Goal: Task Accomplishment & Management: Manage account settings

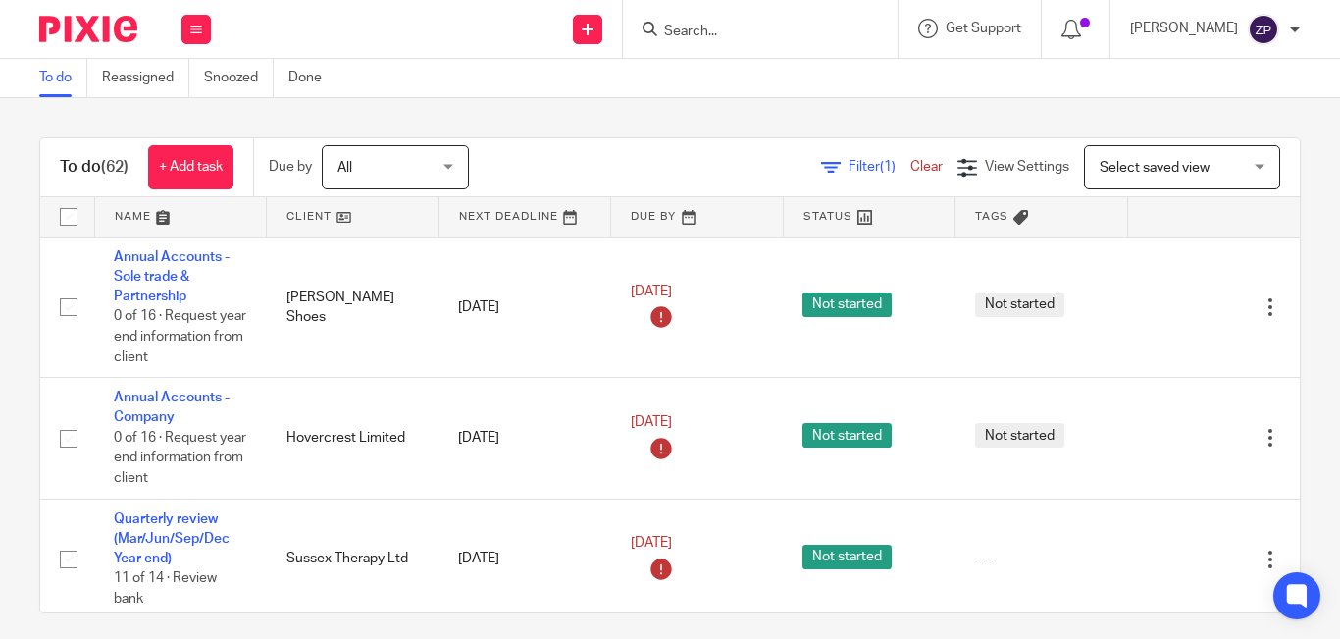
click at [491, 129] on div "To do (62) + Add task Due by All All [DATE] [DATE] This week Next week This mon…" at bounding box center [670, 368] width 1340 height 540
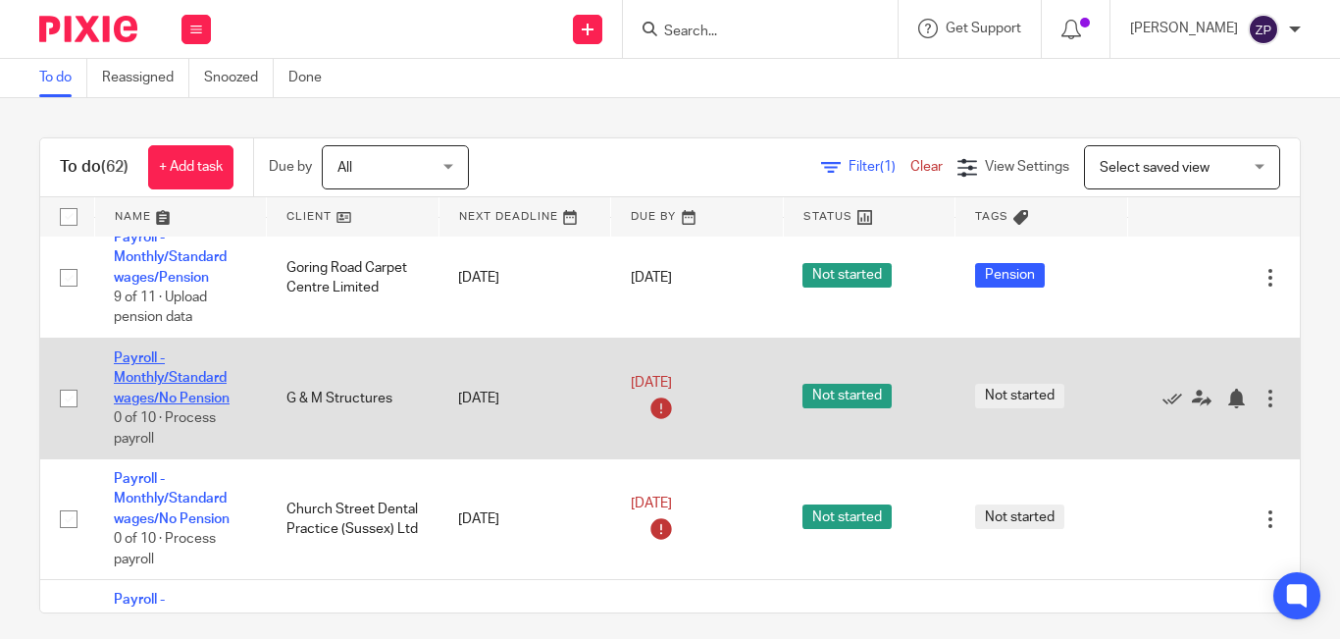
click at [178, 383] on link "Payroll - Monthly/Standard wages/No Pension" at bounding box center [172, 378] width 116 height 54
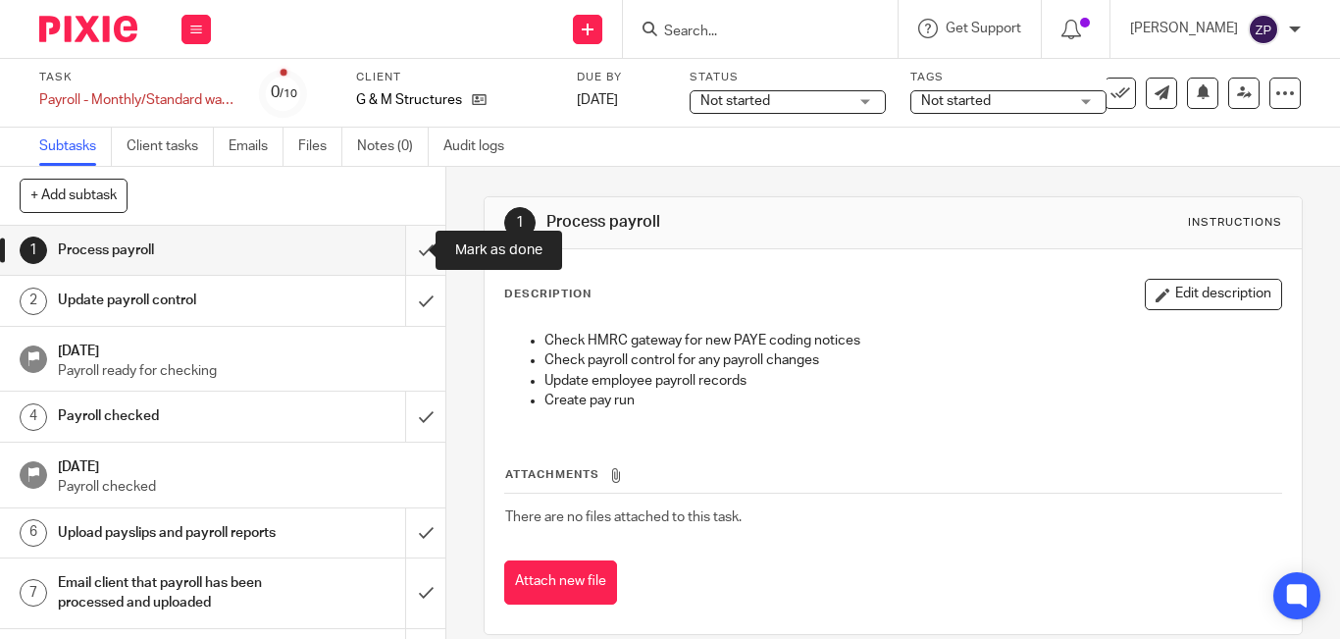
click at [403, 251] on input "submit" at bounding box center [222, 250] width 445 height 49
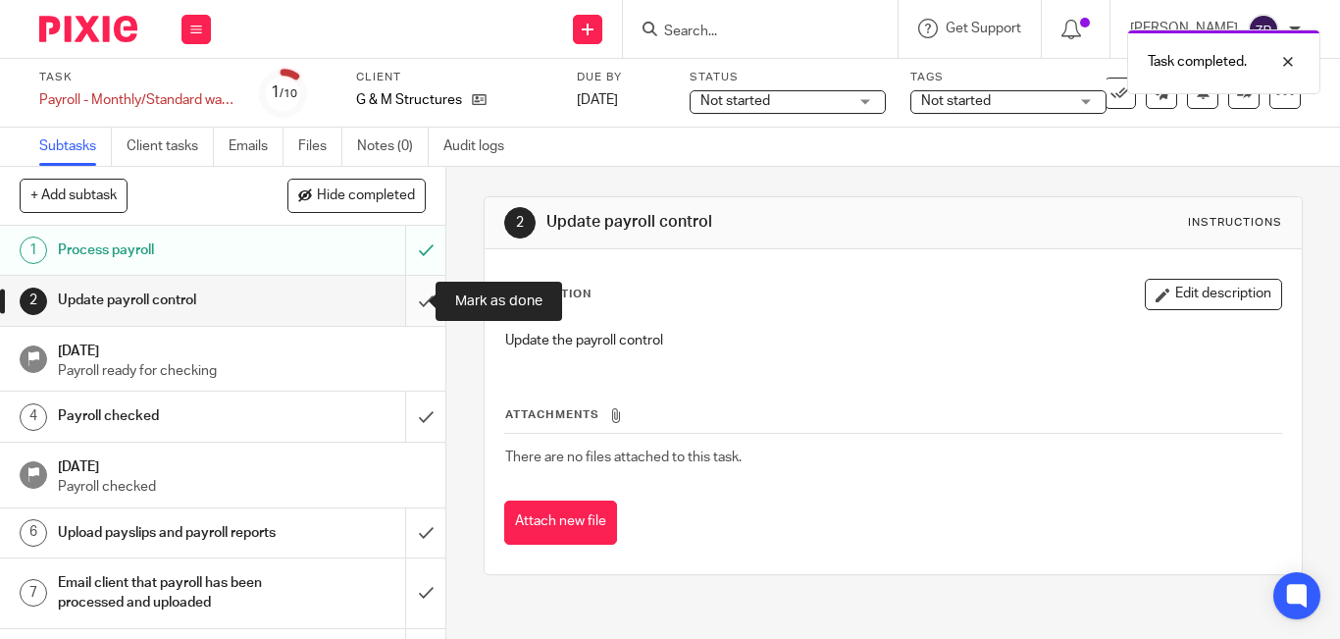
click at [407, 304] on input "submit" at bounding box center [222, 300] width 445 height 49
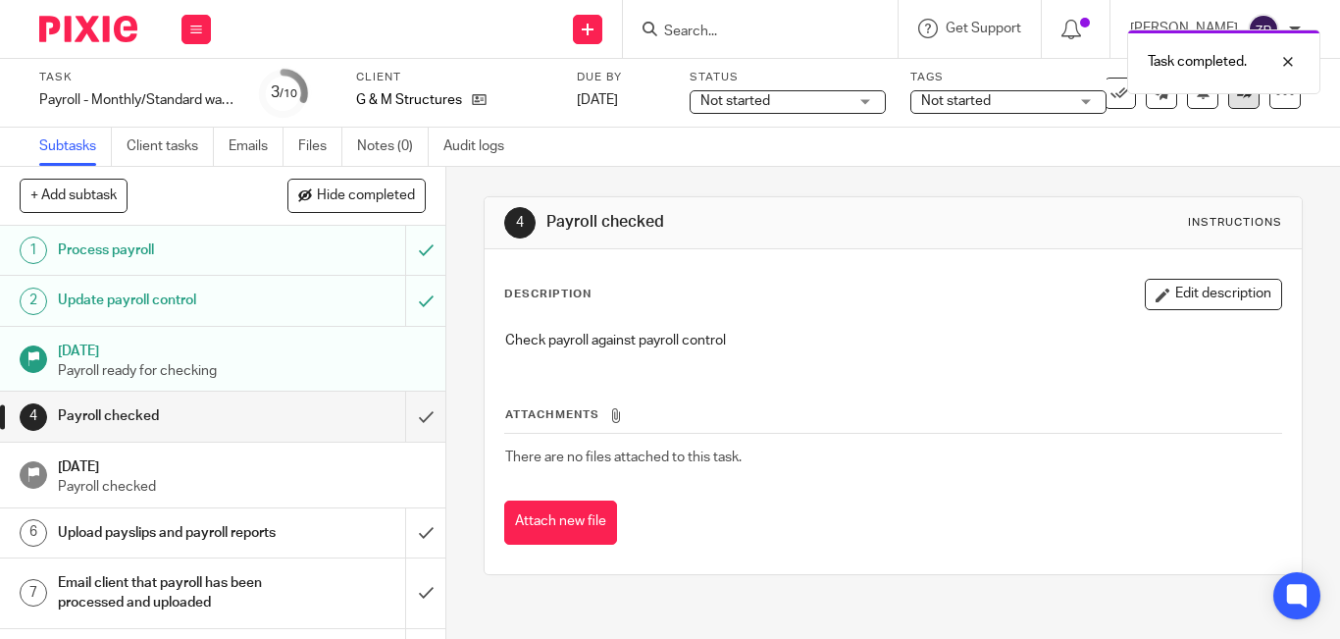
drag, startPoint x: 1222, startPoint y: 114, endPoint x: 1231, endPoint y: 102, distance: 14.7
click at [1222, 114] on div "Task Payroll - Monthly/Standard wages/No Pension Save Payroll - Monthly/Standar…" at bounding box center [669, 93] width 1261 height 47
click at [1231, 102] on link at bounding box center [1243, 92] width 31 height 31
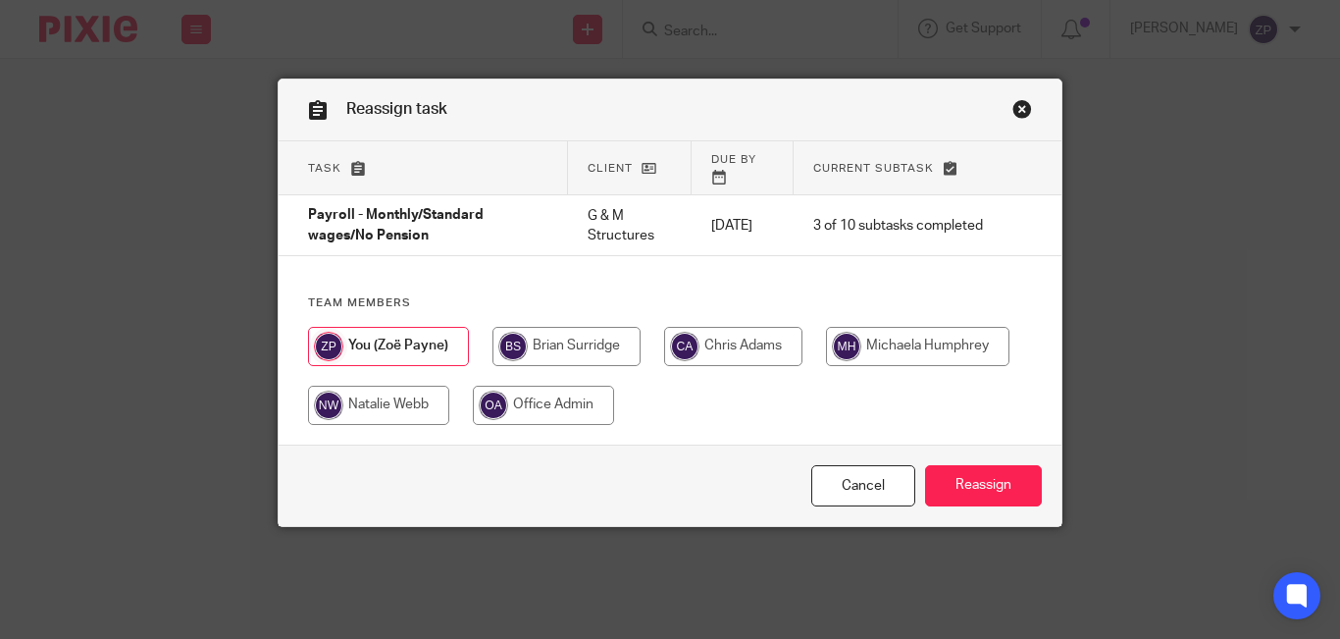
click at [703, 330] on input "radio" at bounding box center [733, 346] width 138 height 39
radio input "true"
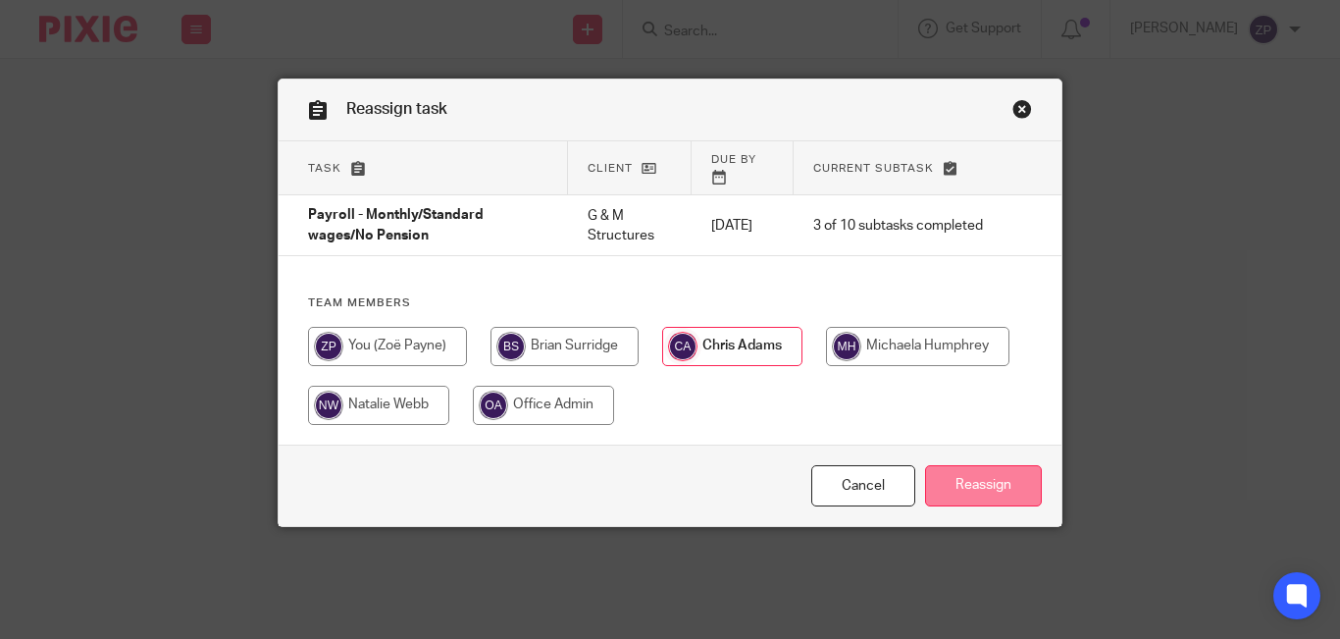
click at [969, 465] on input "Reassign" at bounding box center [983, 486] width 117 height 42
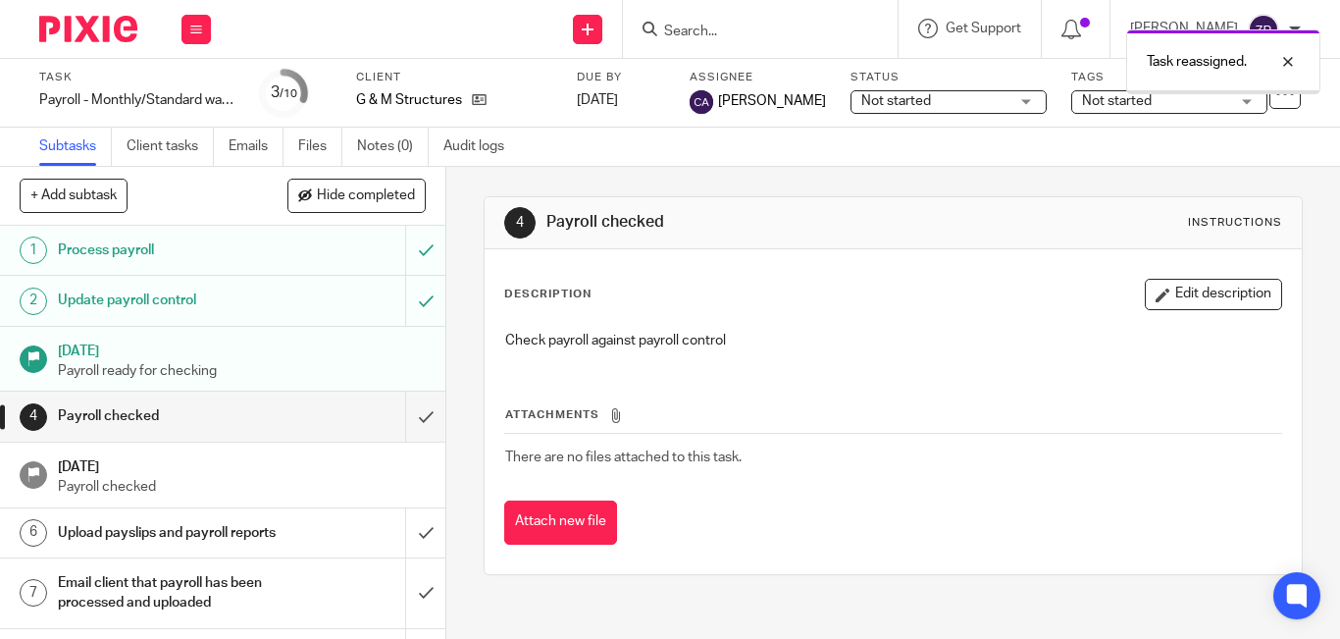
scroll to position [161, 0]
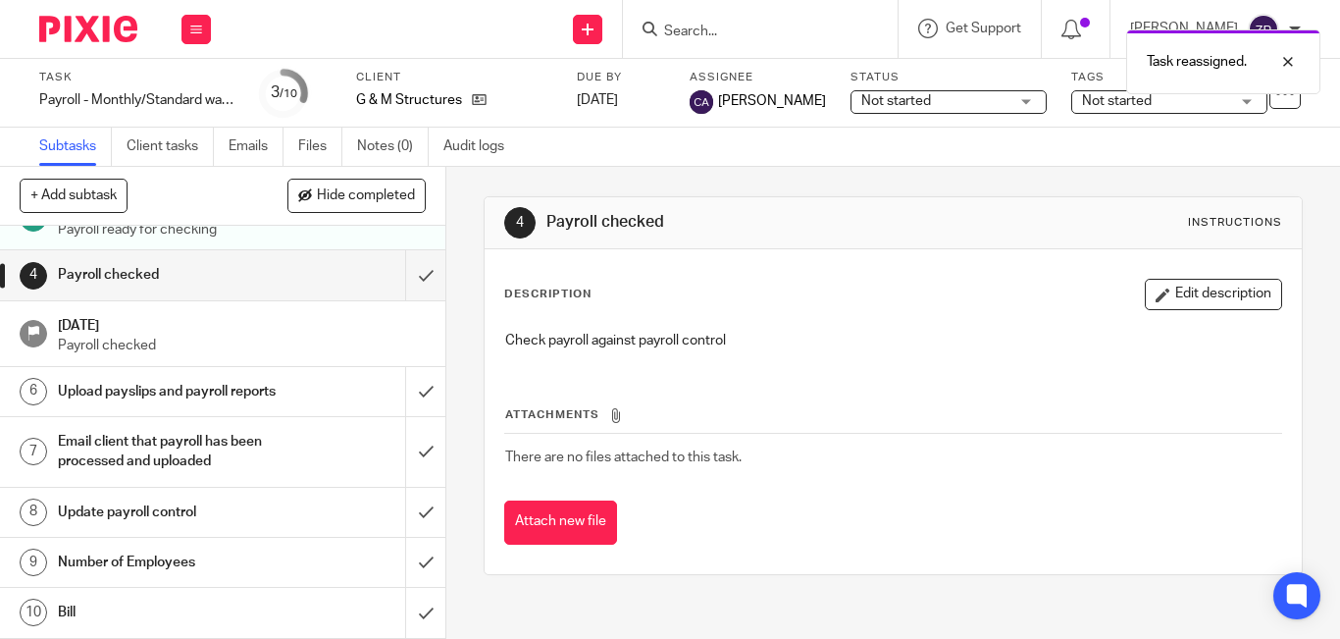
click at [142, 574] on h1 "Number of Employees" at bounding box center [167, 561] width 219 height 29
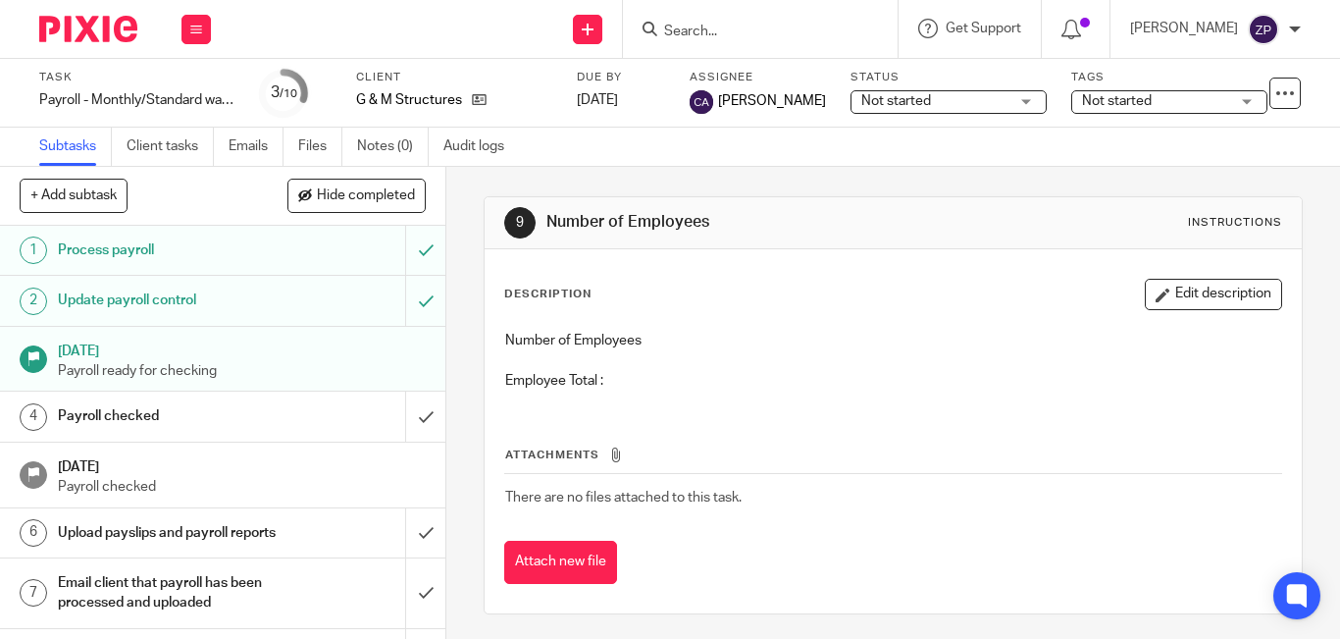
click at [1130, 105] on span "Not started" at bounding box center [1155, 101] width 147 height 21
click at [882, 282] on div "Description Edit description" at bounding box center [893, 294] width 778 height 31
click at [1151, 303] on button "Edit description" at bounding box center [1213, 294] width 137 height 31
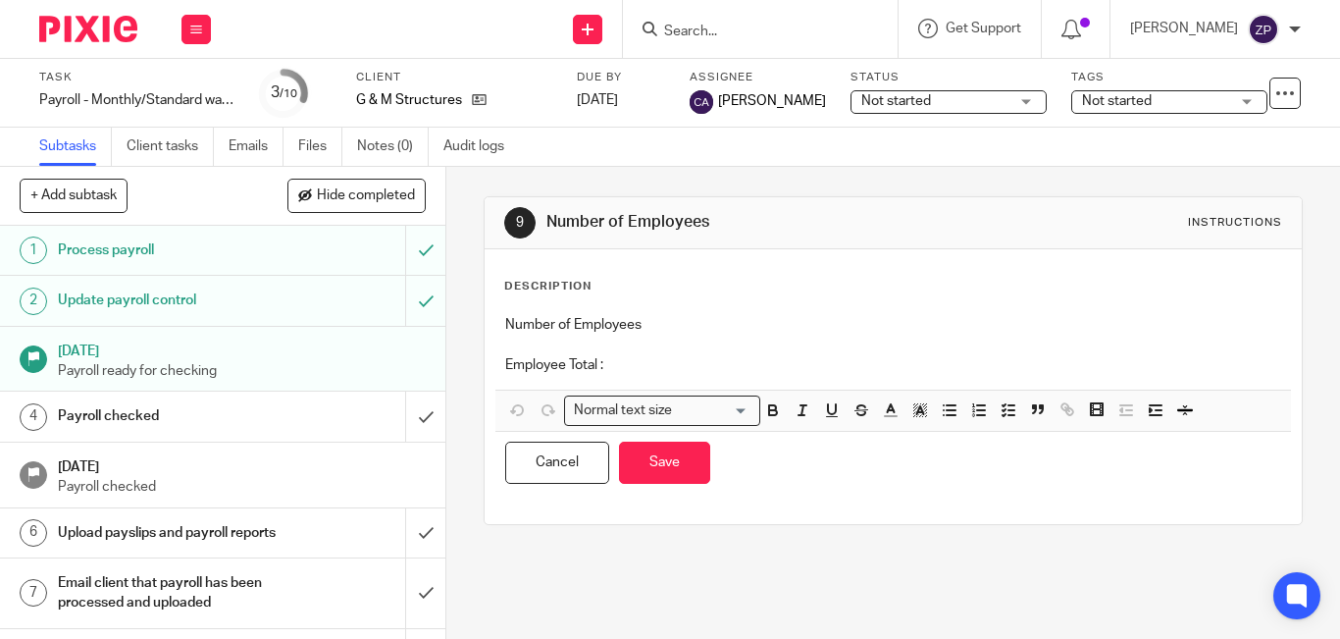
click at [678, 363] on p "Employee Total :" at bounding box center [893, 365] width 776 height 20
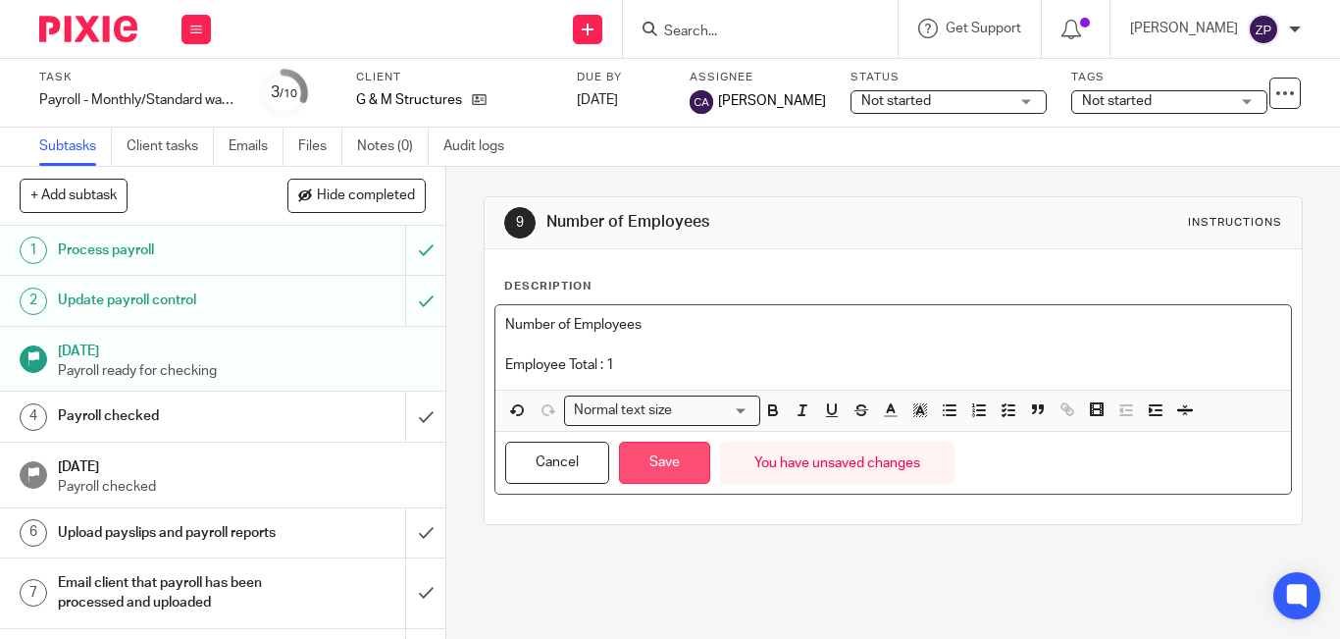
click at [657, 448] on button "Save" at bounding box center [664, 462] width 91 height 42
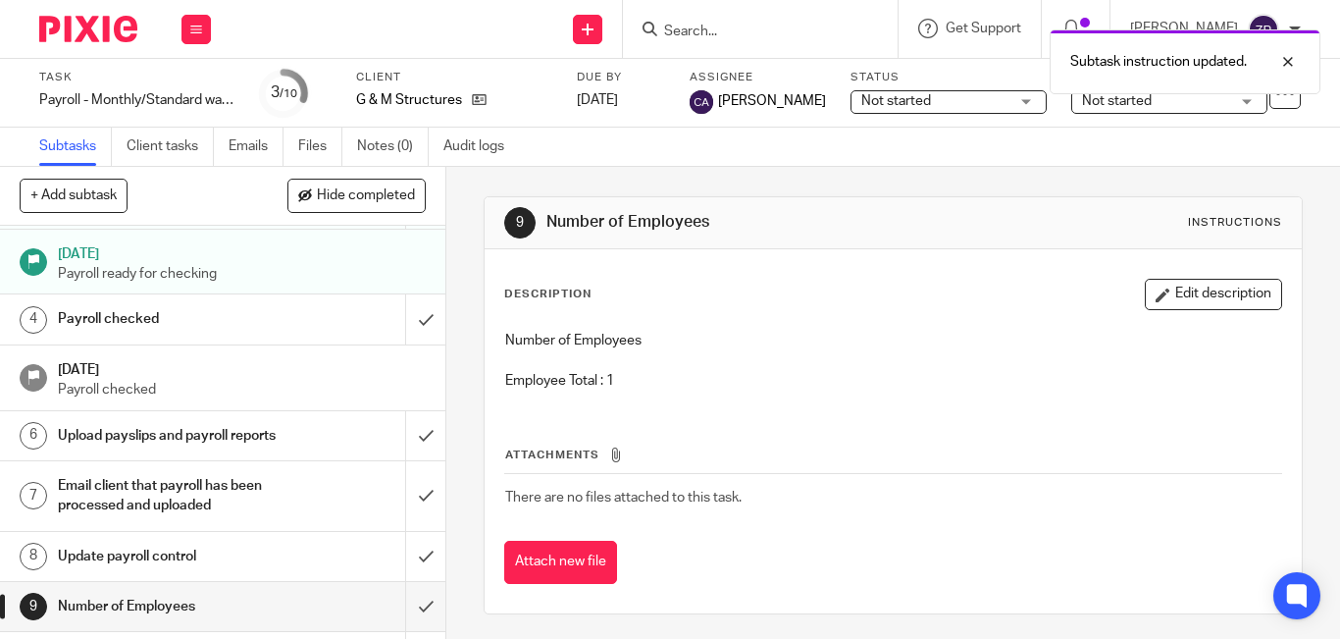
scroll to position [161, 0]
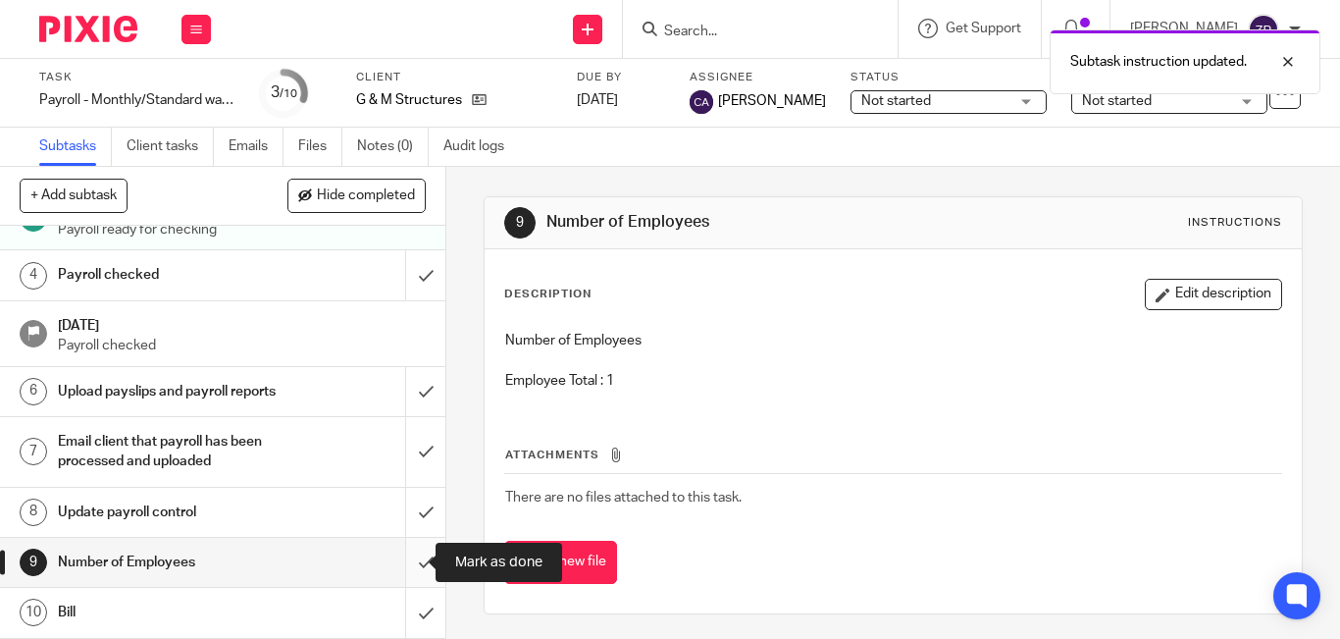
click at [397, 560] on input "submit" at bounding box center [222, 562] width 445 height 49
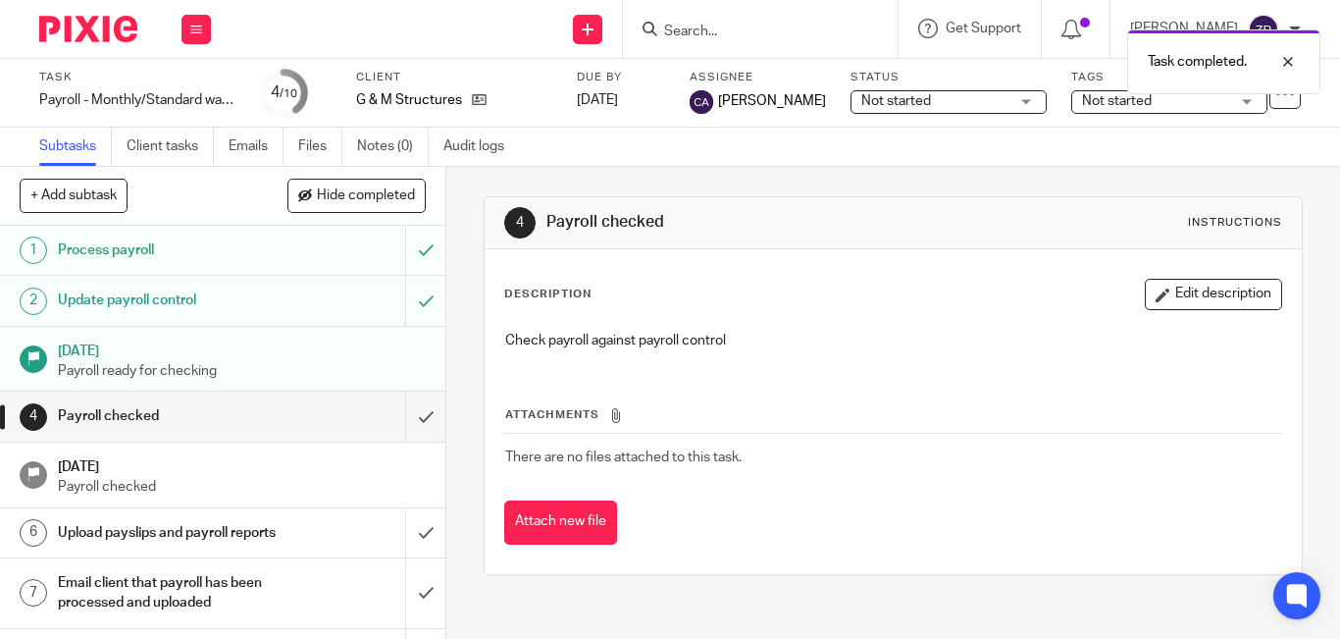
click at [102, 28] on img at bounding box center [88, 29] width 98 height 26
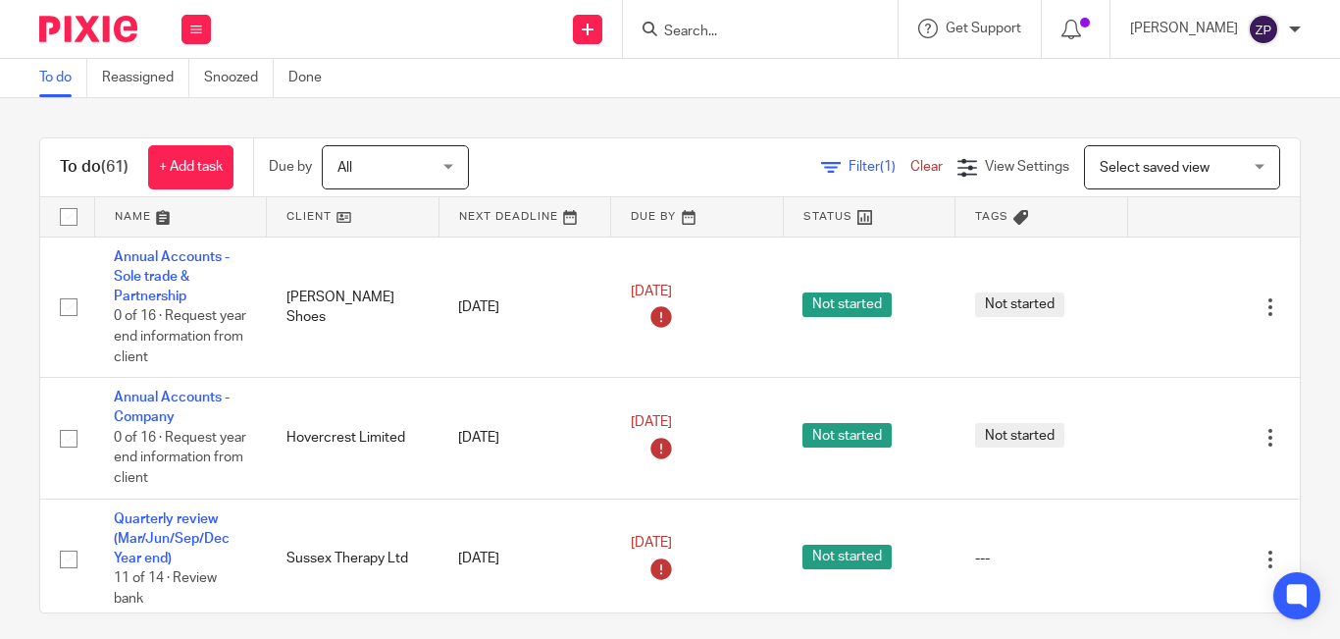
click at [775, 30] on input "Search" at bounding box center [750, 33] width 177 height 18
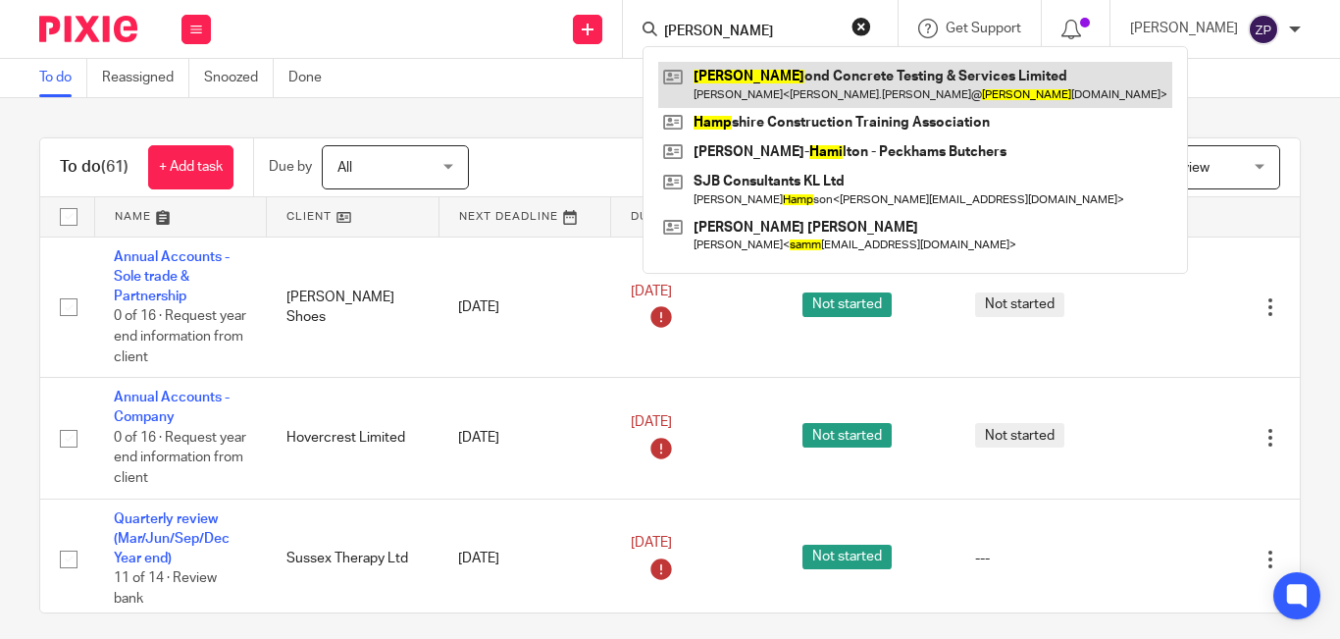
type input "hamm"
click at [761, 79] on link at bounding box center [915, 84] width 514 height 45
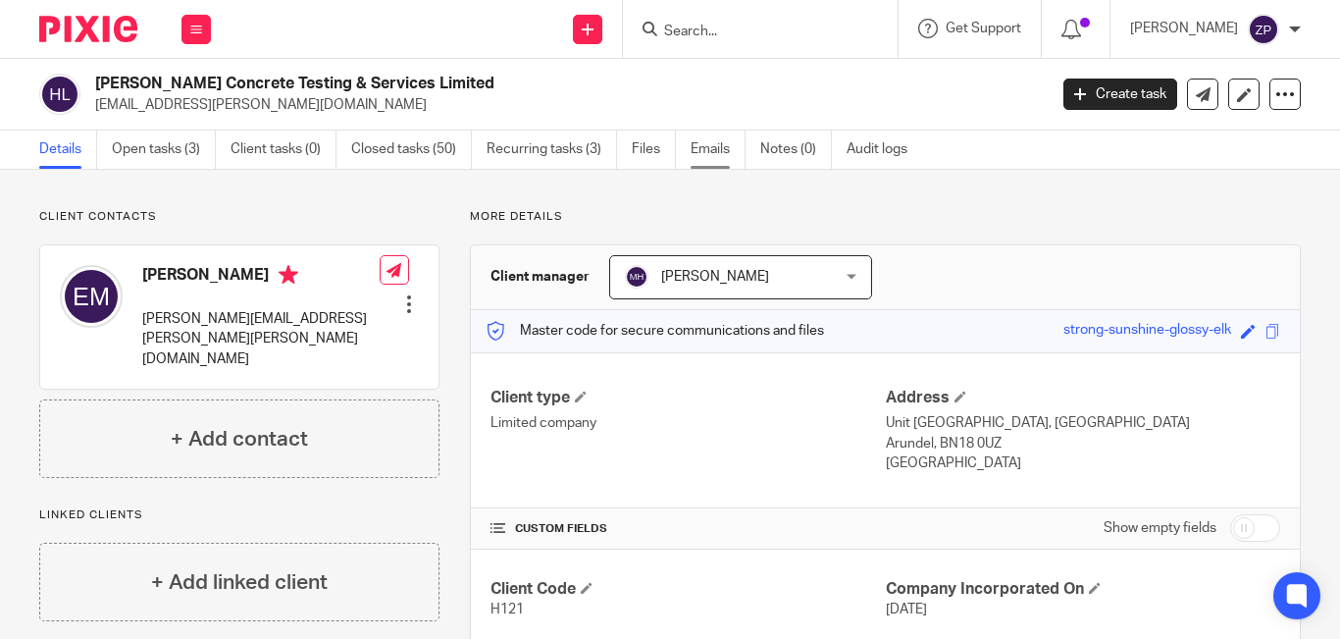
click at [704, 152] on link "Emails" at bounding box center [718, 149] width 55 height 38
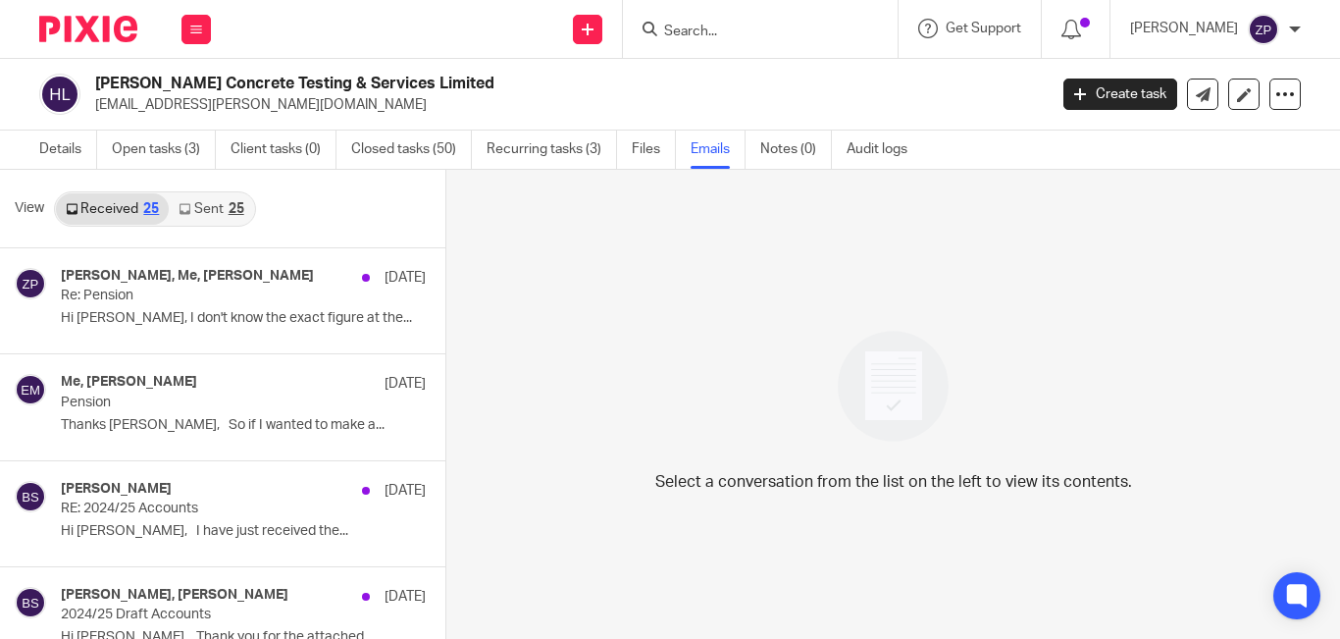
click at [200, 201] on link "Sent 25" at bounding box center [211, 208] width 84 height 31
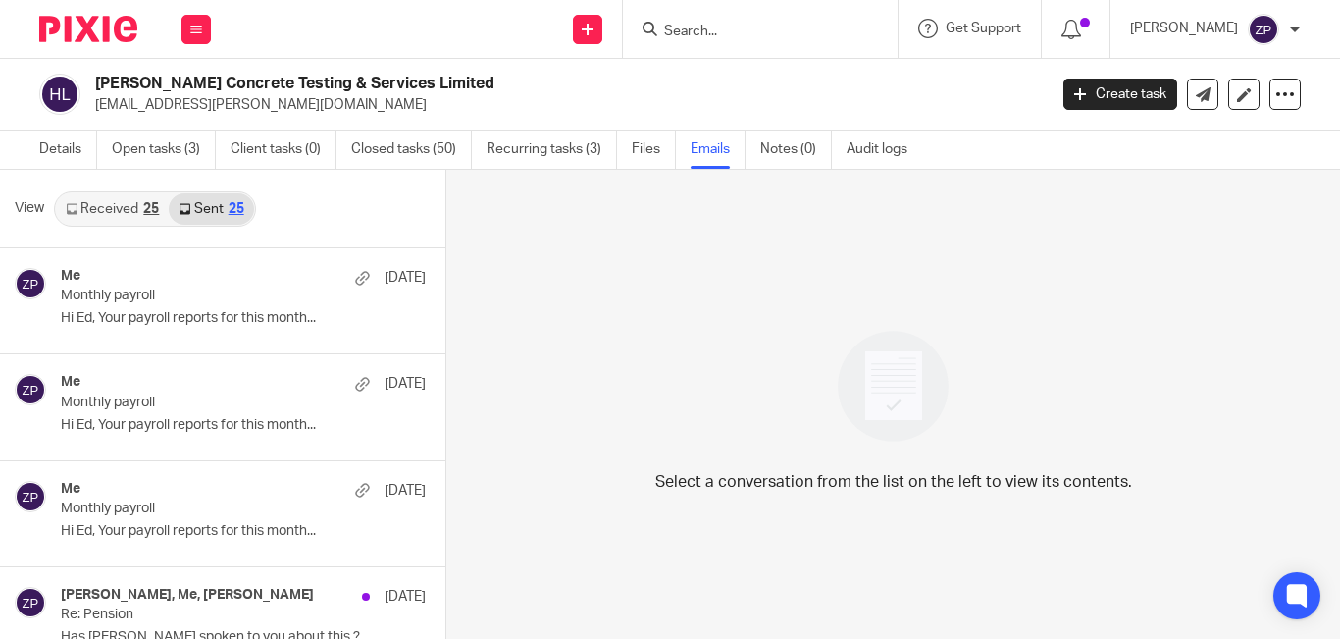
scroll to position [3, 0]
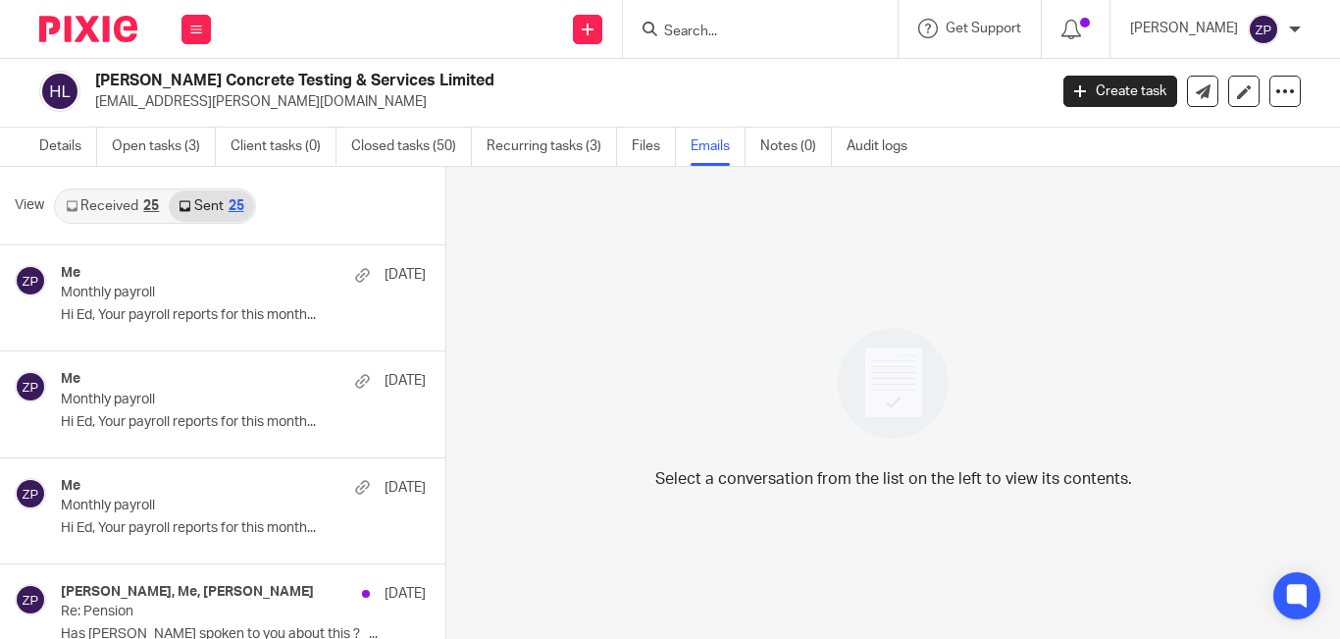
click at [103, 204] on link "Received 25" at bounding box center [112, 205] width 113 height 31
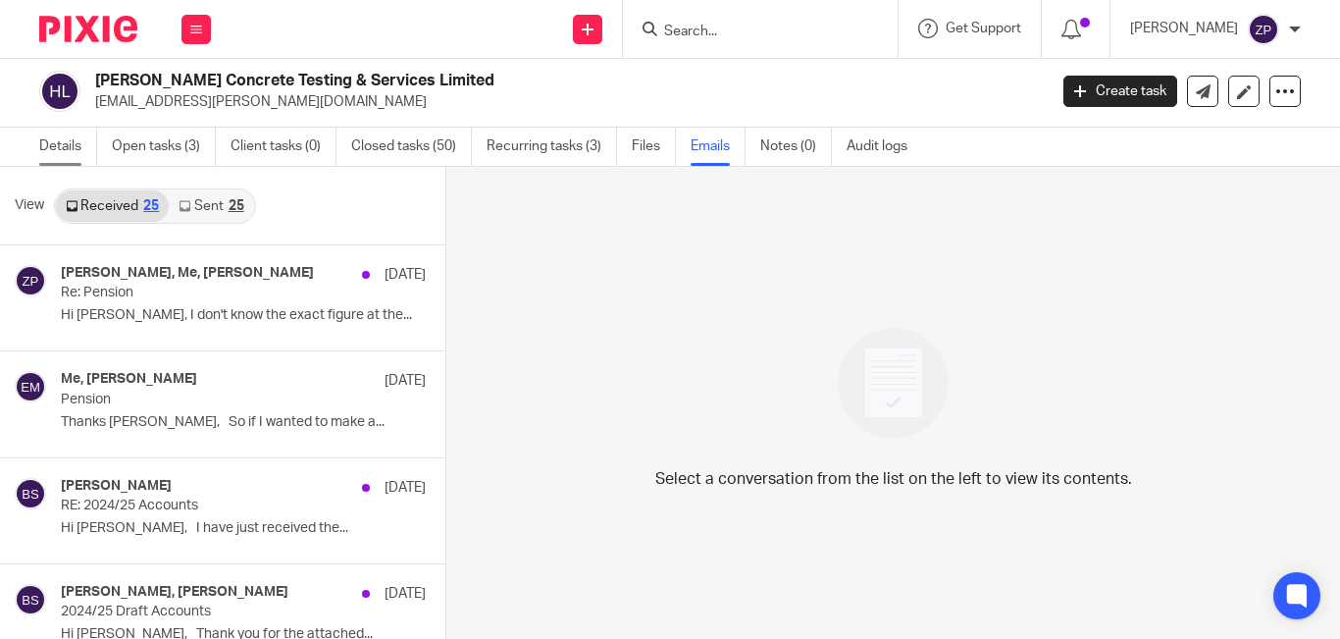
click at [75, 143] on link "Details" at bounding box center [68, 147] width 58 height 38
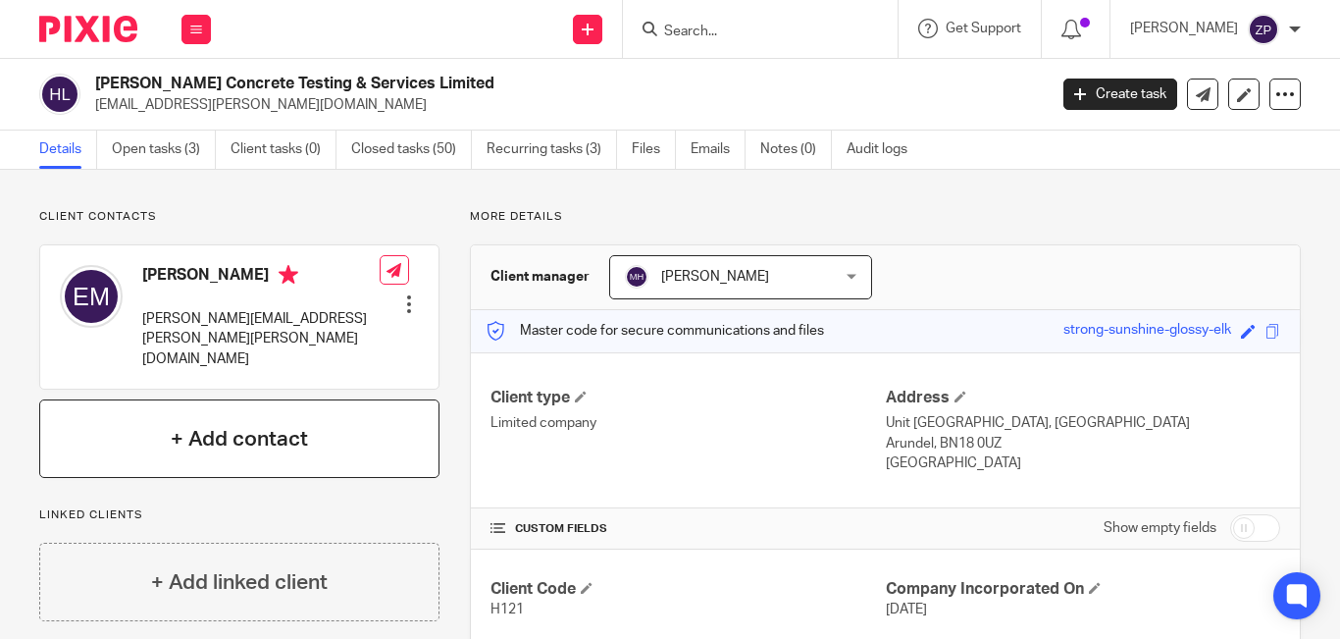
click at [254, 424] on h4 "+ Add contact" at bounding box center [239, 439] width 137 height 30
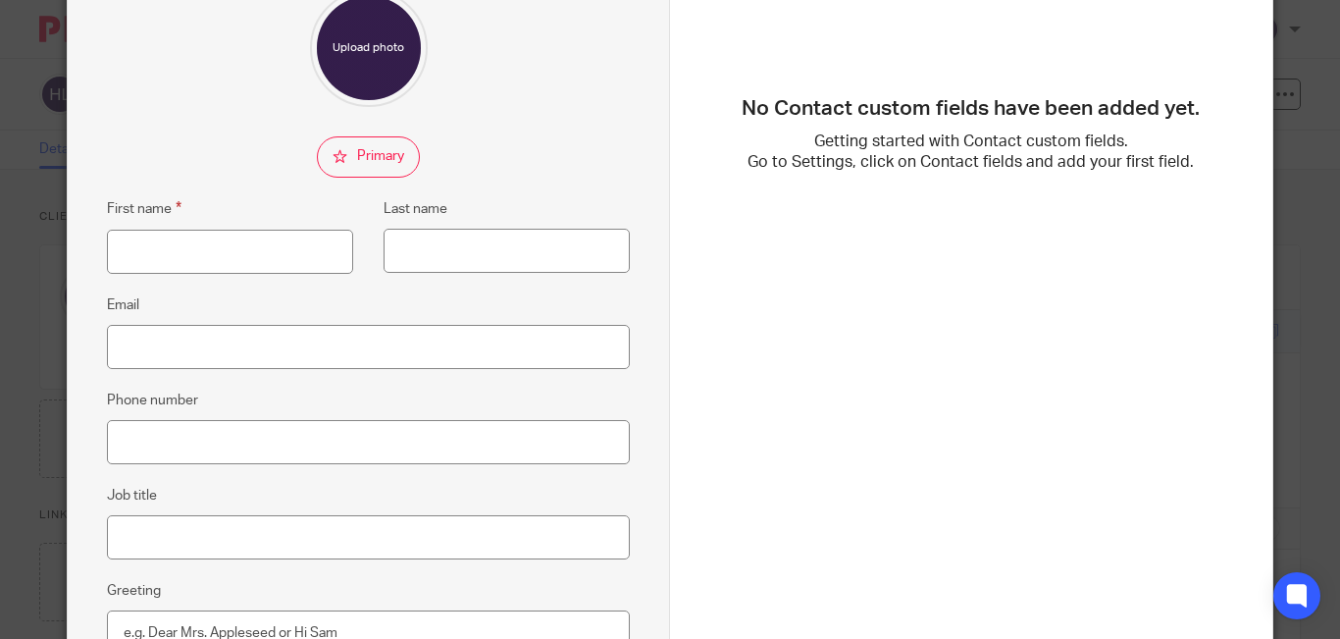
scroll to position [196, 0]
click at [240, 349] on input "Email" at bounding box center [368, 346] width 523 height 44
paste input "accounts@hammond-concrete.co.uk"
type input "accounts@hammond-concrete.co.uk"
click at [236, 251] on input "First name" at bounding box center [230, 251] width 246 height 44
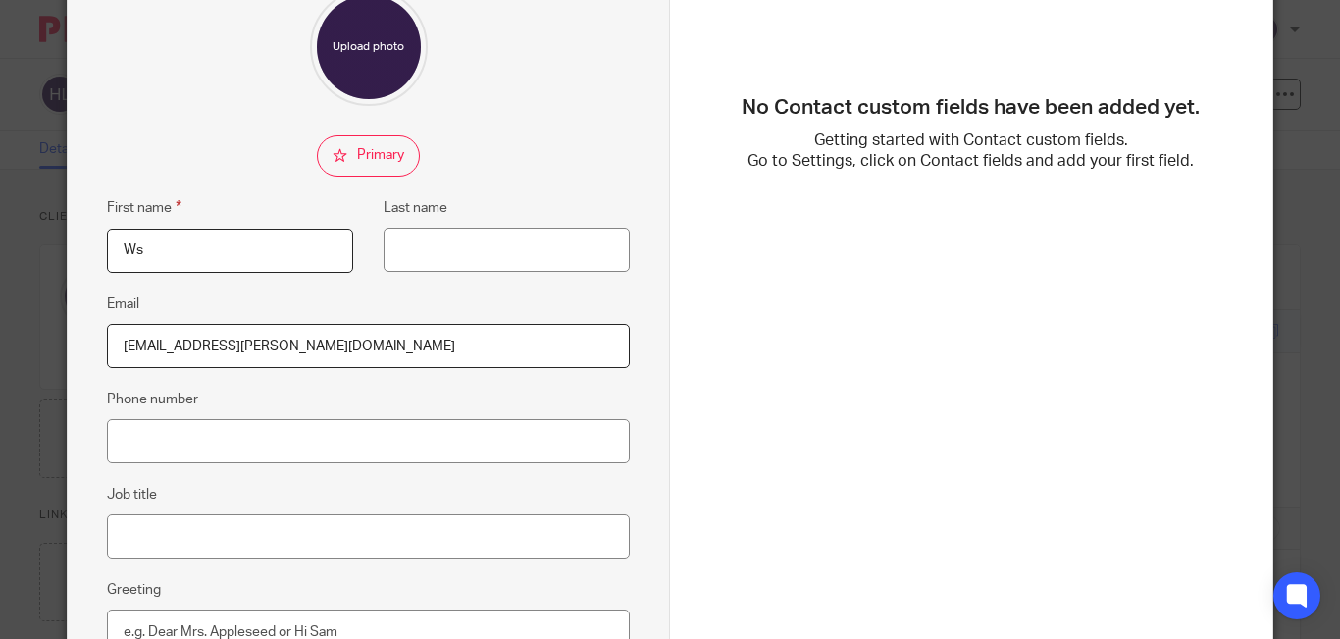
drag, startPoint x: 334, startPoint y: 271, endPoint x: 62, endPoint y: 276, distance: 271.8
click at [68, 276] on div "+ Add contact First name Ws Last name Email accounts@hammond-concrete.co.uk Pho…" at bounding box center [369, 359] width 602 height 952
type input "Ed"
click at [459, 259] on input "Last name" at bounding box center [507, 250] width 246 height 44
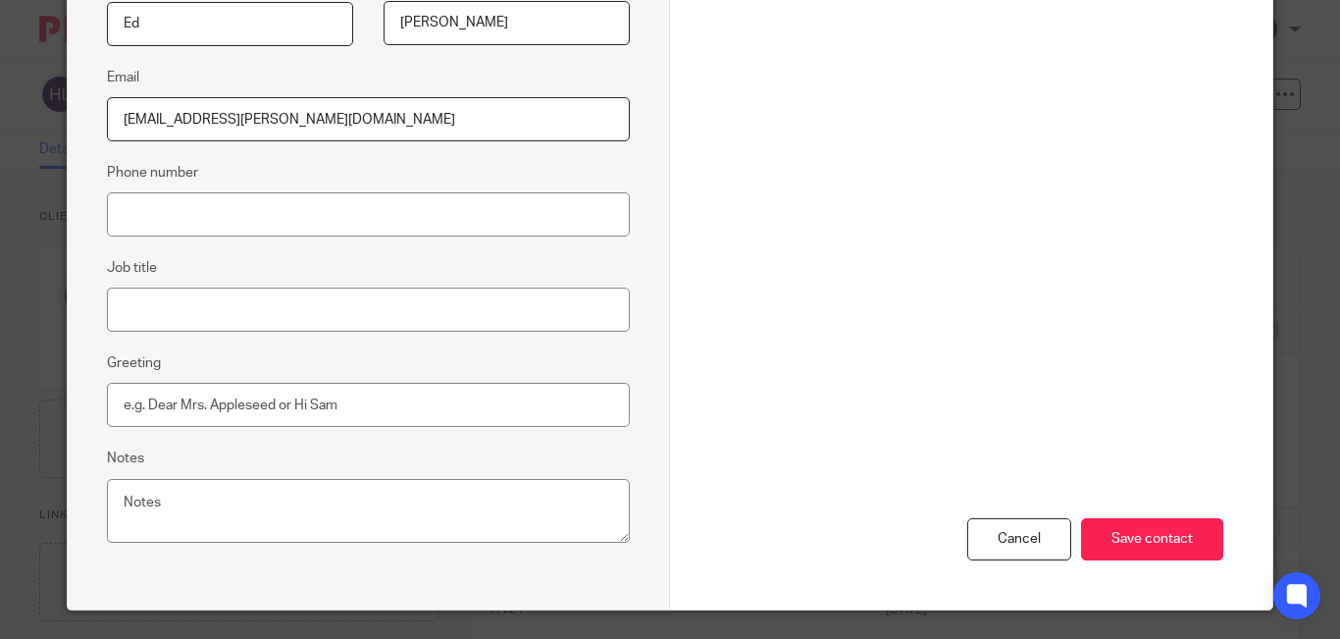
scroll to position [473, 0]
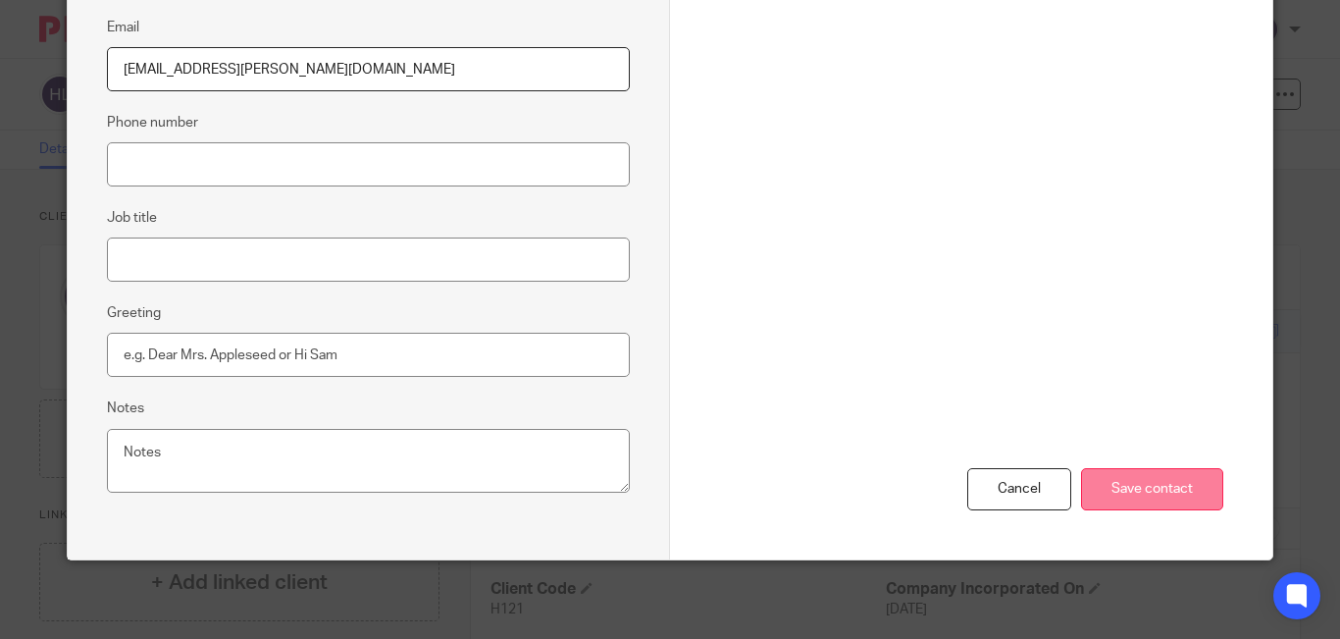
type input "Moore"
click at [1114, 478] on input "Save contact" at bounding box center [1152, 489] width 142 height 42
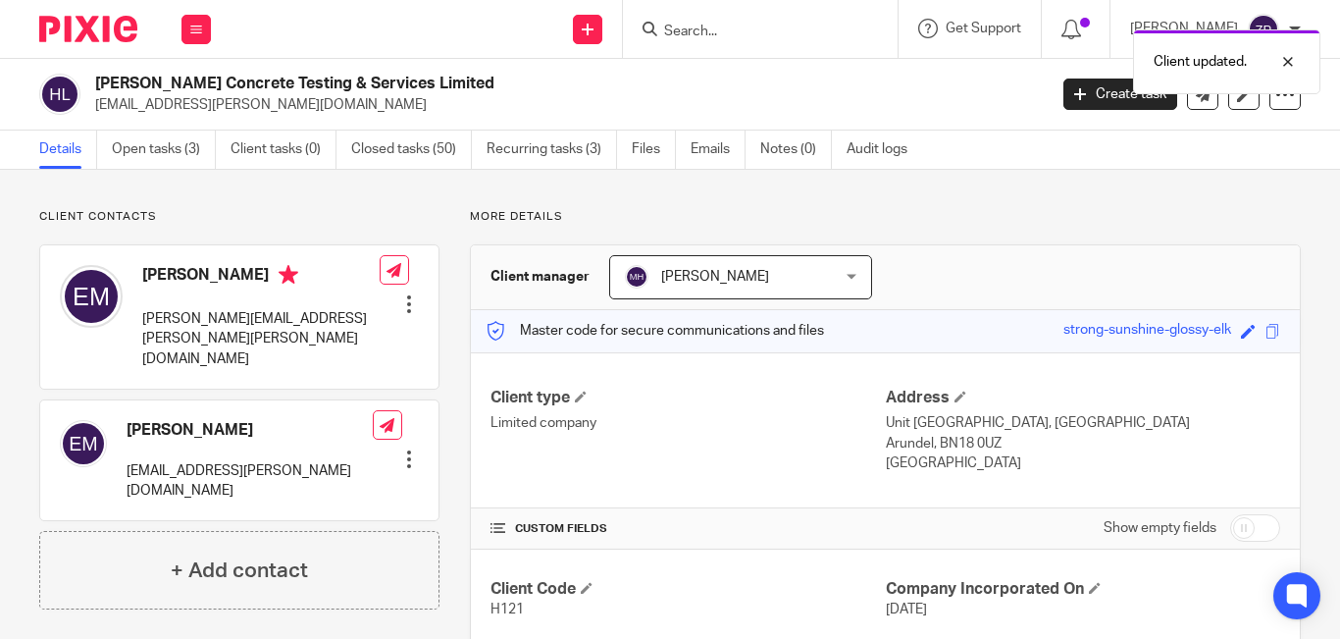
click at [392, 316] on div "Edit contact Create client from contact Export data Delete contact" at bounding box center [399, 303] width 39 height 39
click at [396, 316] on div "Edit contact Create client from contact Export data Delete contact" at bounding box center [399, 303] width 39 height 39
click at [724, 157] on link "Emails" at bounding box center [718, 149] width 55 height 38
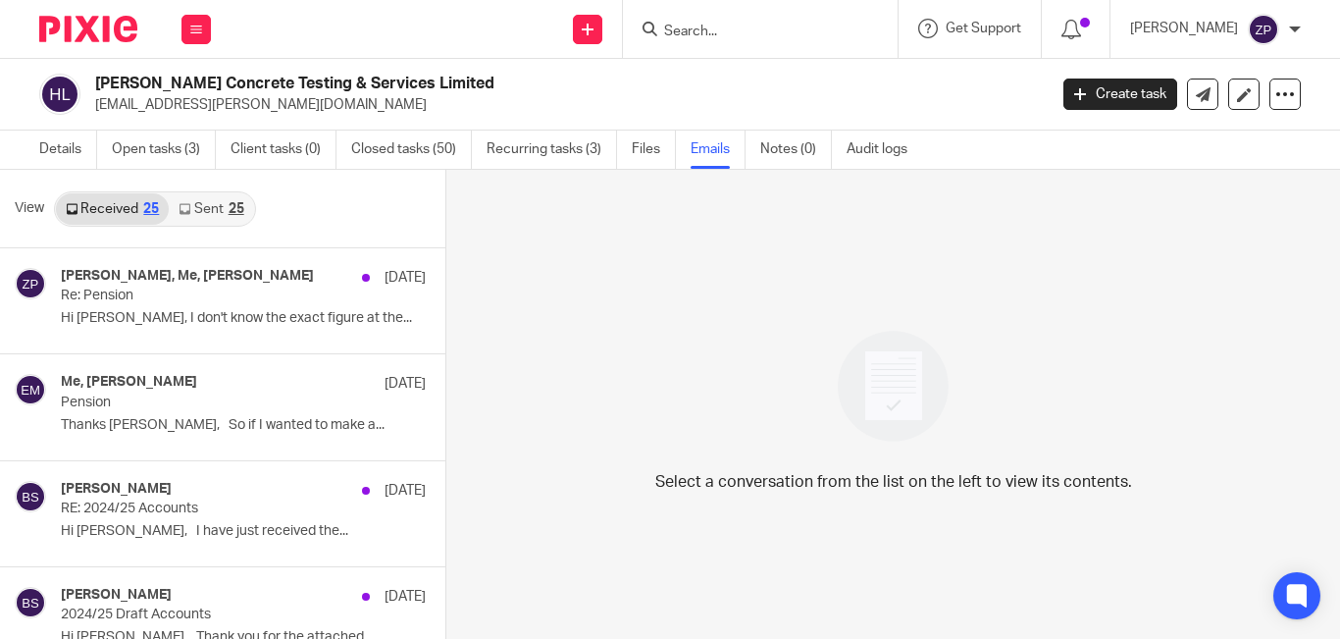
click at [196, 199] on link "Sent 25" at bounding box center [211, 208] width 84 height 31
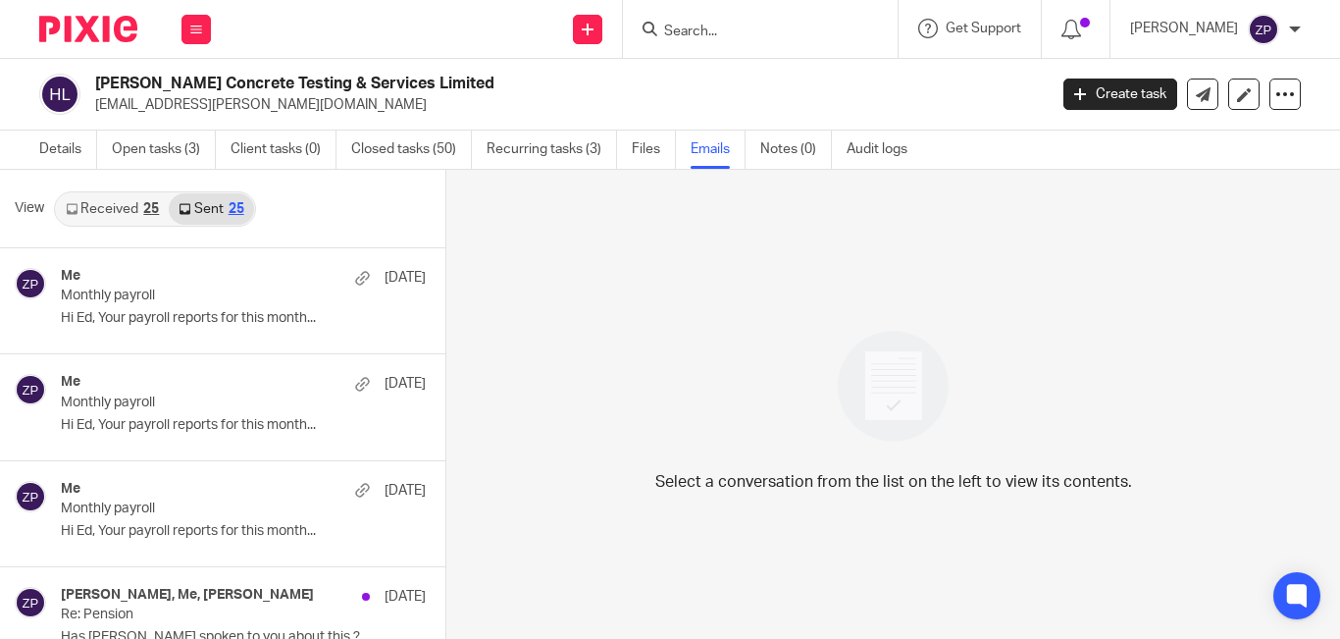
scroll to position [3, 0]
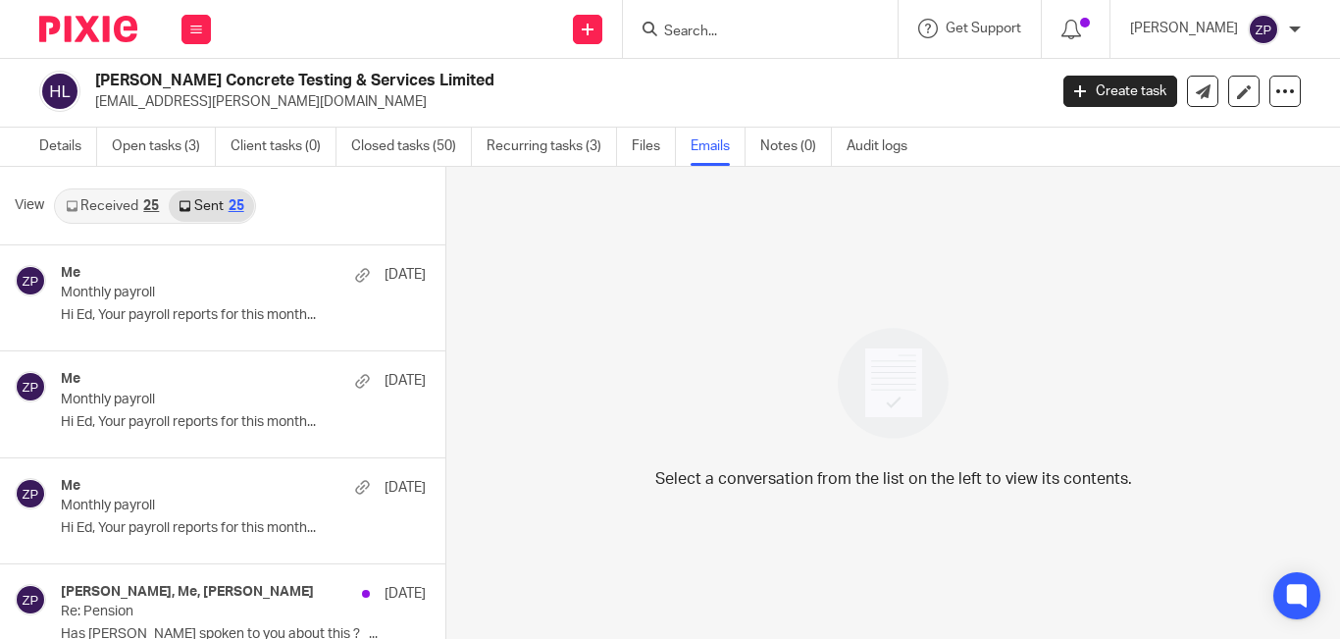
click at [114, 219] on link "Received 25" at bounding box center [112, 205] width 113 height 31
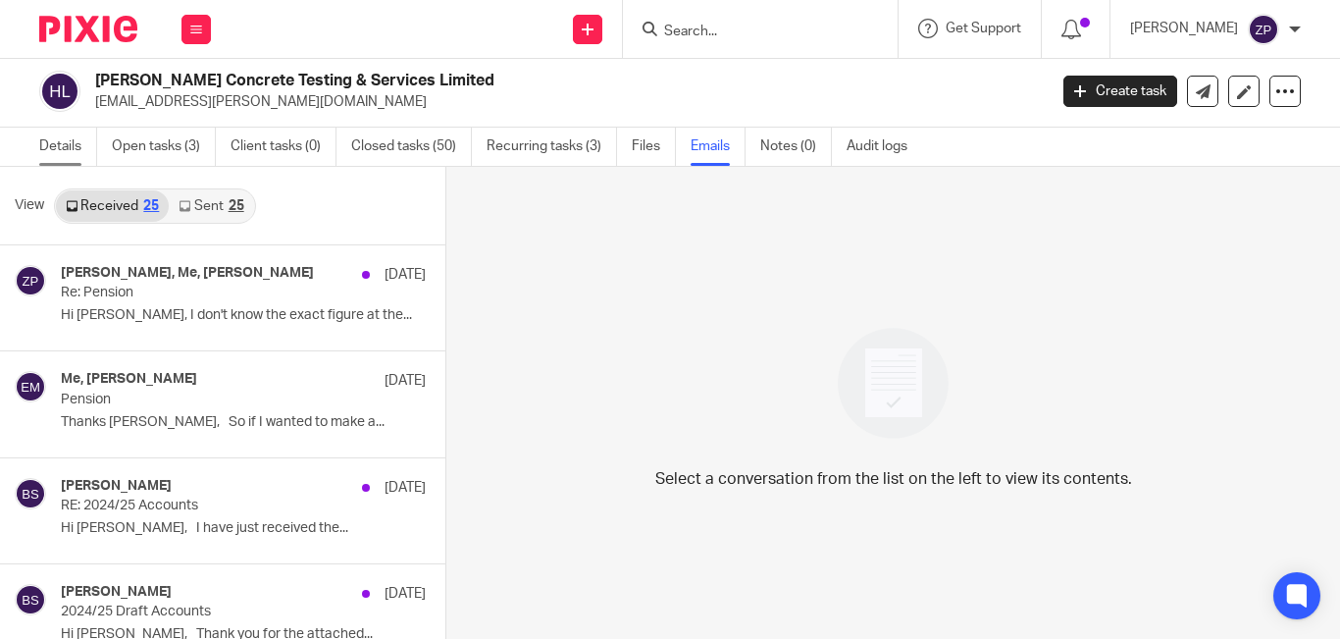
click at [76, 140] on link "Details" at bounding box center [68, 147] width 58 height 38
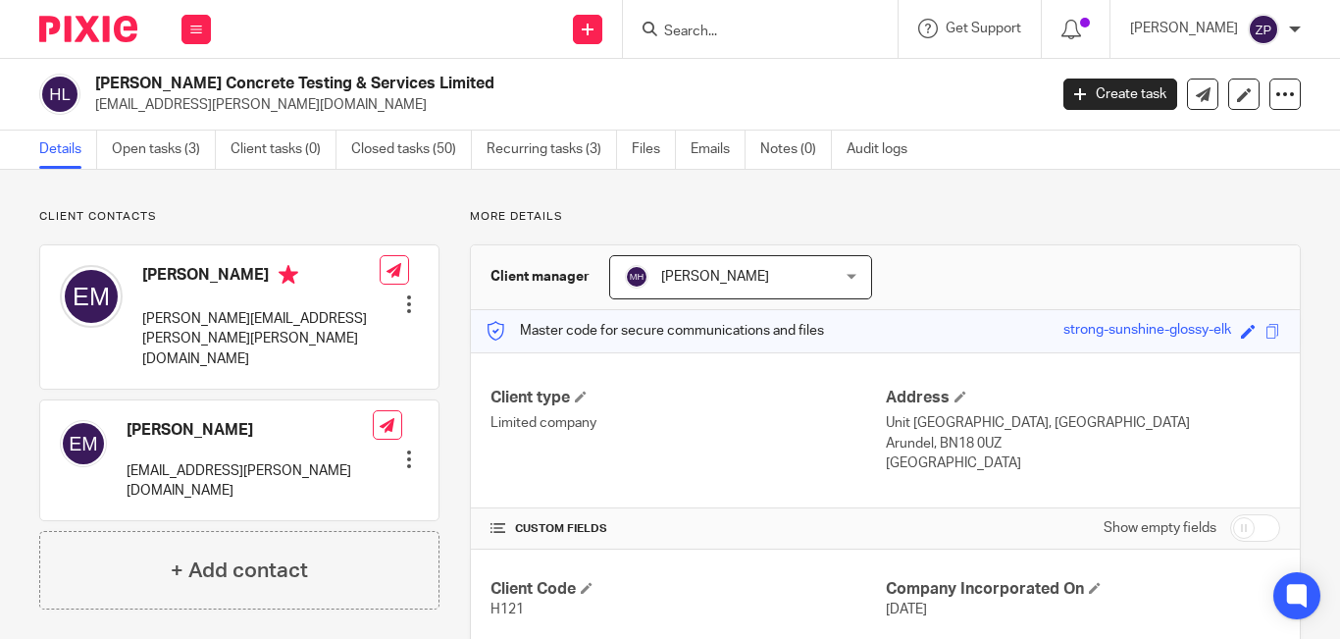
click at [810, 22] on form at bounding box center [766, 29] width 209 height 25
click at [771, 33] on input "Search" at bounding box center [750, 33] width 177 height 18
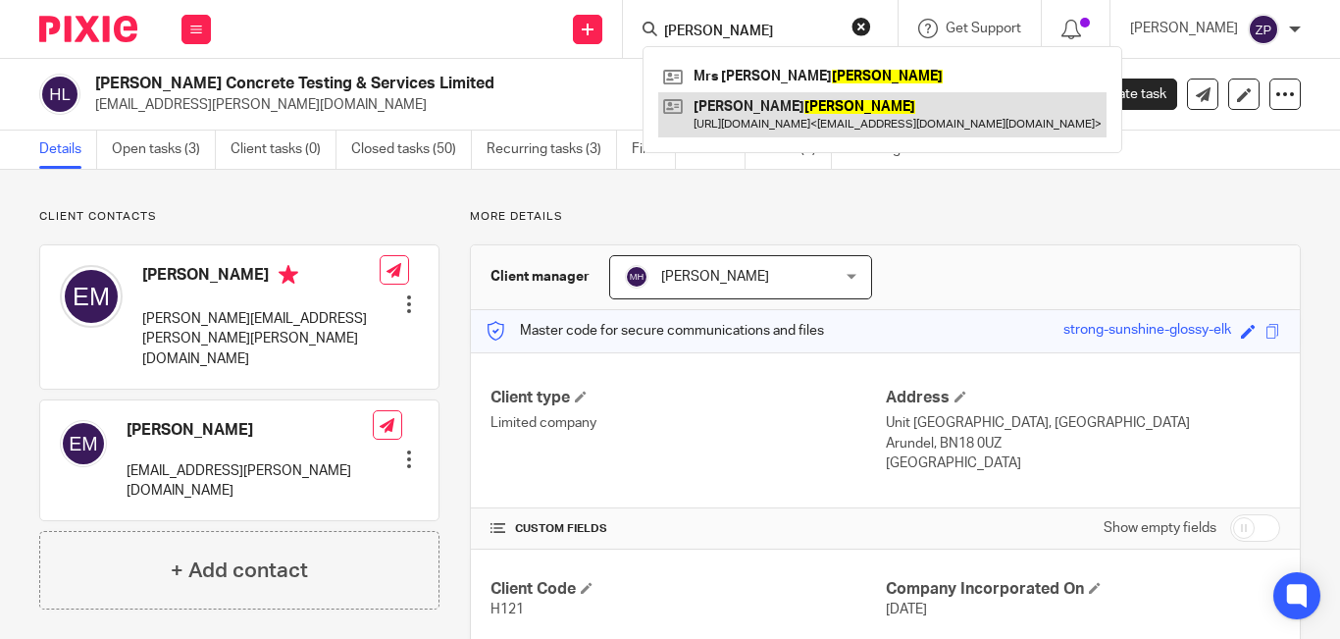
type input "jones"
click at [776, 118] on link at bounding box center [882, 114] width 448 height 45
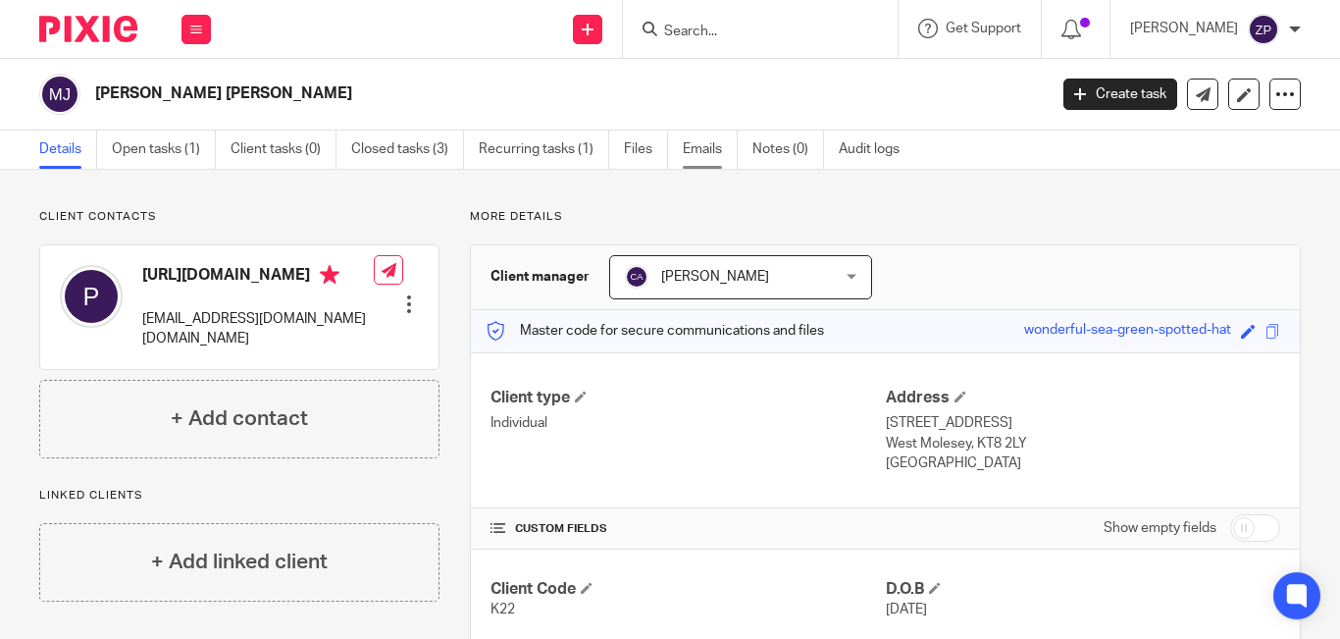
click at [698, 147] on link "Emails" at bounding box center [710, 149] width 55 height 38
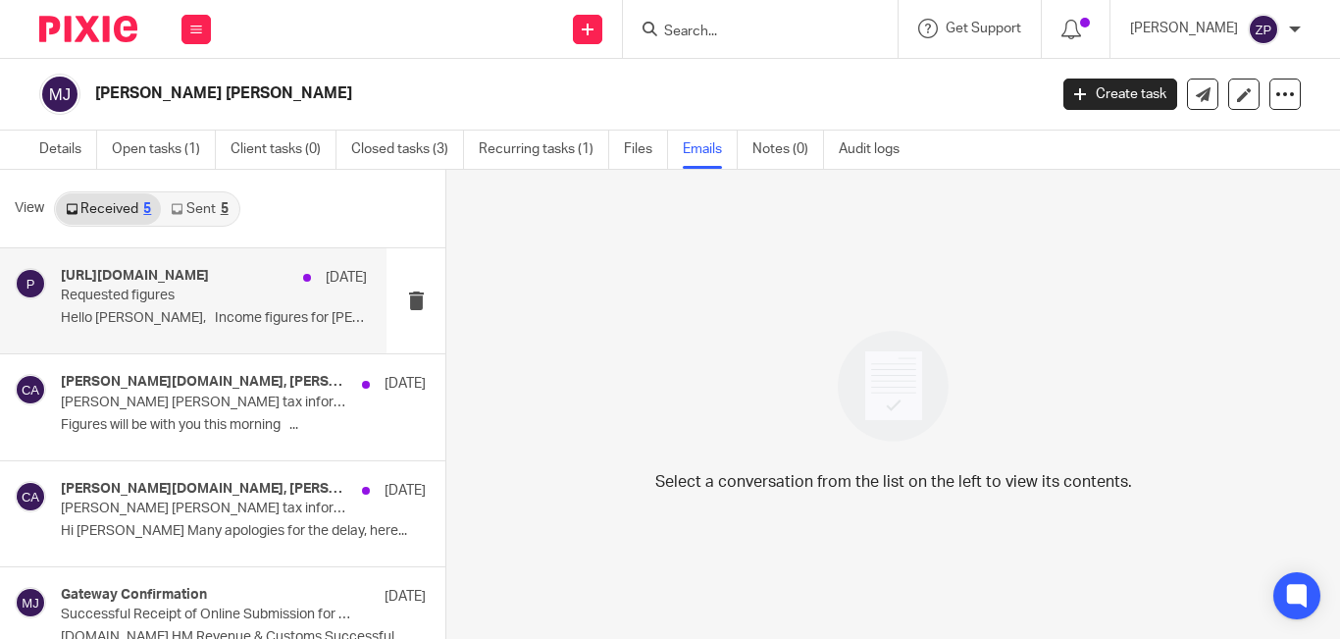
click at [235, 339] on div "[PERSON_NAME][DOMAIN_NAME] [DATE] Requested figures Hello [PERSON_NAME], Income…" at bounding box center [193, 300] width 386 height 105
click at [196, 305] on div "[PERSON_NAME][DOMAIN_NAME] [DATE] Requested figures Hello [PERSON_NAME], Income…" at bounding box center [214, 301] width 306 height 66
click at [252, 282] on div "peter_sue.bh 16 Dec" at bounding box center [214, 278] width 306 height 20
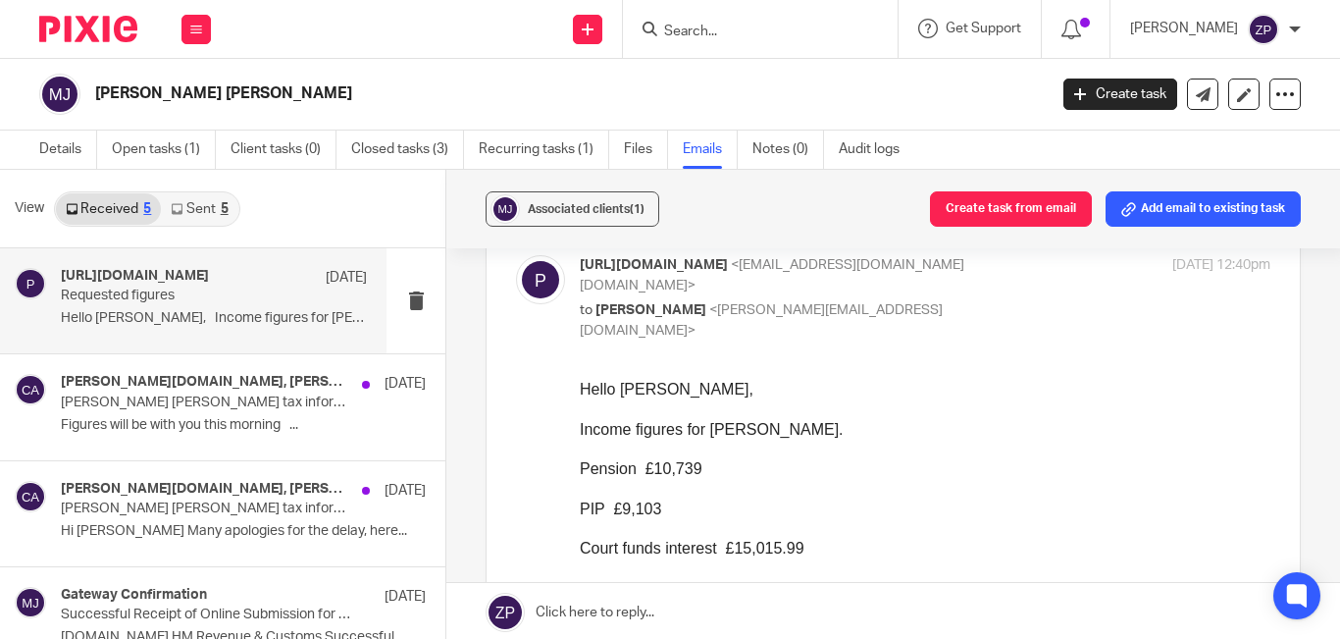
scroll to position [294, 0]
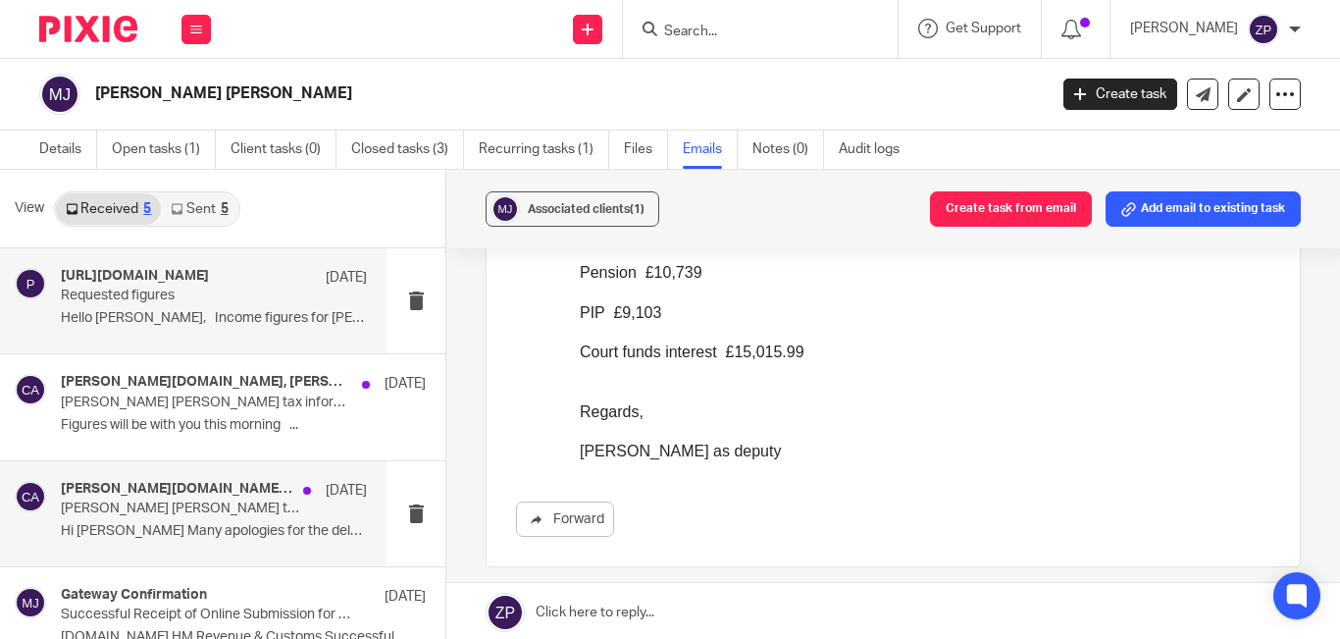
click at [189, 500] on p "Mrs Klippel Jones tax information" at bounding box center [183, 508] width 245 height 17
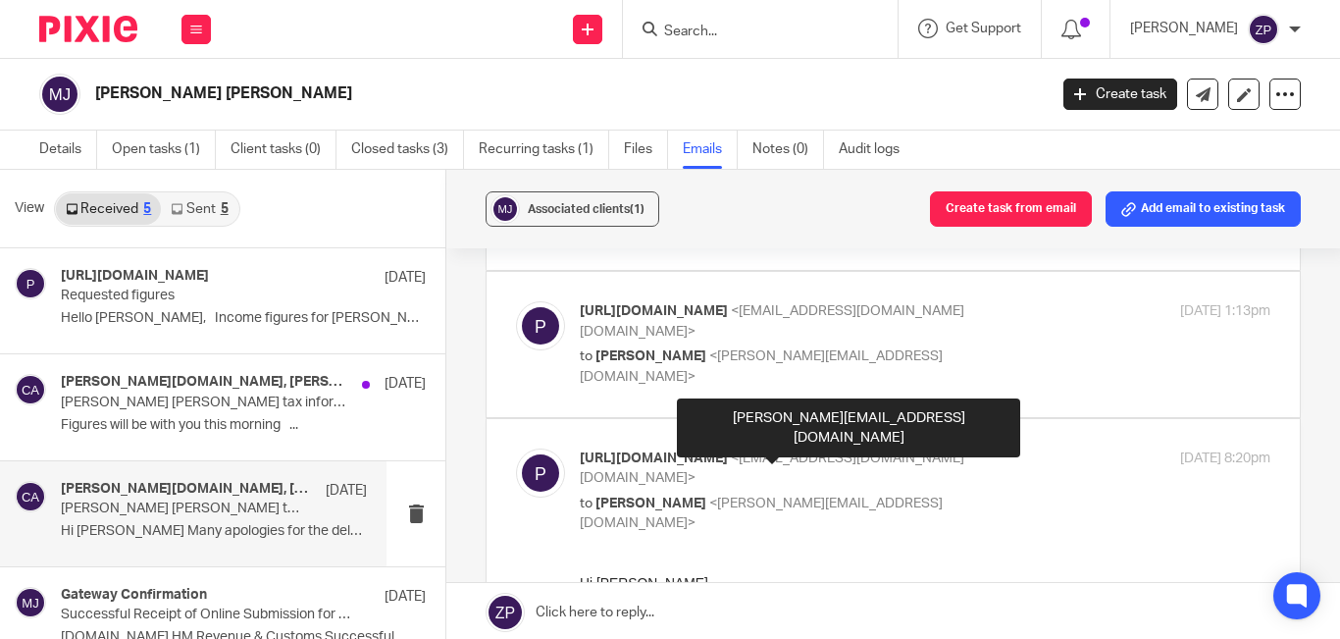
scroll to position [196, 0]
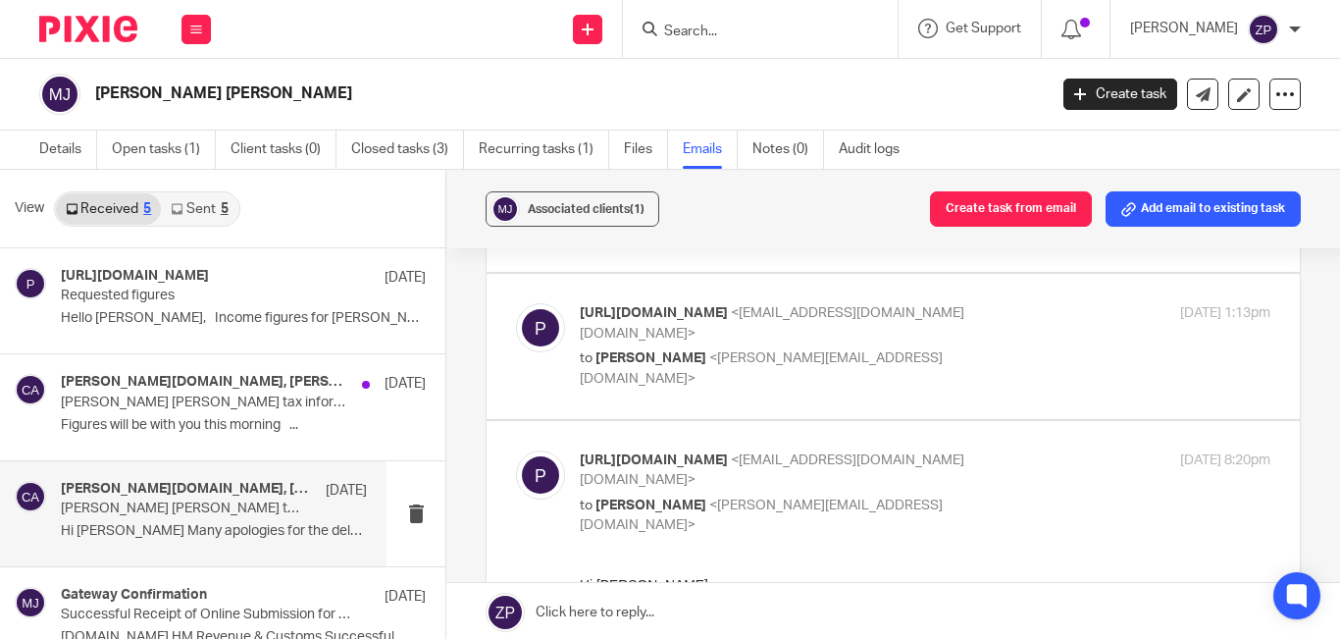
click at [796, 26] on input "Search" at bounding box center [750, 33] width 177 height 18
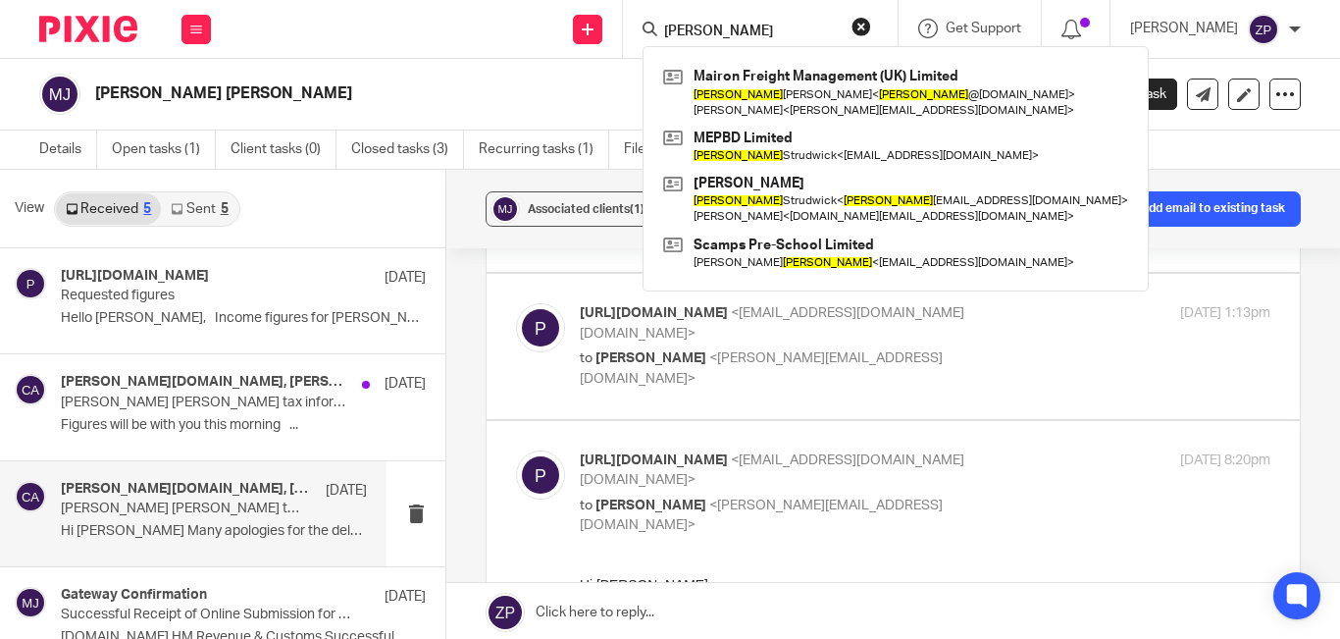
drag, startPoint x: 770, startPoint y: 33, endPoint x: 693, endPoint y: 30, distance: 76.6
click at [694, 30] on div "gerry" at bounding box center [756, 29] width 229 height 25
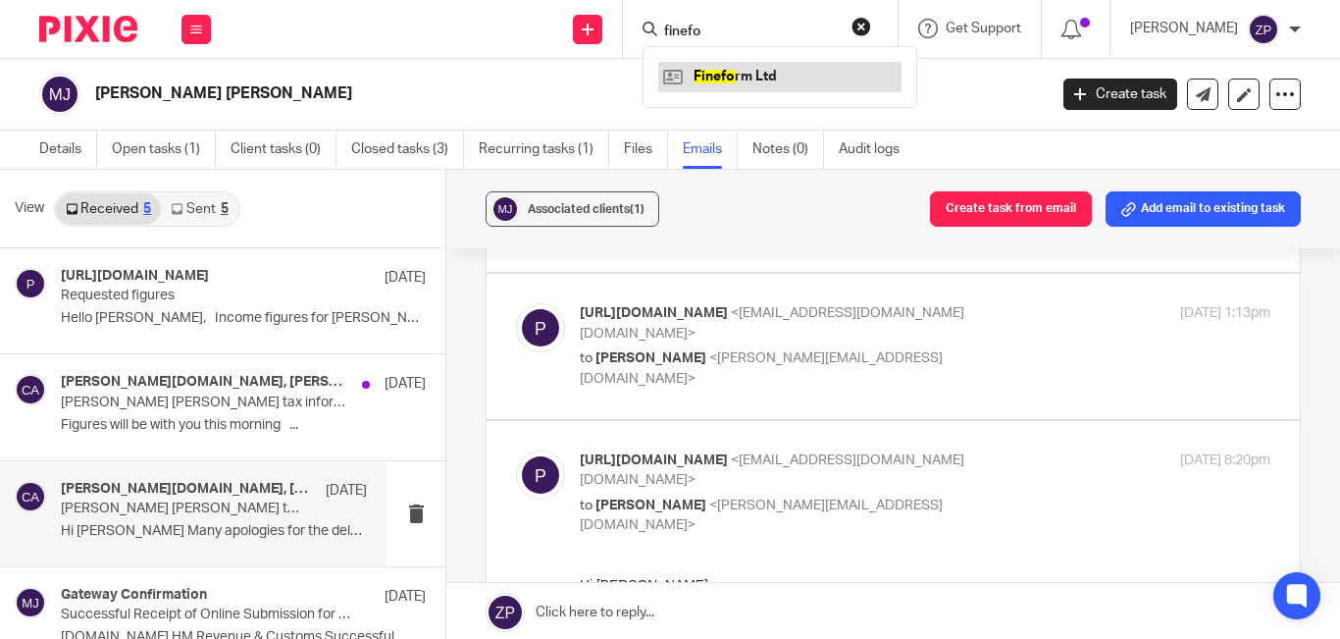
type input "finefo"
click at [761, 68] on link at bounding box center [779, 76] width 243 height 29
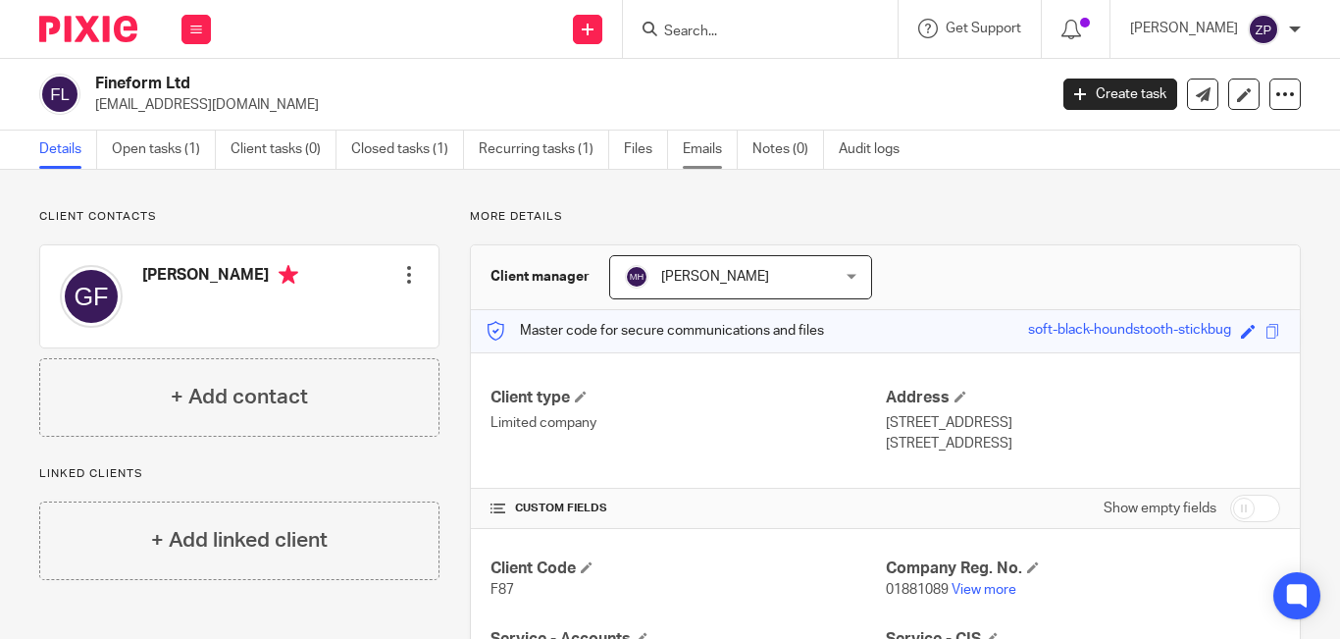
click at [714, 161] on link "Emails" at bounding box center [710, 149] width 55 height 38
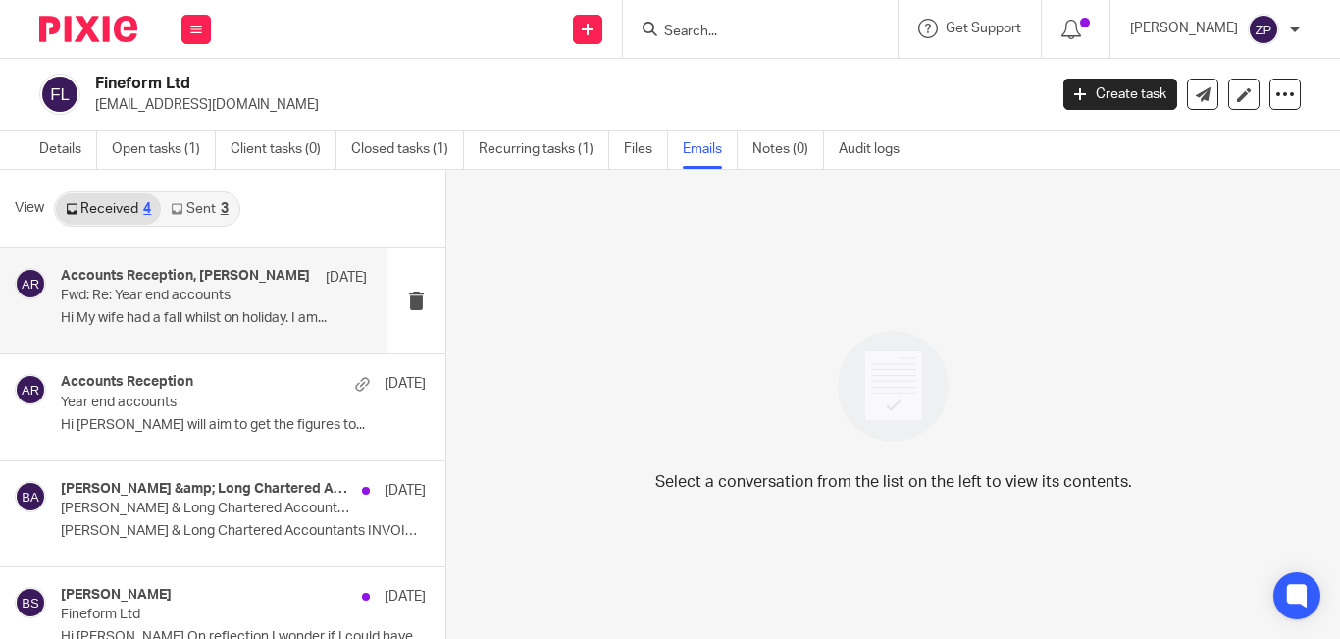
click at [235, 327] on p "Hi My wife had a fall whilst on holiday. I am..." at bounding box center [214, 318] width 306 height 17
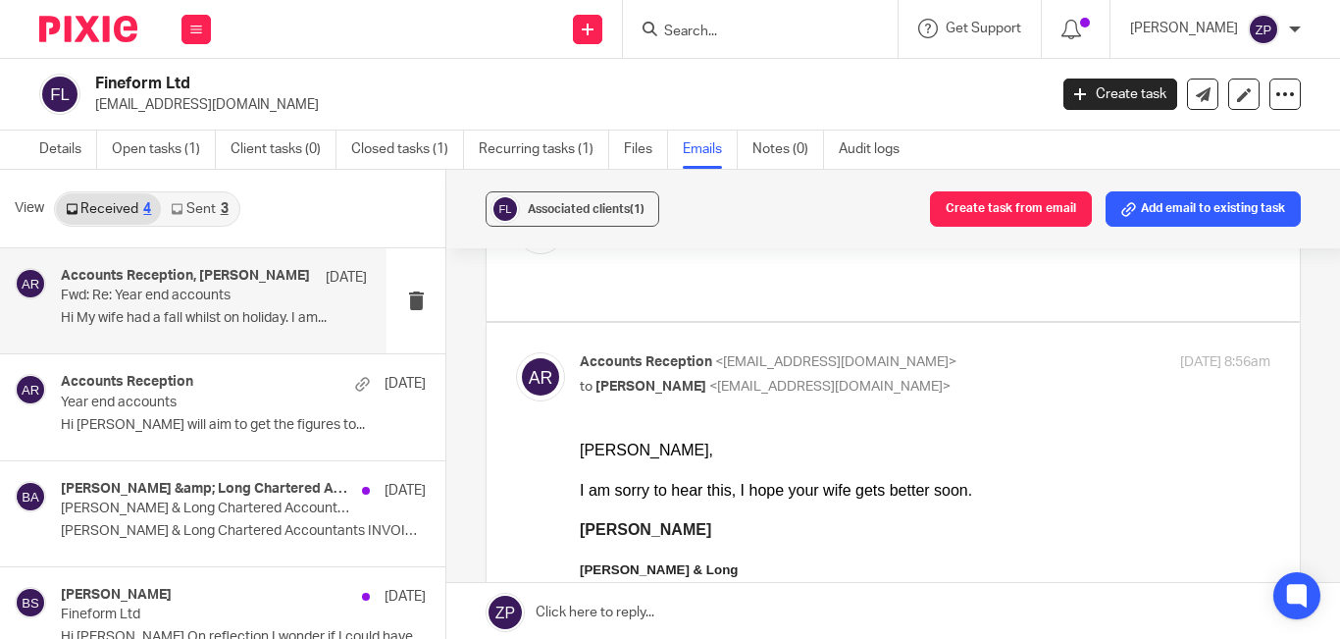
scroll to position [196, 0]
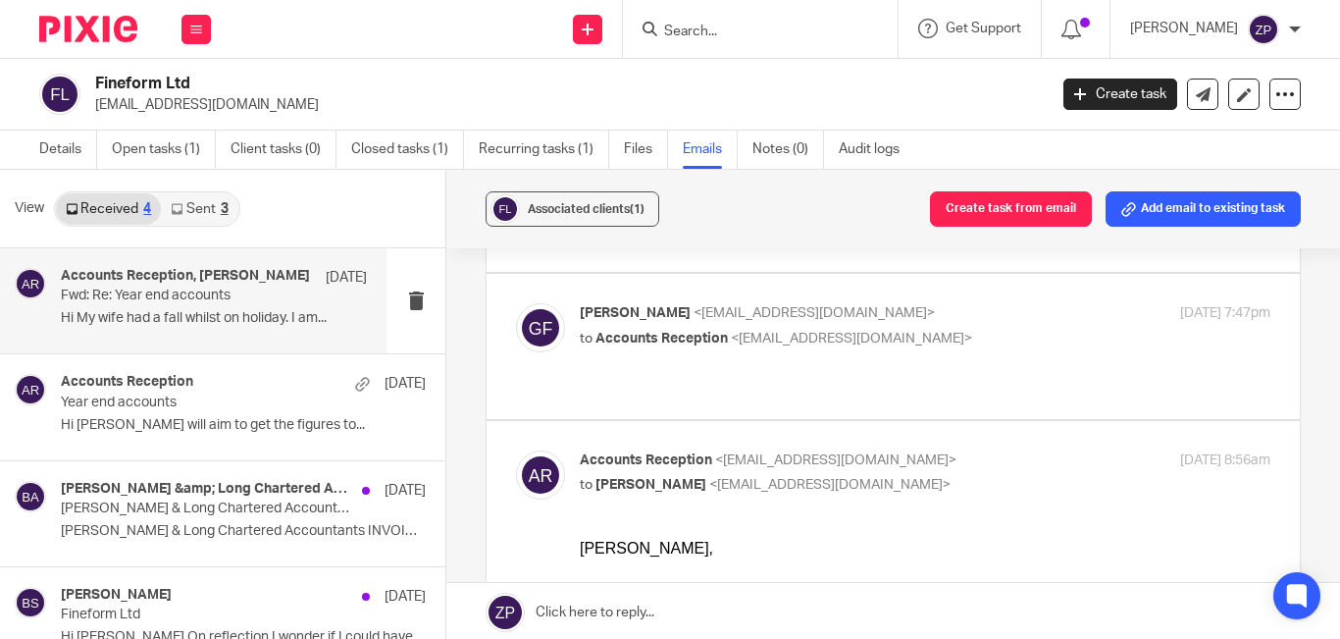
click at [1007, 329] on p "to Accounts Reception <accounts@boldenandlong.co.uk>" at bounding box center [810, 339] width 460 height 21
checkbox input "true"
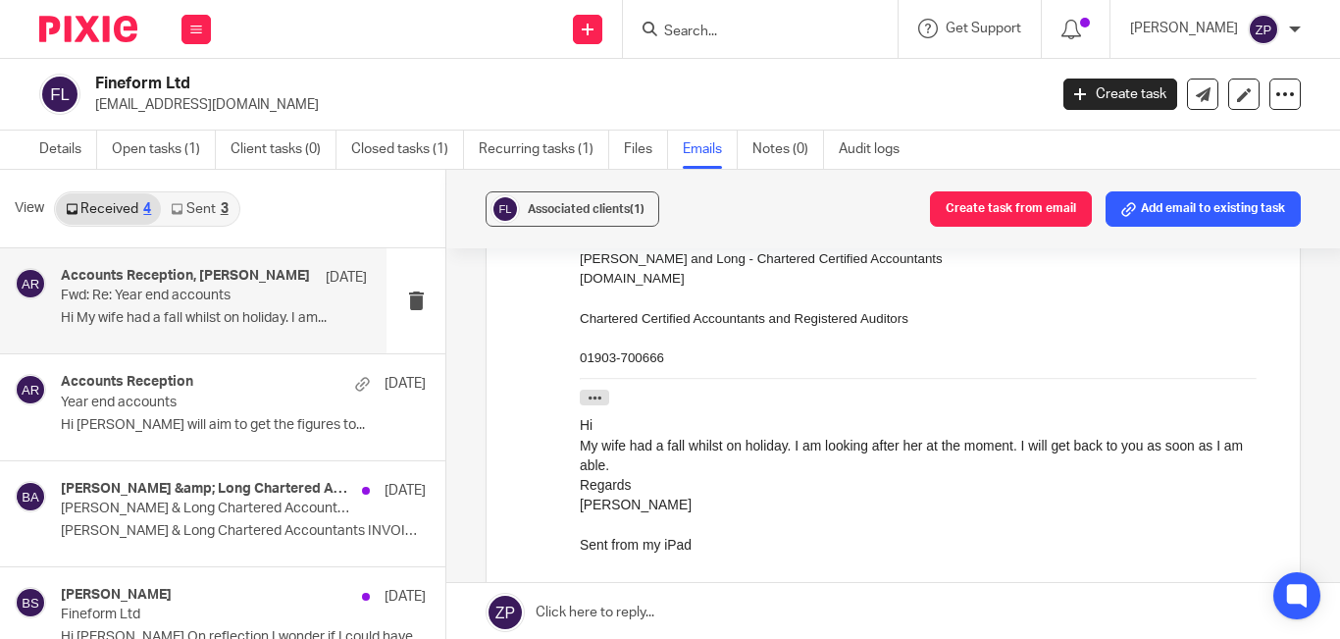
scroll to position [1864, 0]
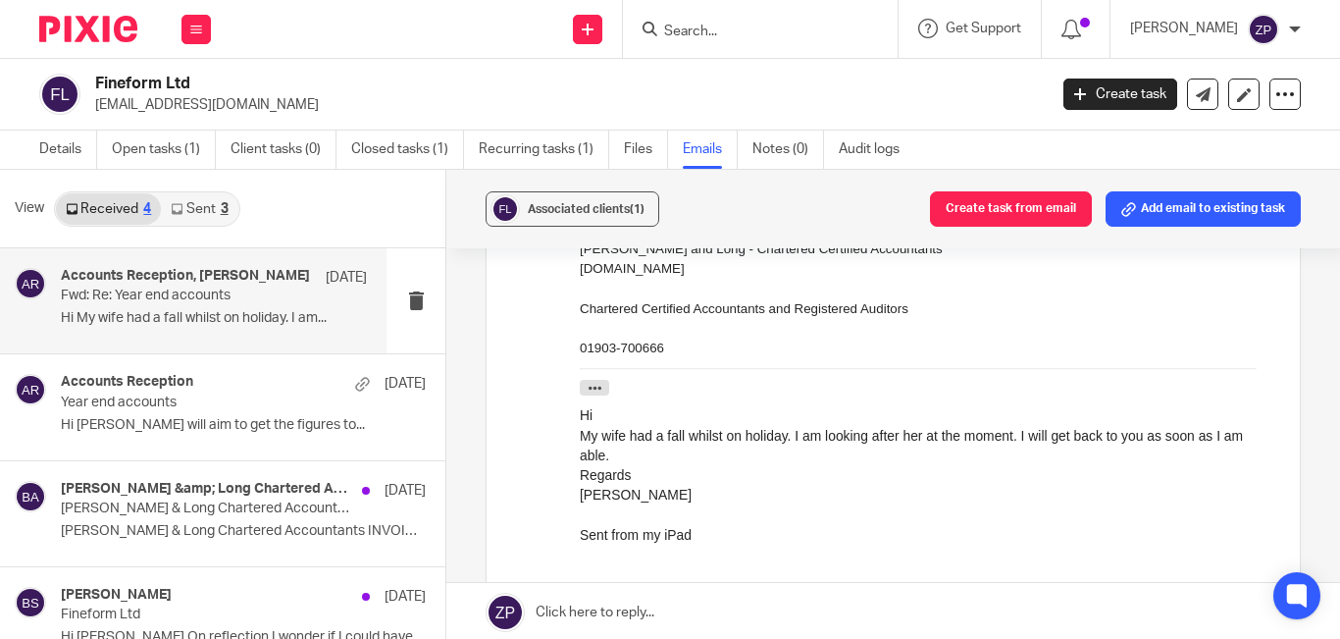
click at [183, 210] on link "Sent 3" at bounding box center [199, 208] width 77 height 31
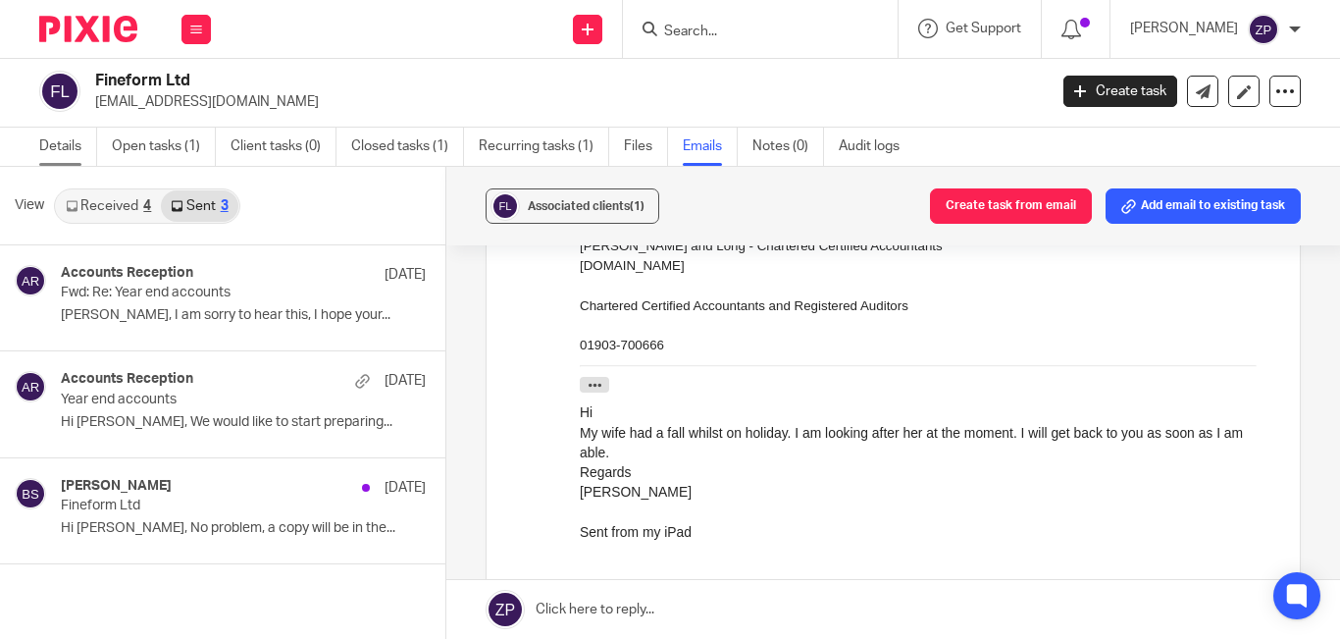
click at [64, 151] on link "Details" at bounding box center [68, 147] width 58 height 38
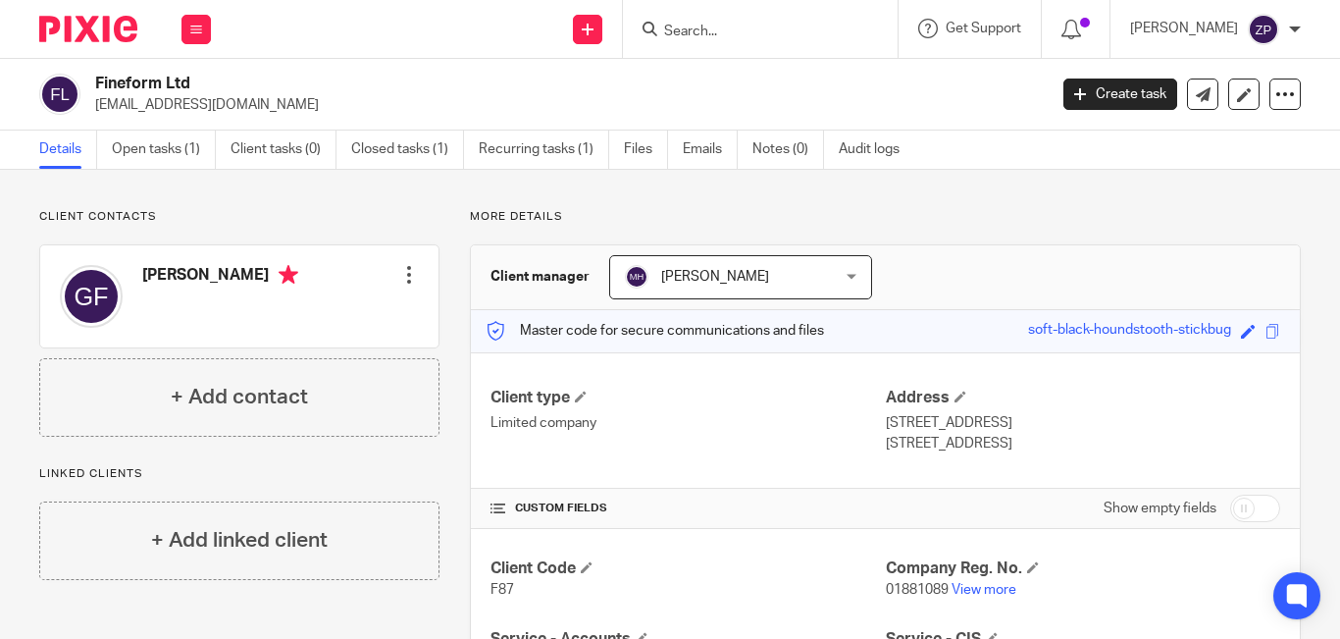
click at [103, 31] on img at bounding box center [88, 29] width 98 height 26
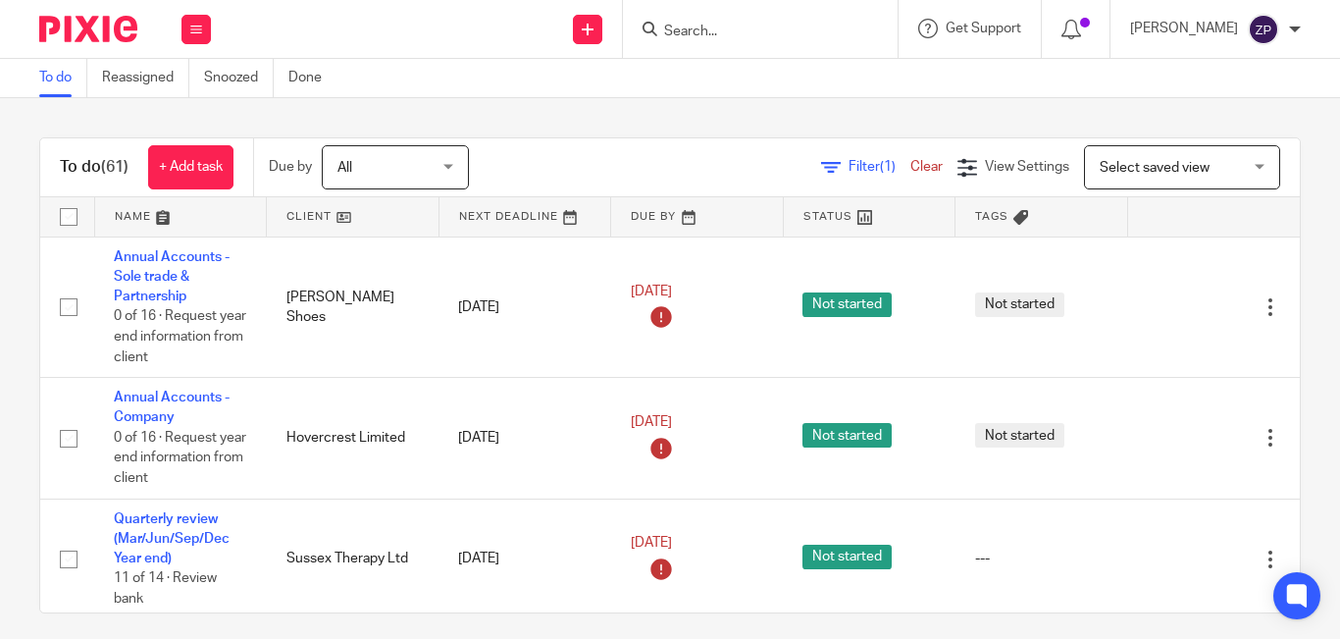
click at [821, 36] on input "Search" at bounding box center [750, 33] width 177 height 18
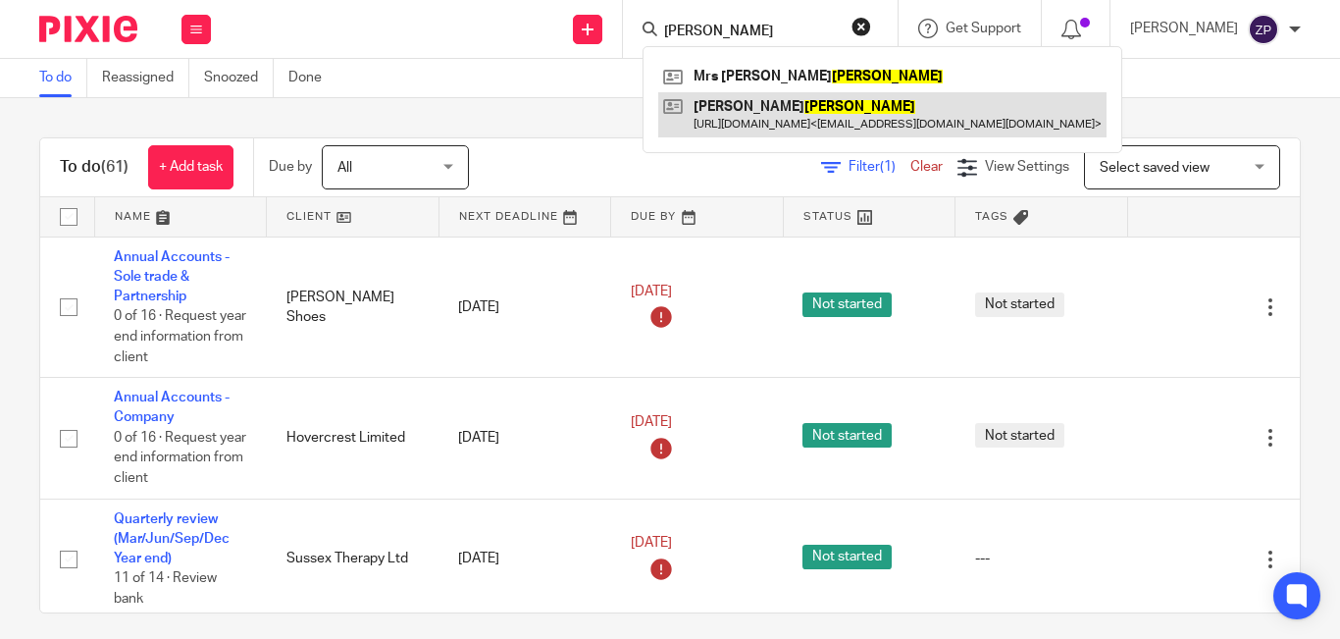
type input "jones"
click at [789, 107] on link at bounding box center [882, 114] width 448 height 45
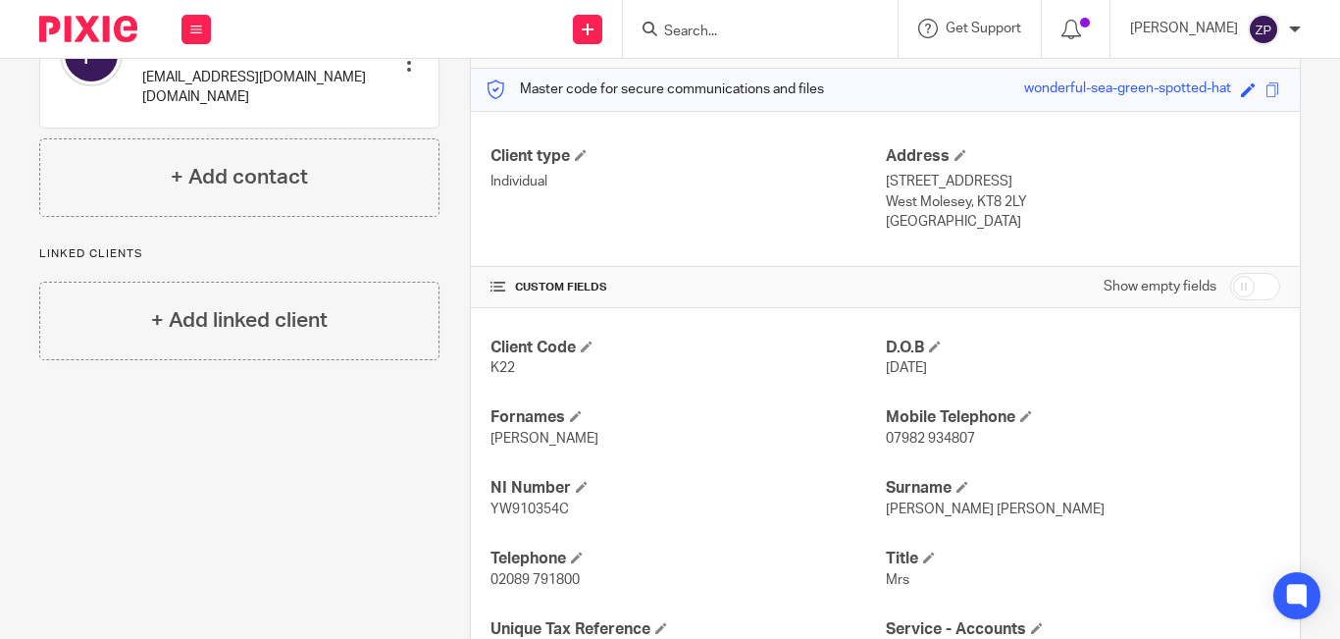
scroll to position [294, 0]
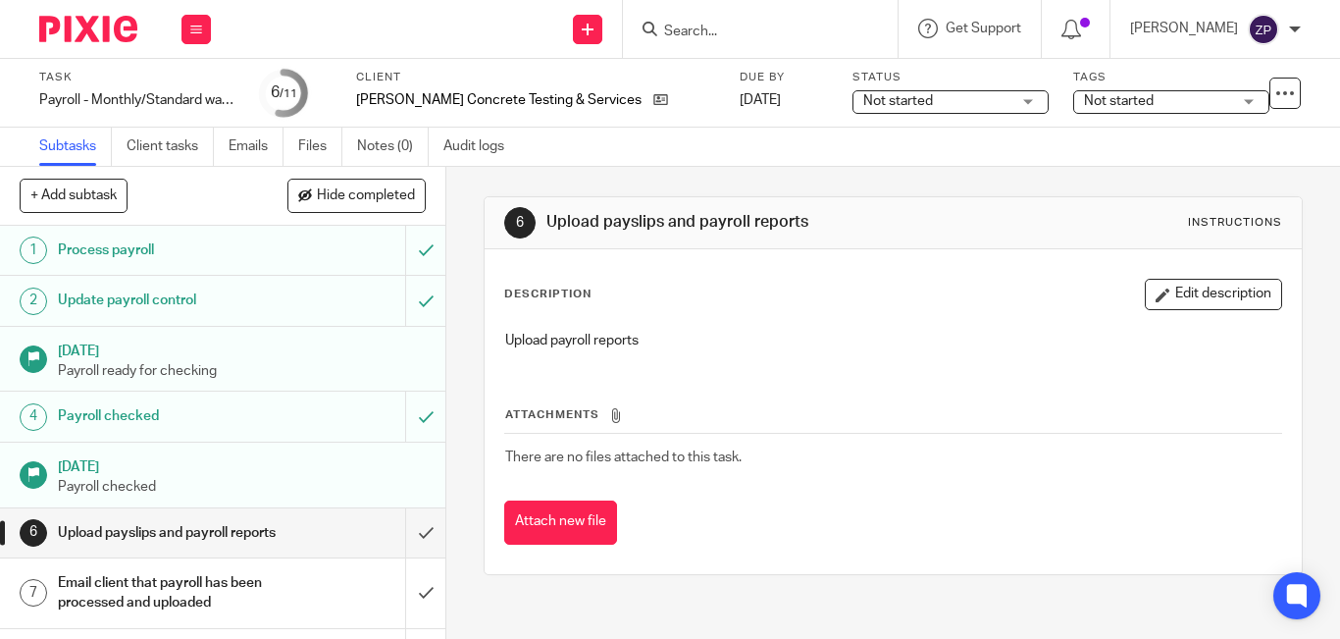
scroll to position [196, 0]
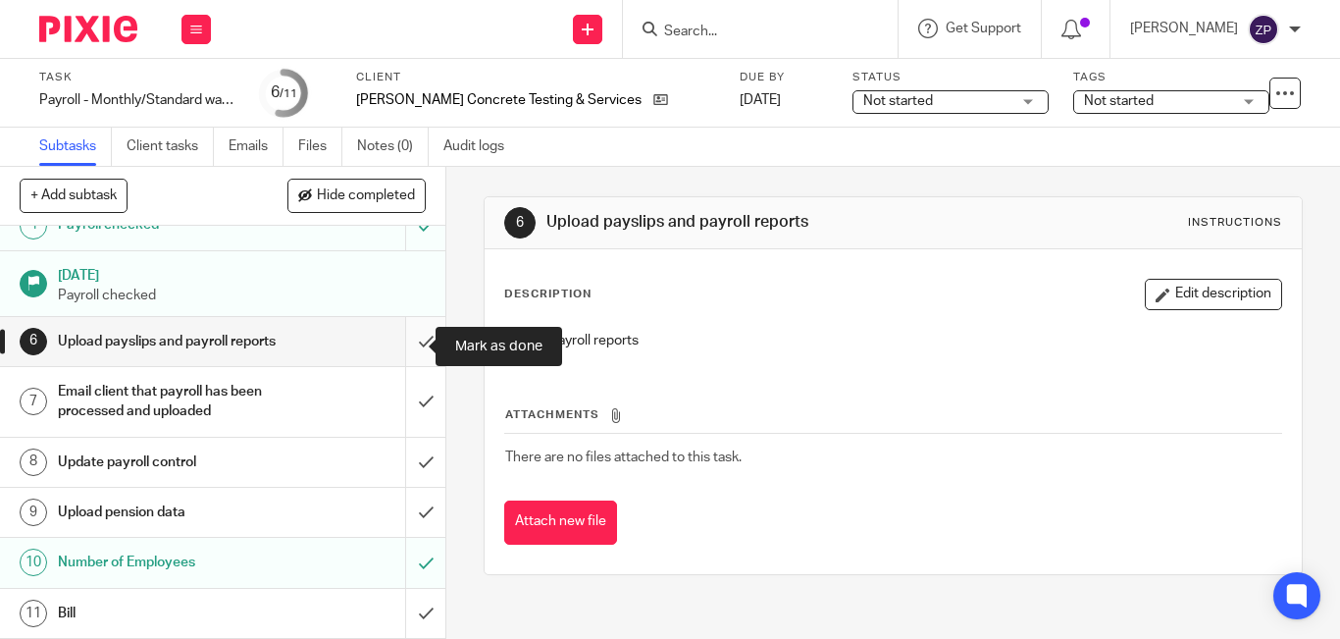
click at [416, 339] on input "submit" at bounding box center [222, 341] width 445 height 49
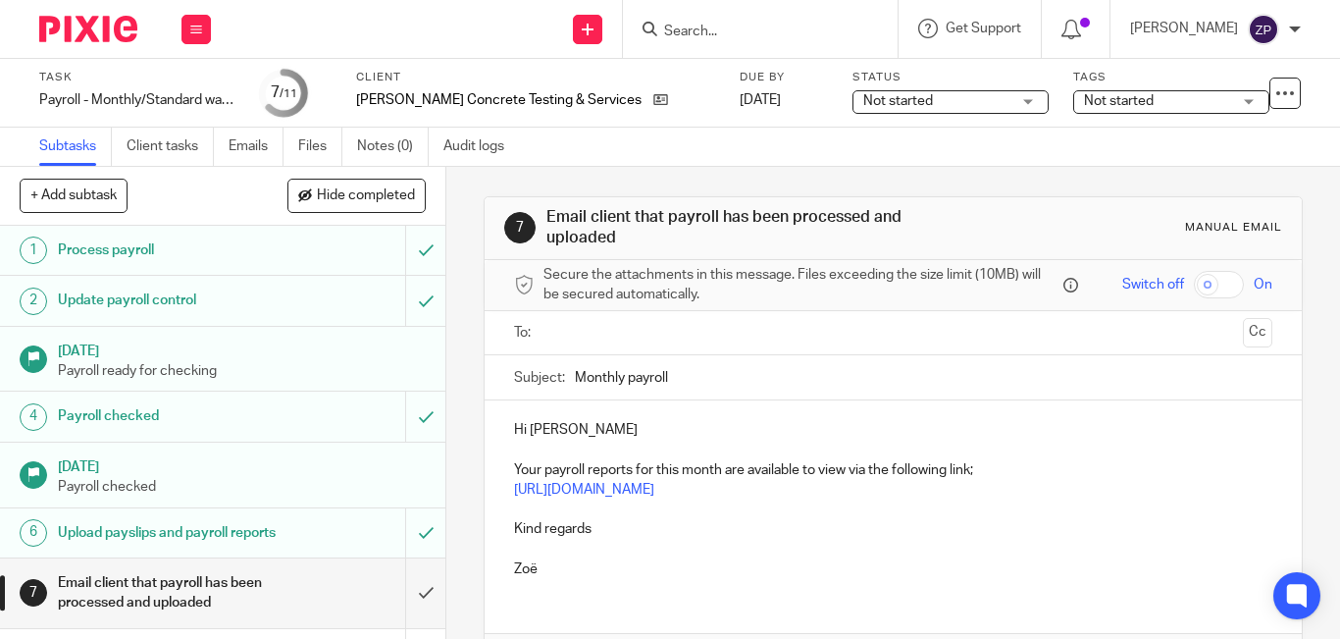
click at [591, 339] on input "text" at bounding box center [892, 333] width 684 height 23
click at [577, 335] on input "text" at bounding box center [892, 333] width 684 height 23
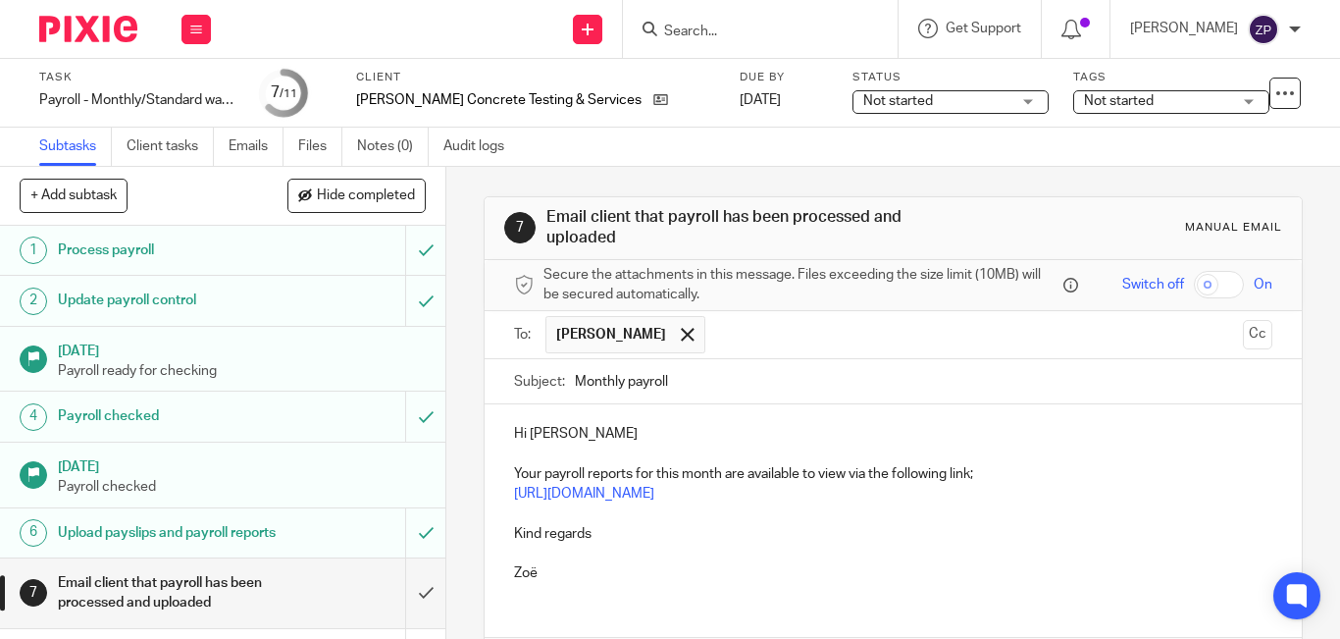
click at [622, 429] on p "Hi Edward" at bounding box center [893, 434] width 758 height 20
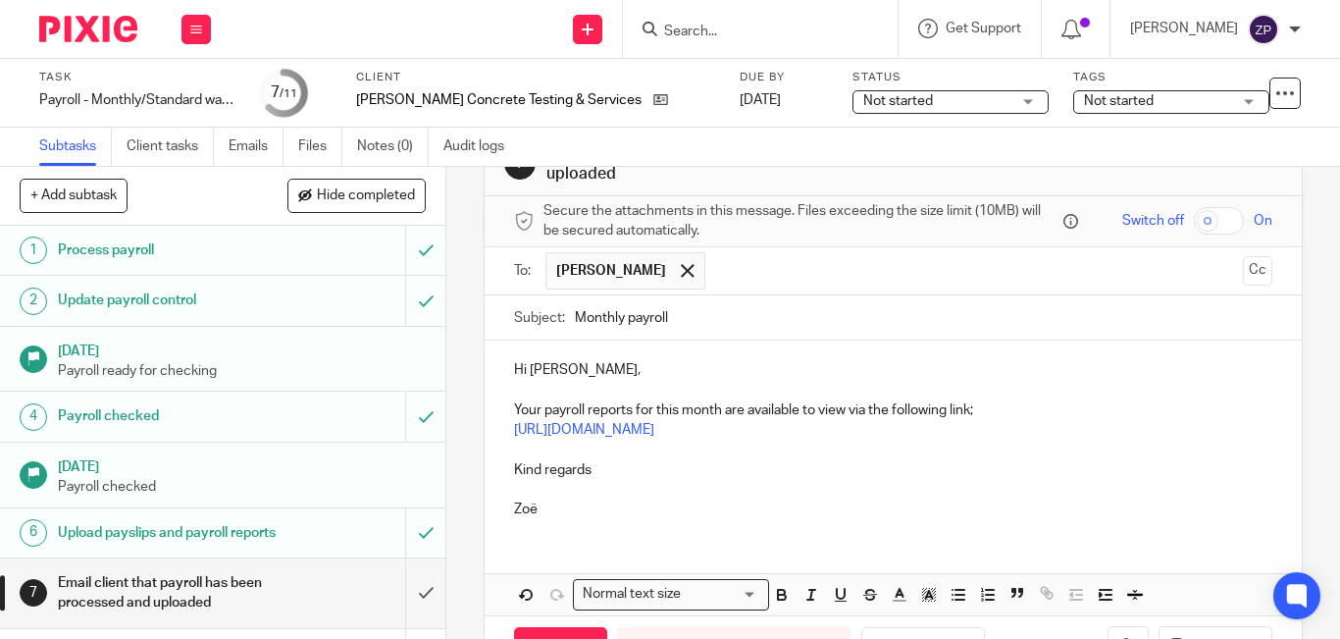
scroll to position [98, 0]
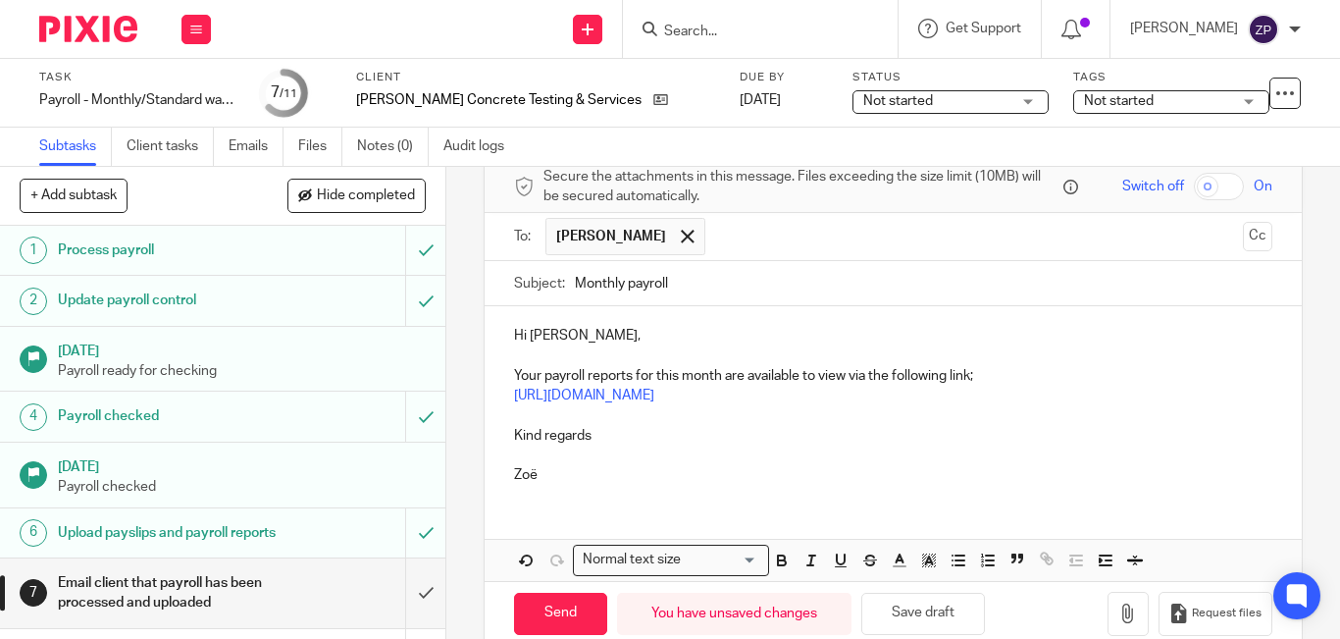
click at [621, 428] on p "Kind regards" at bounding box center [893, 436] width 758 height 20
drag, startPoint x: 550, startPoint y: 341, endPoint x: 539, endPoint y: 343, distance: 11.0
click at [539, 343] on p "Hi Edward," at bounding box center [893, 336] width 758 height 20
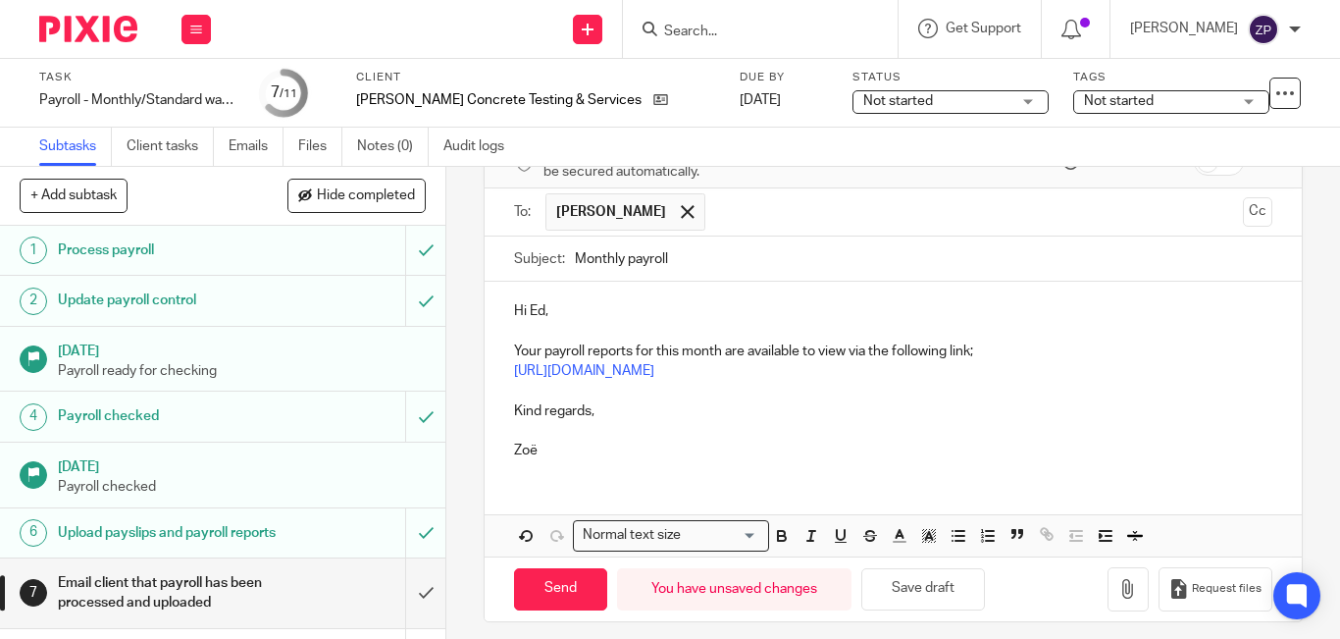
scroll to position [135, 0]
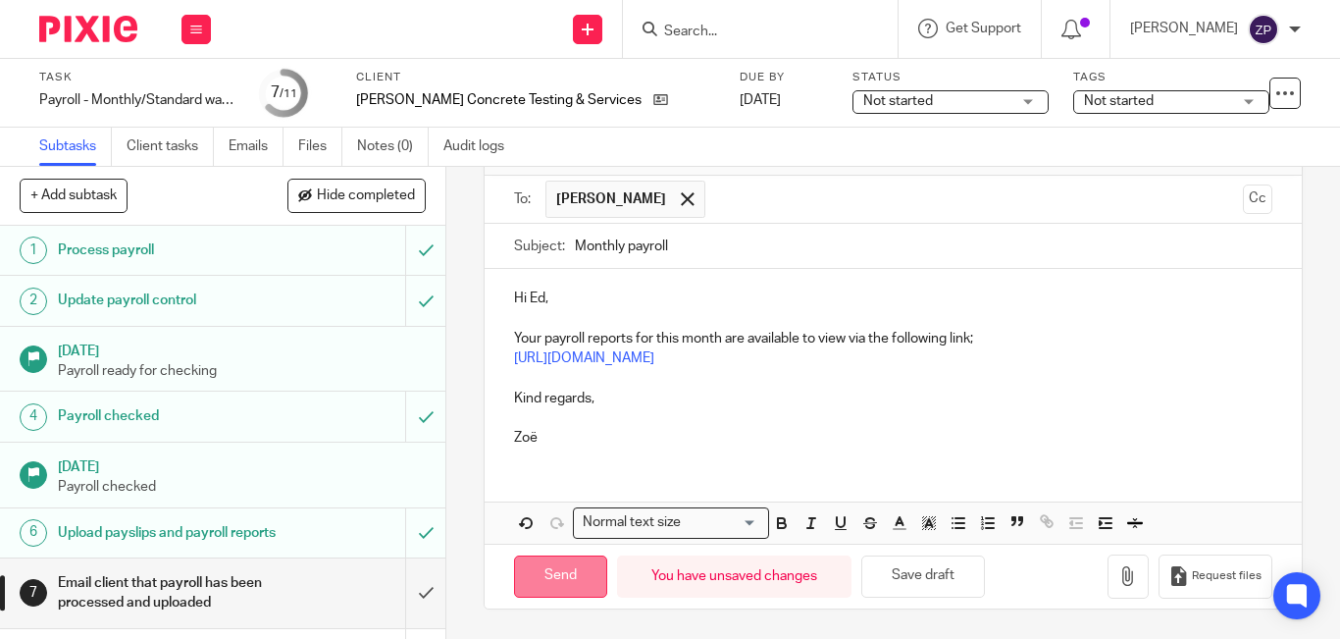
click at [569, 582] on input "Send" at bounding box center [560, 576] width 93 height 42
type input "Sent"
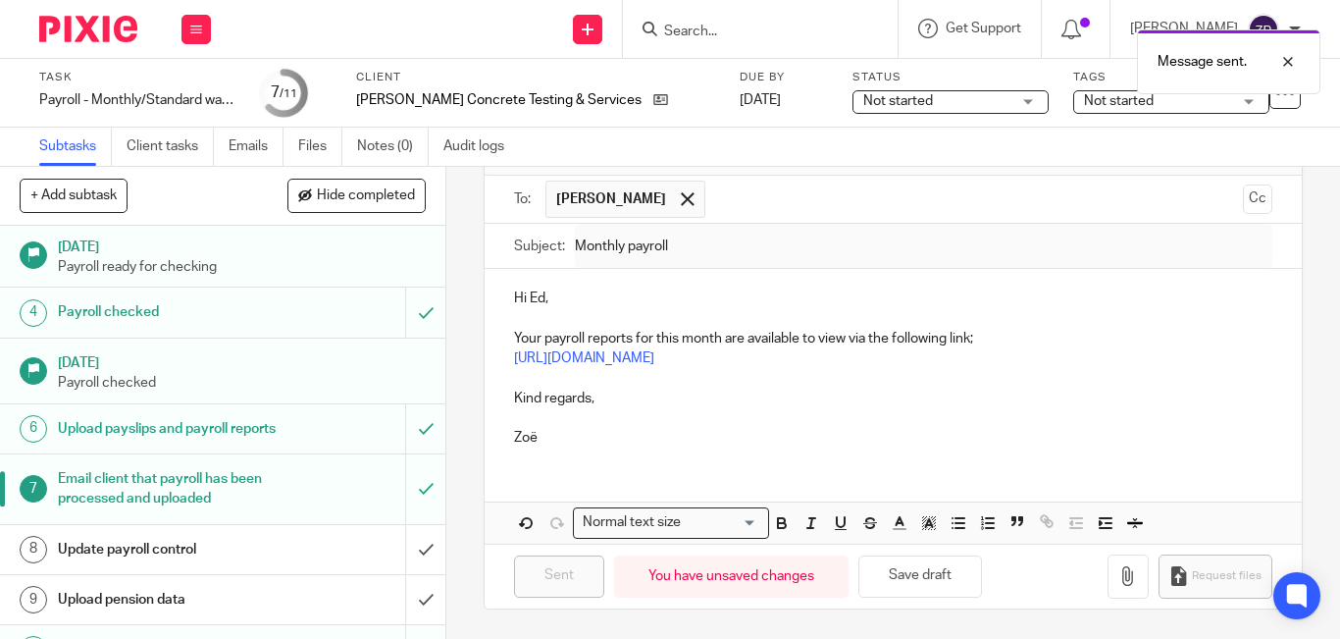
scroll to position [211, 0]
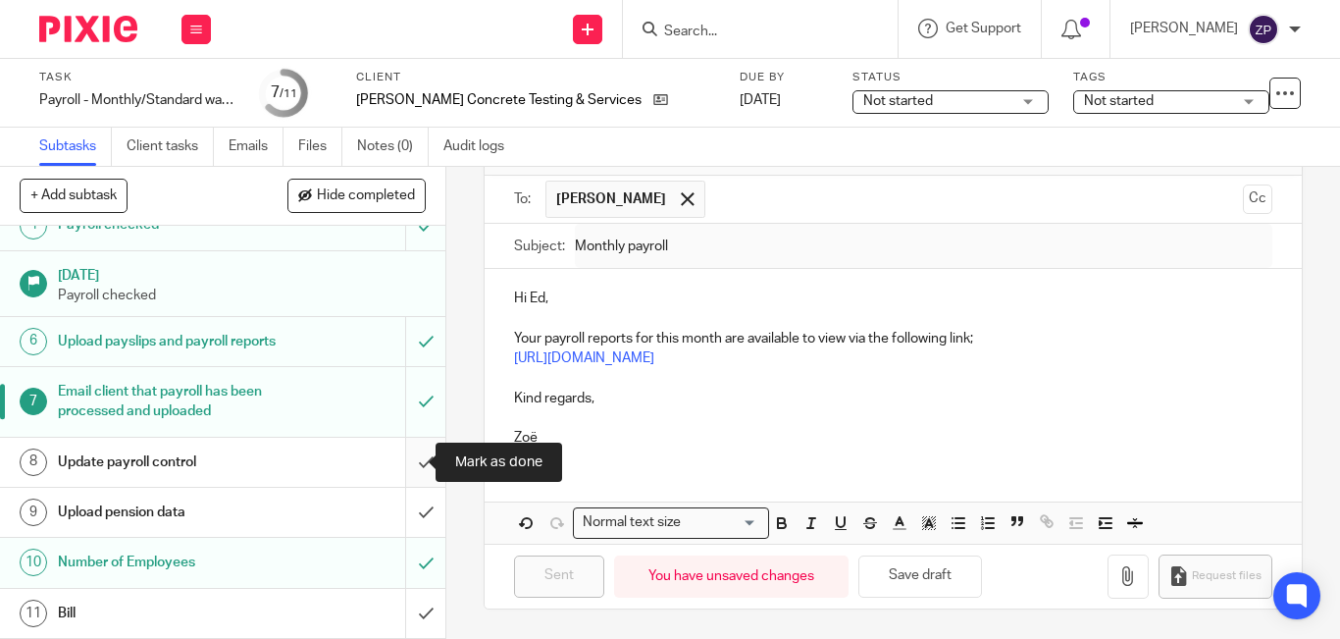
click at [404, 463] on input "submit" at bounding box center [222, 461] width 445 height 49
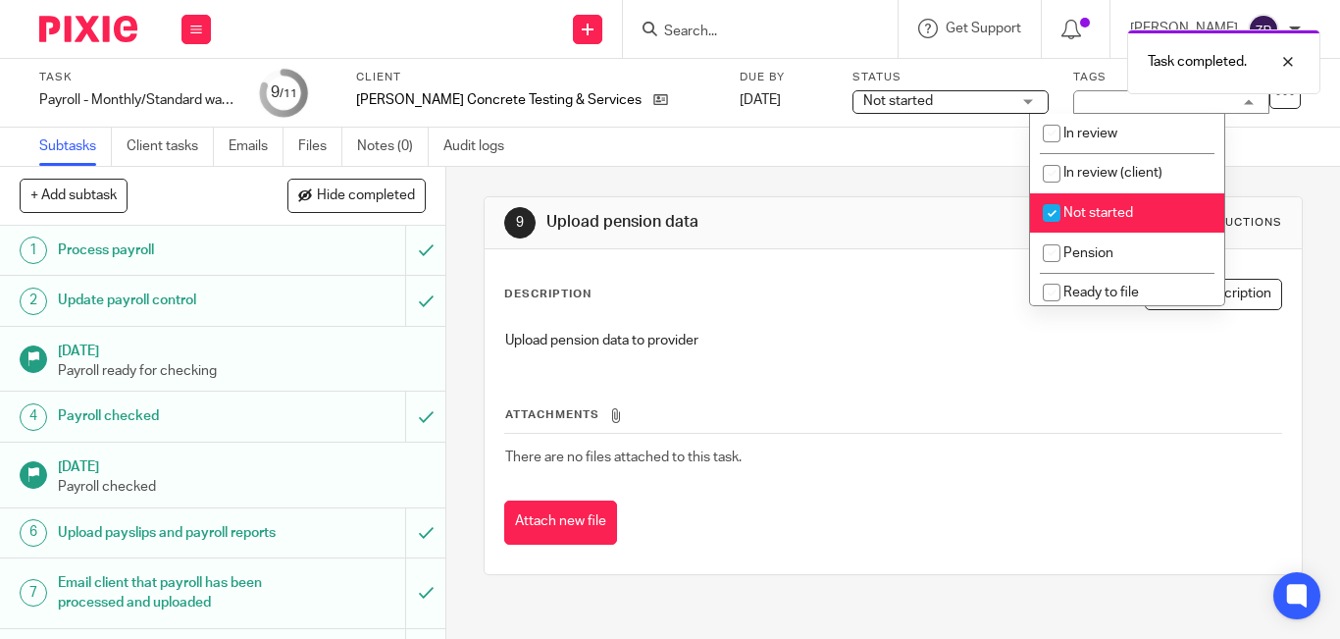
click at [1076, 216] on span "Not started" at bounding box center [1098, 213] width 70 height 14
checkbox input "false"
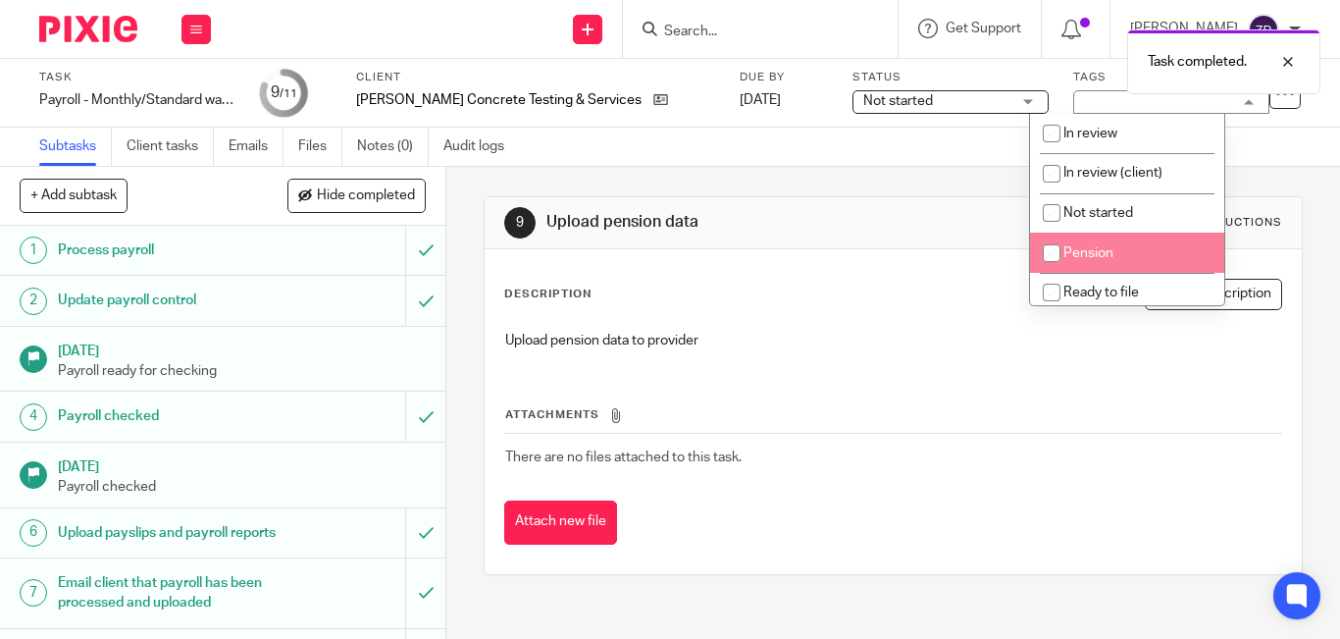
click at [1074, 241] on li "Pension" at bounding box center [1127, 252] width 194 height 40
checkbox input "true"
click at [77, 37] on img at bounding box center [88, 29] width 98 height 26
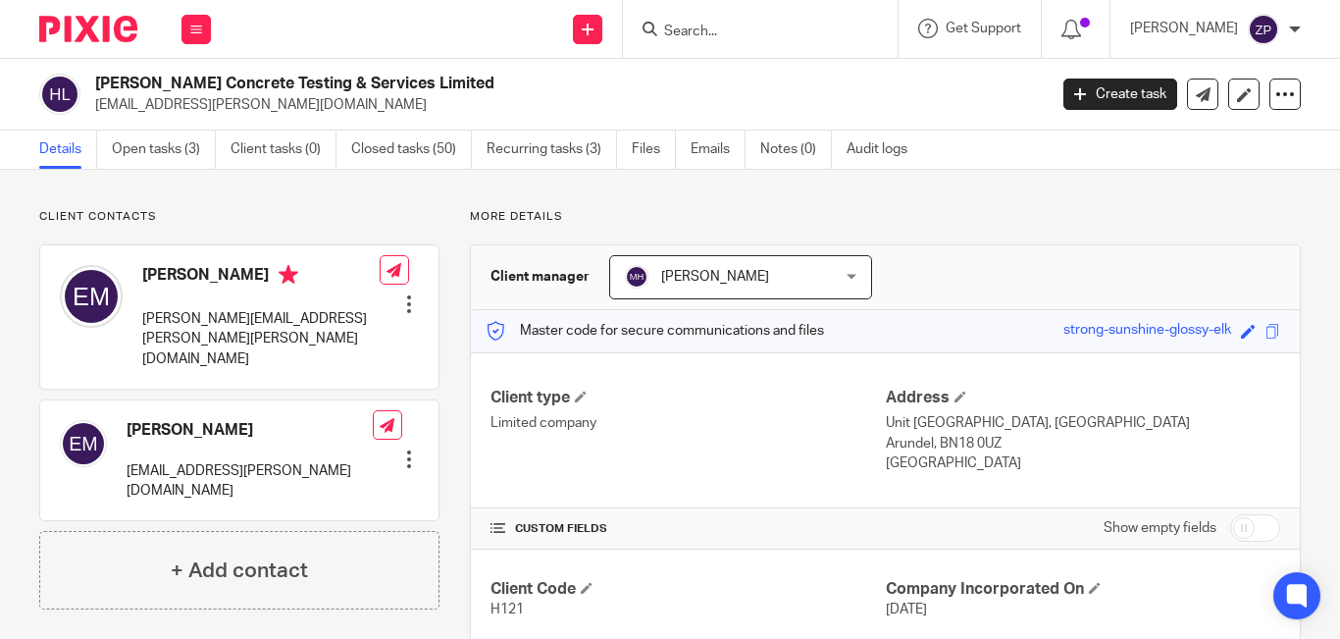
click at [400, 449] on div at bounding box center [409, 459] width 20 height 20
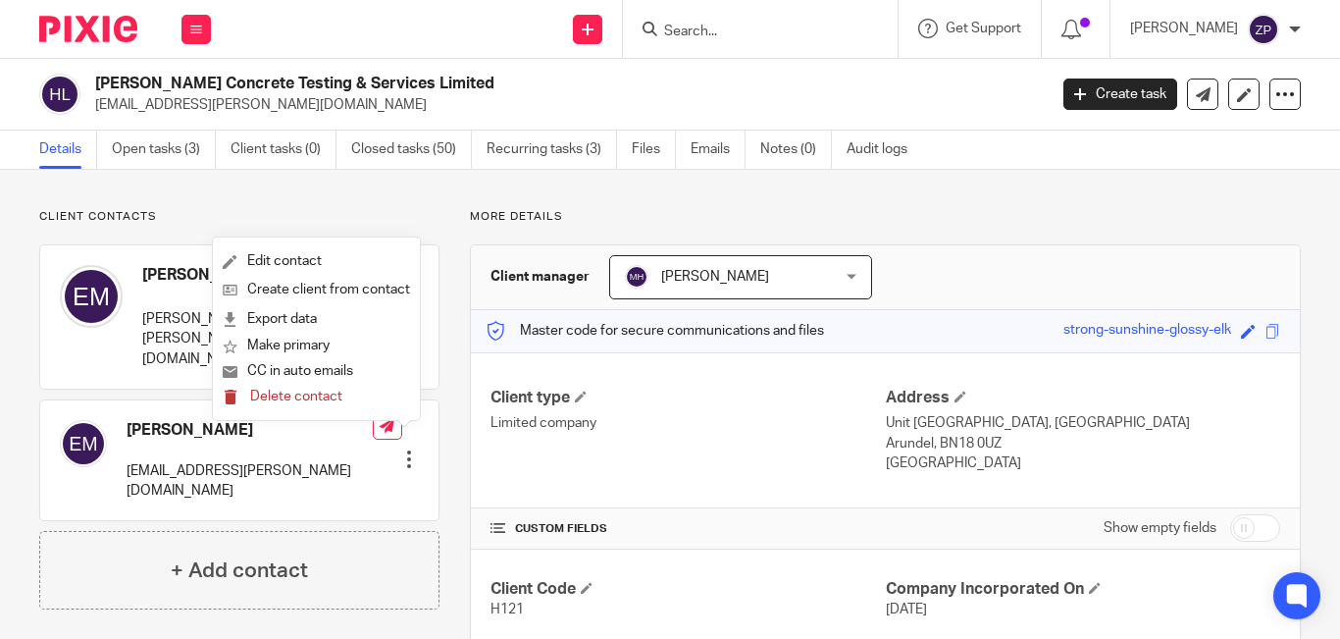
click at [281, 398] on span "Delete contact" at bounding box center [296, 396] width 92 height 14
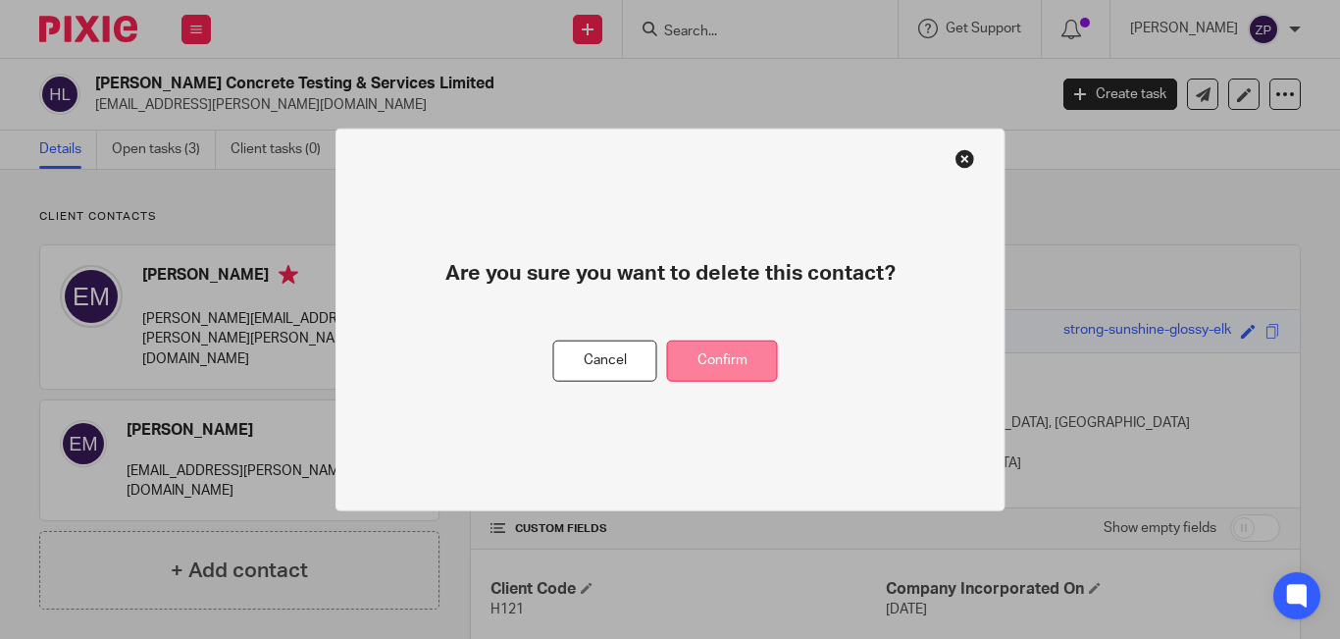
click at [691, 352] on button "Confirm" at bounding box center [722, 360] width 111 height 42
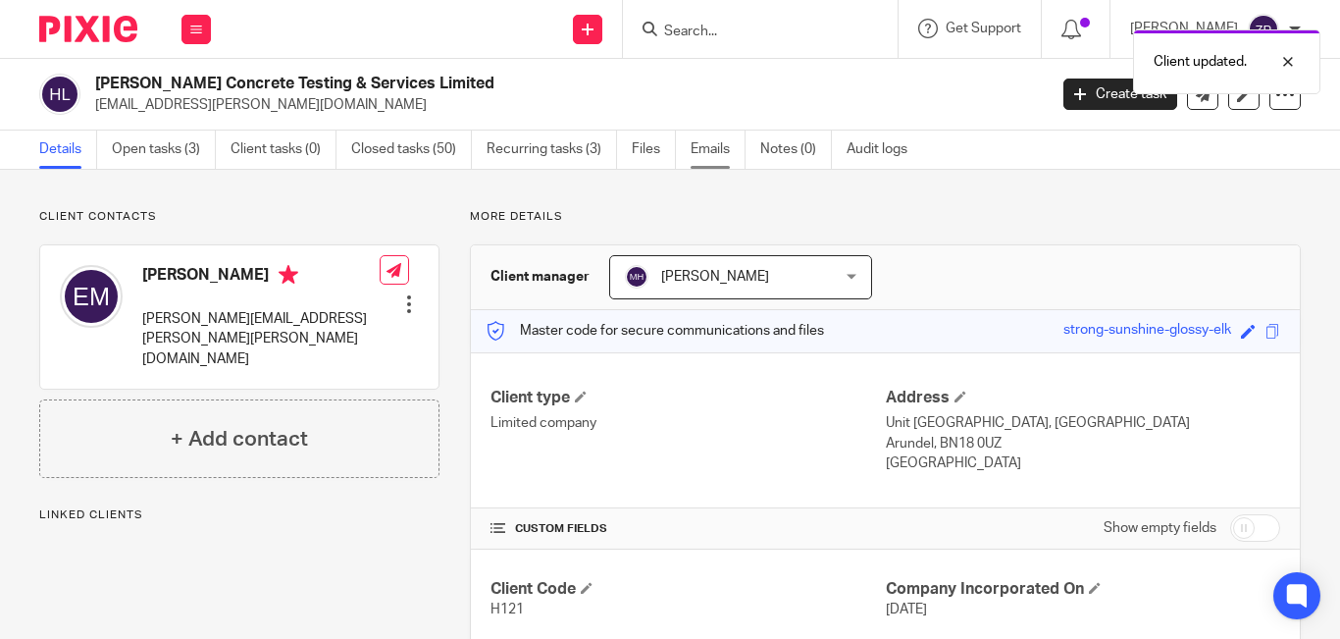
click at [733, 157] on link "Emails" at bounding box center [718, 149] width 55 height 38
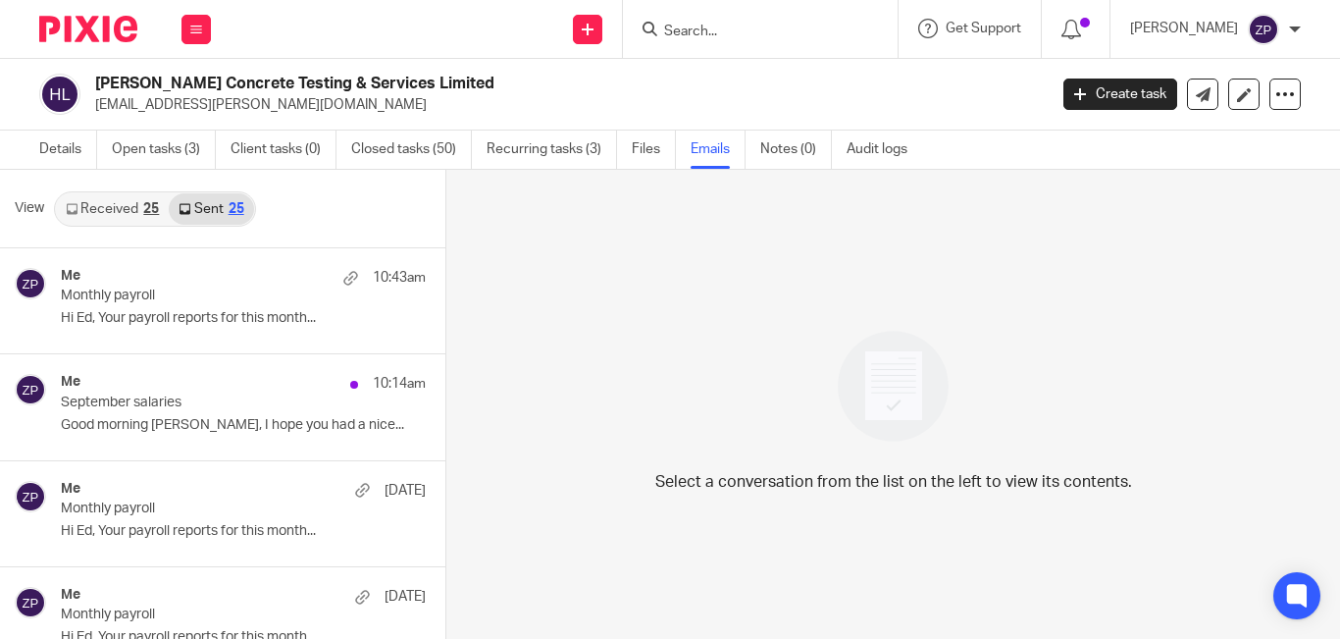
click at [95, 26] on img at bounding box center [88, 29] width 98 height 26
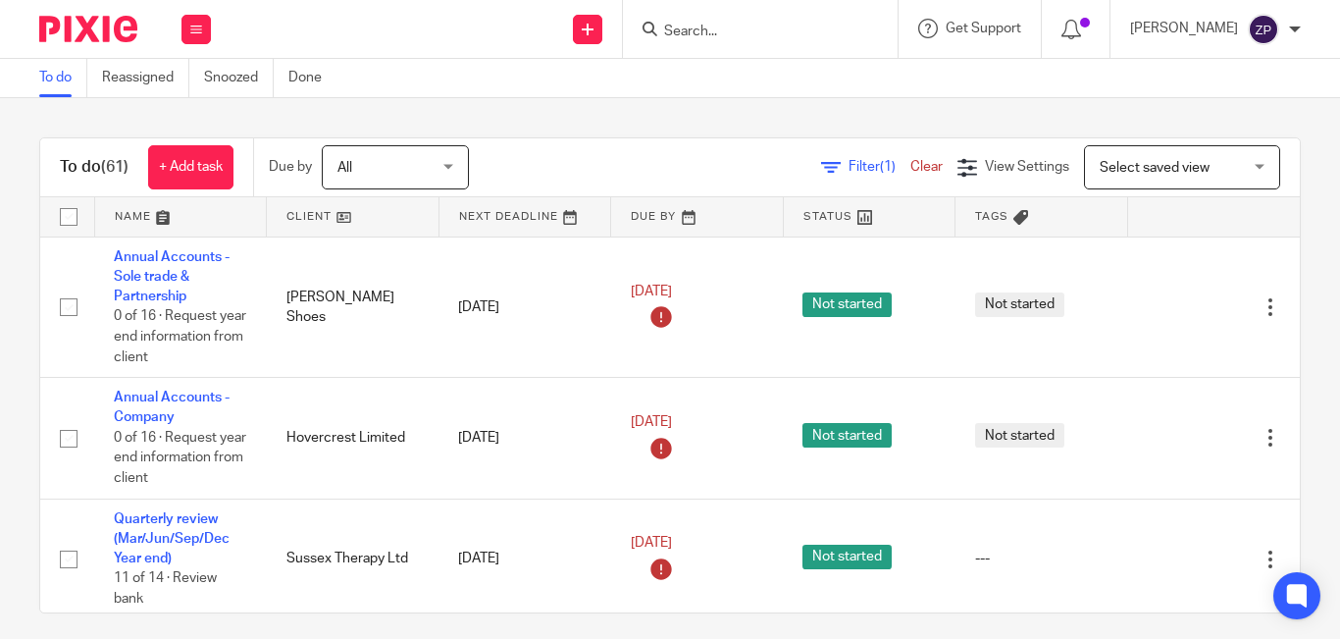
click at [808, 30] on input "Search" at bounding box center [750, 33] width 177 height 18
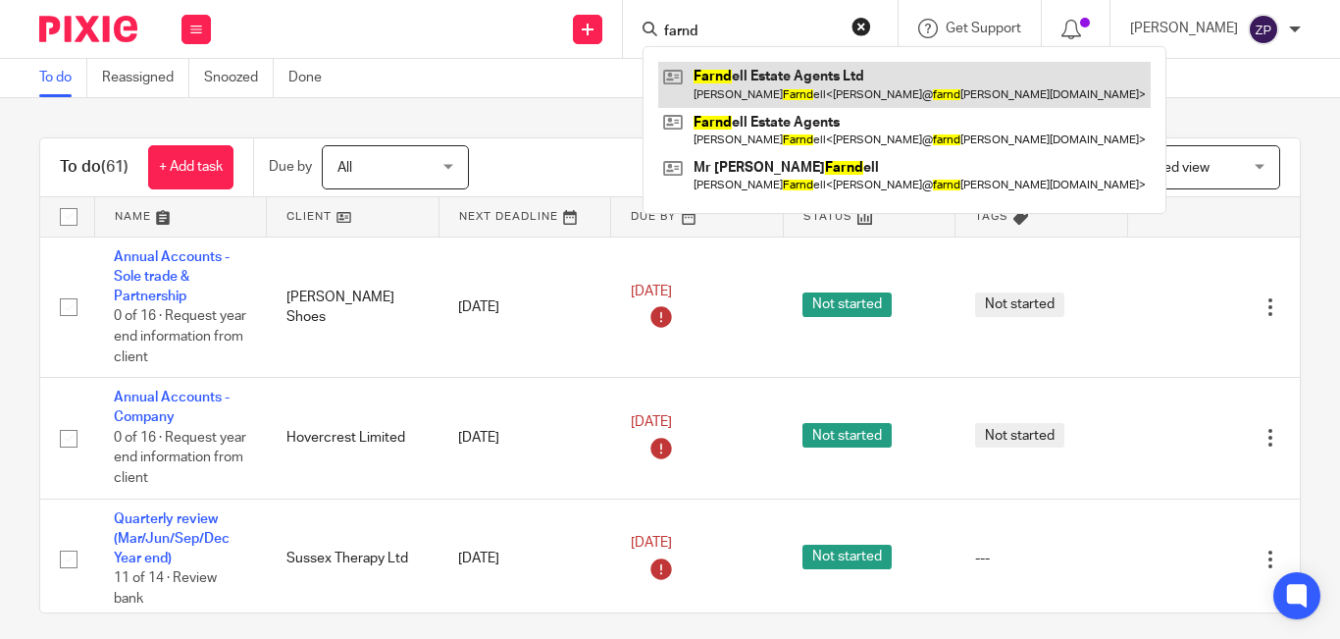
type input "farnd"
click at [800, 79] on link at bounding box center [904, 84] width 492 height 45
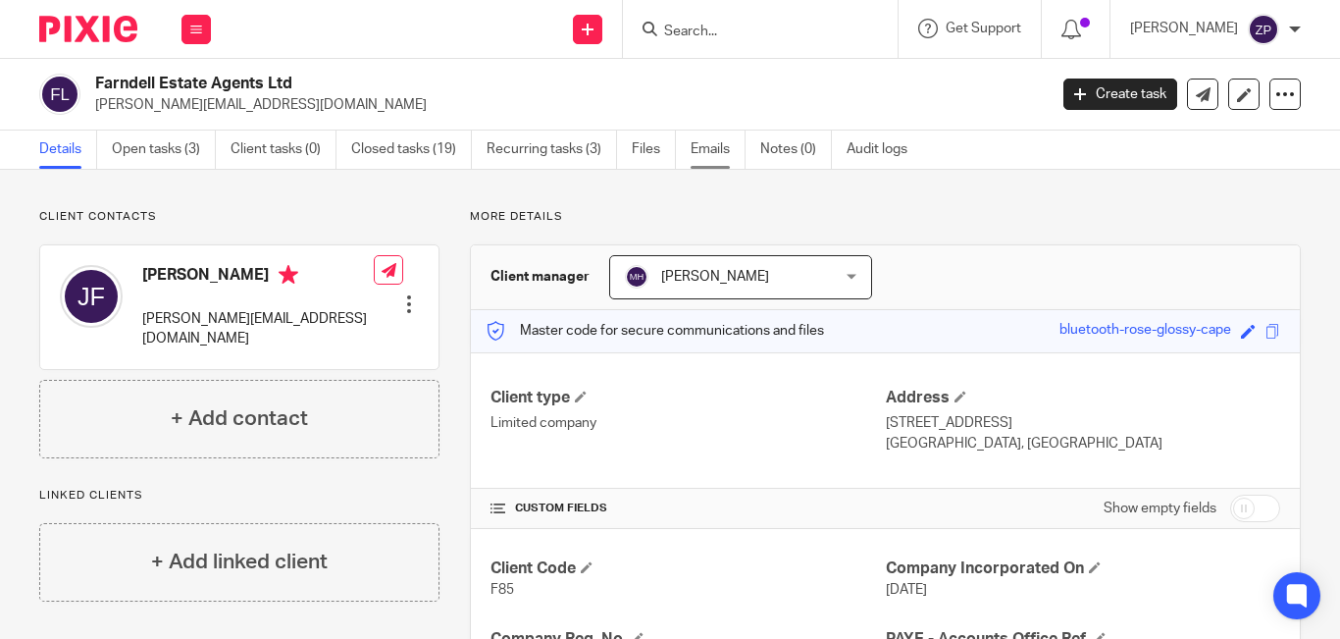
click at [709, 150] on link "Emails" at bounding box center [718, 149] width 55 height 38
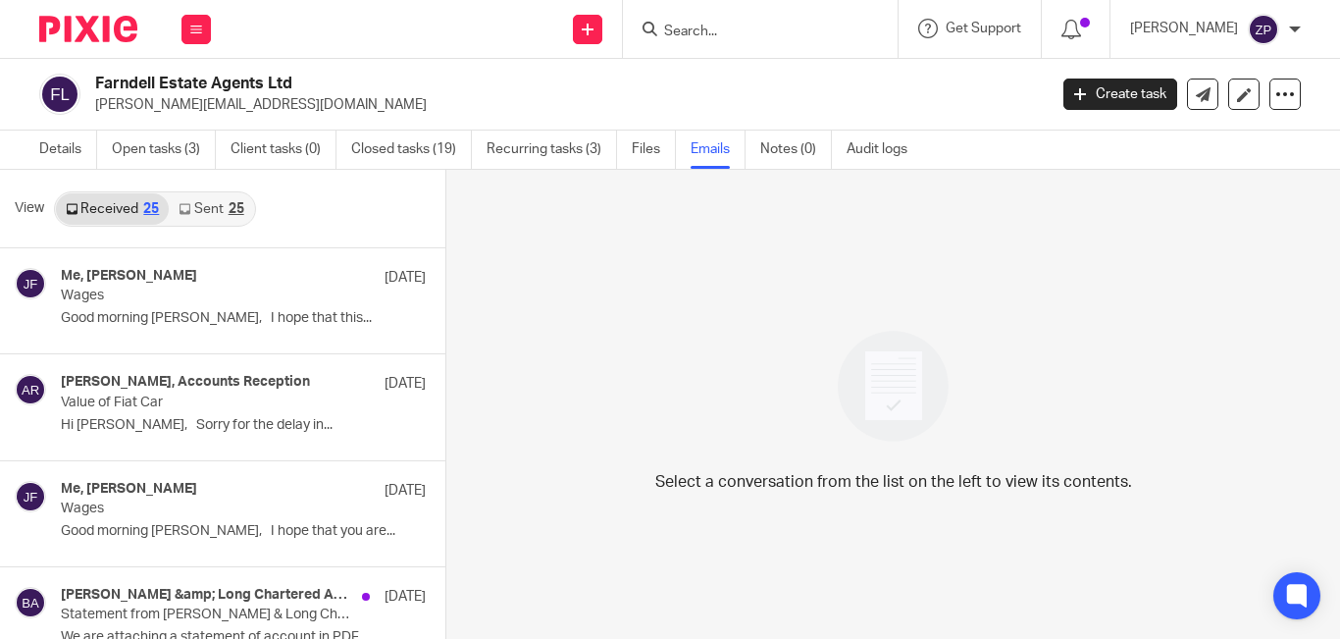
click at [196, 229] on div "View Received 25 Sent 25" at bounding box center [222, 209] width 445 height 78
click at [204, 195] on link "Sent 25" at bounding box center [211, 208] width 84 height 31
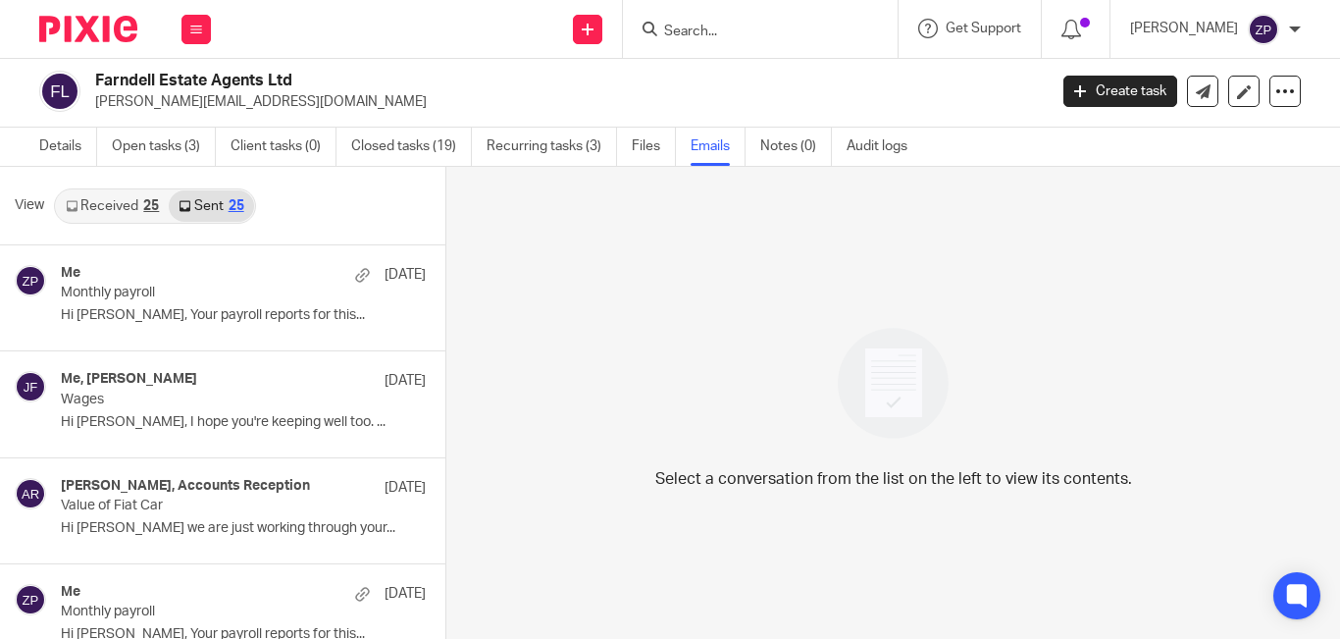
click at [90, 20] on img at bounding box center [88, 29] width 98 height 26
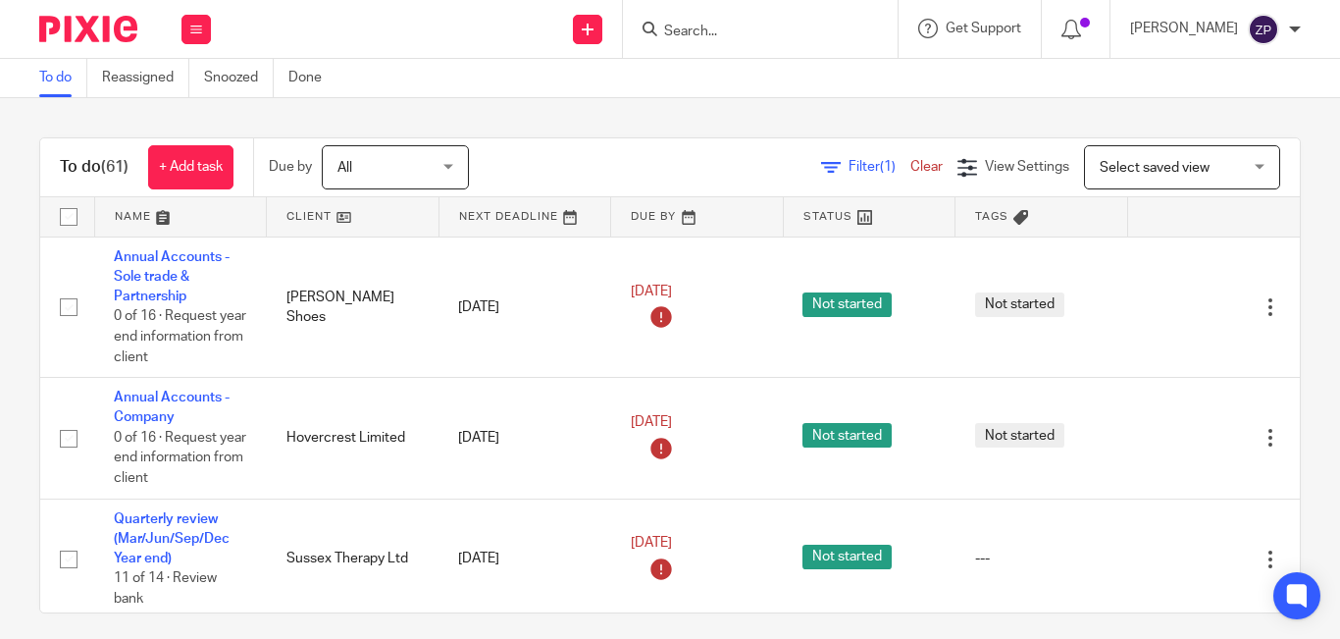
click at [743, 27] on input "Search" at bounding box center [750, 33] width 177 height 18
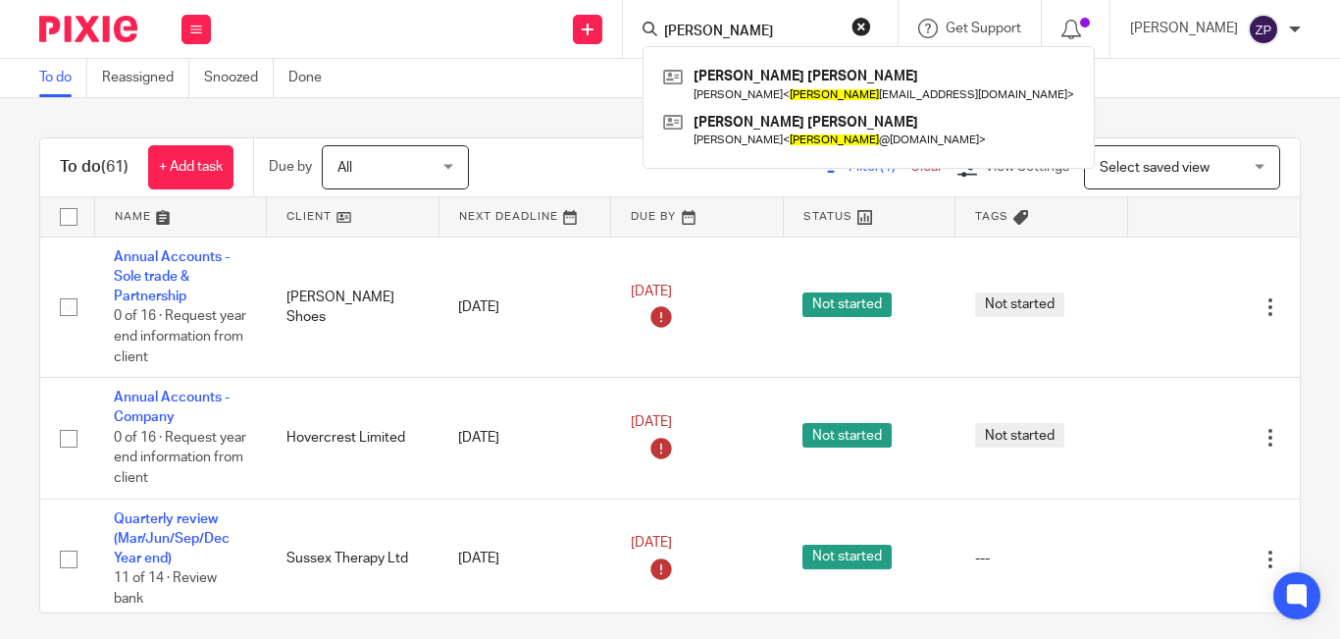
click at [729, 29] on input "jim" at bounding box center [750, 33] width 177 height 18
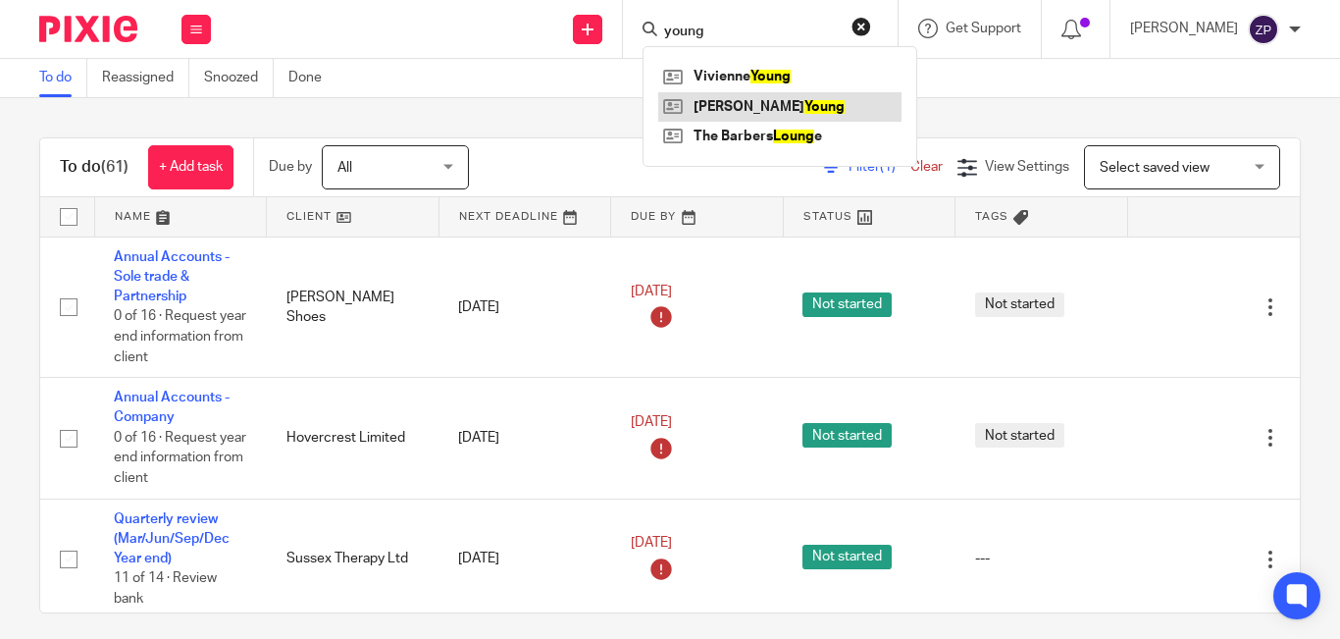
type input "young"
click at [760, 108] on link at bounding box center [779, 106] width 243 height 29
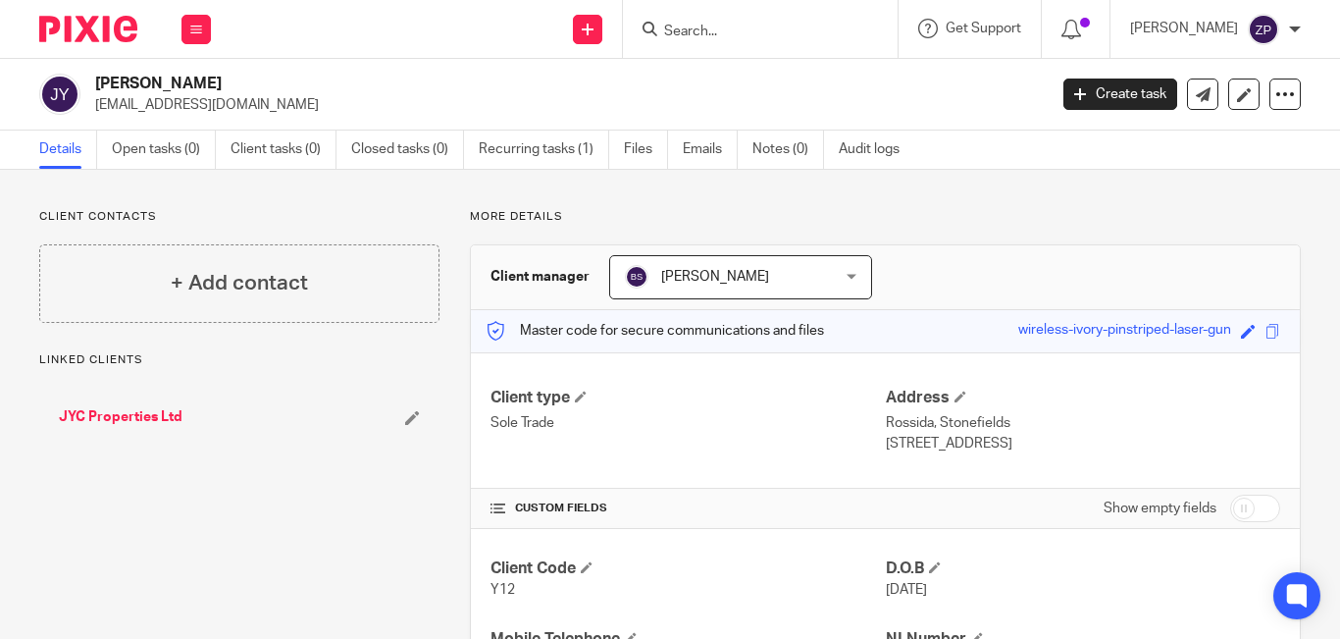
scroll to position [98, 0]
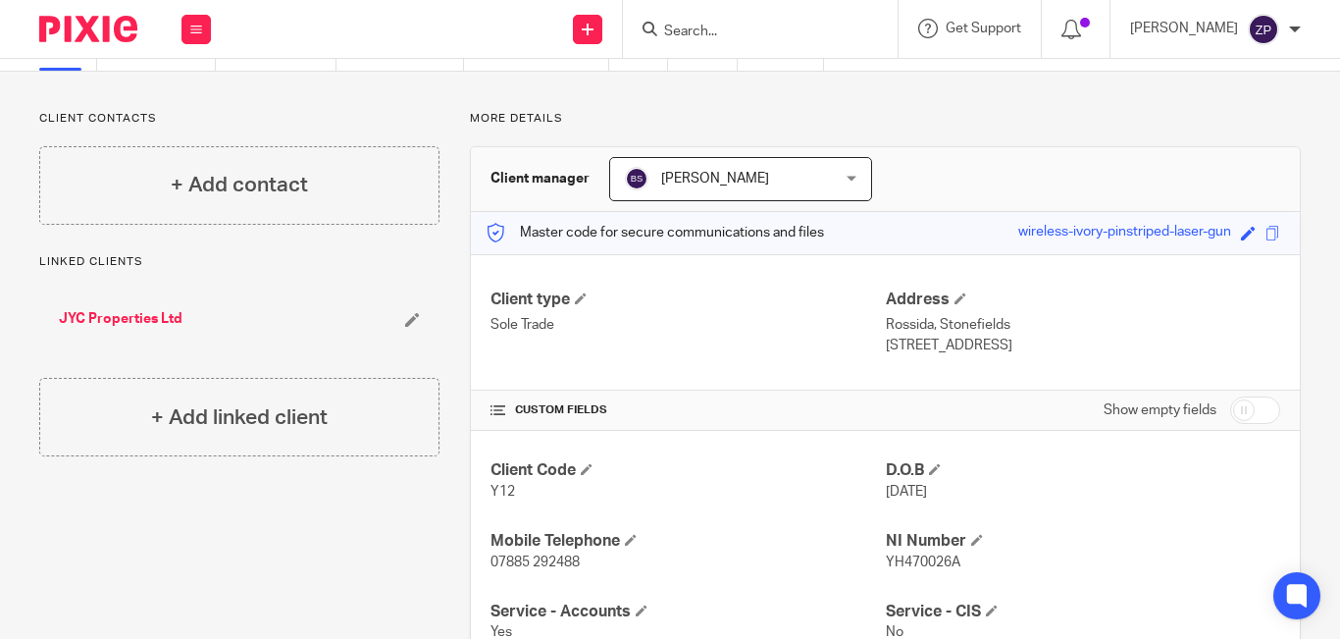
click at [807, 28] on input "Search" at bounding box center [750, 33] width 177 height 18
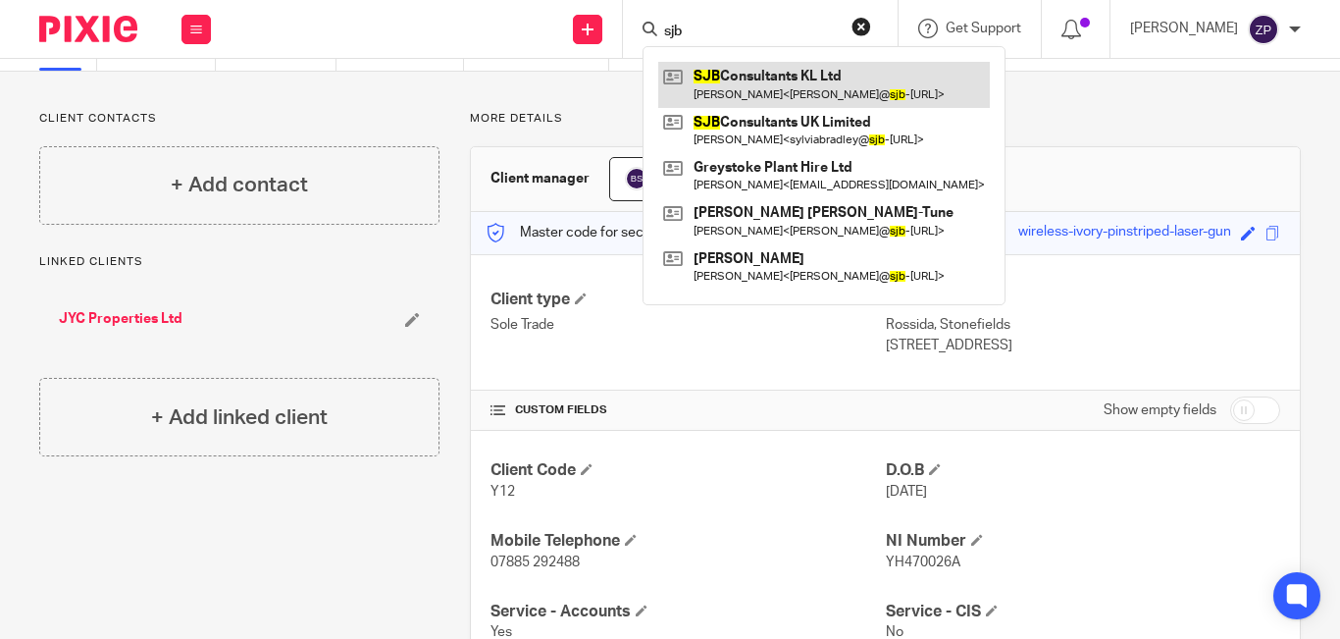
type input "sjb"
click at [807, 93] on link at bounding box center [824, 84] width 332 height 45
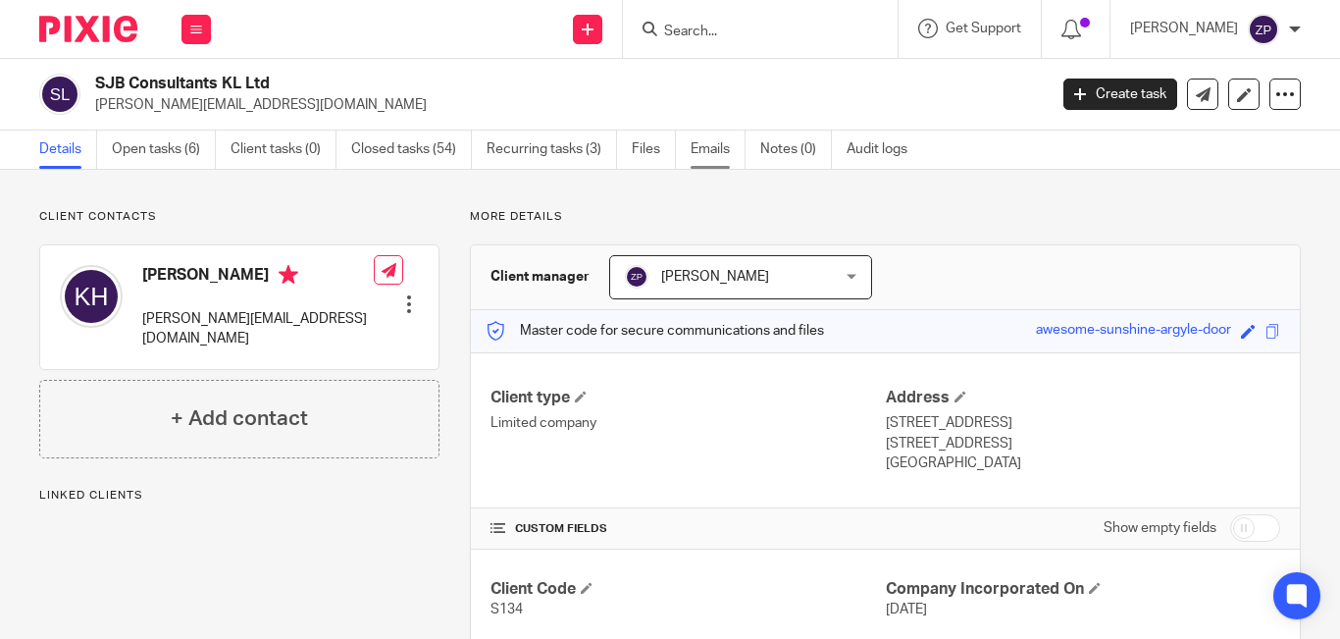
click at [720, 159] on link "Emails" at bounding box center [718, 149] width 55 height 38
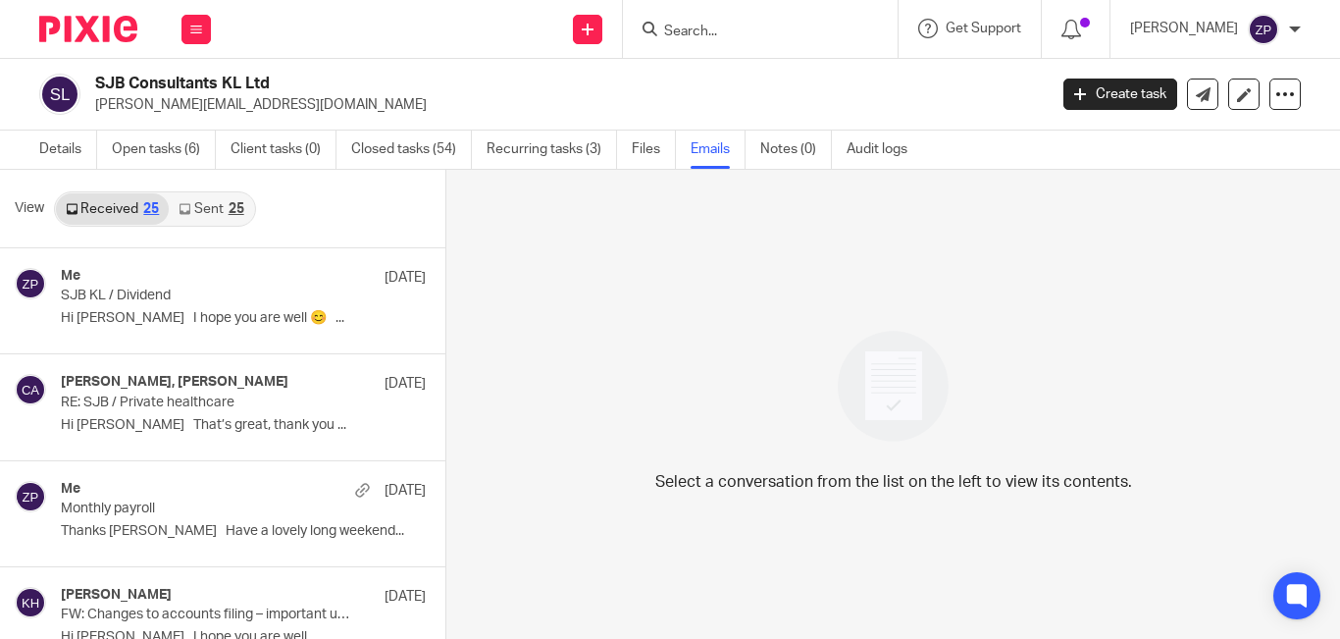
click at [765, 25] on input "Search" at bounding box center [750, 33] width 177 height 18
drag, startPoint x: 754, startPoint y: 33, endPoint x: 704, endPoint y: 28, distance: 50.3
click at [704, 28] on input "susan f" at bounding box center [750, 33] width 177 height 18
drag, startPoint x: 730, startPoint y: 21, endPoint x: 707, endPoint y: 21, distance: 22.6
click at [707, 21] on form "fer" at bounding box center [766, 29] width 209 height 25
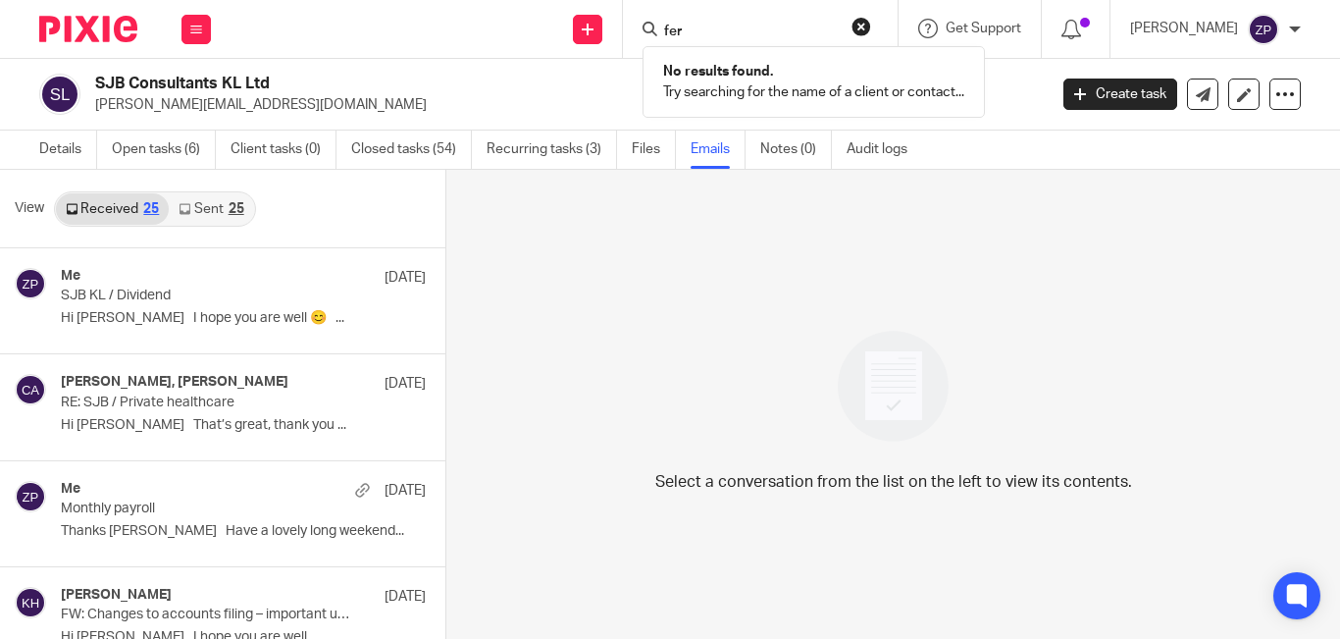
drag, startPoint x: 742, startPoint y: 29, endPoint x: 703, endPoint y: 29, distance: 38.3
click at [703, 29] on div "fer" at bounding box center [756, 29] width 229 height 25
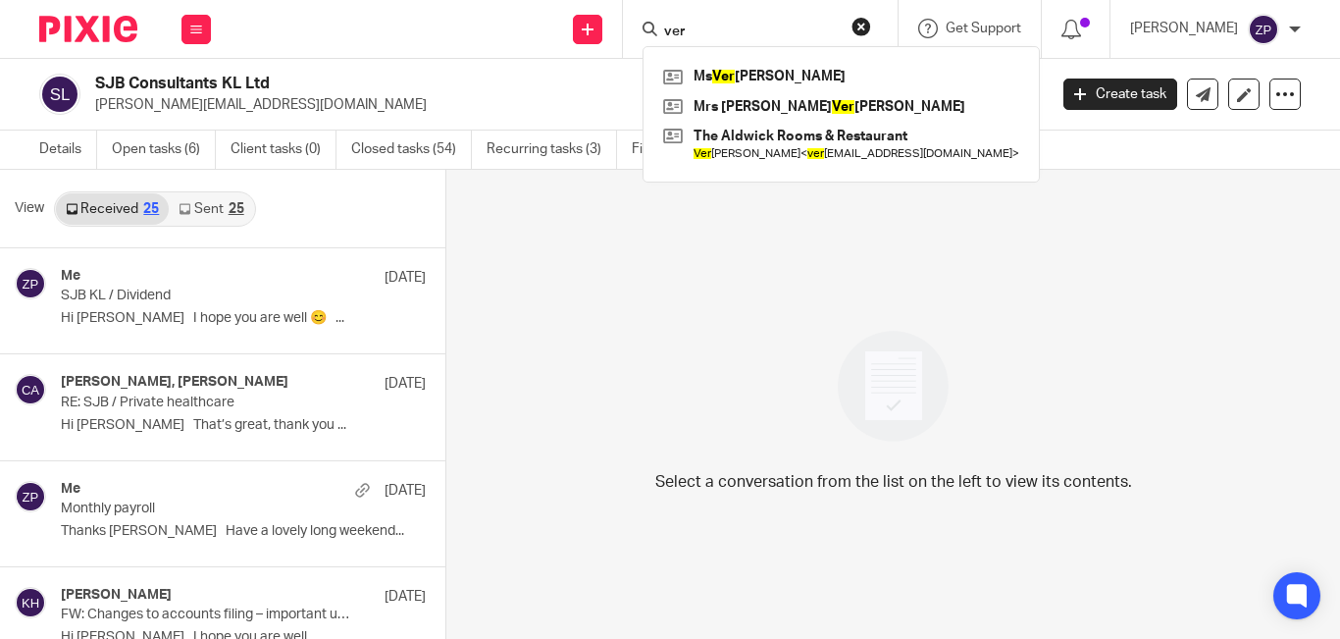
drag, startPoint x: 748, startPoint y: 30, endPoint x: 698, endPoint y: 29, distance: 50.0
click at [699, 29] on div "ver" at bounding box center [756, 29] width 229 height 25
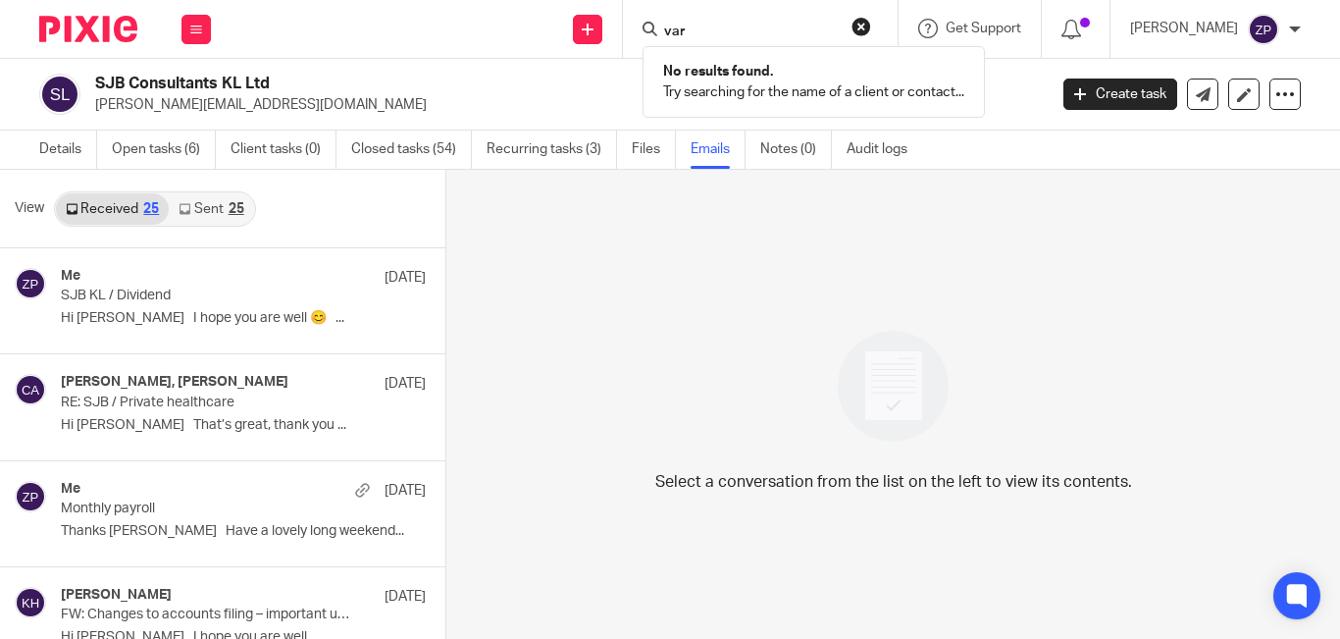
type input "varg"
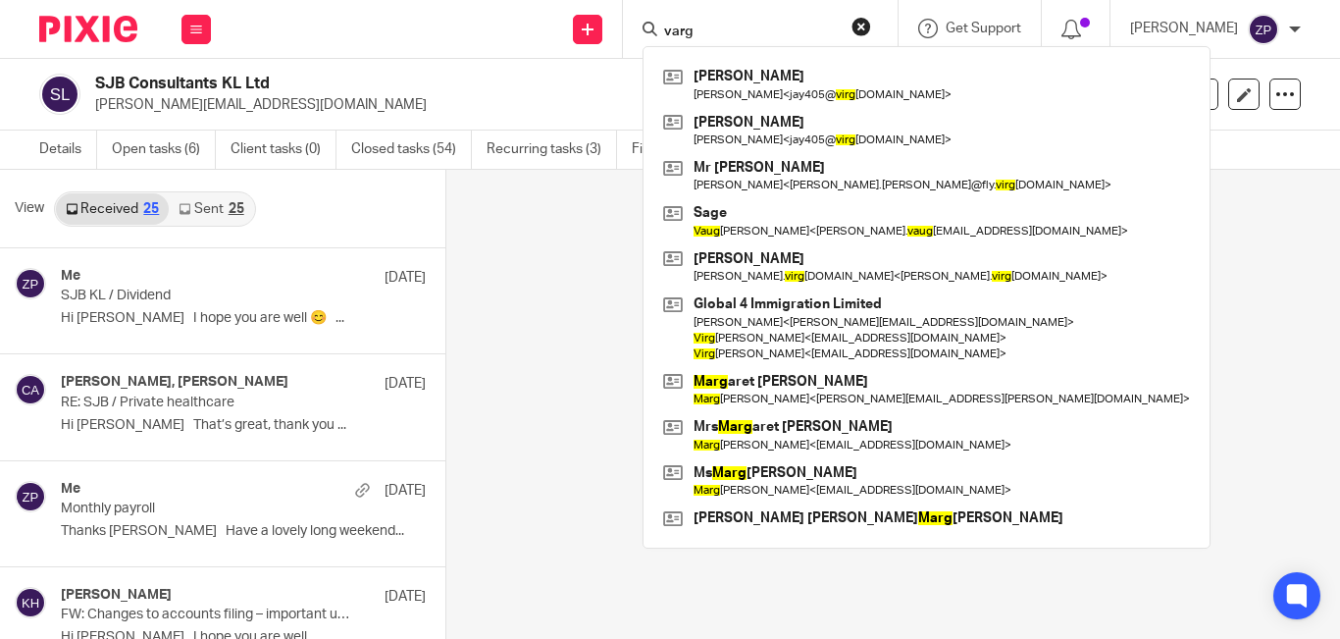
click at [724, 26] on input "varg" at bounding box center [750, 33] width 177 height 18
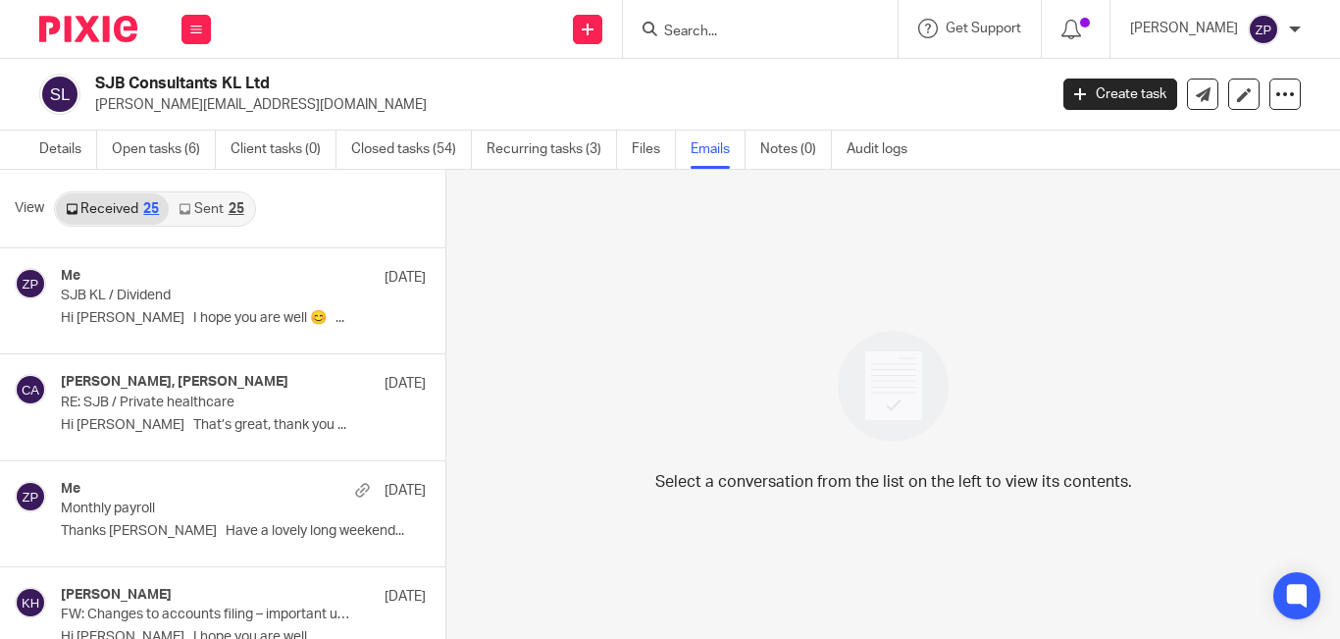
click at [96, 31] on img at bounding box center [88, 29] width 98 height 26
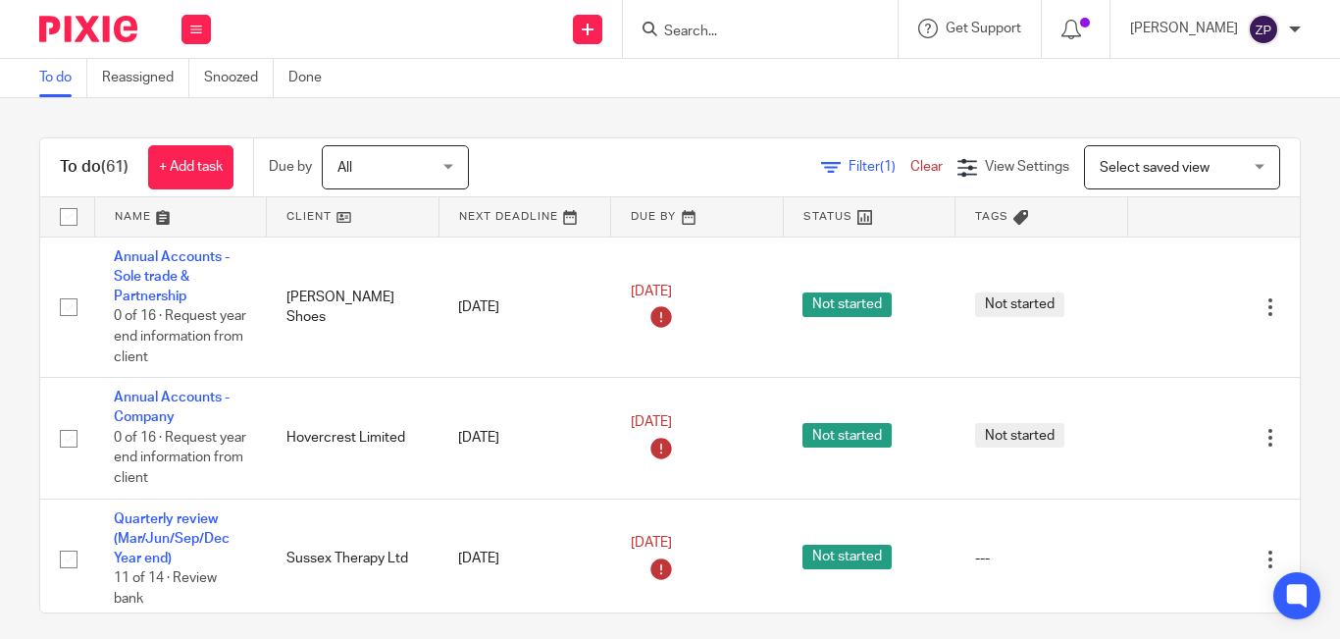
click at [588, 152] on div "Filter (1) Clear View Settings View Settings (1) Filters Clear Save Manage save…" at bounding box center [901, 167] width 796 height 44
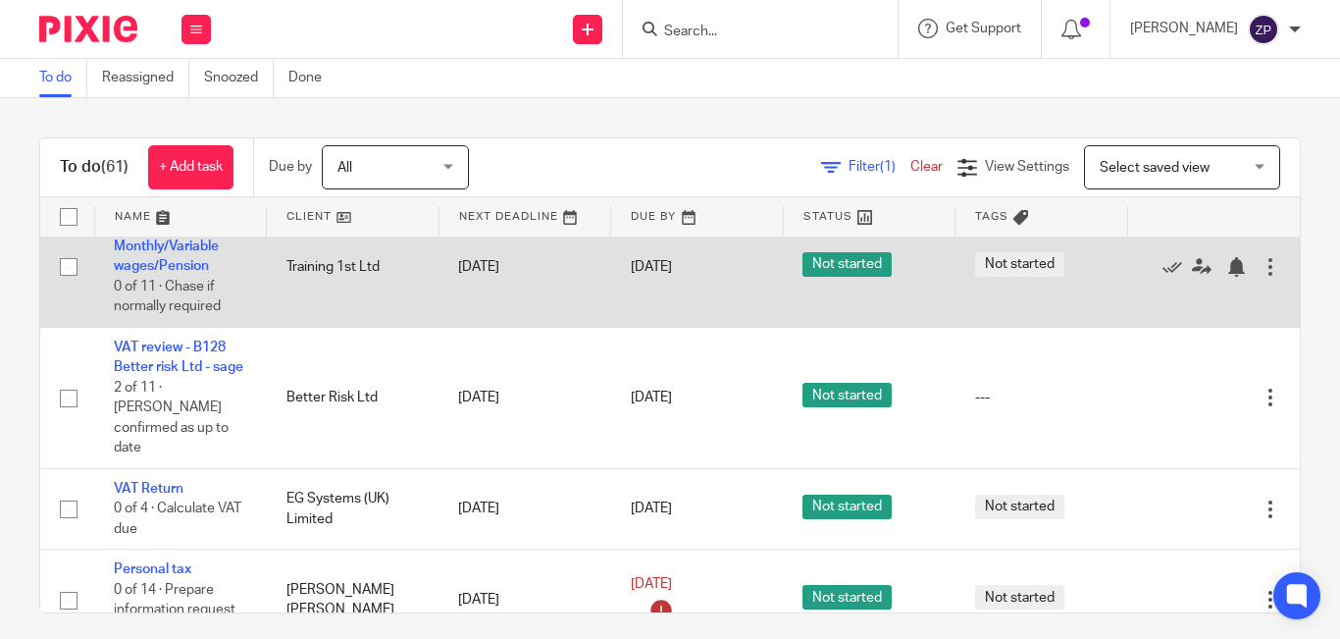
scroll to position [4748, 0]
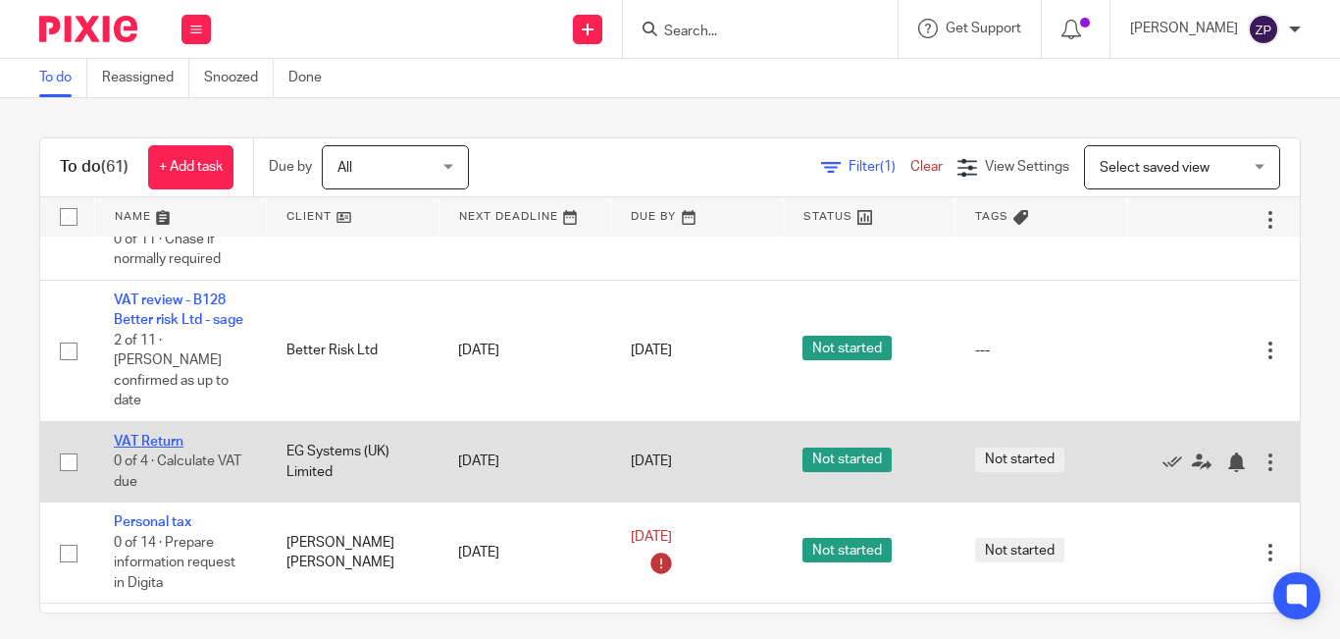
click at [164, 435] on link "VAT Return" at bounding box center [149, 442] width 70 height 14
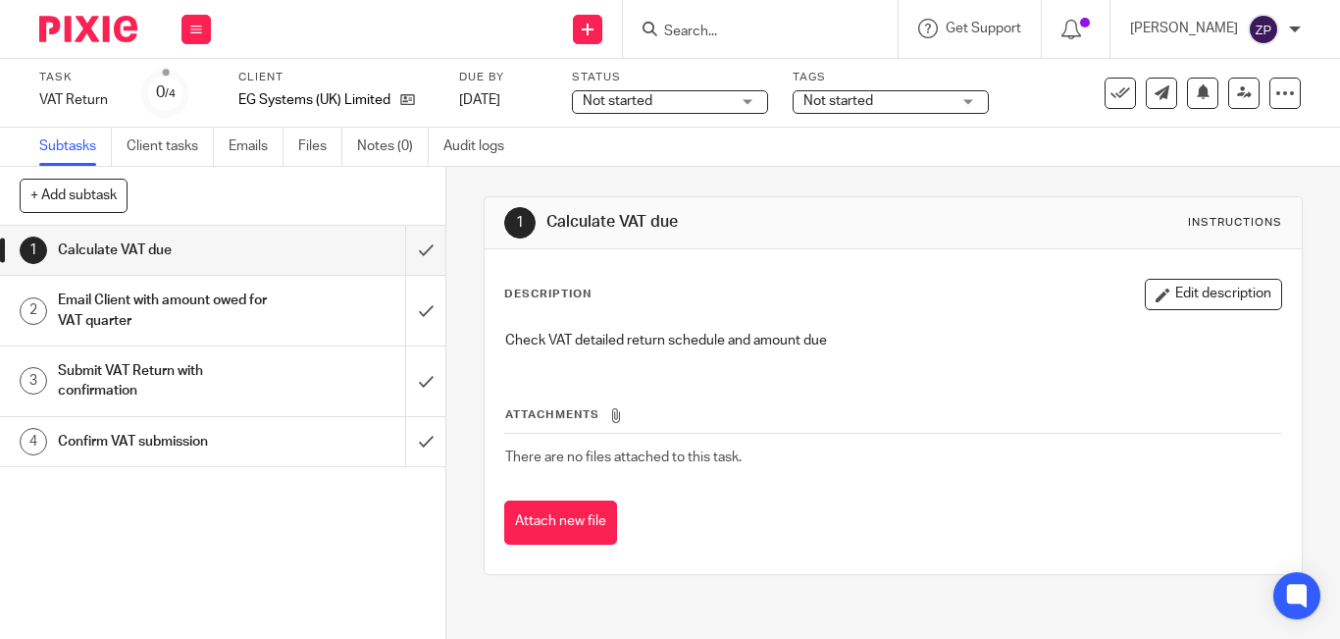
click at [843, 100] on span "Not started" at bounding box center [838, 101] width 70 height 14
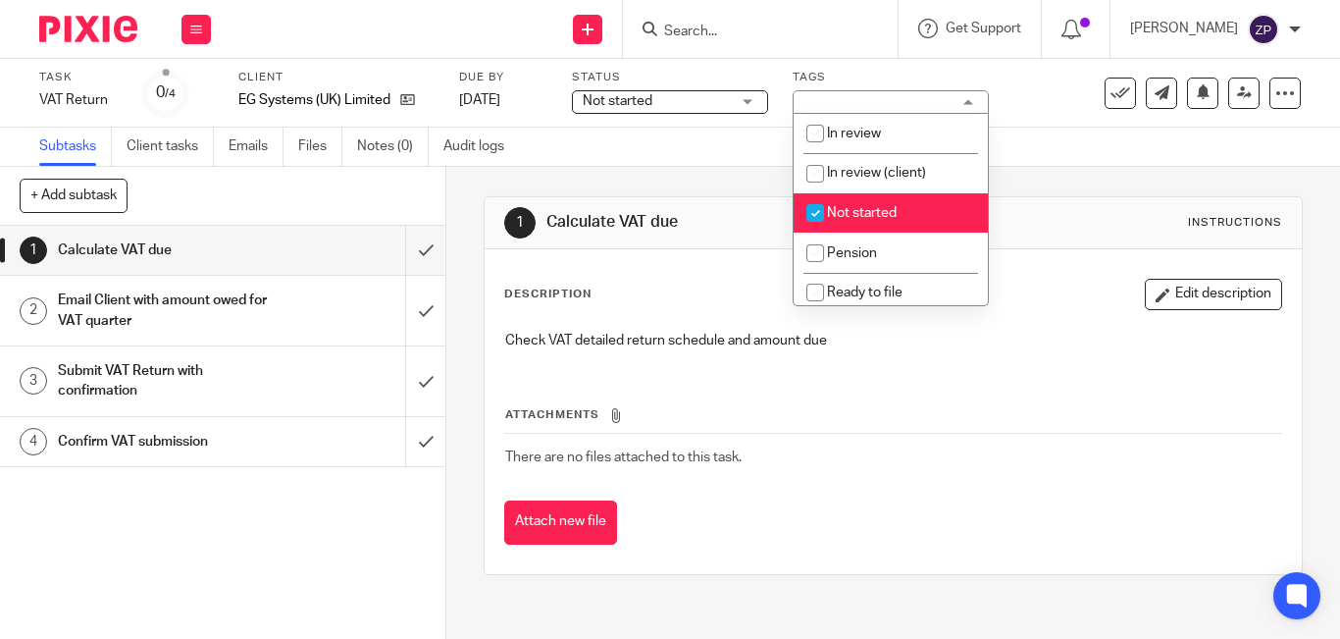
click at [857, 216] on span "Not started" at bounding box center [862, 213] width 70 height 14
checkbox input "false"
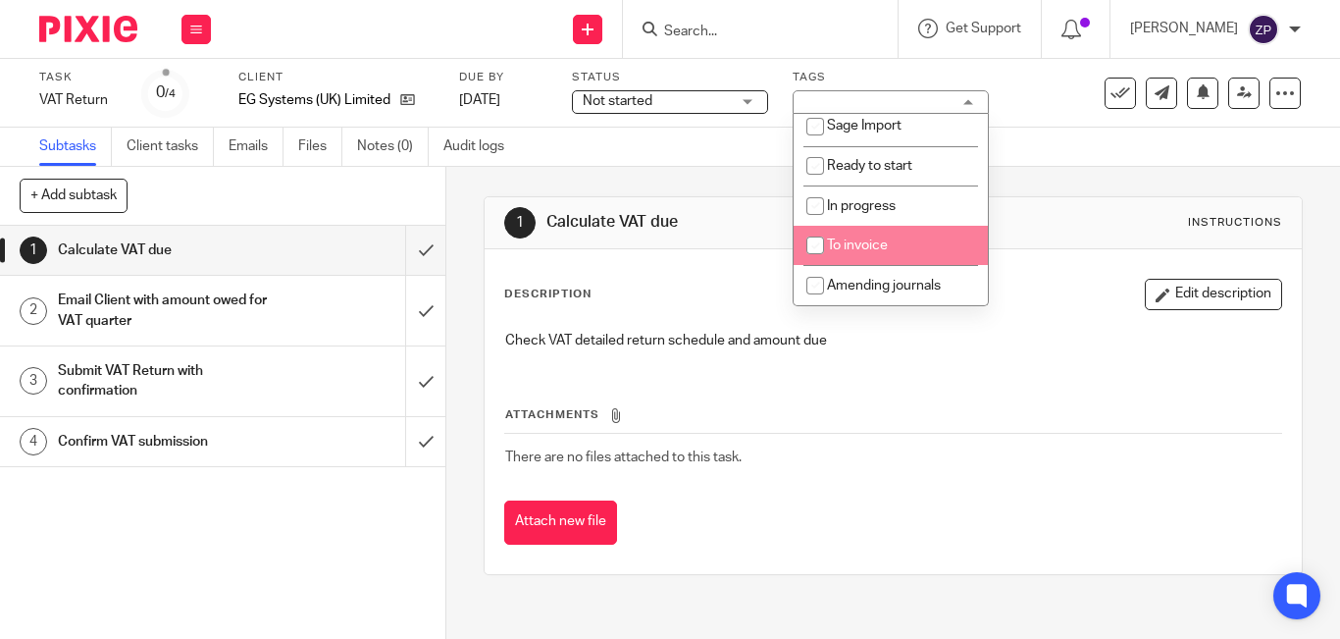
scroll to position [228, 0]
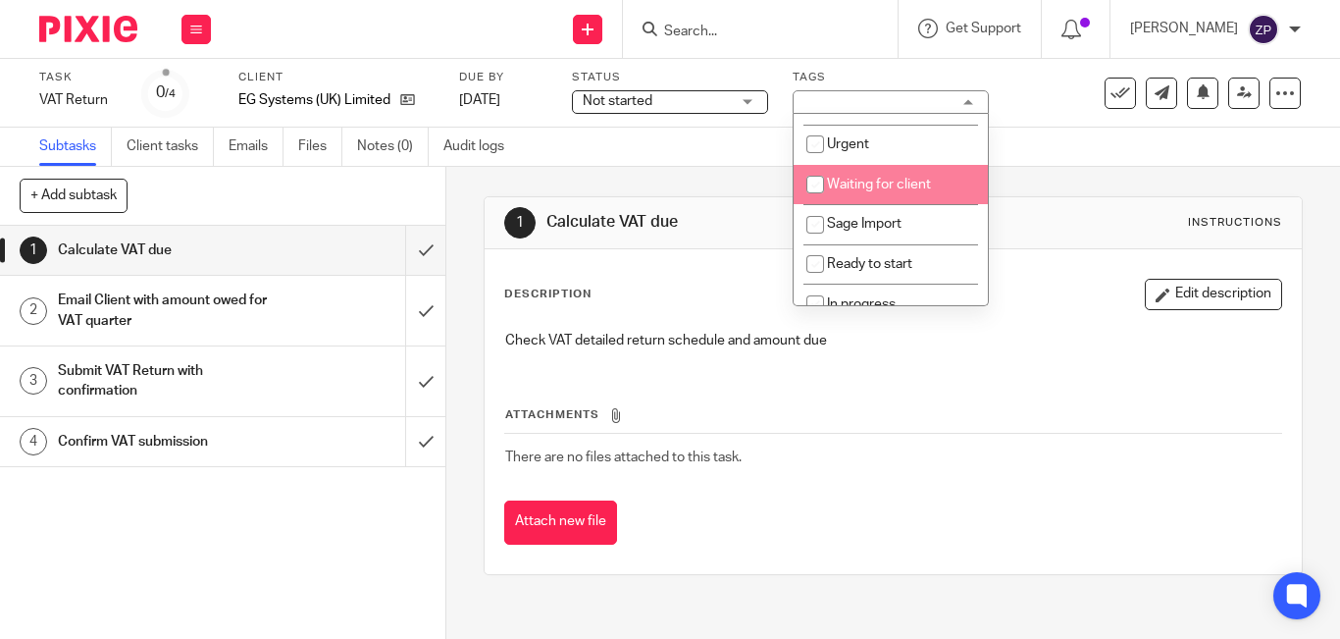
click at [873, 177] on li "Waiting for client" at bounding box center [891, 185] width 194 height 40
checkbox input "true"
click at [110, 26] on img at bounding box center [88, 29] width 98 height 26
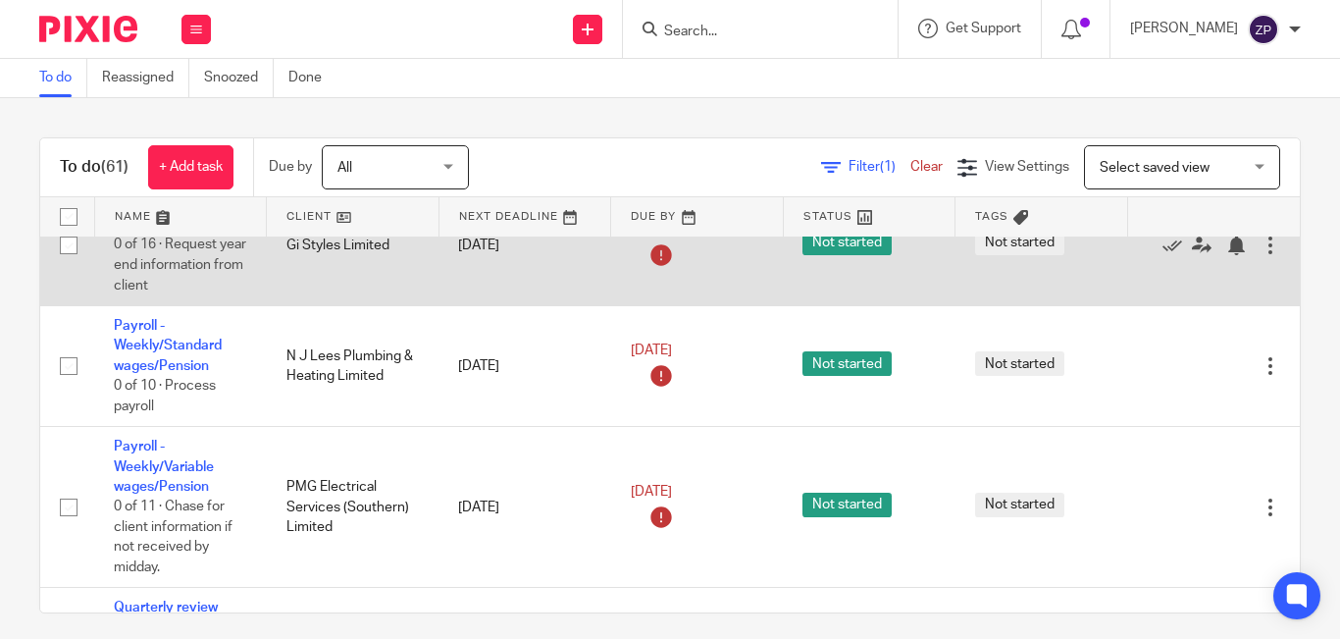
scroll to position [1830, 0]
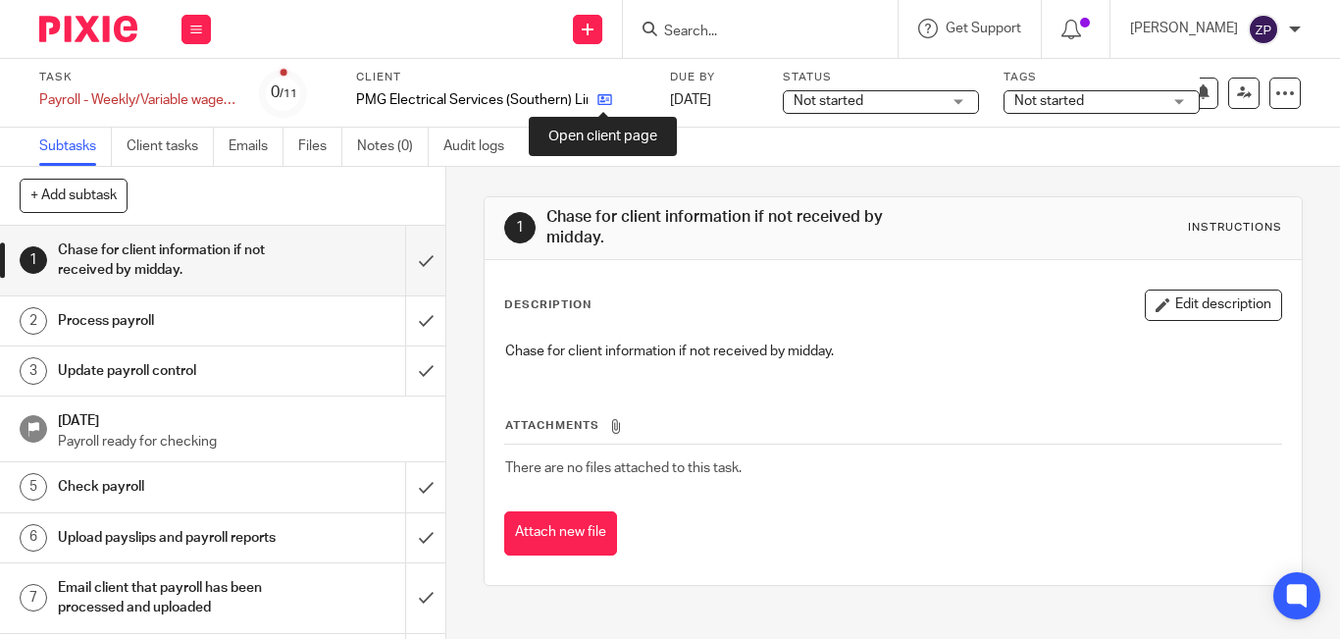
click at [604, 94] on icon at bounding box center [604, 99] width 15 height 15
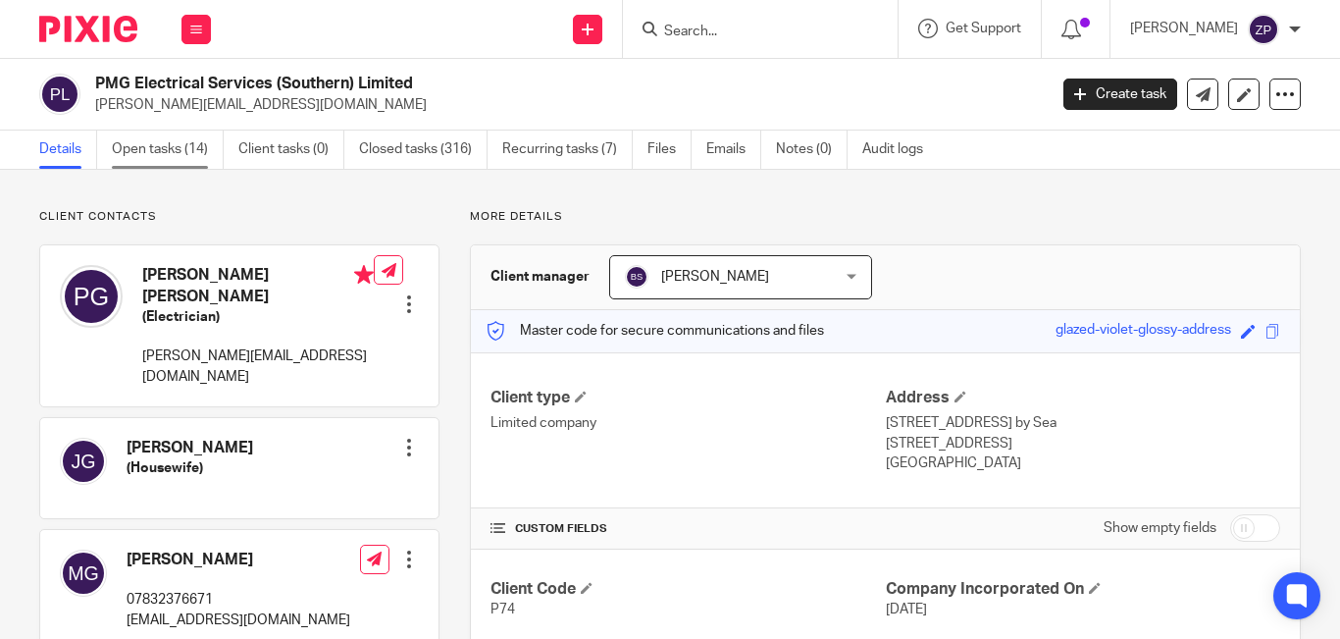
click at [175, 151] on link "Open tasks (14)" at bounding box center [168, 149] width 112 height 38
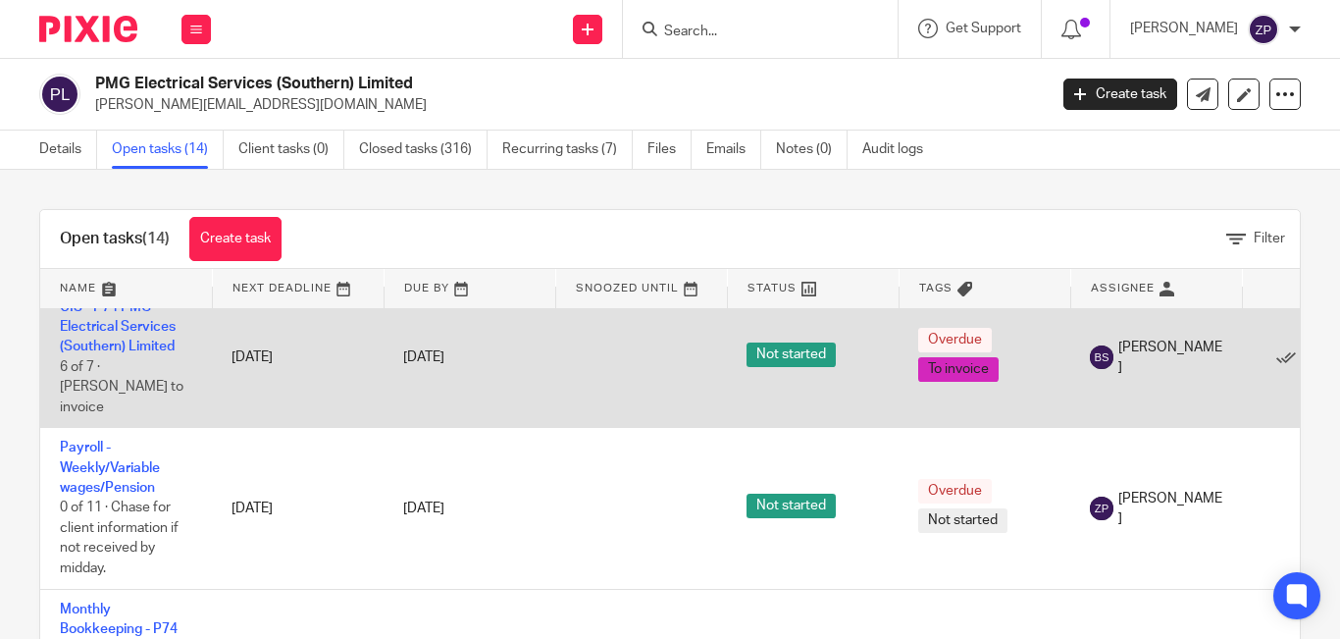
scroll to position [1052, 0]
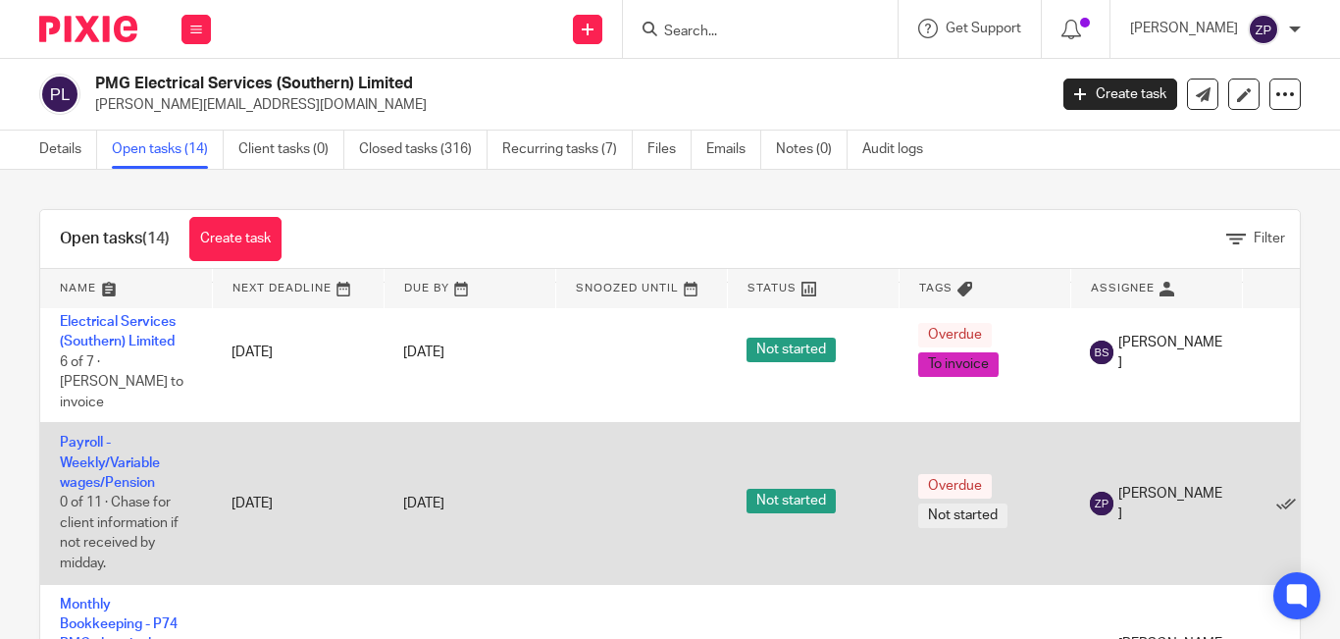
click at [1182, 440] on td "[PERSON_NAME]" at bounding box center [1156, 503] width 172 height 161
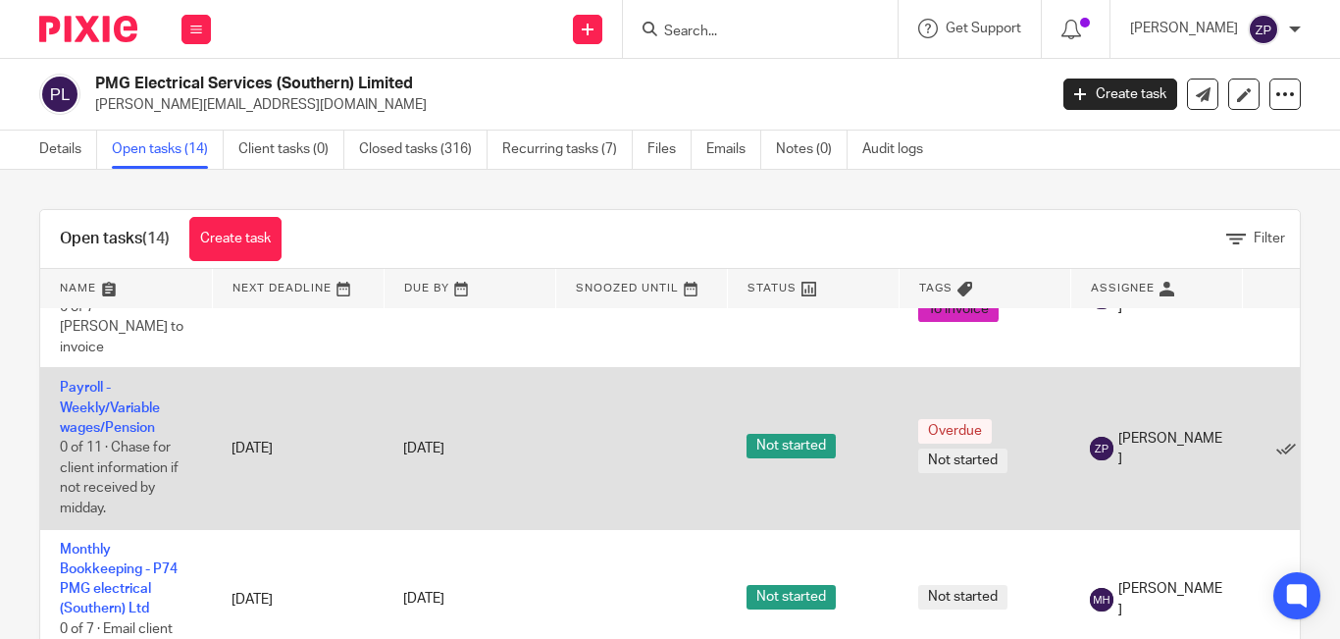
scroll to position [1151, 0]
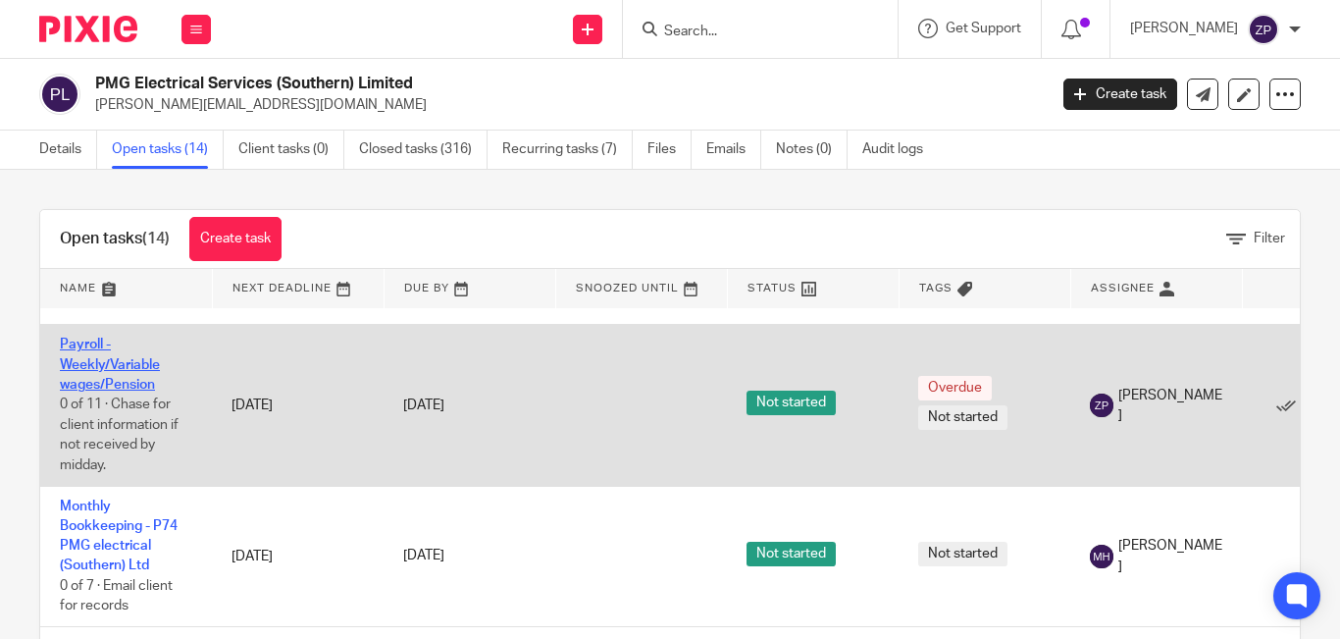
click at [69, 363] on link "Payroll - Weekly/Variable wages/Pension" at bounding box center [110, 364] width 100 height 54
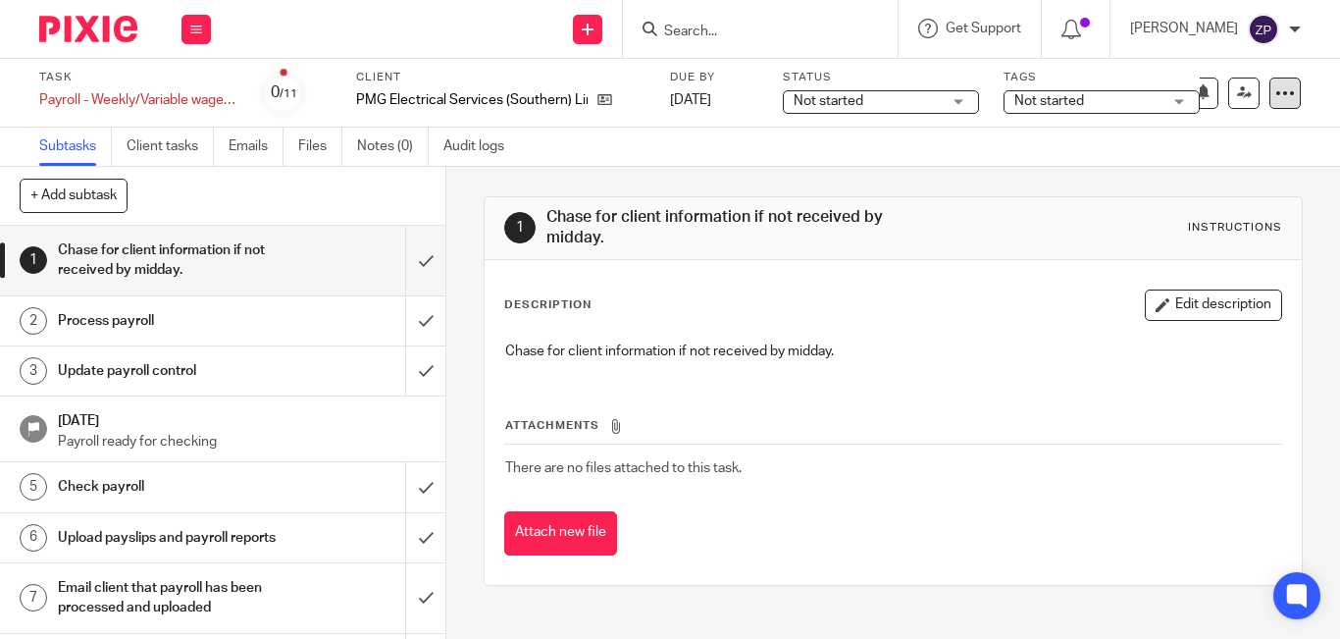
click at [1275, 86] on icon at bounding box center [1285, 93] width 20 height 20
click at [1164, 261] on span "Delete" at bounding box center [1165, 256] width 41 height 14
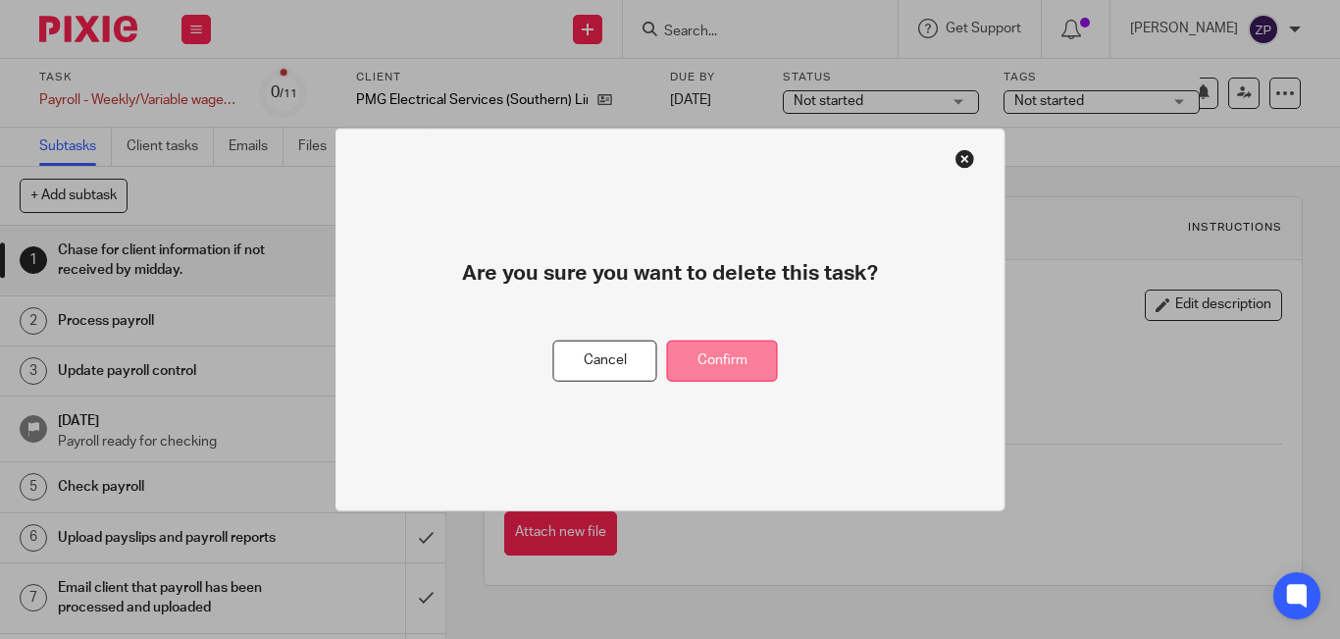
click at [713, 375] on button "Confirm" at bounding box center [722, 360] width 111 height 42
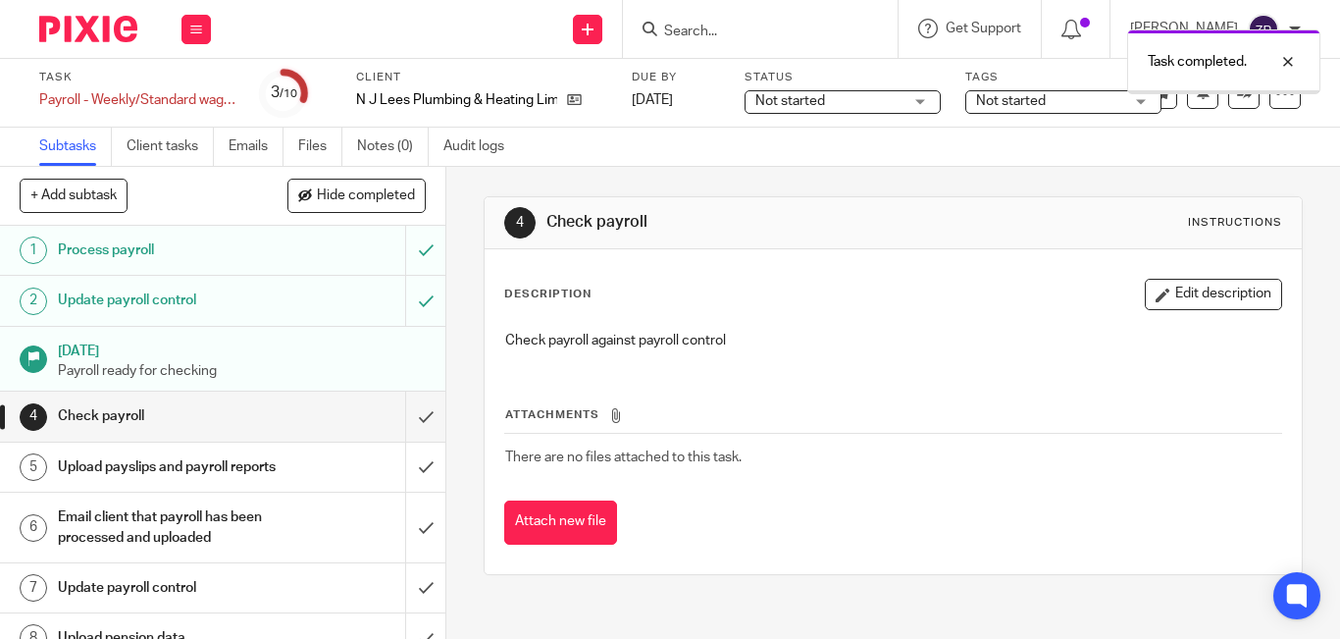
click at [406, 420] on input "submit" at bounding box center [222, 415] width 445 height 49
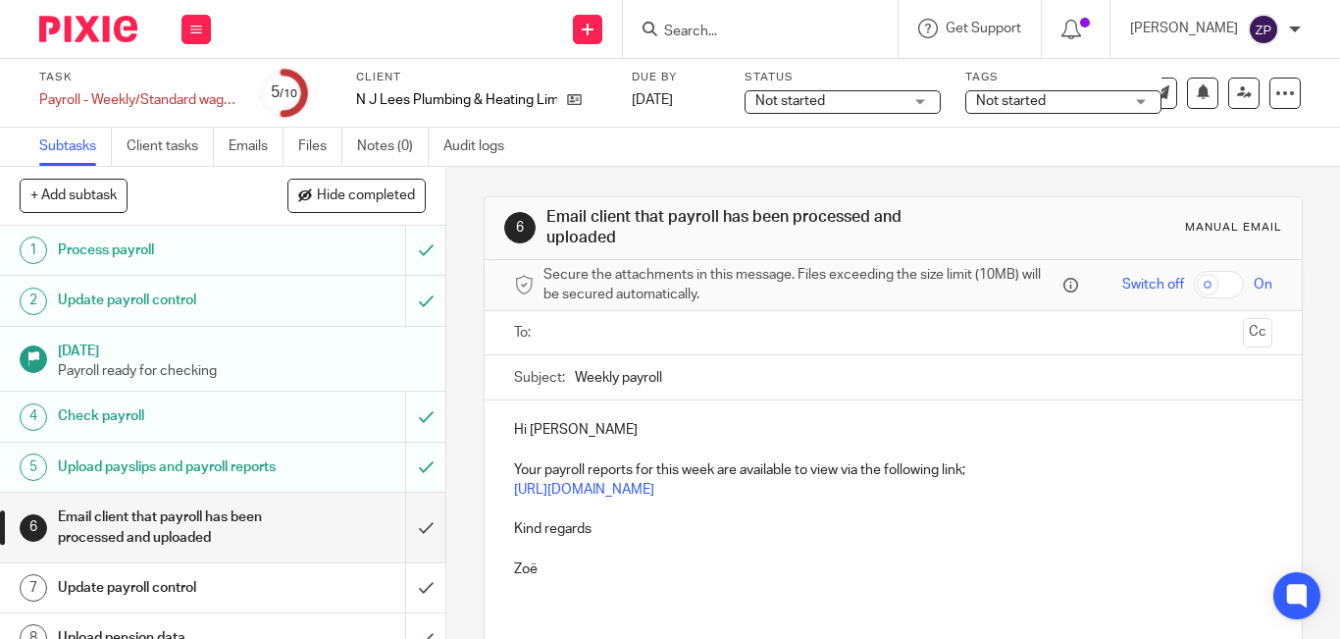
scroll to position [98, 0]
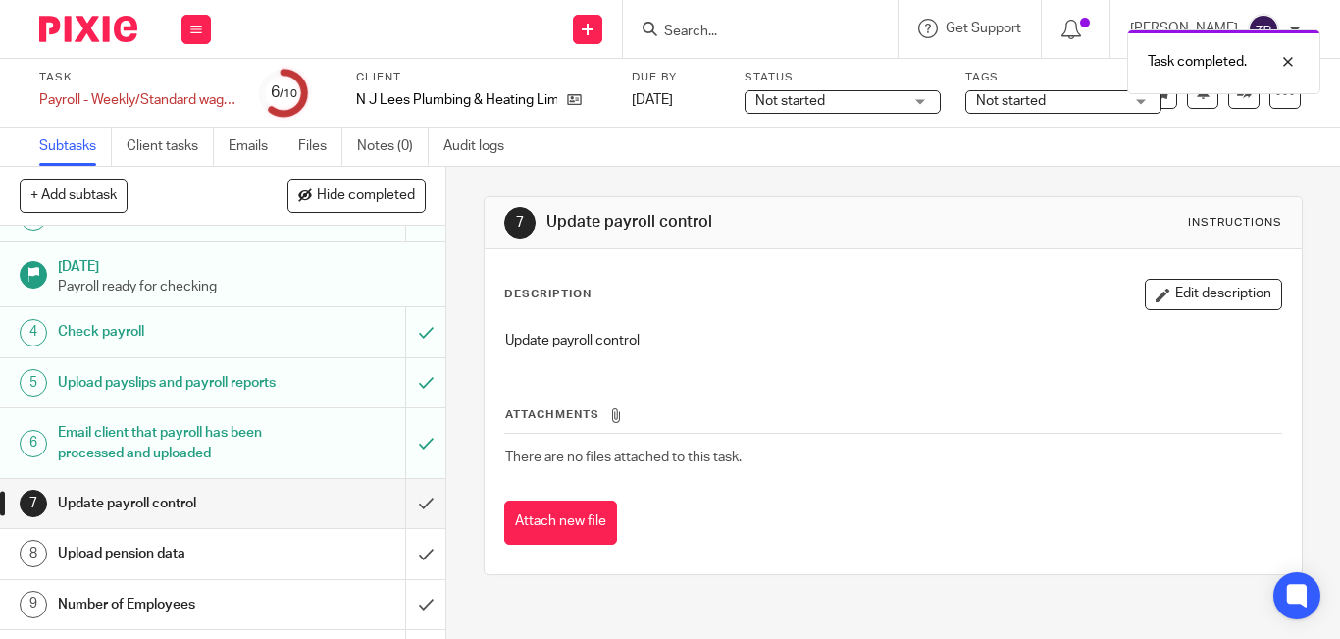
scroll to position [146, 0]
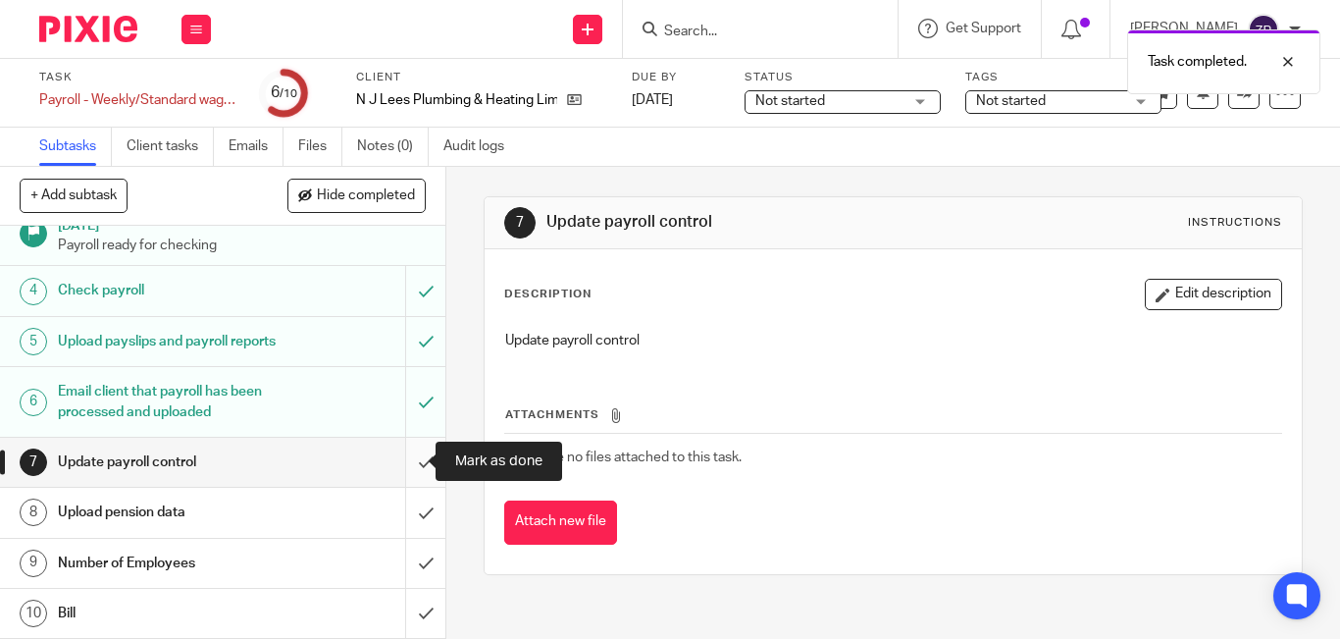
click at [411, 465] on input "submit" at bounding box center [222, 461] width 445 height 49
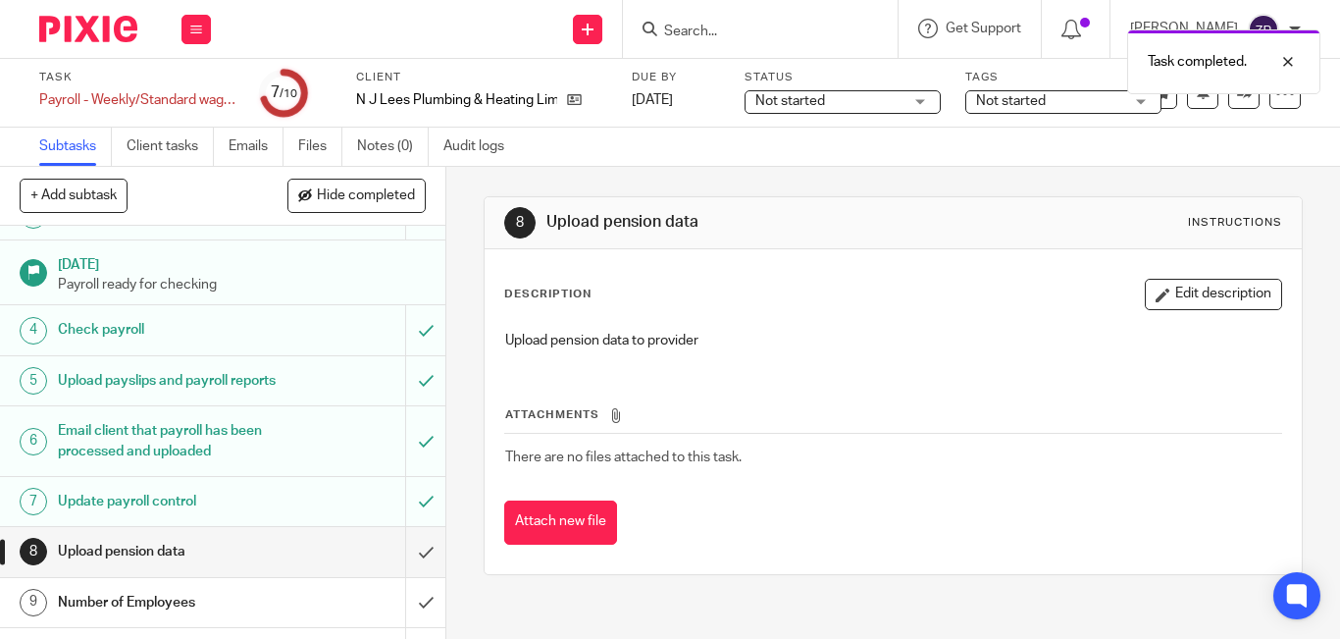
scroll to position [146, 0]
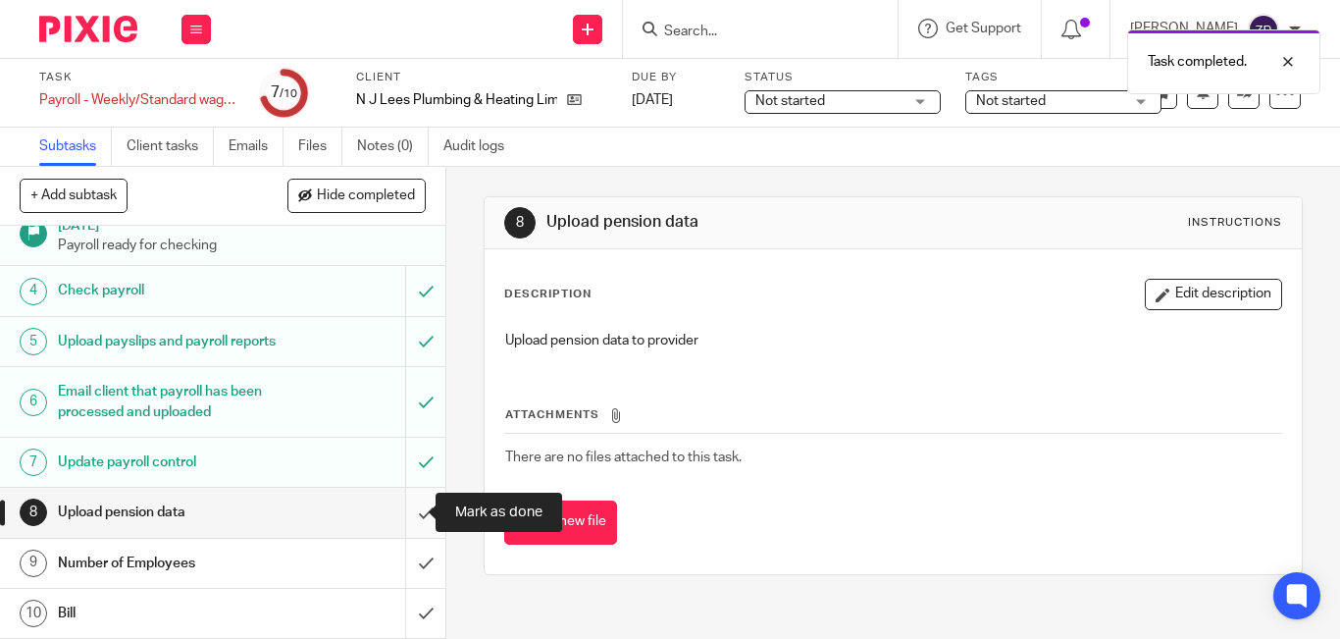
click at [407, 515] on input "submit" at bounding box center [222, 512] width 445 height 49
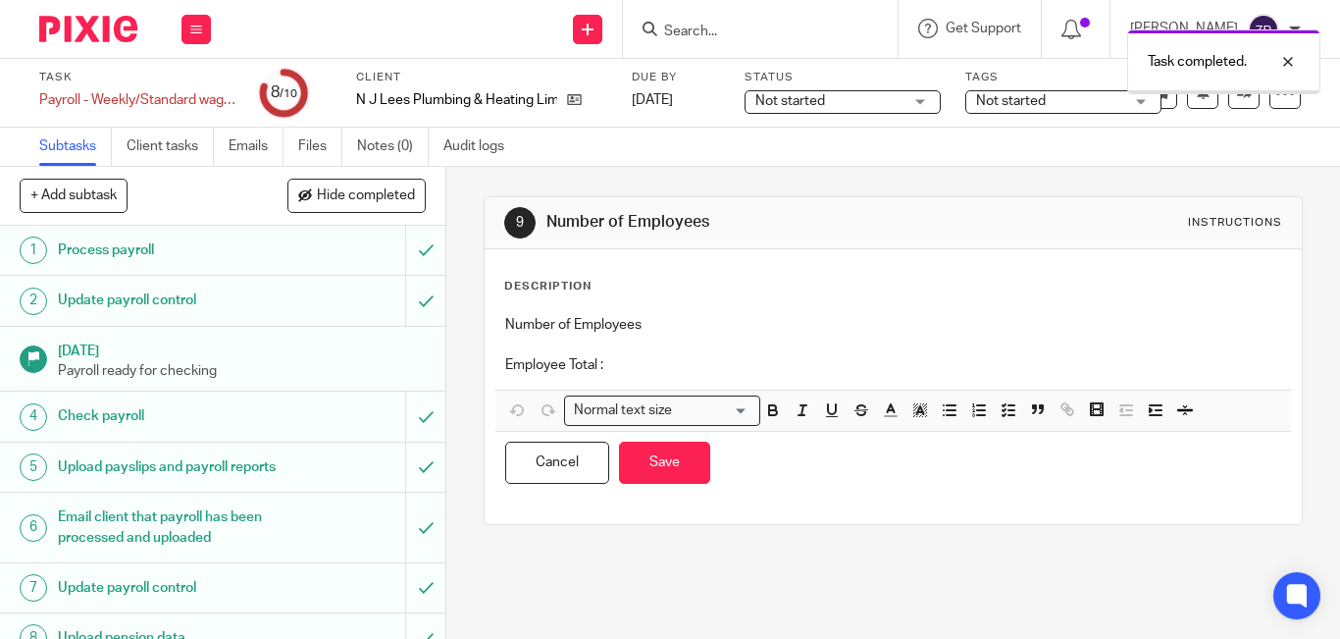
click at [760, 368] on p "Employee Total :" at bounding box center [893, 365] width 776 height 20
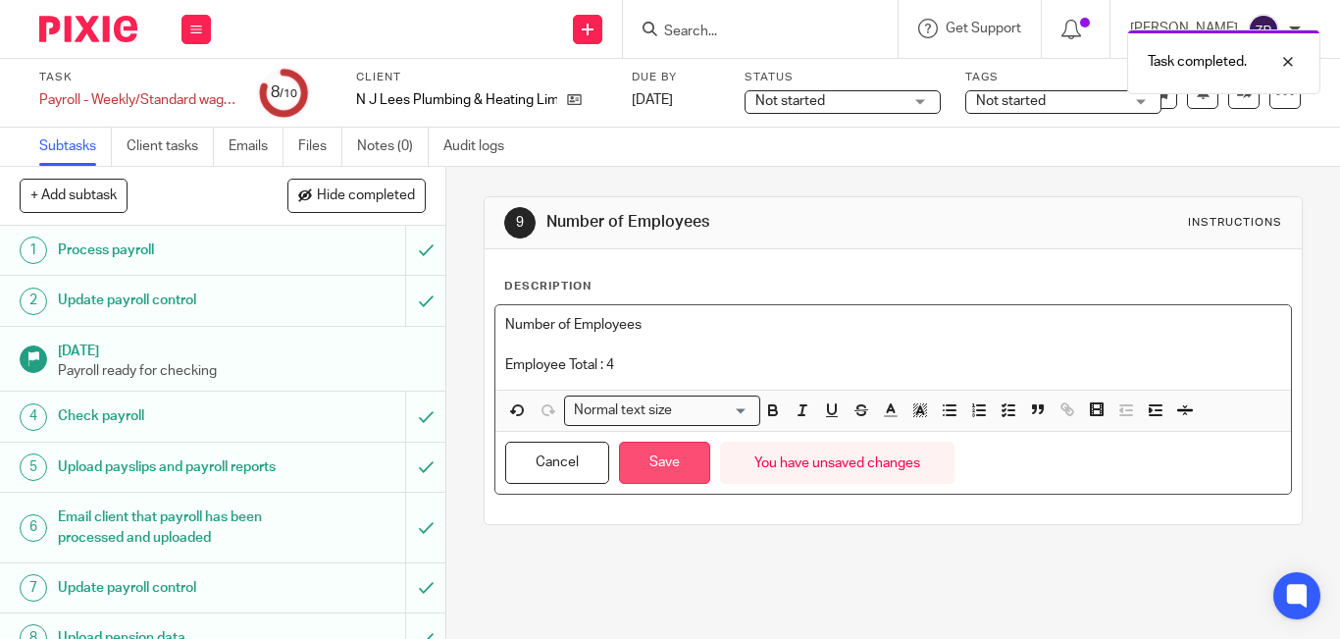
click at [699, 449] on button "Save" at bounding box center [664, 462] width 91 height 42
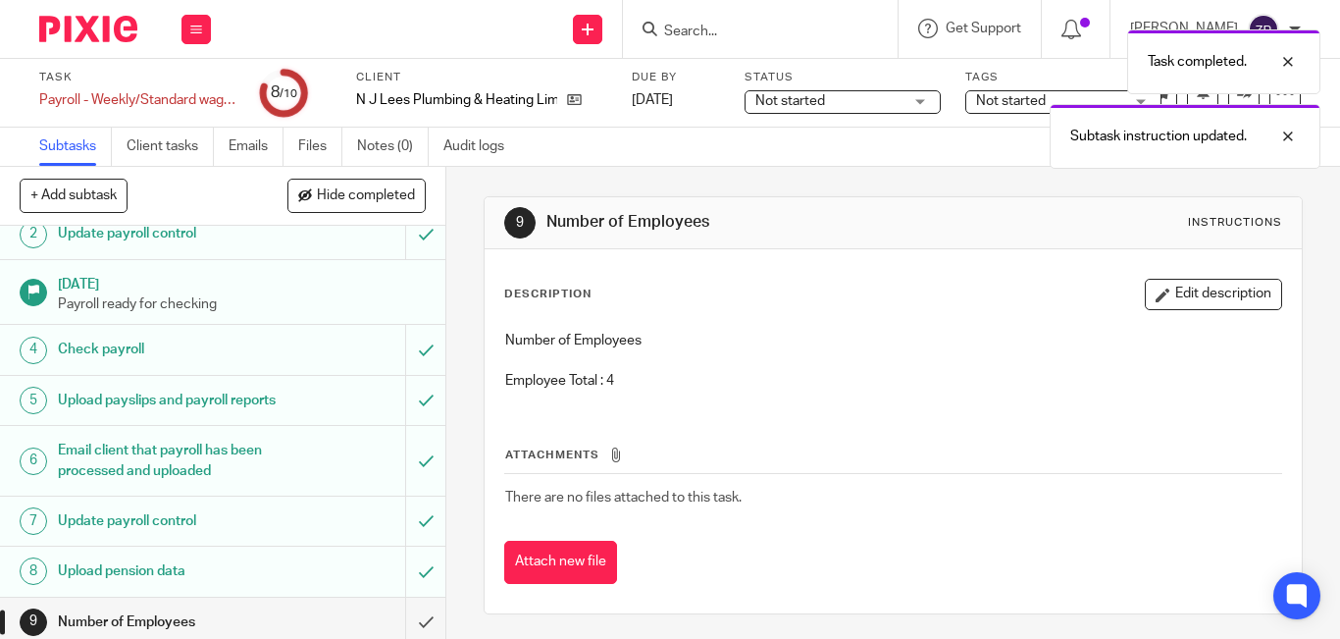
scroll to position [146, 0]
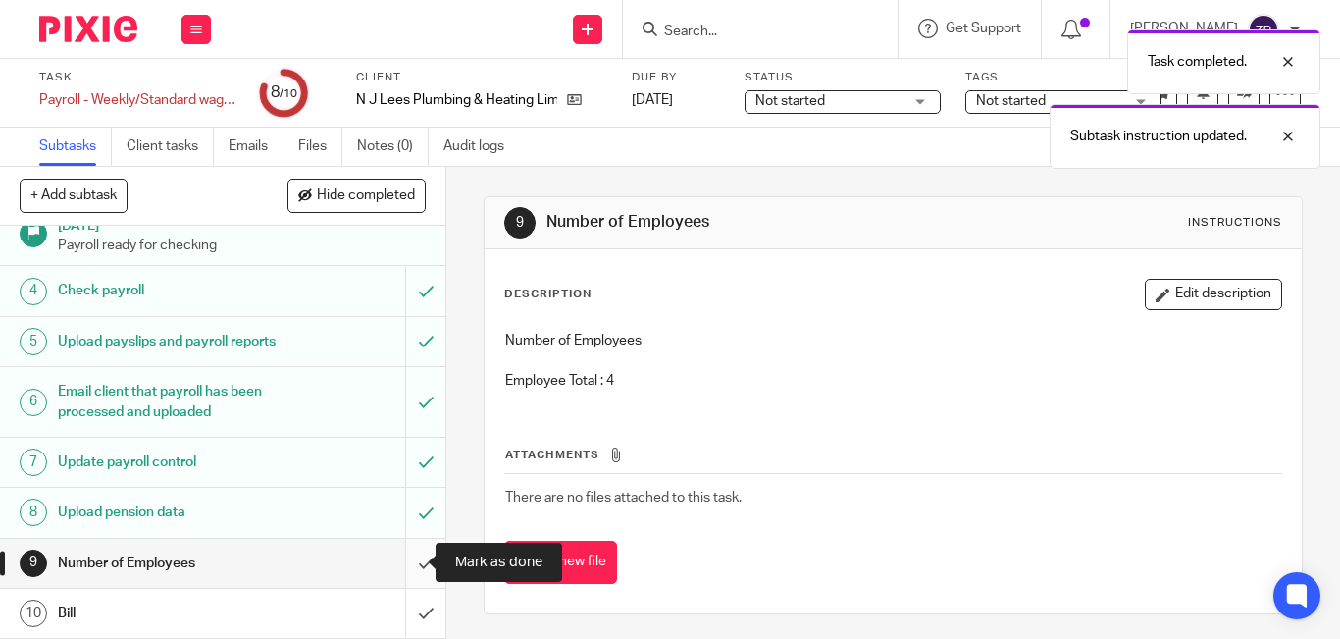
click at [413, 558] on input "submit" at bounding box center [222, 563] width 445 height 49
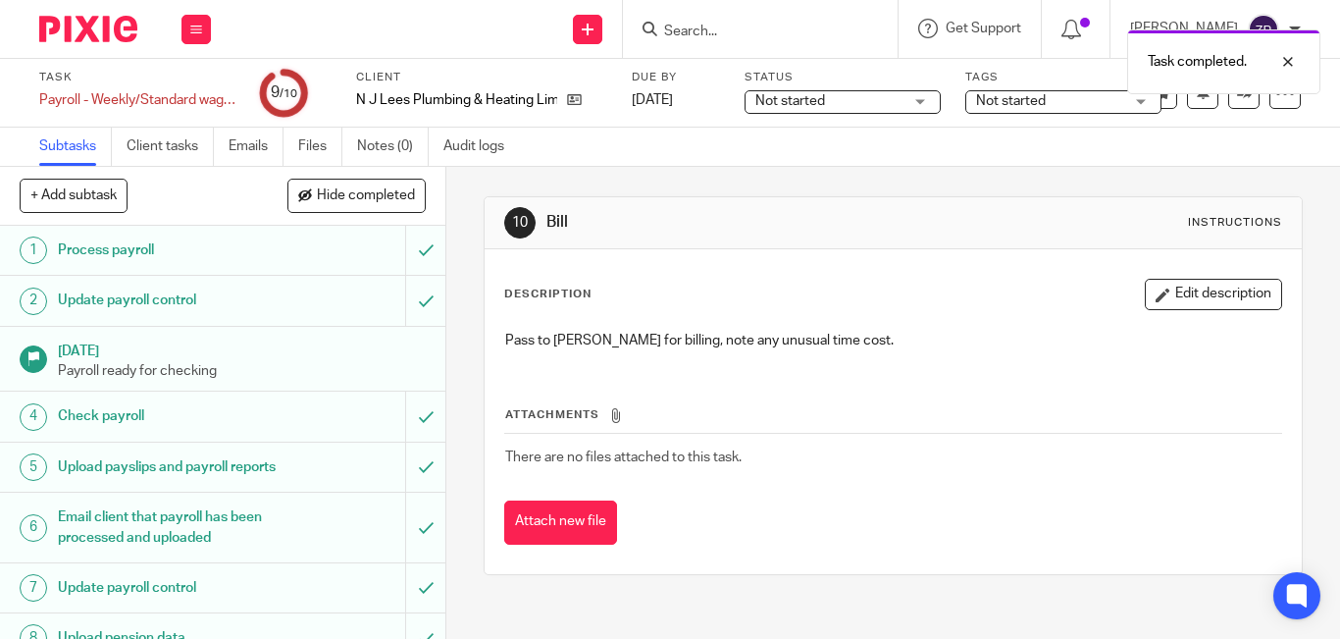
click at [978, 98] on span "Not started" at bounding box center [1011, 101] width 70 height 14
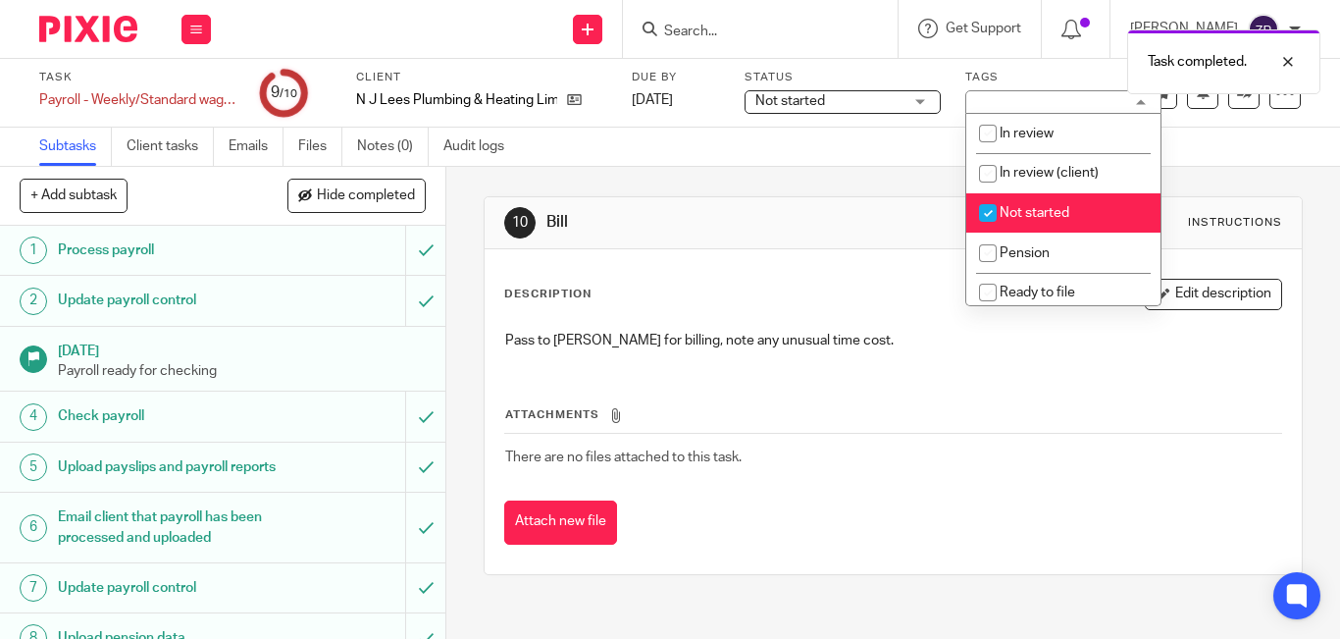
click at [1026, 208] on span "Not started" at bounding box center [1035, 213] width 70 height 14
checkbox input "false"
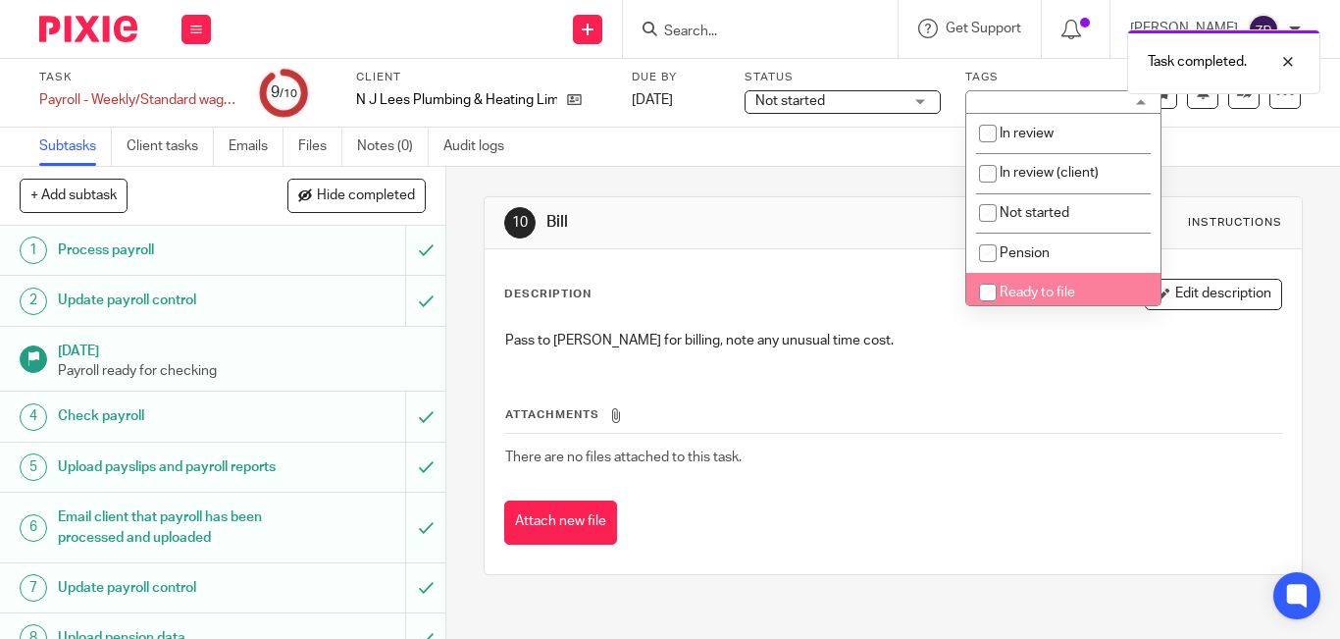
scroll to position [326, 0]
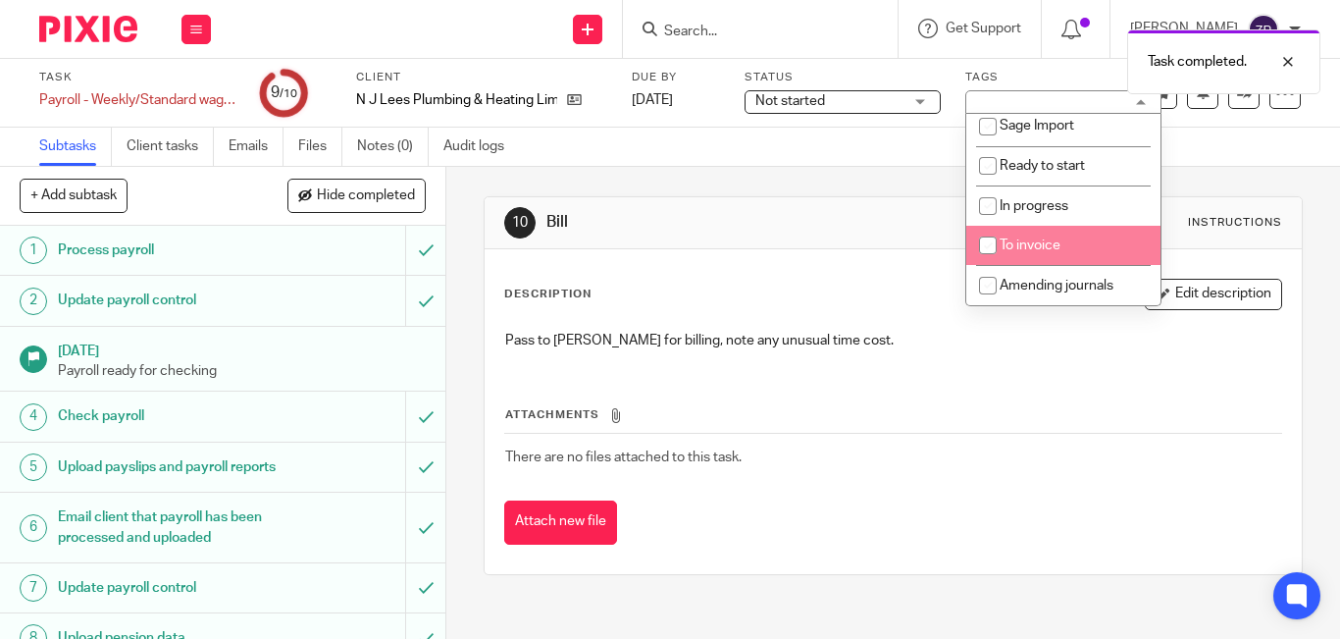
click at [1029, 232] on li "To invoice" at bounding box center [1063, 246] width 194 height 40
checkbox input "true"
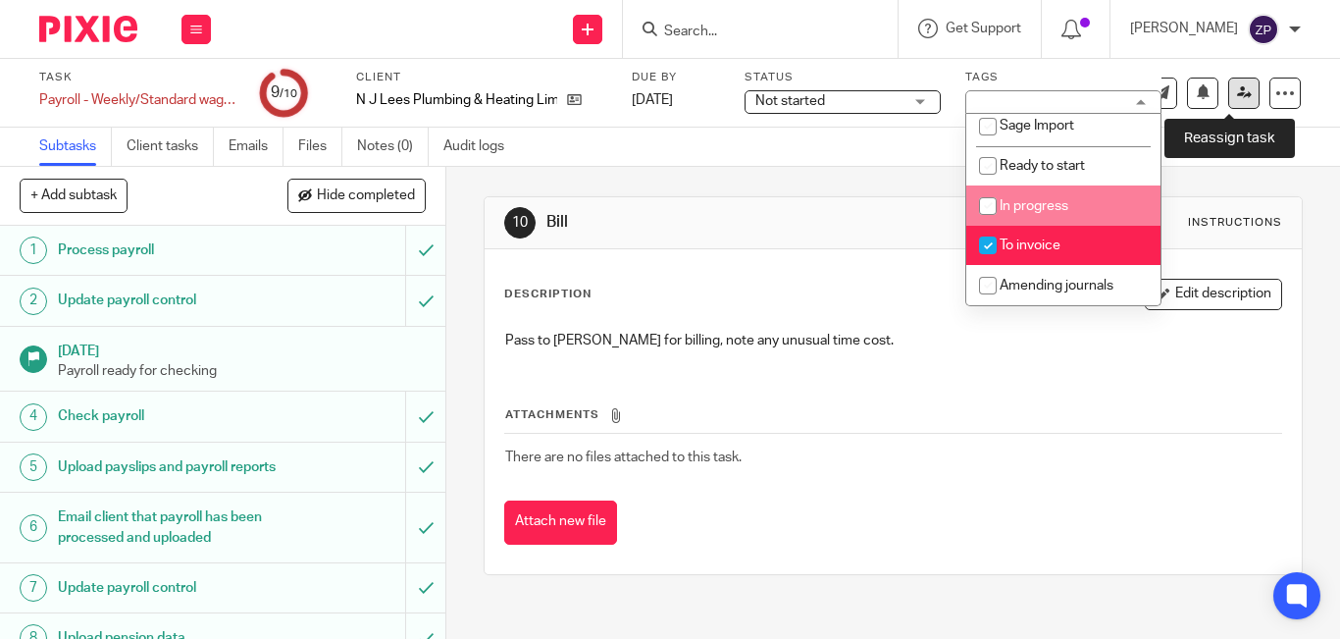
click at [1230, 105] on link at bounding box center [1243, 92] width 31 height 31
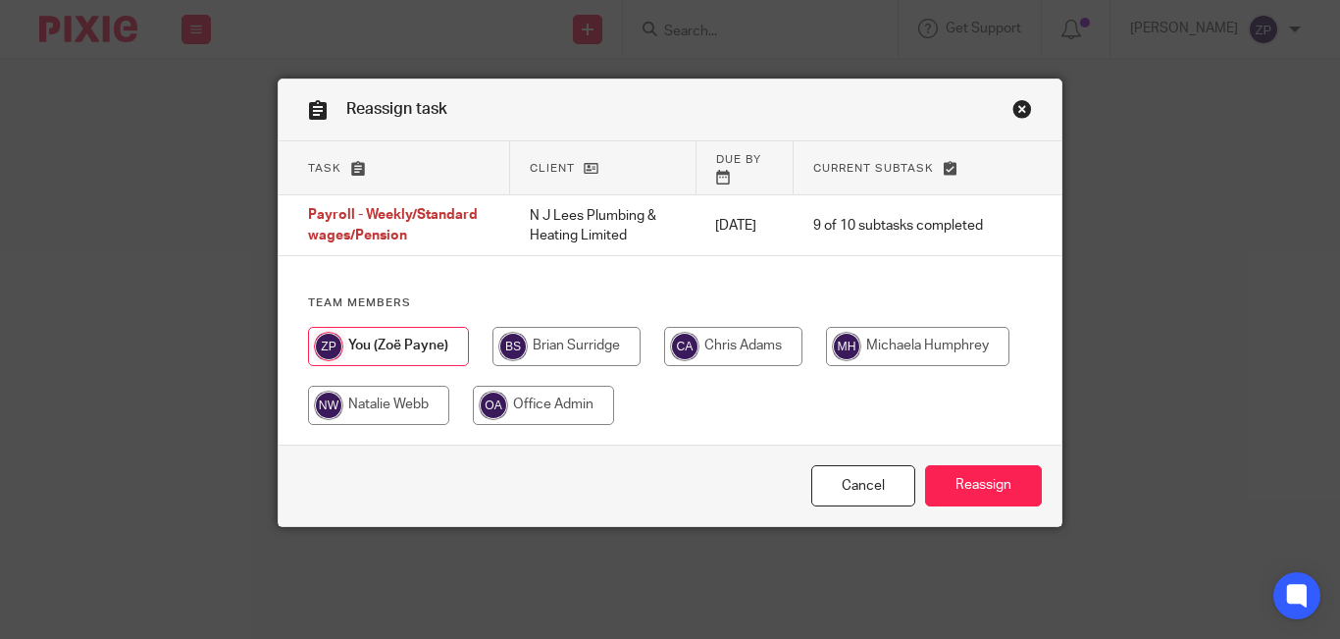
click at [522, 361] on input "radio" at bounding box center [566, 346] width 148 height 39
radio input "true"
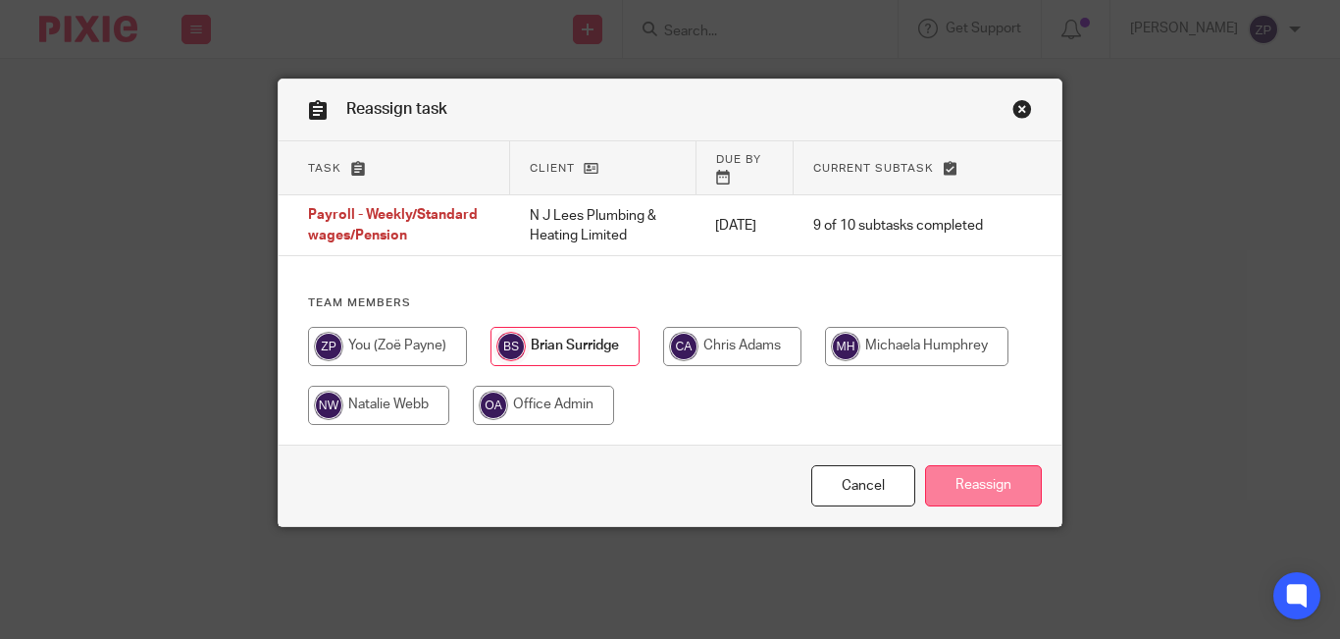
click at [954, 476] on input "Reassign" at bounding box center [983, 486] width 117 height 42
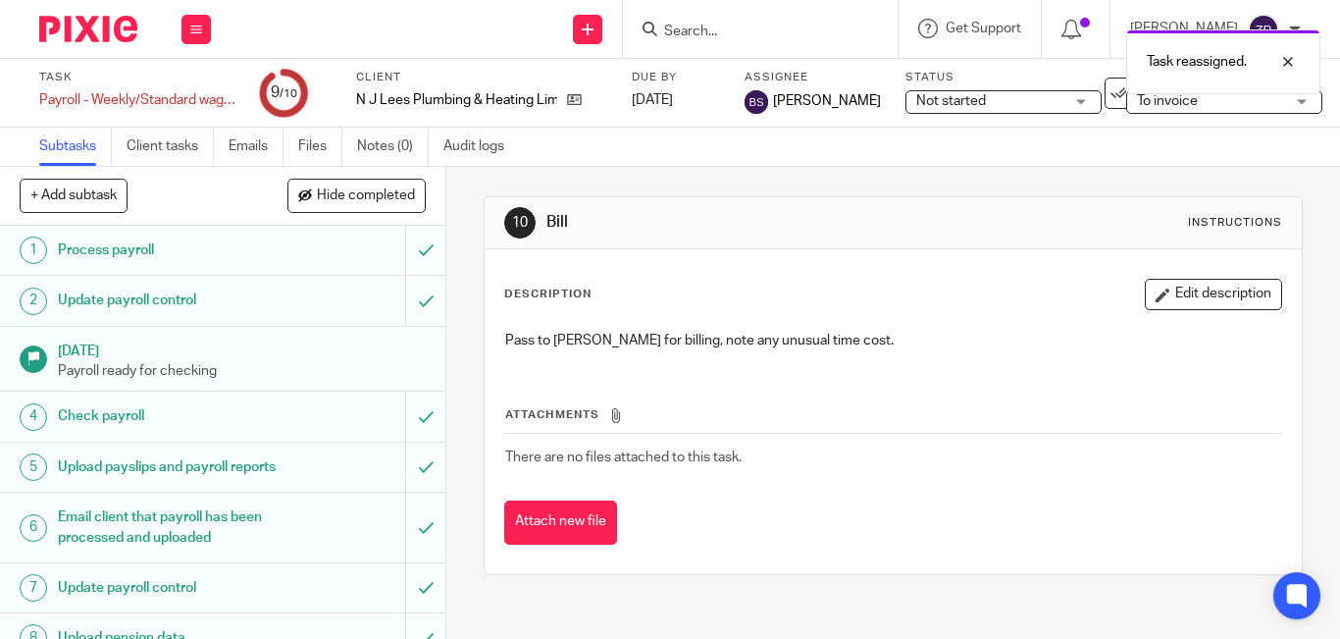
click at [89, 33] on img at bounding box center [88, 29] width 98 height 26
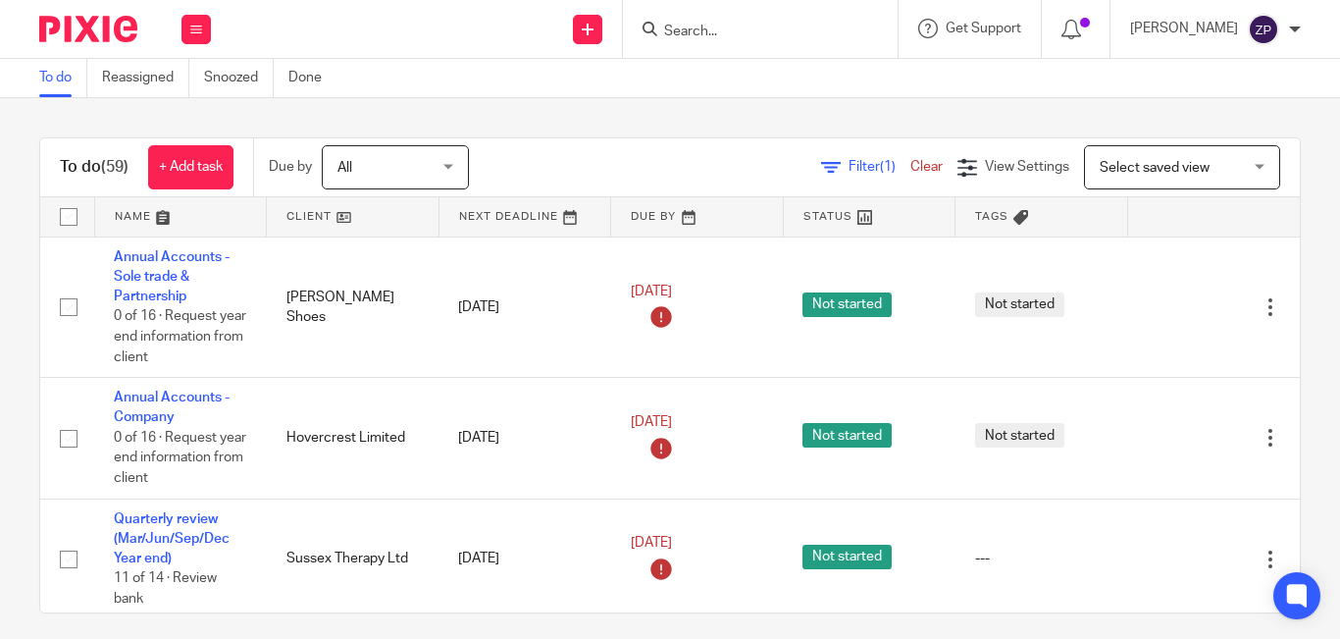
click at [774, 108] on div "To do (59) + Add task Due by All All [DATE] [DATE] This week Next week This mon…" at bounding box center [670, 368] width 1340 height 540
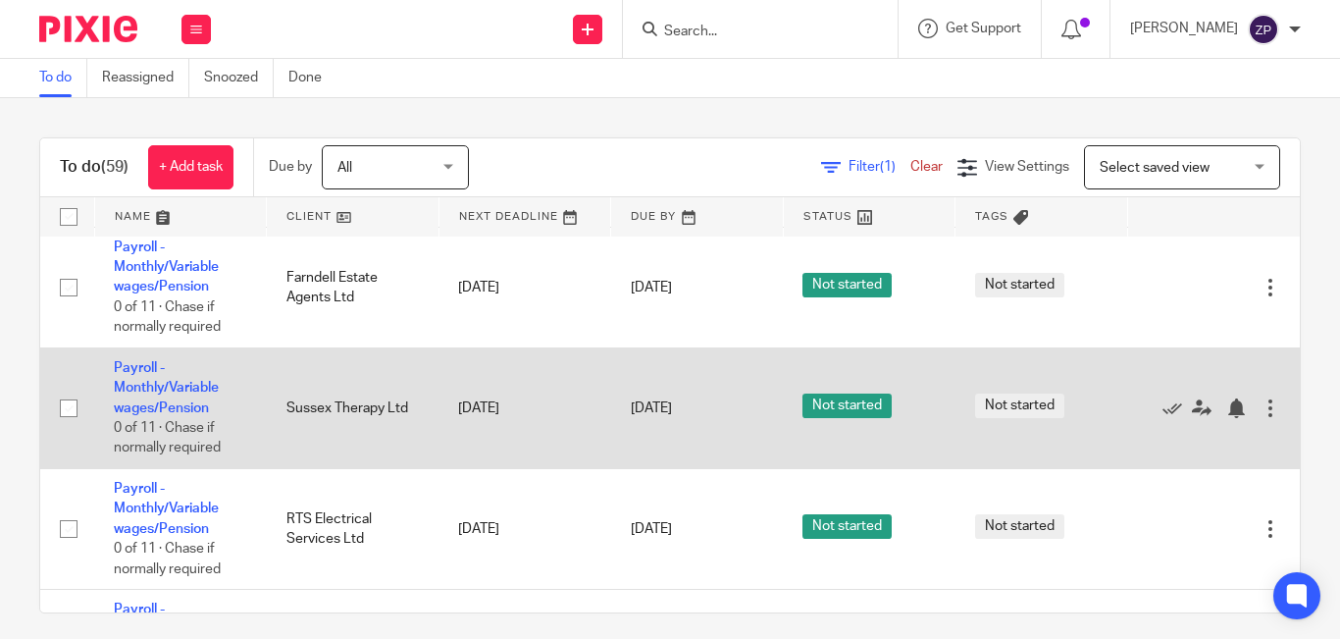
scroll to position [2323, 0]
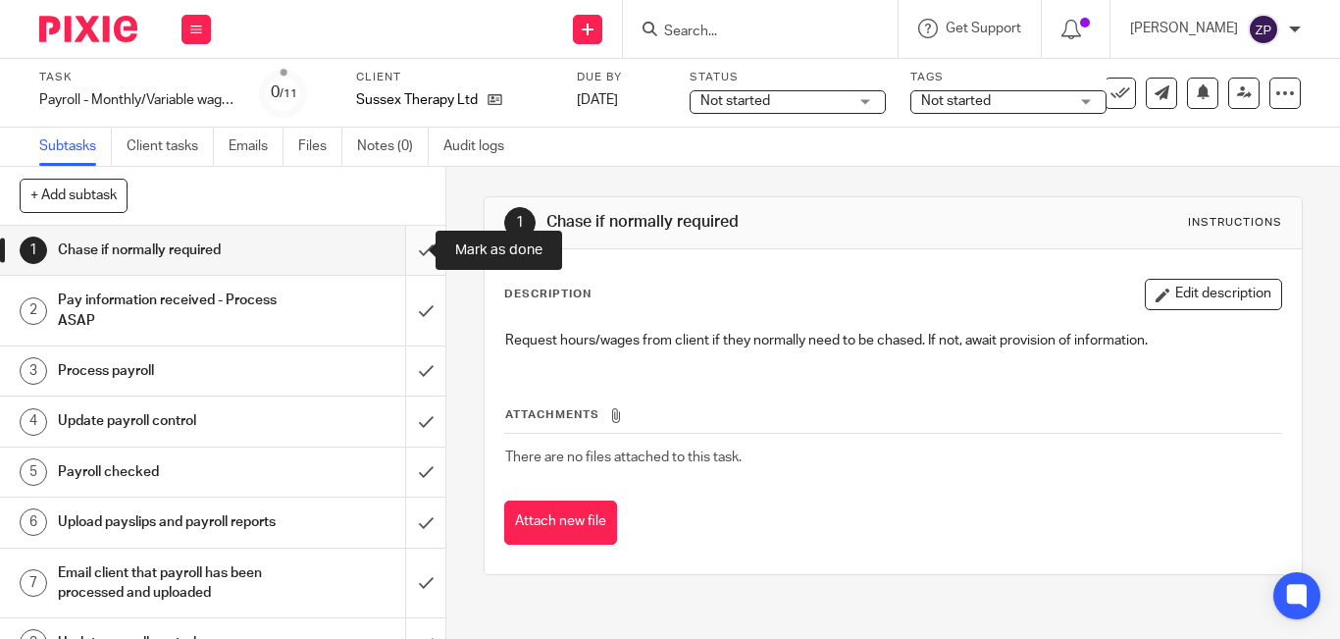
click at [401, 262] on input "submit" at bounding box center [222, 250] width 445 height 49
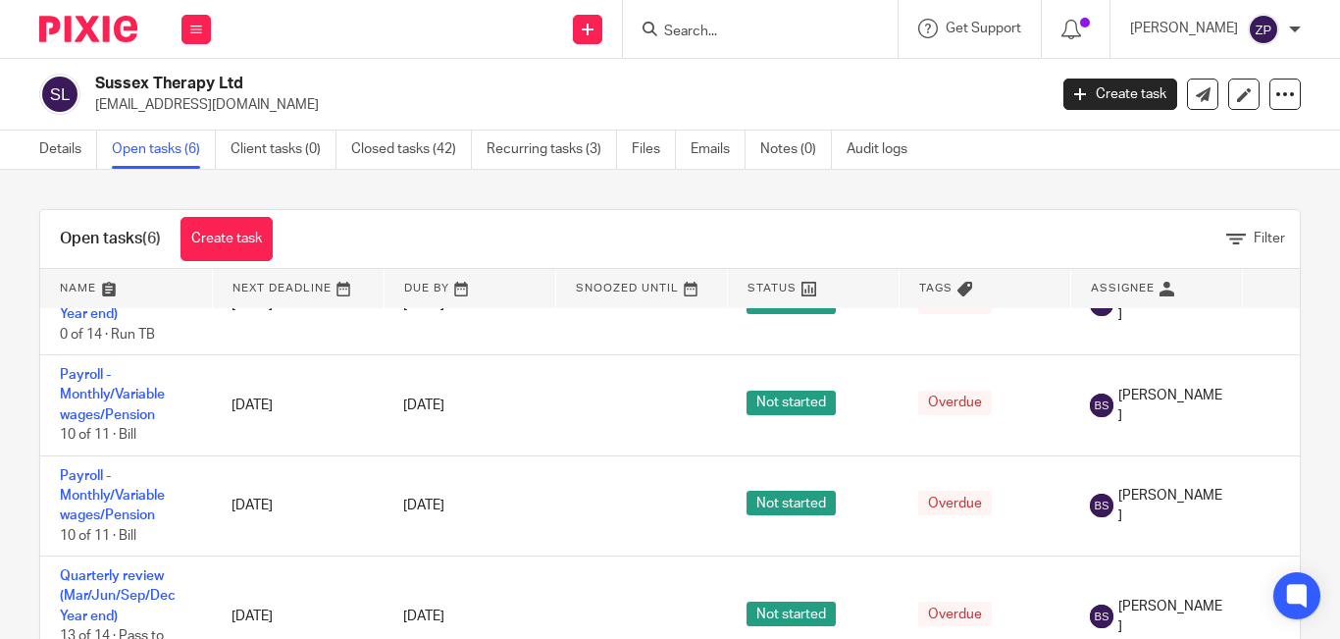
scroll to position [196, 0]
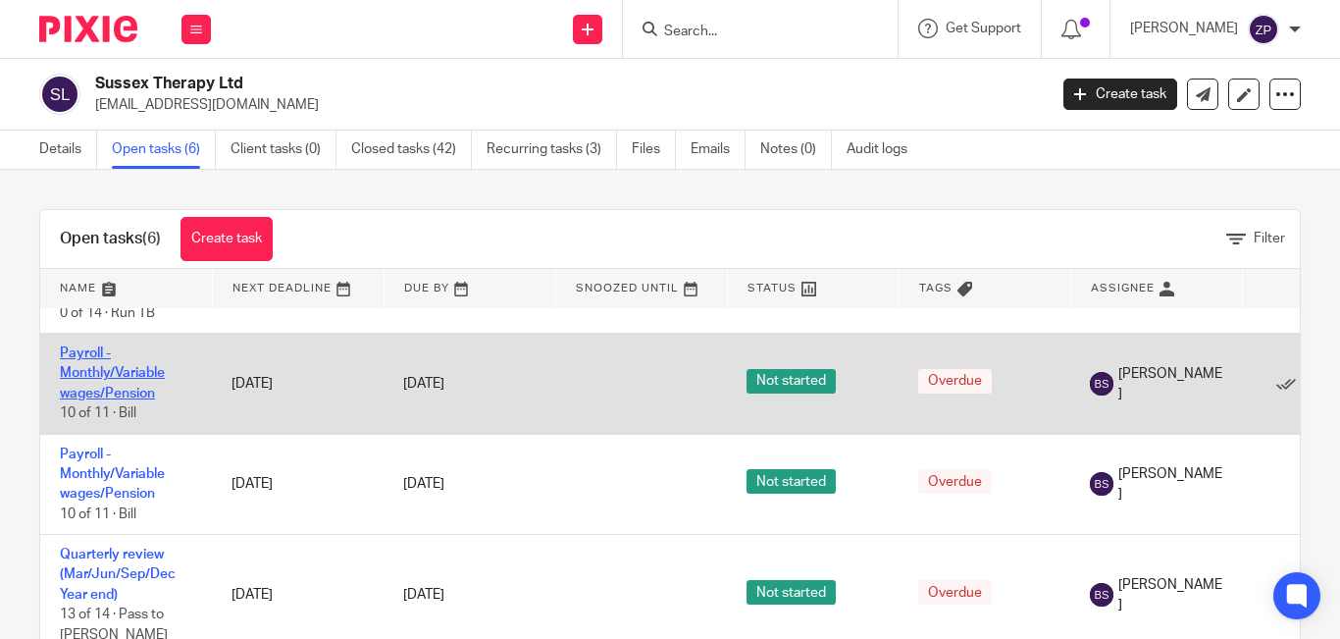
click at [109, 366] on link "Payroll - Monthly/Variable wages/Pension" at bounding box center [112, 373] width 105 height 54
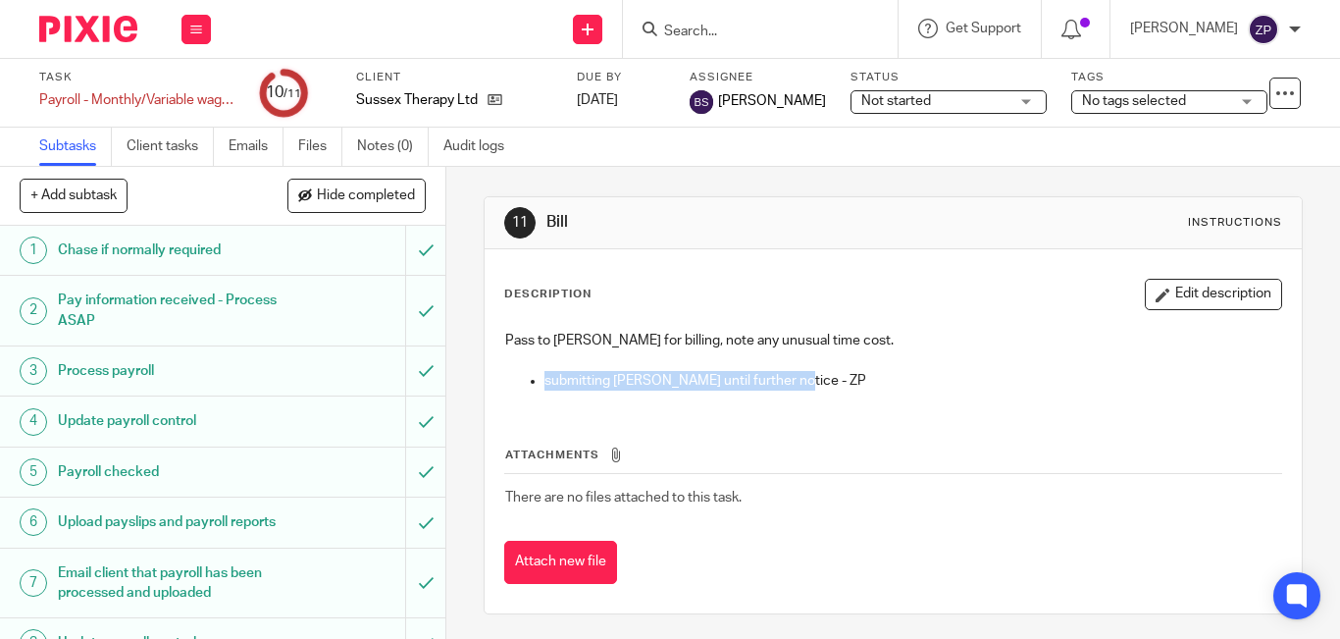
drag, startPoint x: 786, startPoint y: 383, endPoint x: 529, endPoint y: 389, distance: 257.1
click at [544, 389] on li "submitting nils until further notice - ZP" at bounding box center [912, 381] width 737 height 20
copy p "submitting nils until further notice - ZP"
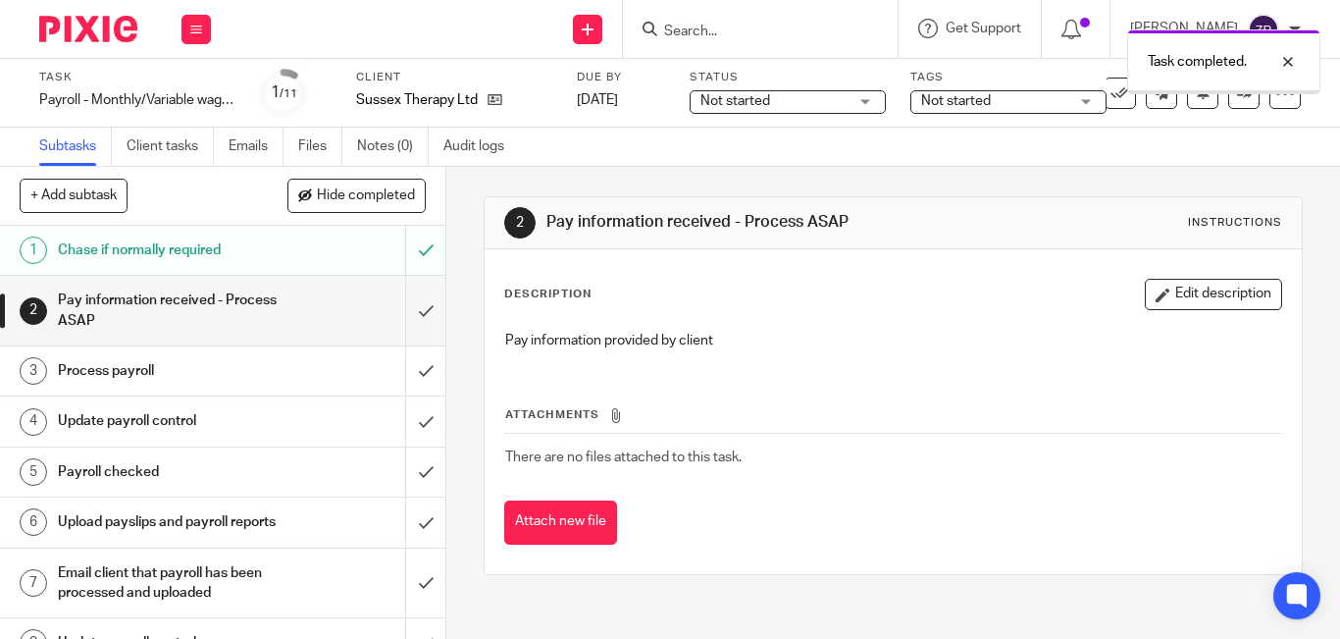
click at [410, 311] on input "submit" at bounding box center [222, 311] width 445 height 70
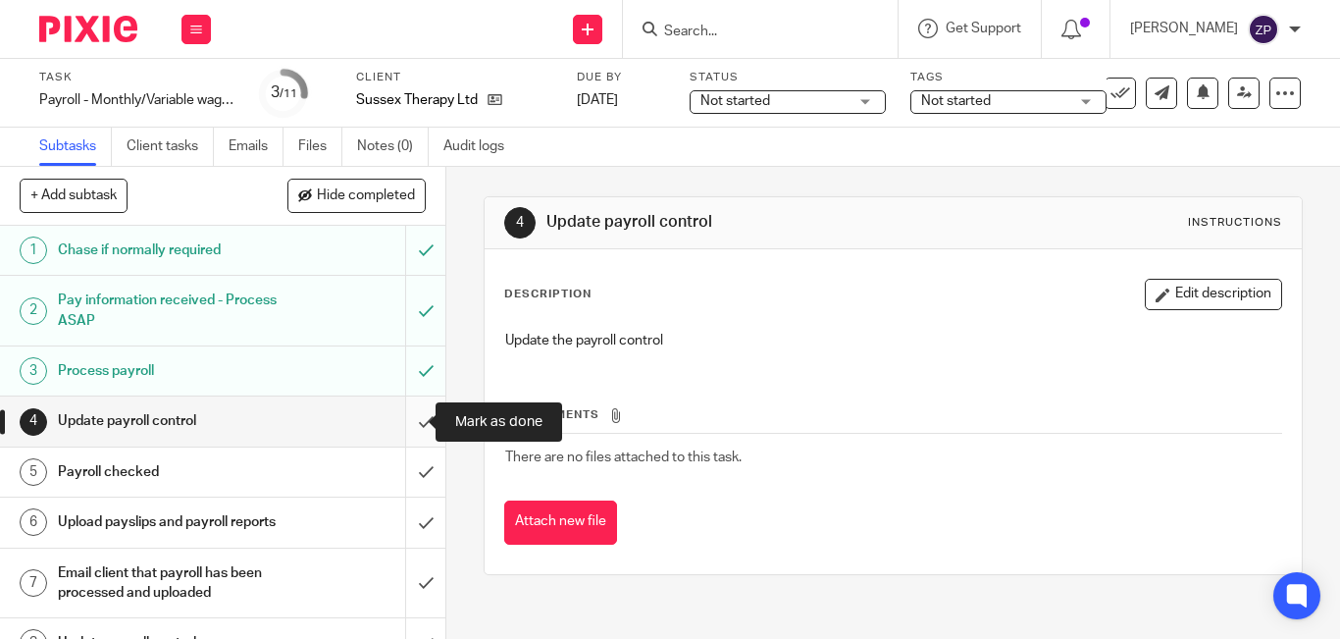
click at [405, 426] on input "submit" at bounding box center [222, 420] width 445 height 49
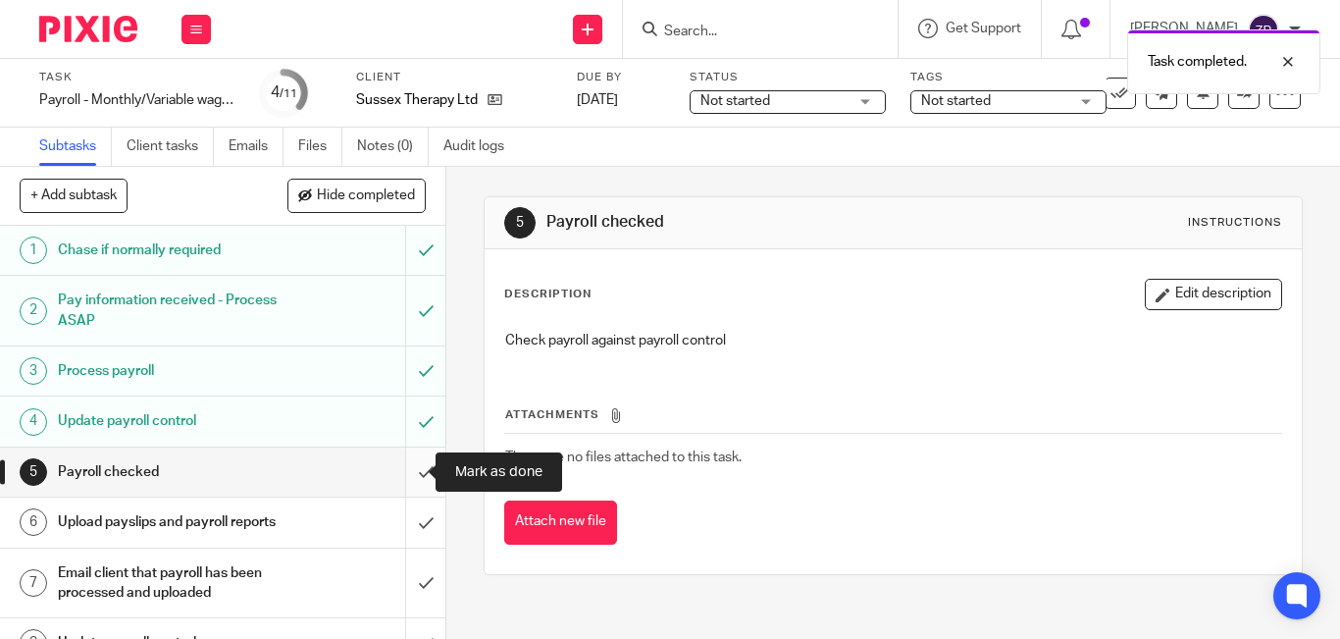
click at [401, 471] on input "submit" at bounding box center [222, 471] width 445 height 49
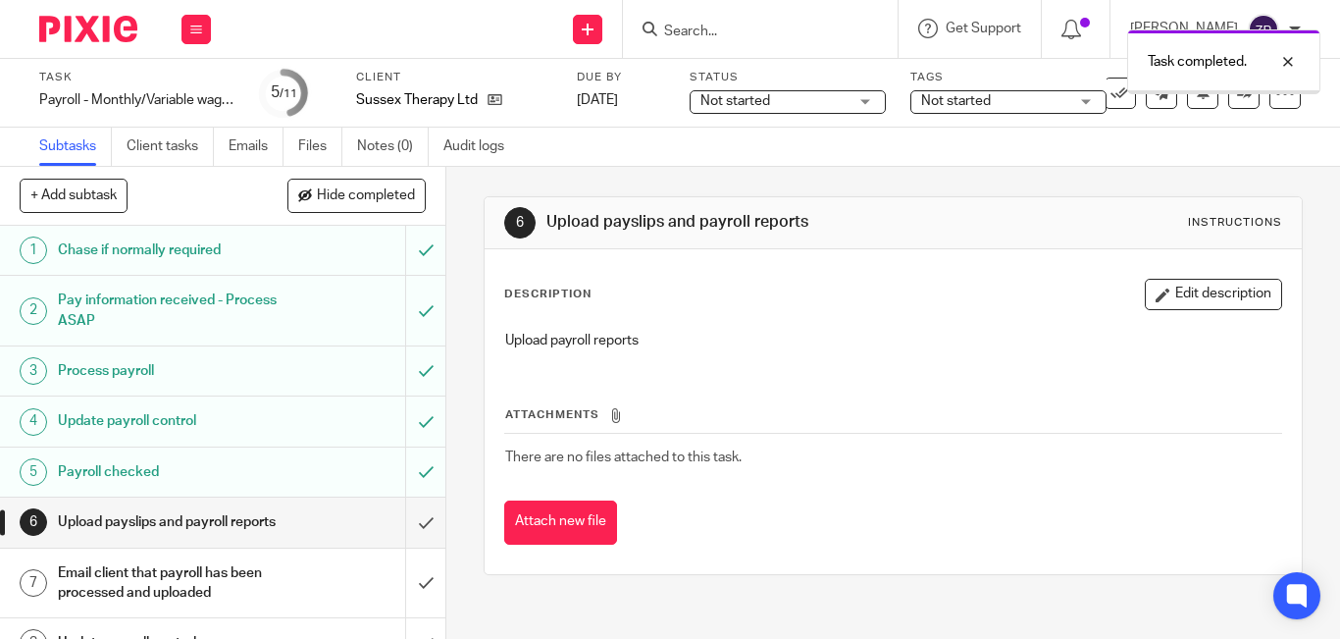
scroll to position [201, 0]
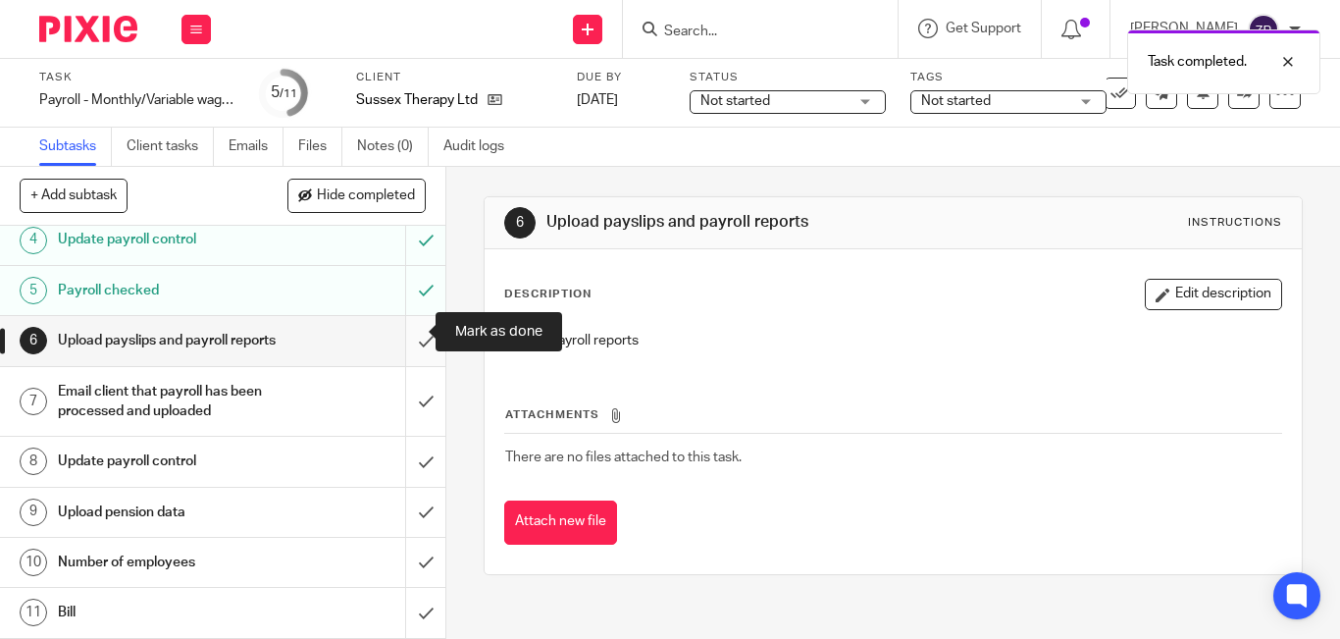
click at [401, 327] on input "submit" at bounding box center [222, 340] width 445 height 49
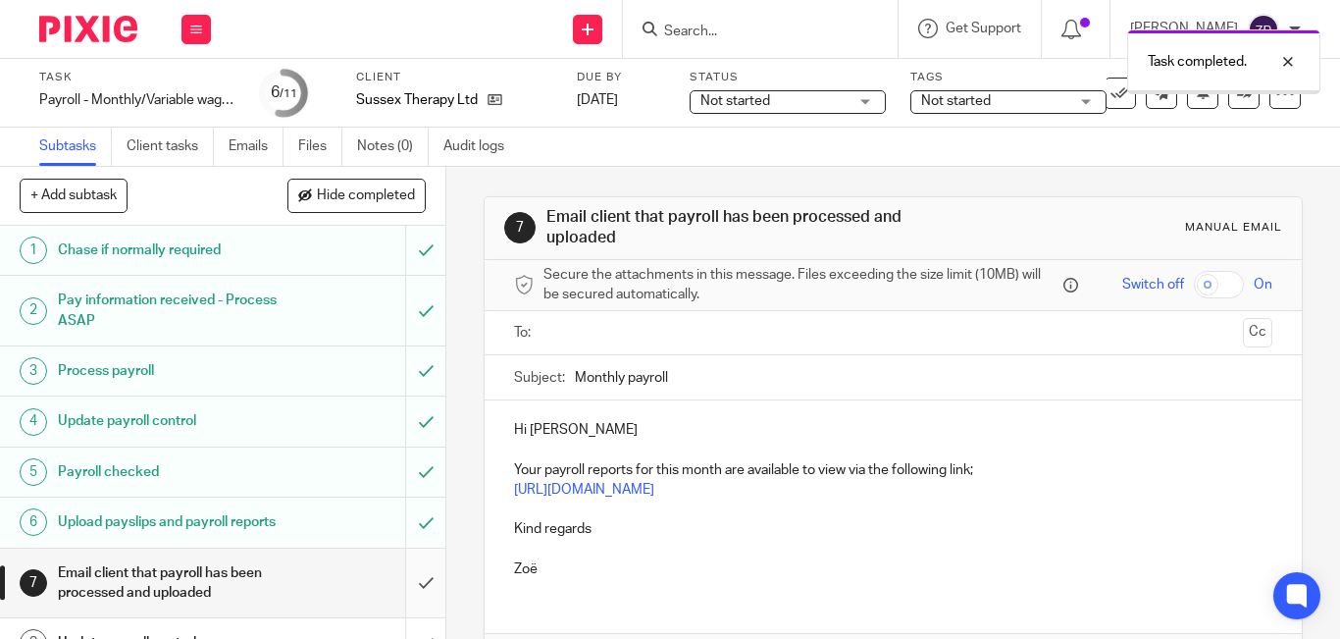
scroll to position [201, 0]
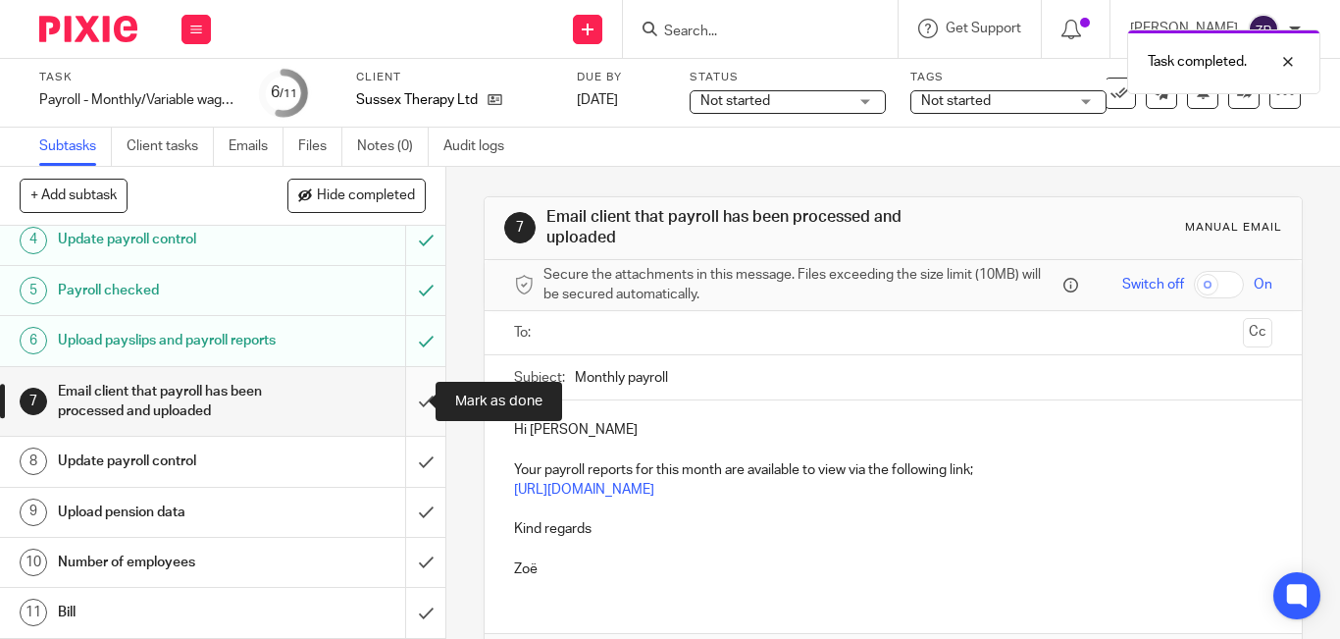
click at [413, 401] on input "submit" at bounding box center [222, 402] width 445 height 70
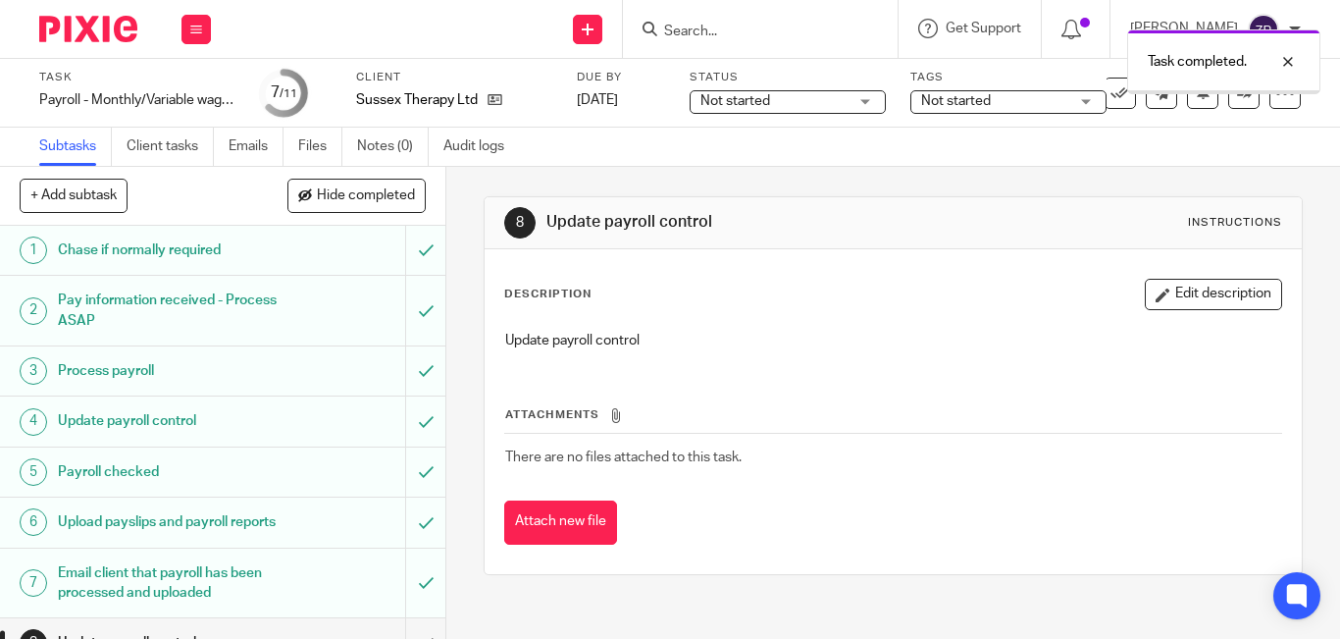
scroll to position [201, 0]
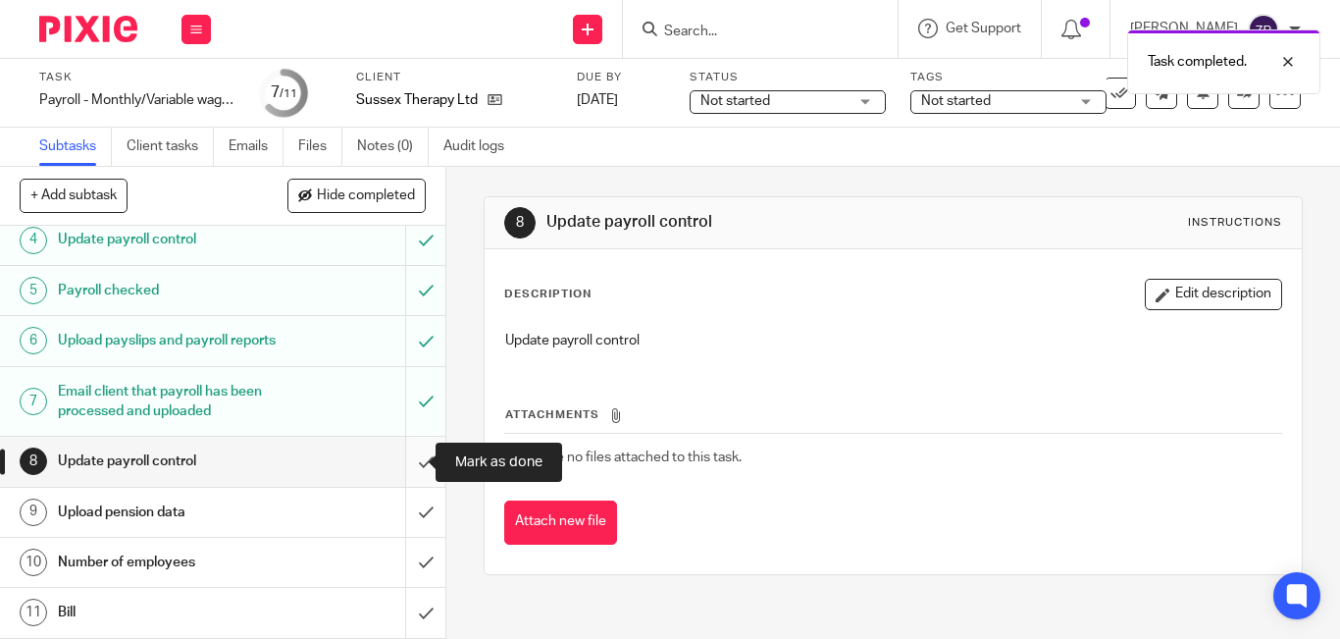
click at [405, 469] on input "submit" at bounding box center [222, 460] width 445 height 49
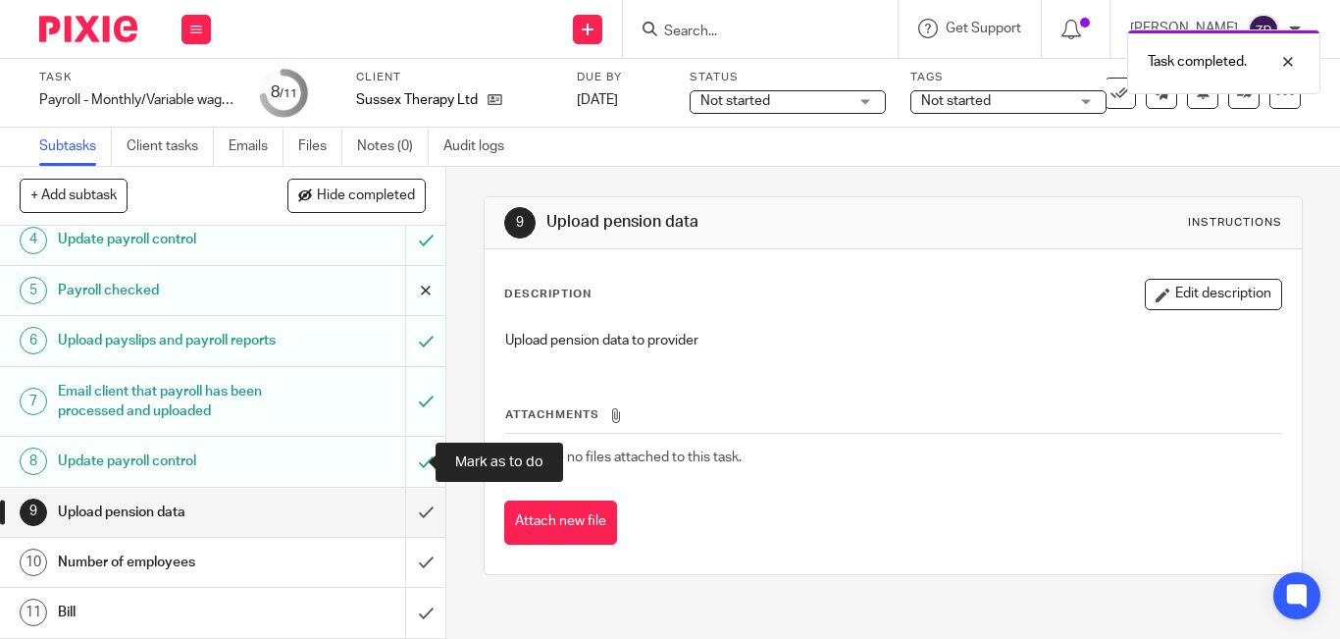
scroll to position [201, 0]
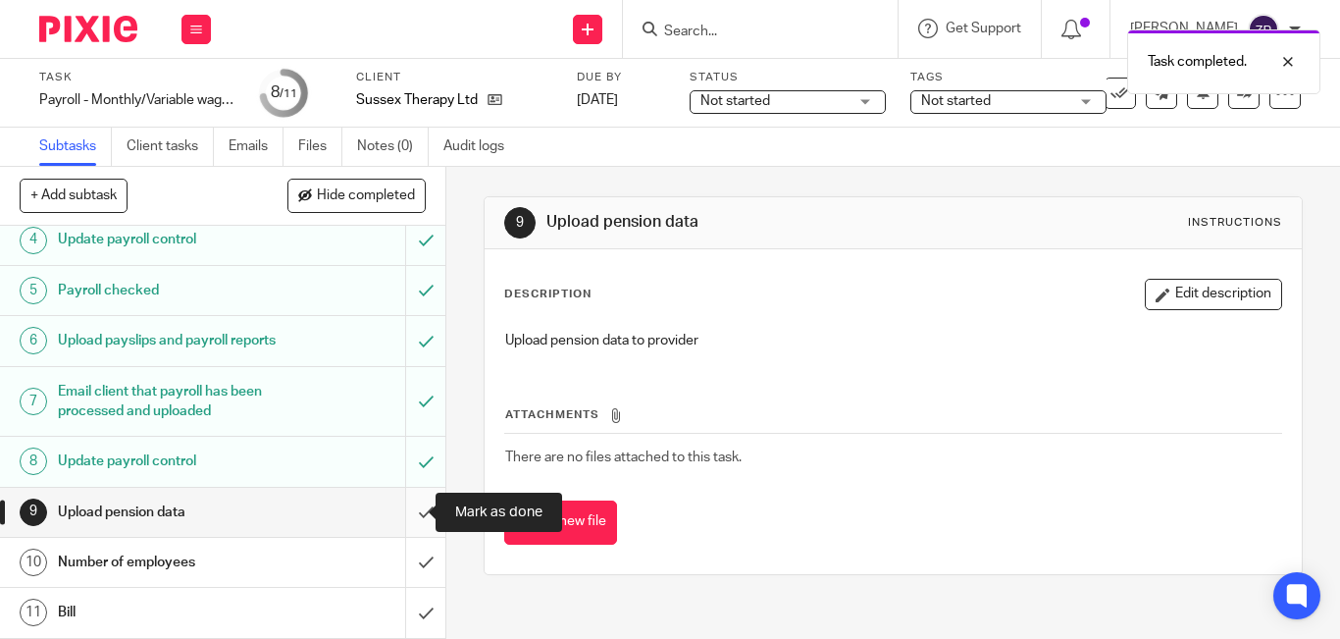
click at [410, 517] on input "submit" at bounding box center [222, 512] width 445 height 49
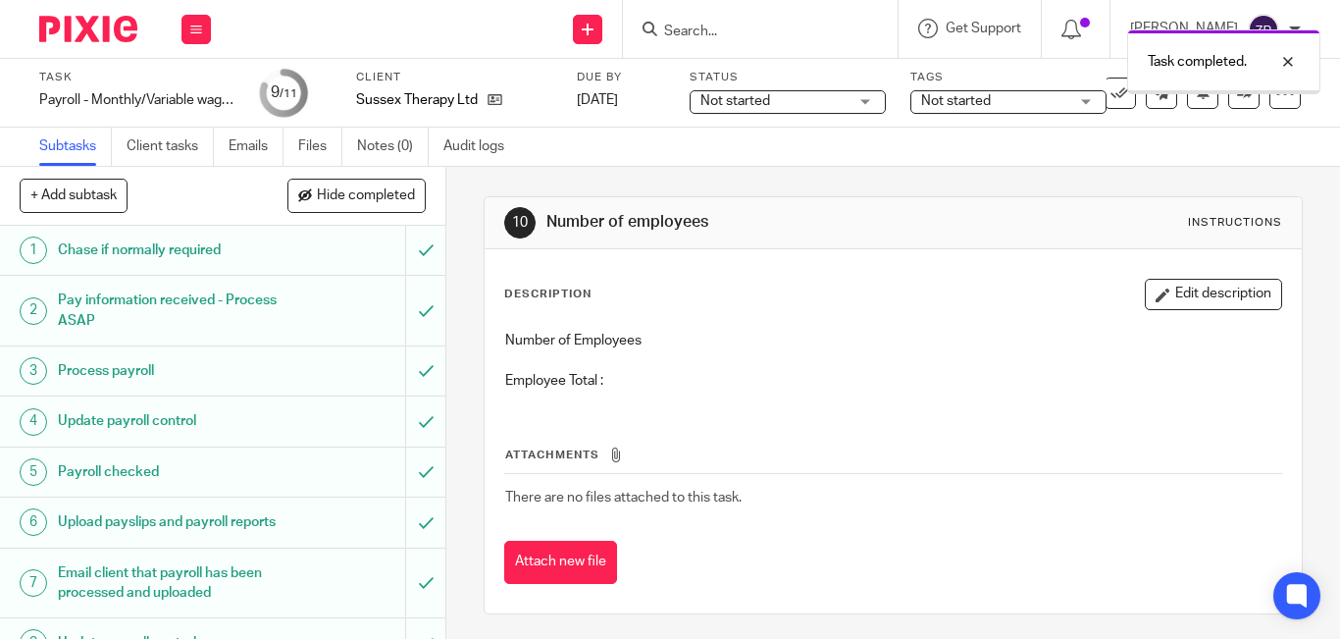
scroll to position [201, 0]
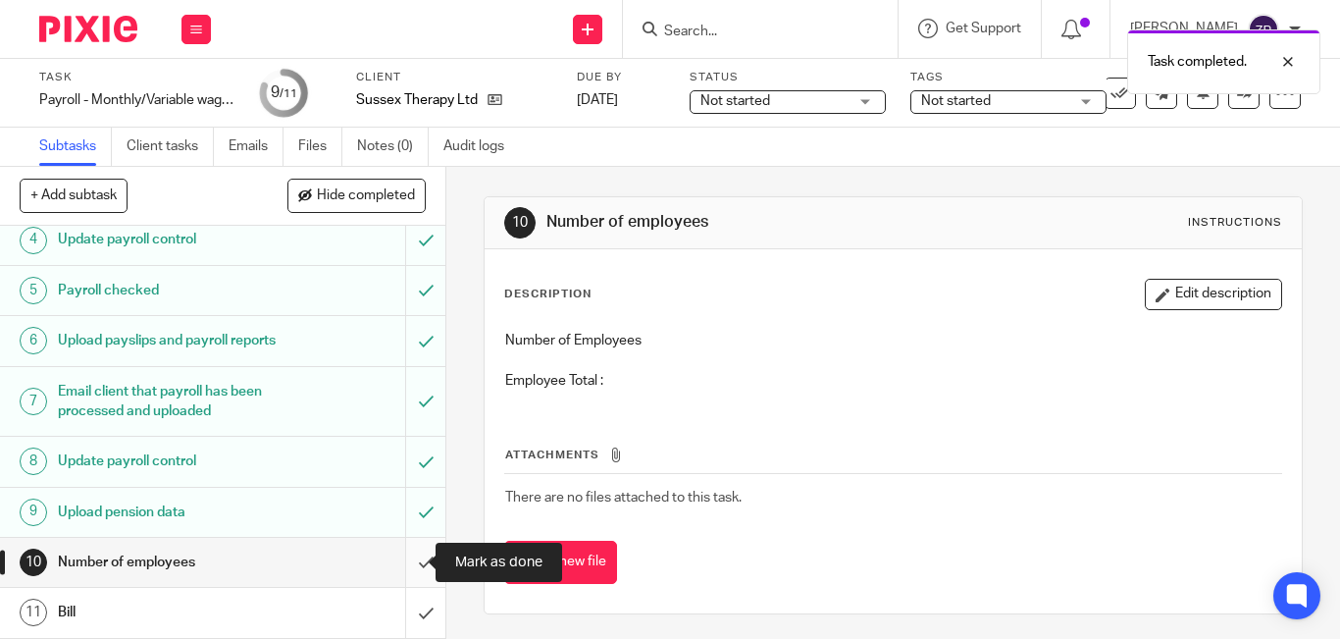
click at [401, 562] on input "submit" at bounding box center [222, 562] width 445 height 49
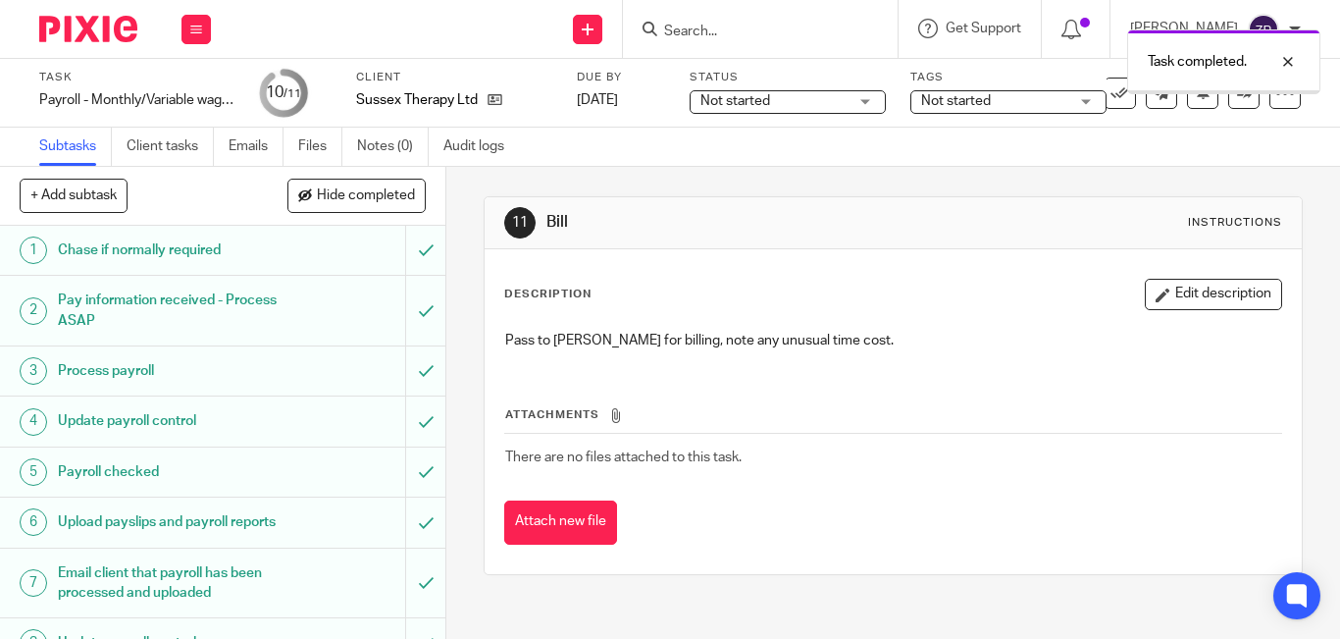
click at [1170, 278] on div "Description Edit description Pass to [PERSON_NAME] for billing, note any unusua…" at bounding box center [893, 411] width 817 height 325
click at [1223, 293] on button "Edit description" at bounding box center [1213, 294] width 137 height 31
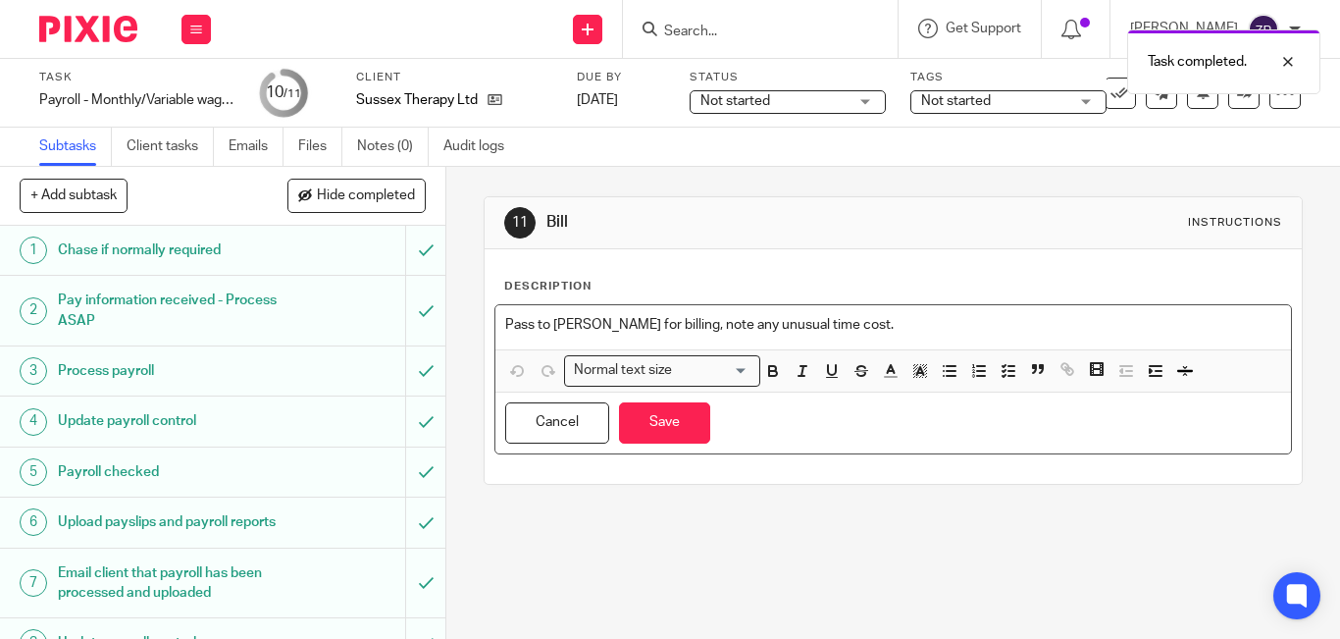
click at [914, 334] on p "Pass to [PERSON_NAME] for billing, note any unusual time cost." at bounding box center [893, 325] width 776 height 20
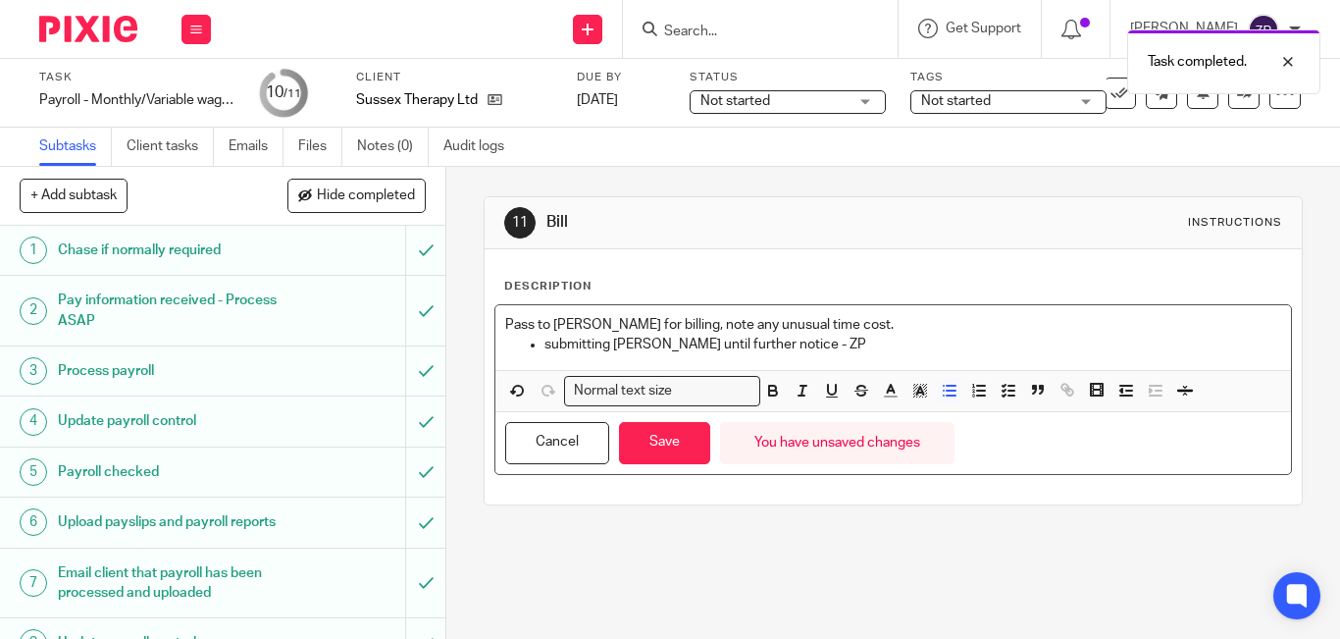
click at [849, 322] on p "Pass to [PERSON_NAME] for billing, note any unusual time cost." at bounding box center [893, 325] width 776 height 20
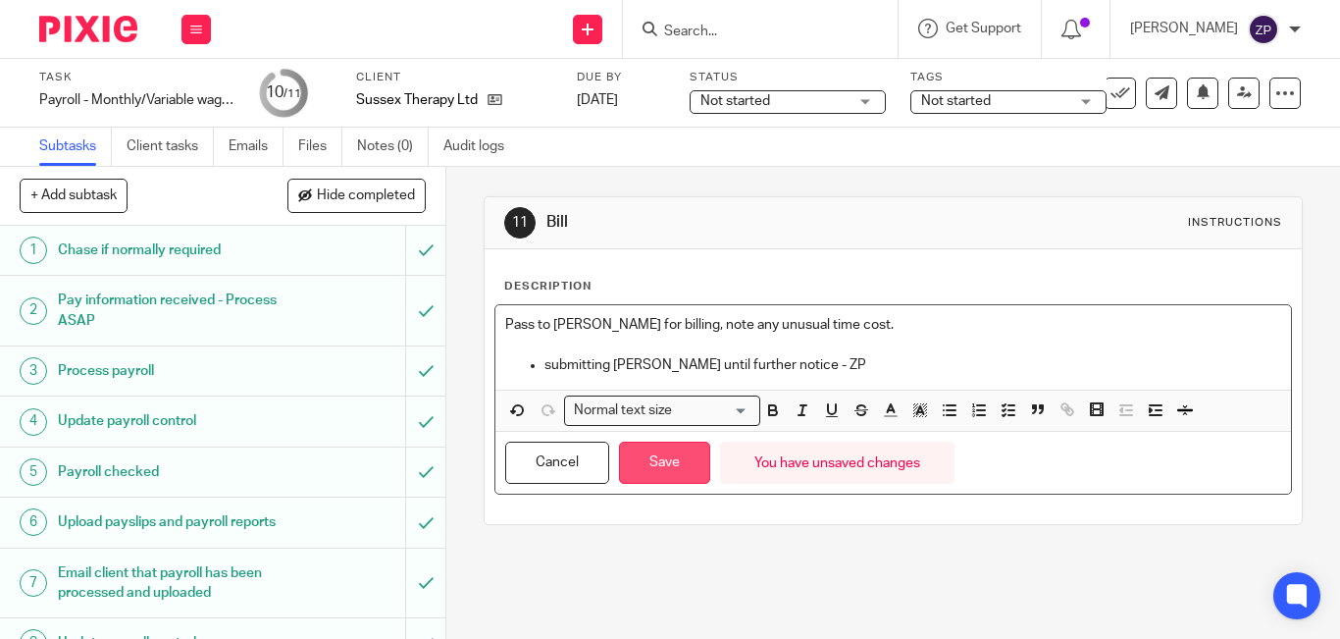
click at [679, 472] on button "Save" at bounding box center [664, 462] width 91 height 42
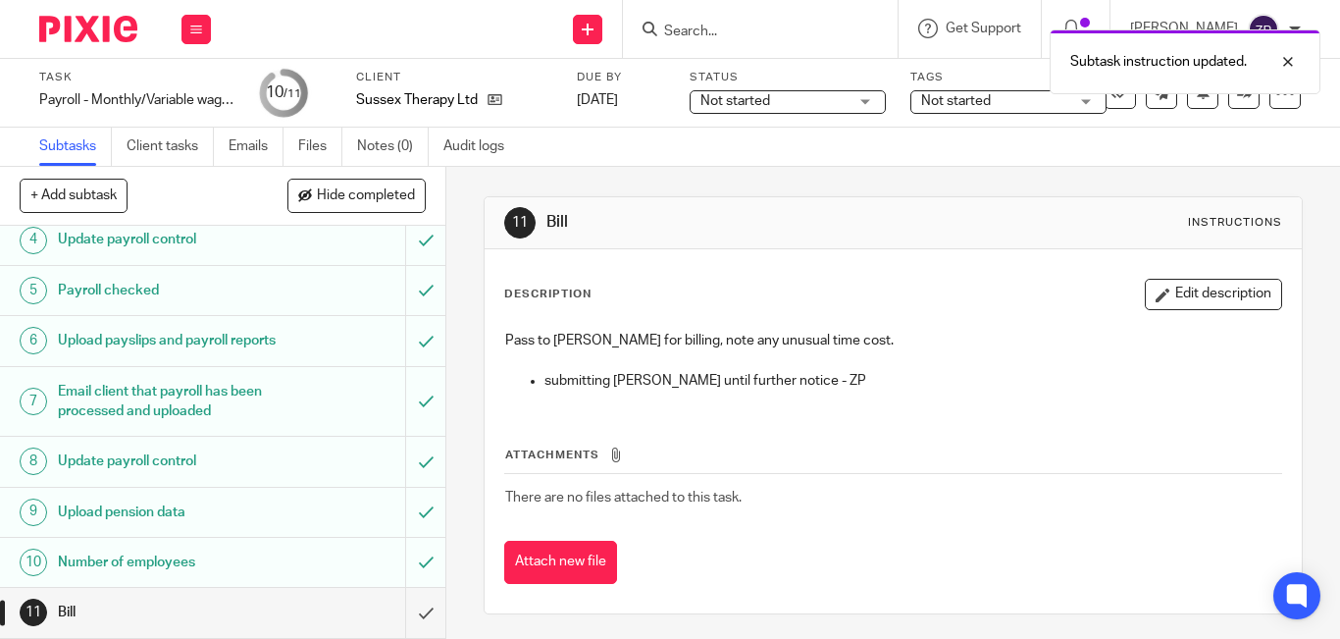
scroll to position [201, 0]
click at [971, 89] on div "Subtask instruction updated." at bounding box center [995, 57] width 650 height 75
click at [1228, 100] on link at bounding box center [1243, 92] width 31 height 31
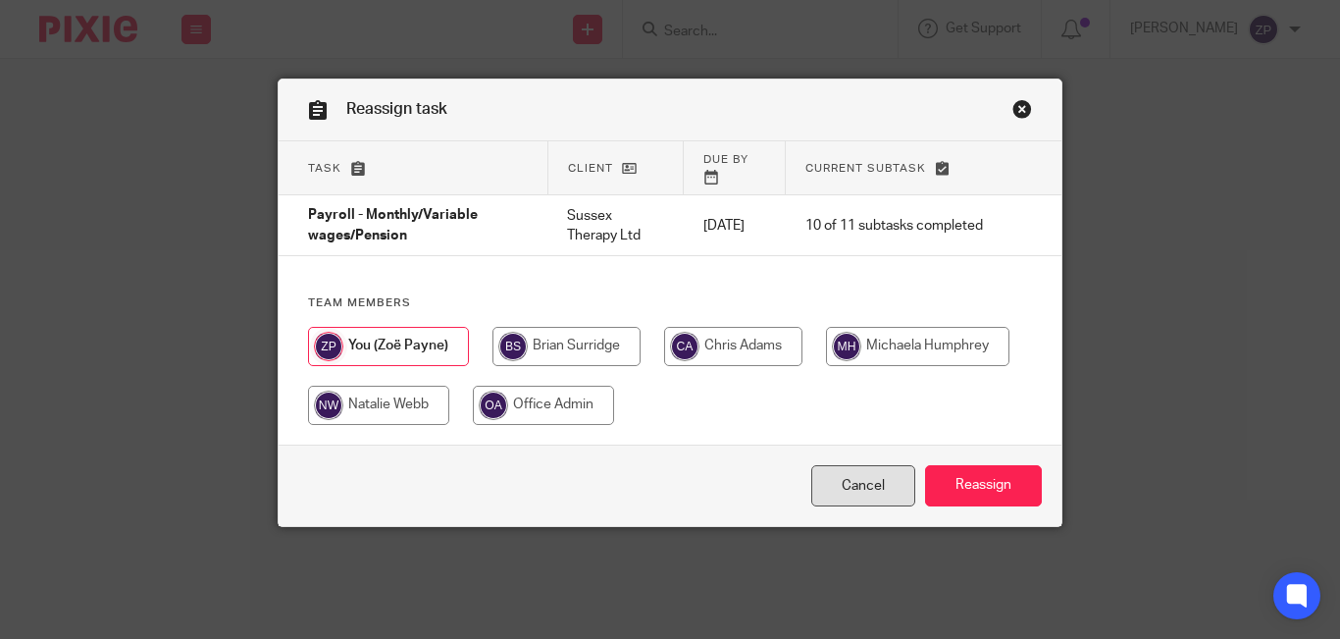
click at [872, 468] on link "Cancel" at bounding box center [863, 486] width 104 height 42
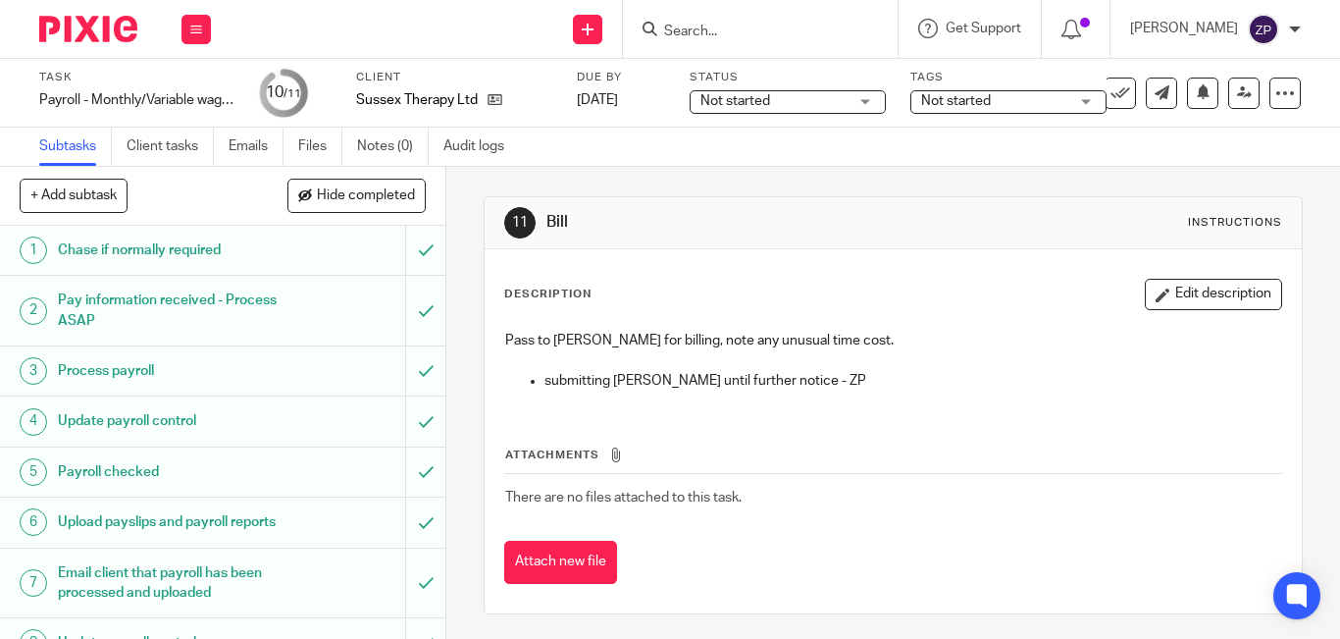
click at [957, 109] on span "Not started" at bounding box center [994, 101] width 147 height 21
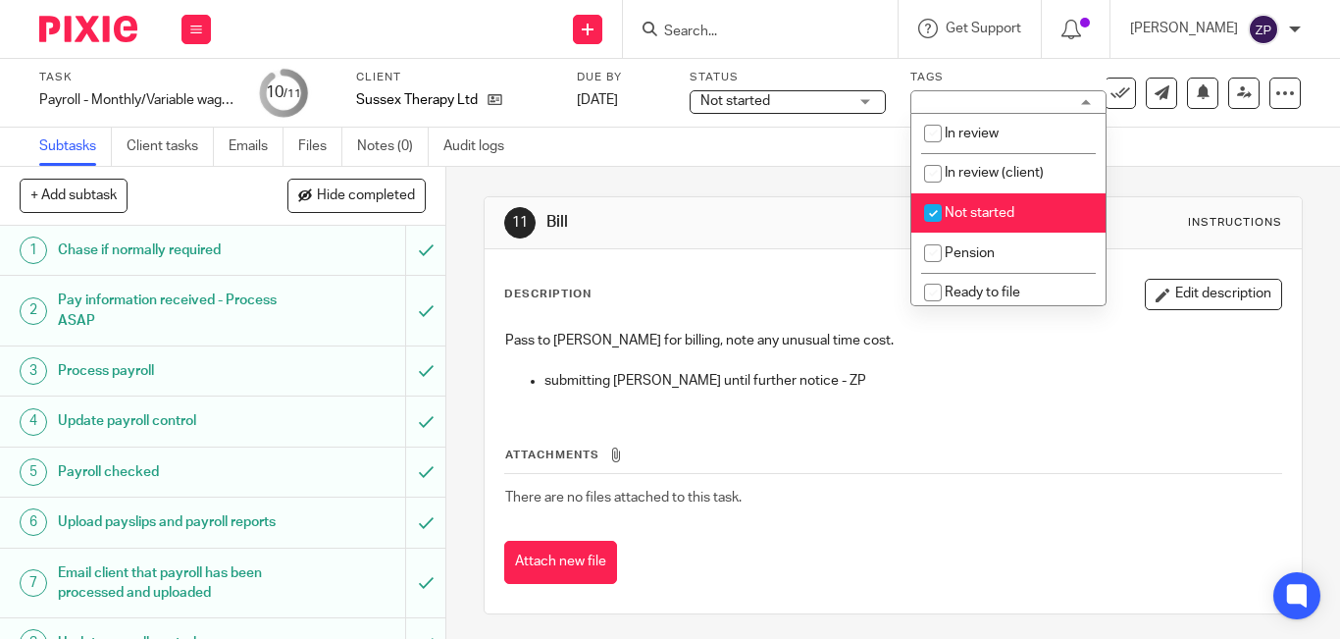
click at [939, 212] on input "checkbox" at bounding box center [932, 212] width 37 height 37
checkbox input "false"
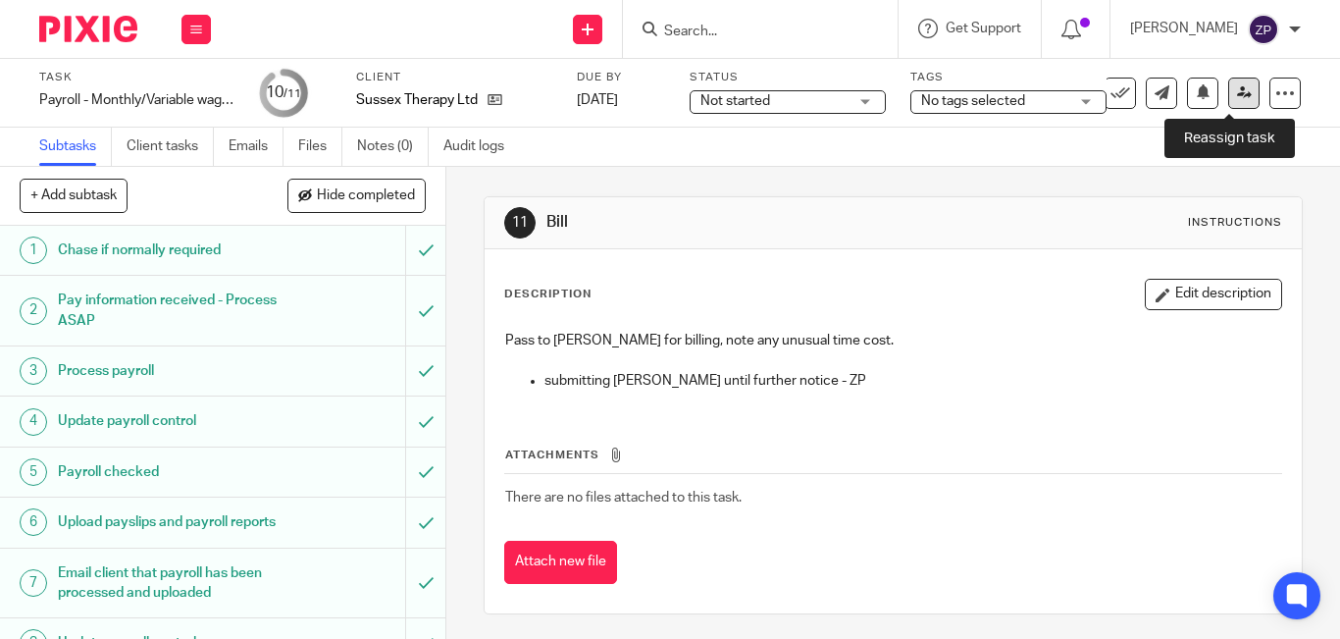
click at [1234, 105] on link at bounding box center [1243, 92] width 31 height 31
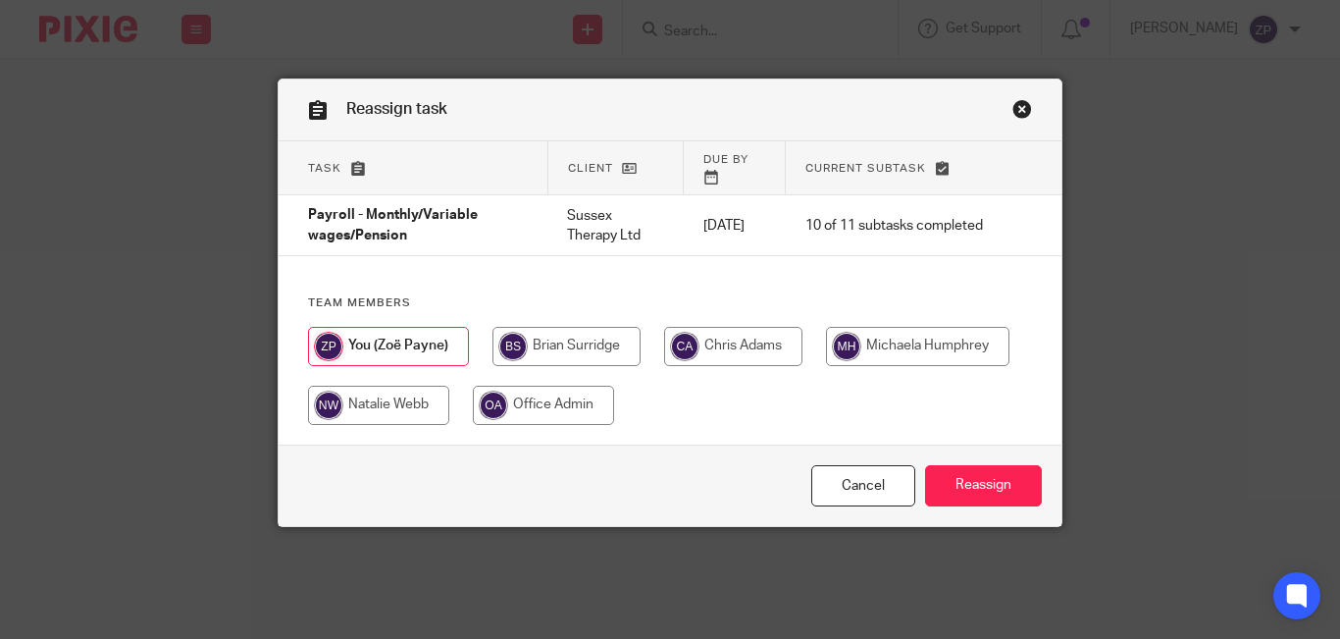
click at [590, 334] on input "radio" at bounding box center [566, 346] width 148 height 39
radio input "true"
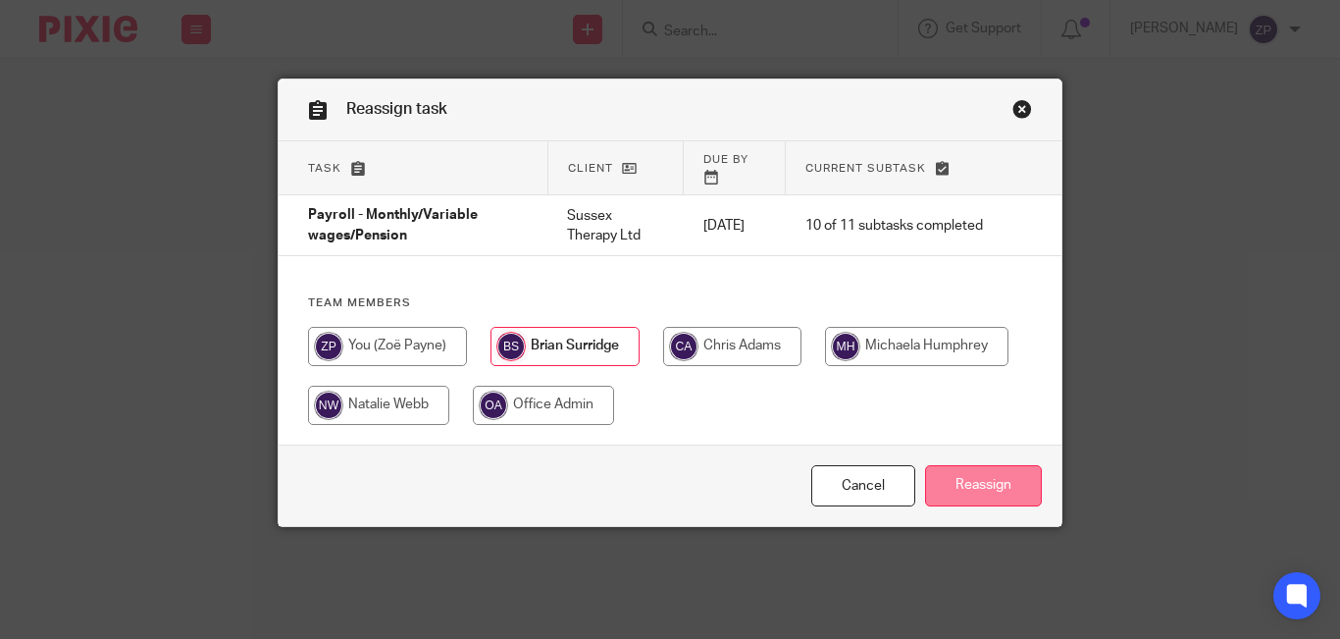
click at [954, 470] on input "Reassign" at bounding box center [983, 486] width 117 height 42
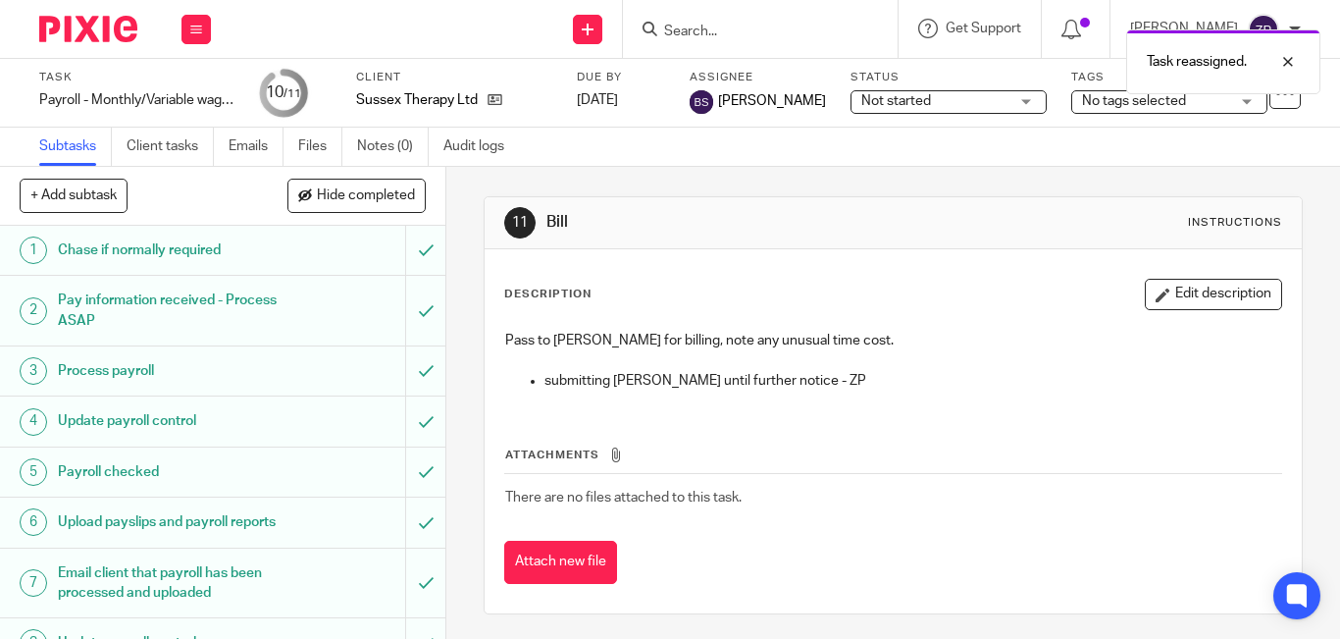
click at [94, 33] on img at bounding box center [88, 29] width 98 height 26
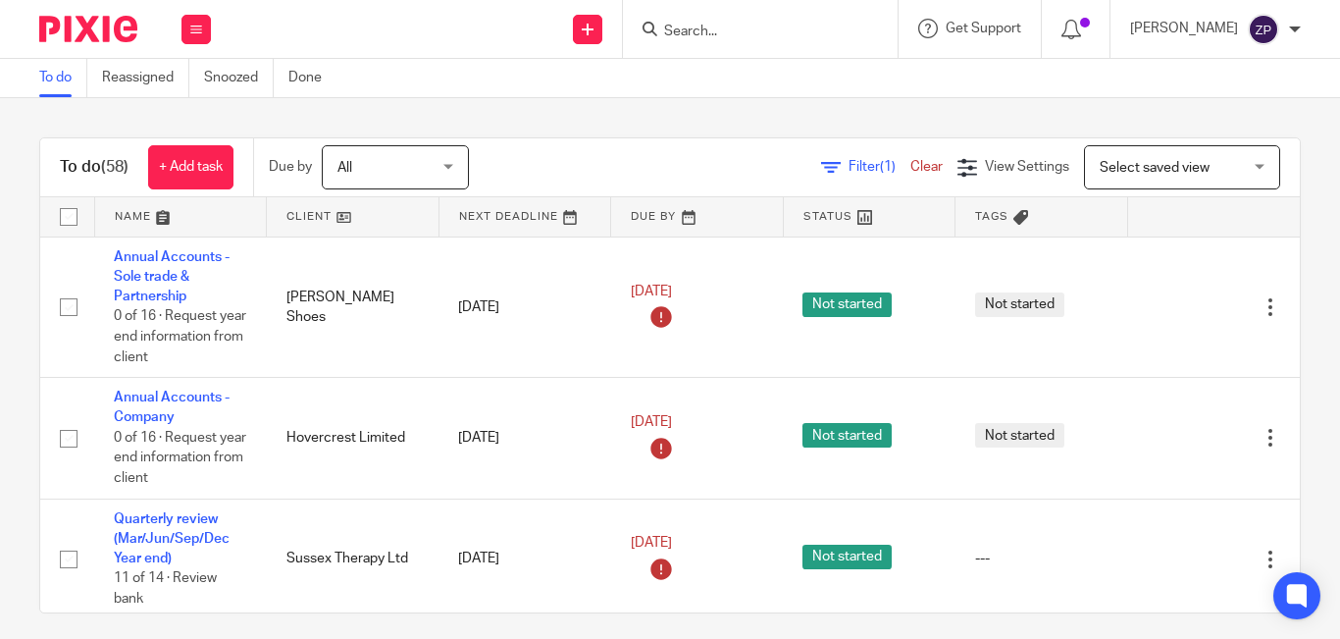
click at [753, 37] on input "Search" at bounding box center [750, 33] width 177 height 18
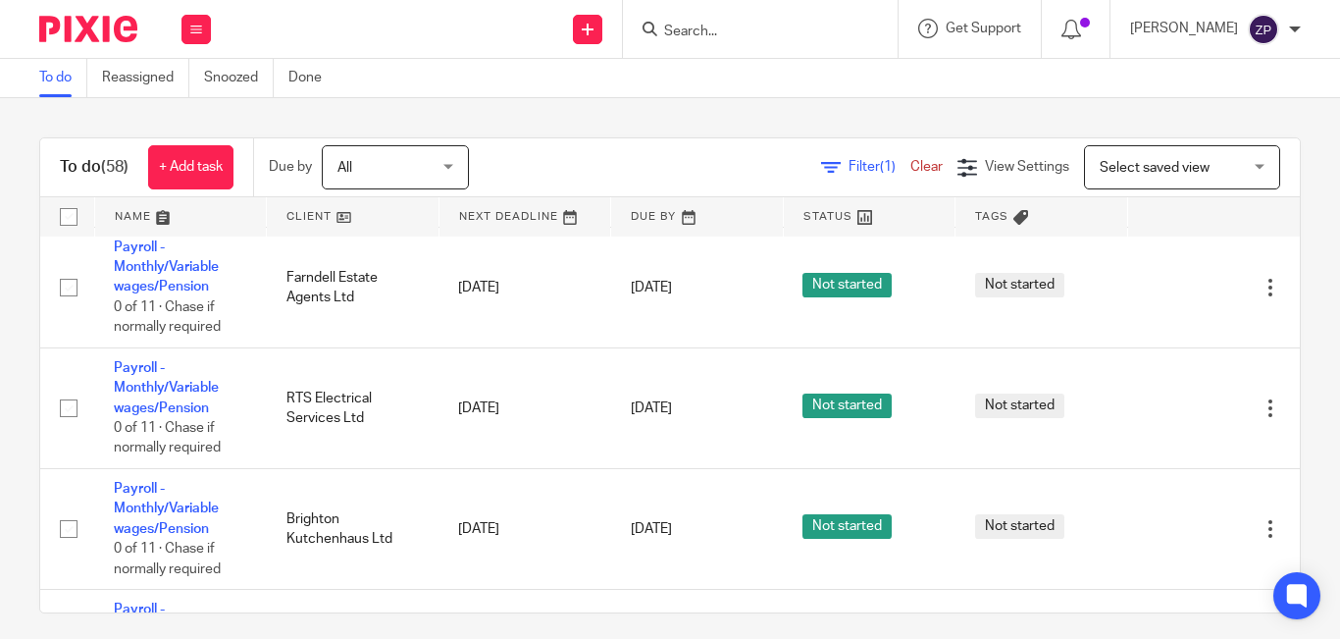
scroll to position [3201, 0]
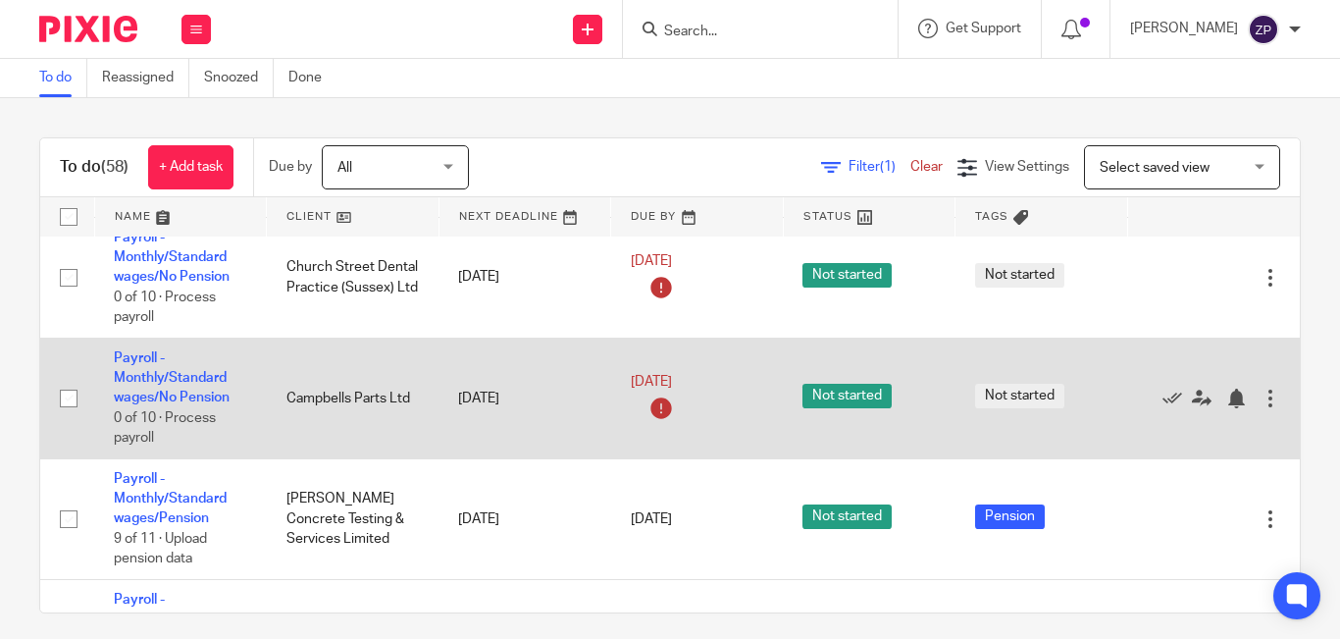
click at [131, 408] on td "Payroll - Monthly/Standard wages/No Pension 0 of 10 · Process payroll" at bounding box center [180, 397] width 173 height 121
click at [130, 396] on link "Payroll - Monthly/Standard wages/No Pension" at bounding box center [172, 378] width 116 height 54
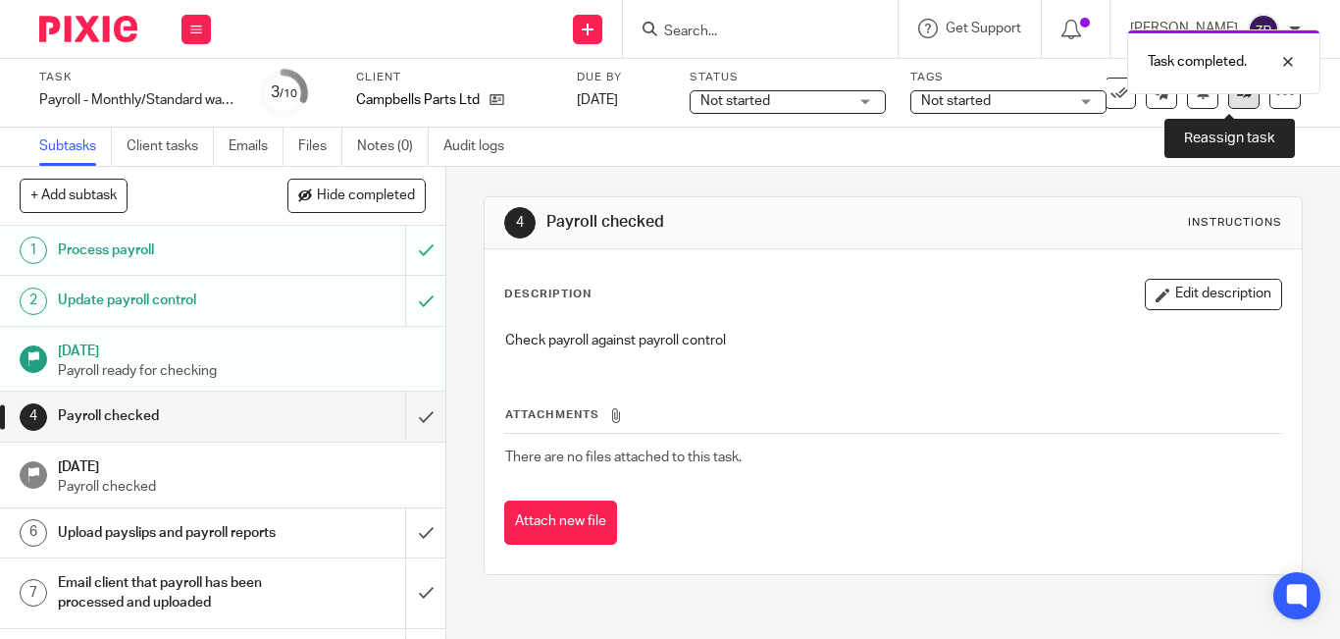
click at [1237, 95] on icon at bounding box center [1244, 92] width 15 height 15
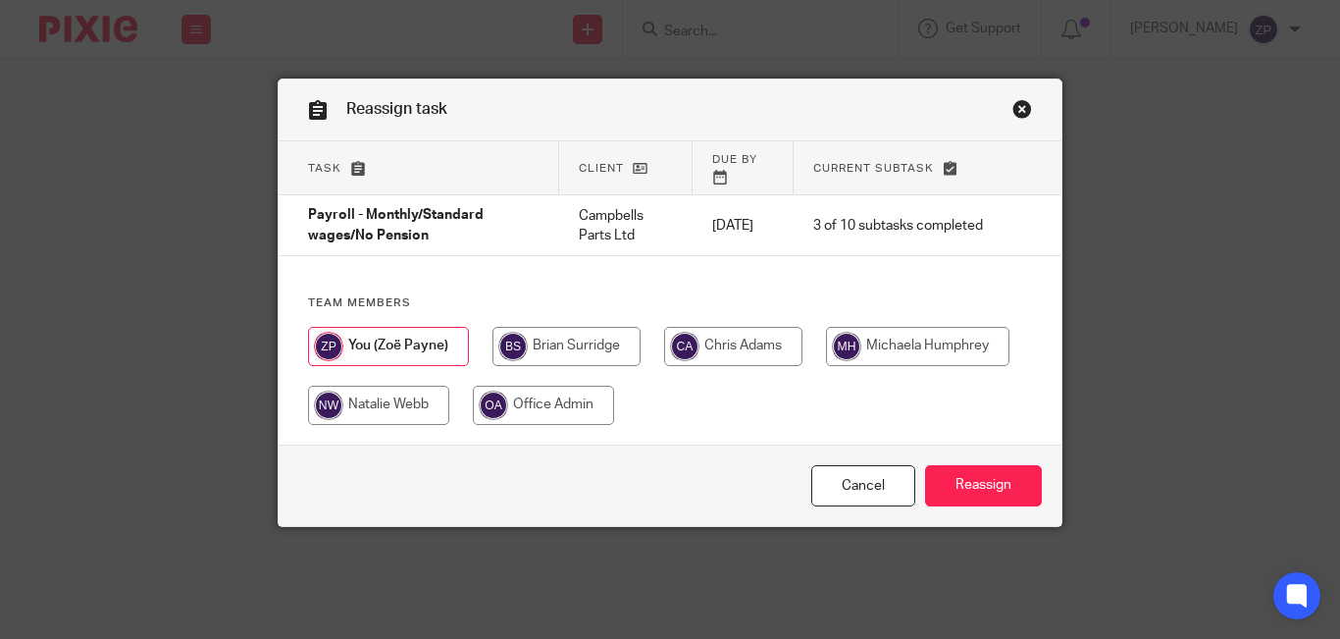
click at [765, 327] on input "radio" at bounding box center [733, 346] width 138 height 39
radio input "true"
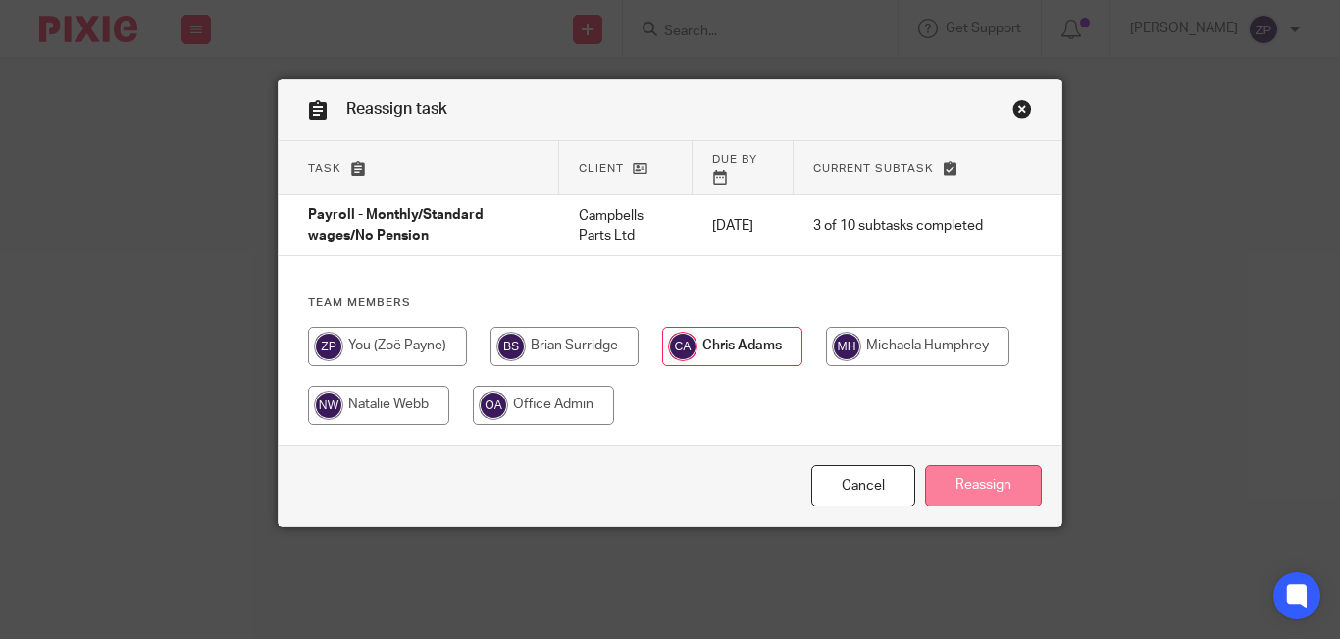
click at [992, 479] on input "Reassign" at bounding box center [983, 486] width 117 height 42
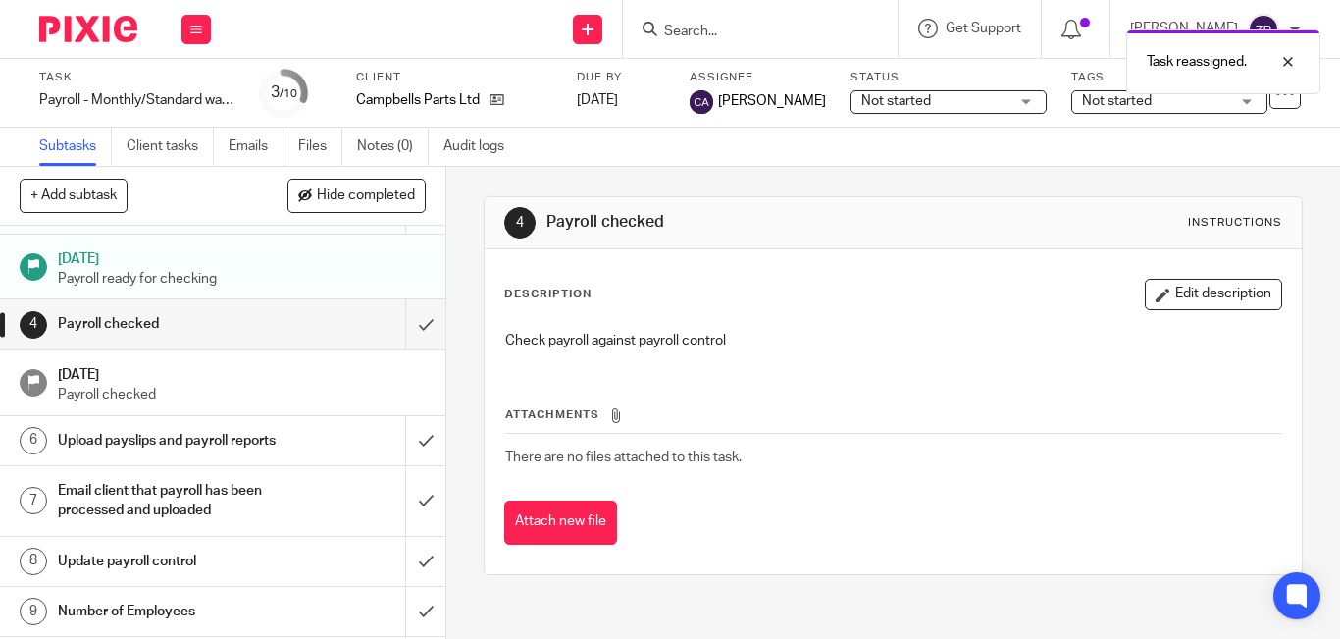
scroll to position [161, 0]
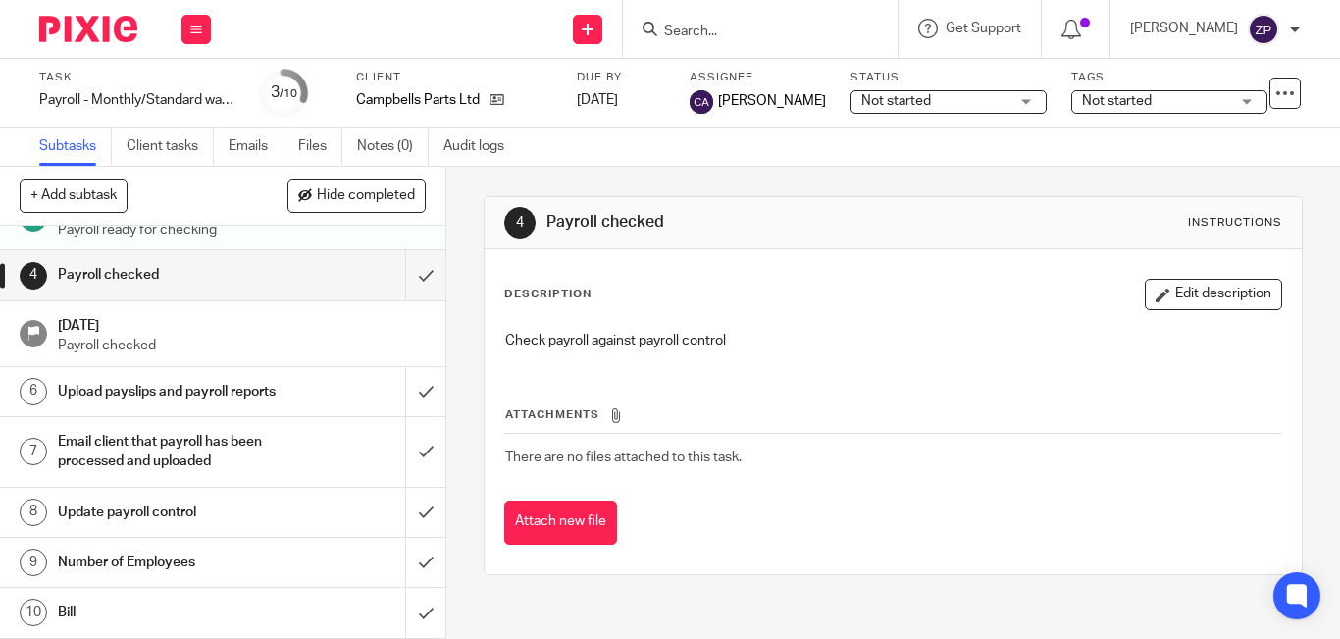
click at [166, 552] on h1 "Number of Employees" at bounding box center [167, 561] width 219 height 29
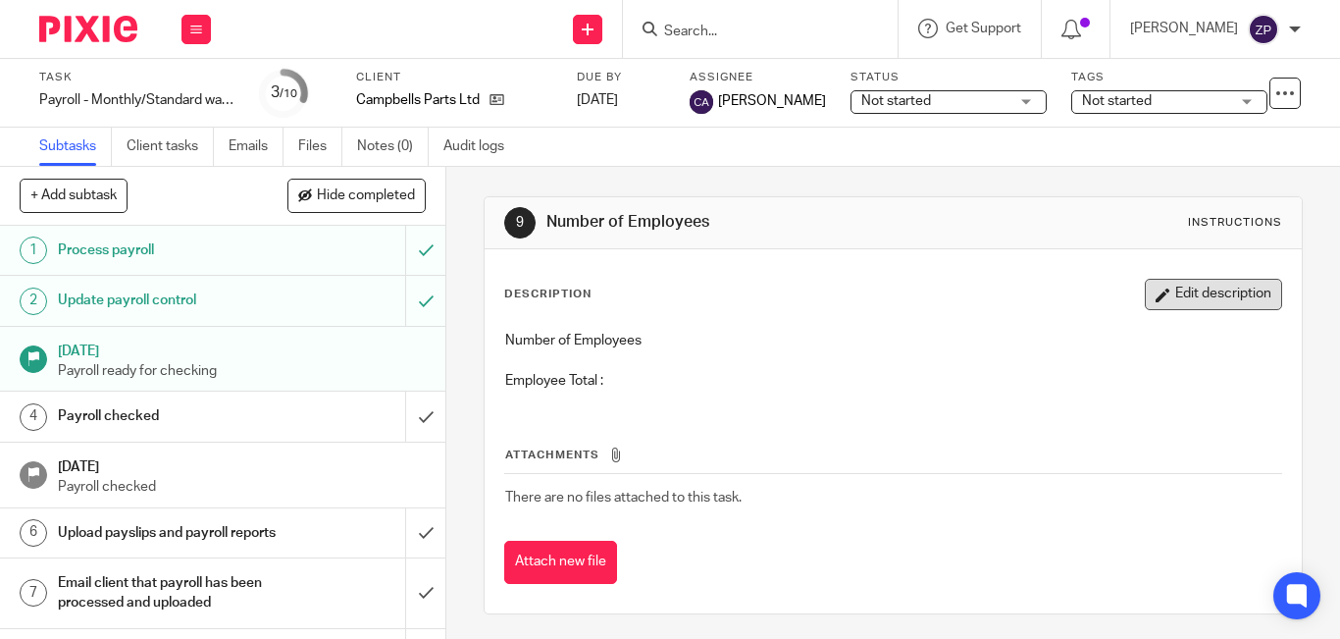
click at [1178, 306] on button "Edit description" at bounding box center [1213, 294] width 137 height 31
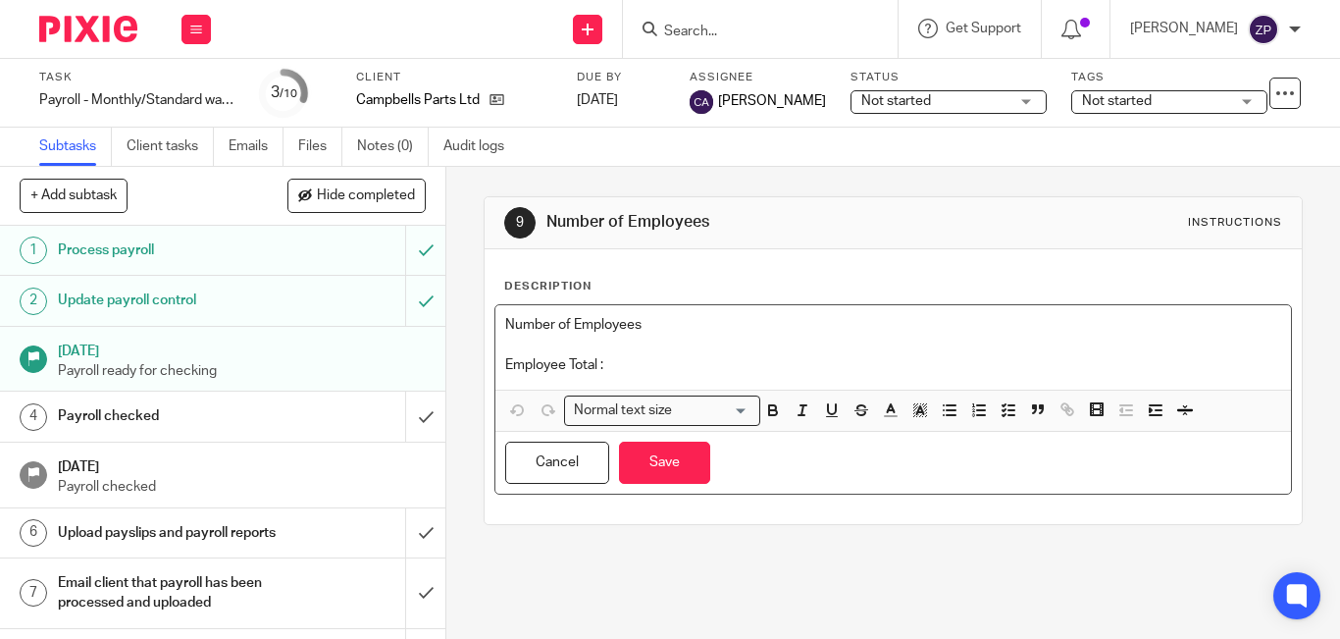
click at [678, 381] on div "Number of Employees Employee Total :" at bounding box center [893, 347] width 796 height 84
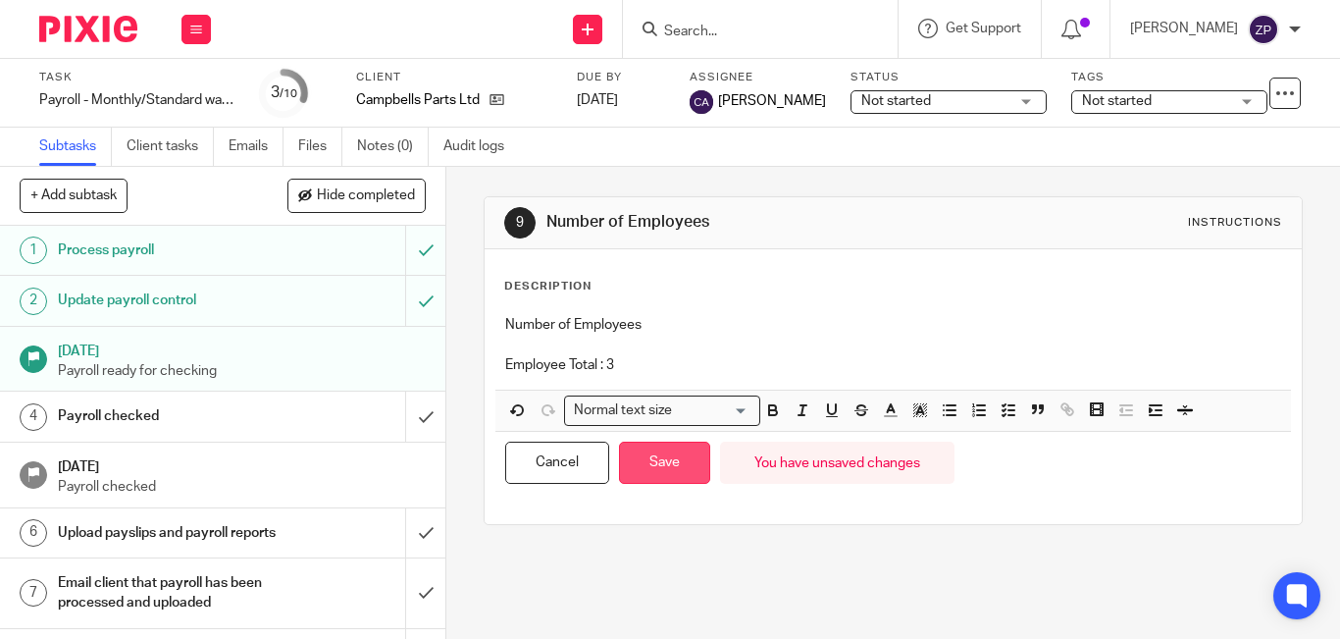
click at [662, 460] on button "Save" at bounding box center [664, 462] width 91 height 42
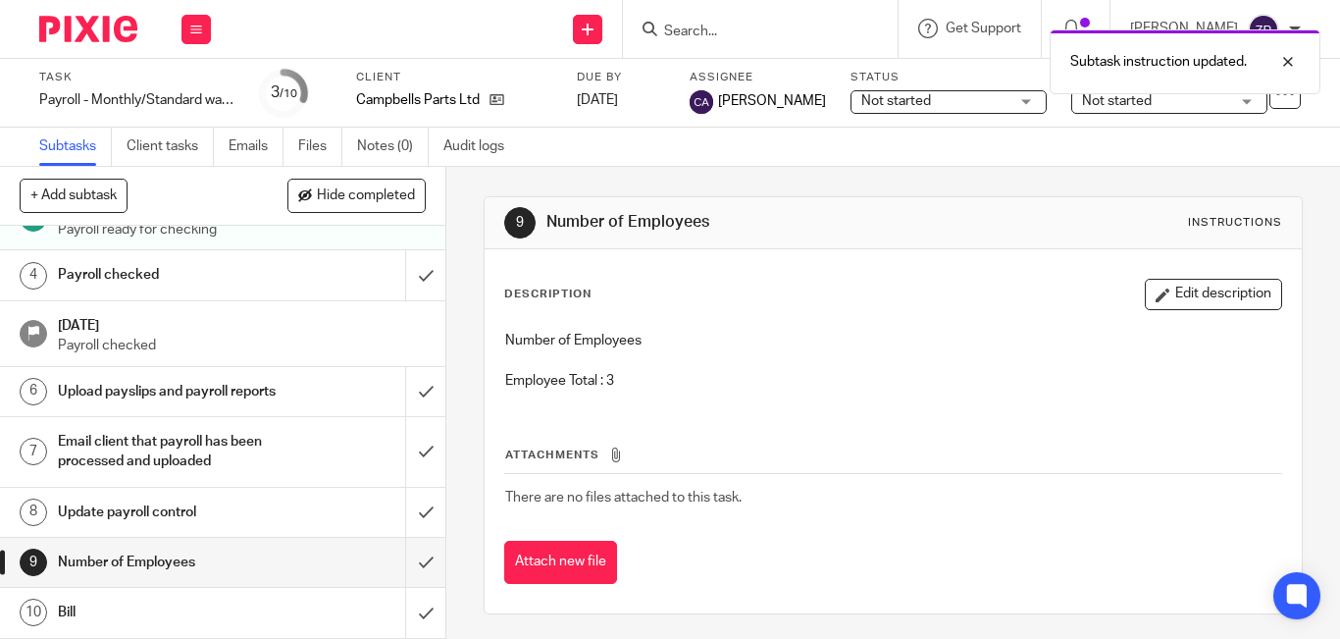
scroll to position [161, 0]
click at [406, 560] on input "submit" at bounding box center [222, 562] width 445 height 49
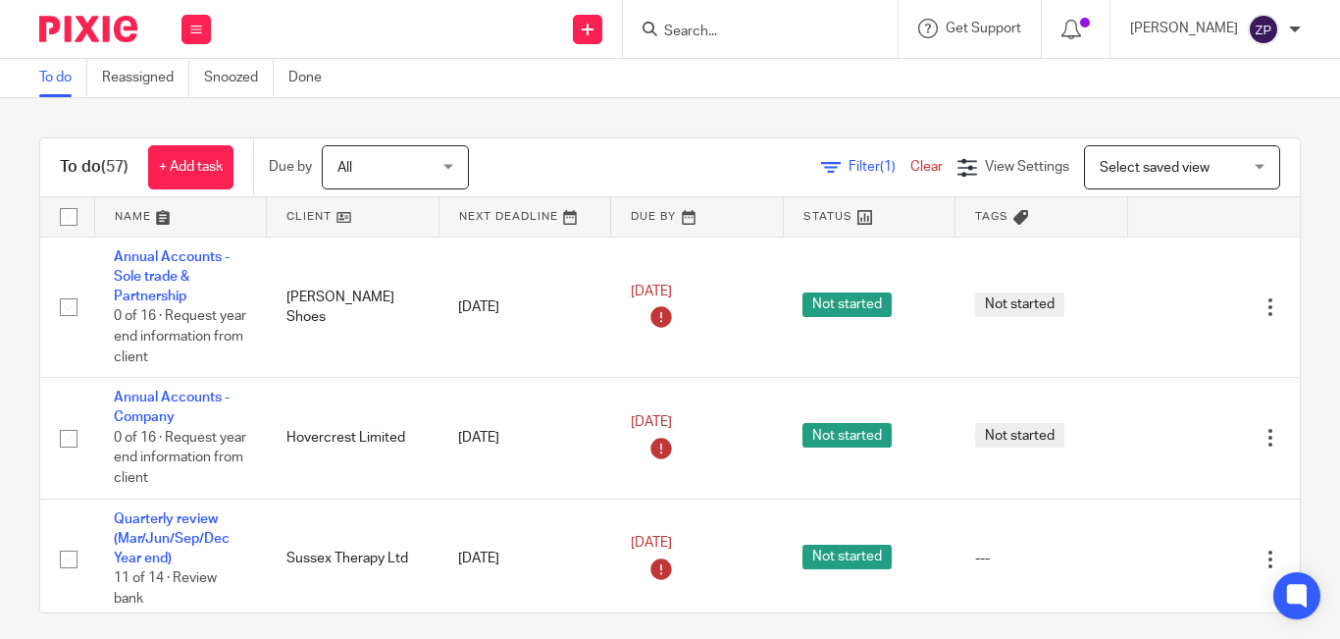
scroll to position [3553, 0]
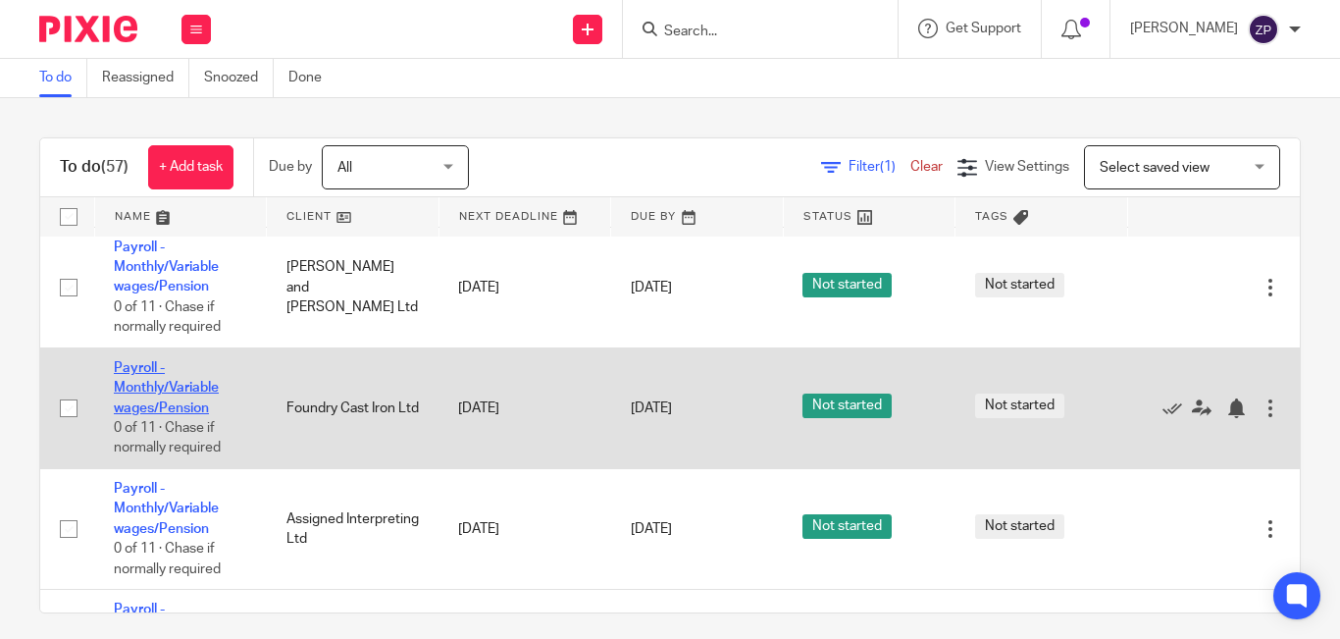
click at [142, 403] on link "Payroll - Monthly/Variable wages/Pension" at bounding box center [166, 388] width 105 height 54
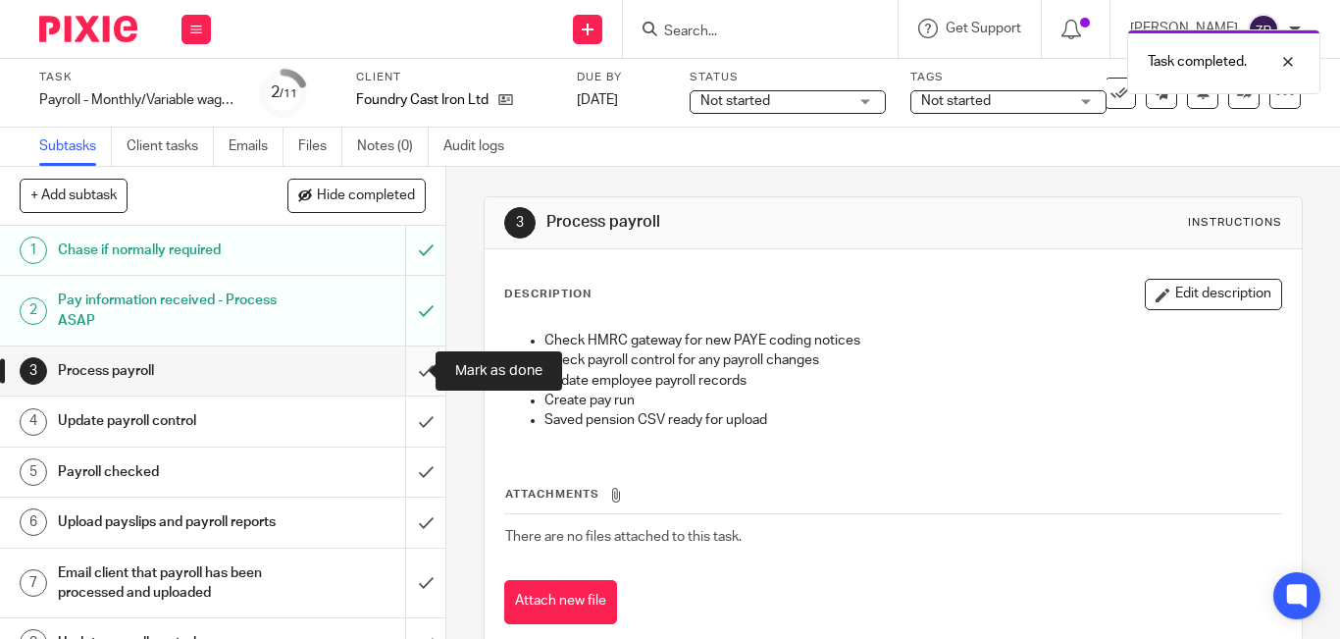
click at [404, 376] on input "submit" at bounding box center [222, 370] width 445 height 49
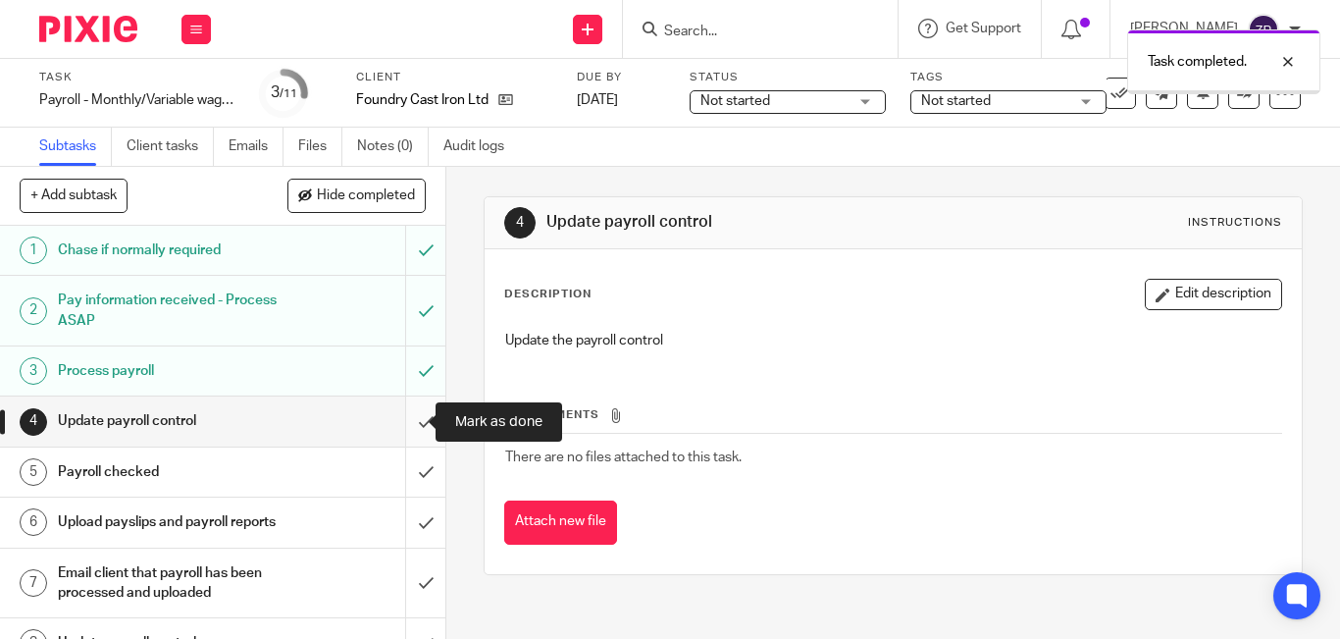
click at [408, 423] on input "submit" at bounding box center [222, 420] width 445 height 49
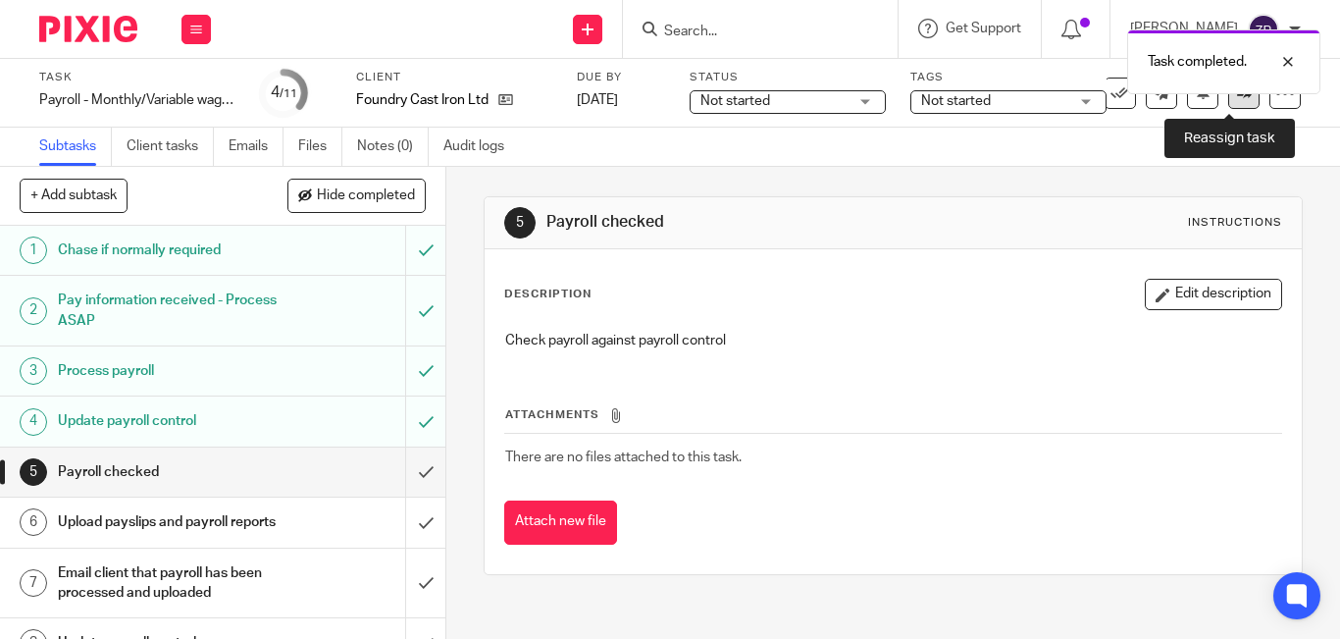
click at [1228, 102] on link at bounding box center [1243, 92] width 31 height 31
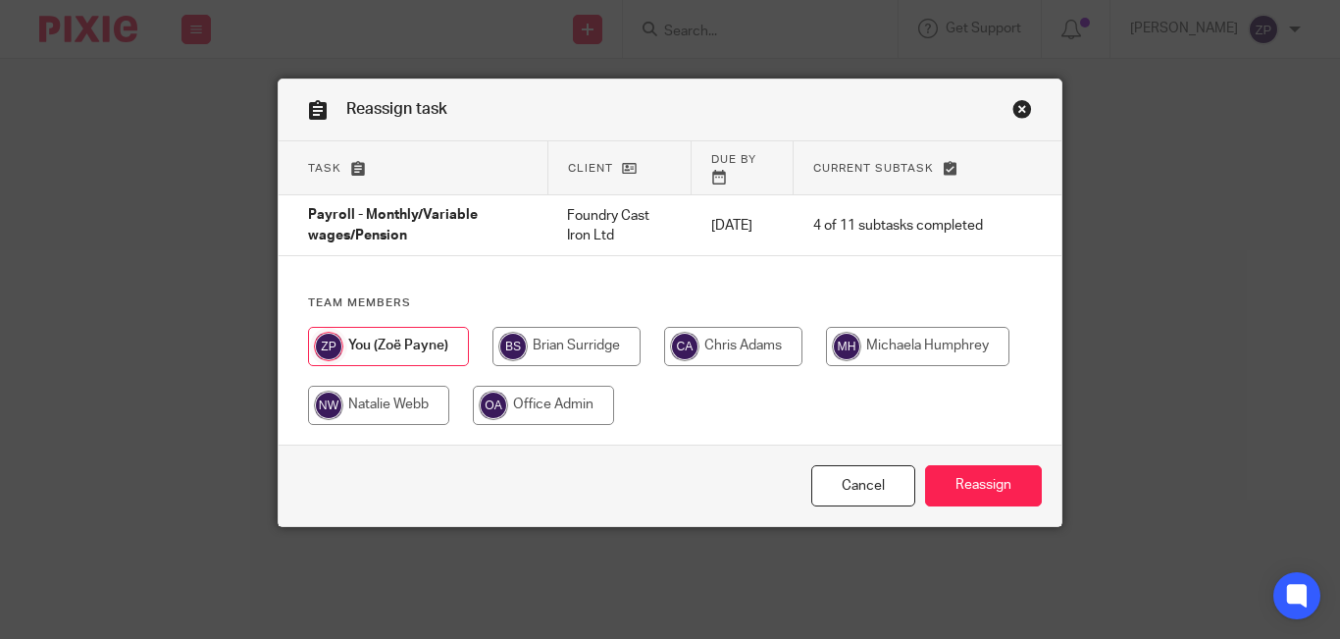
click at [700, 336] on input "radio" at bounding box center [733, 346] width 138 height 39
radio input "true"
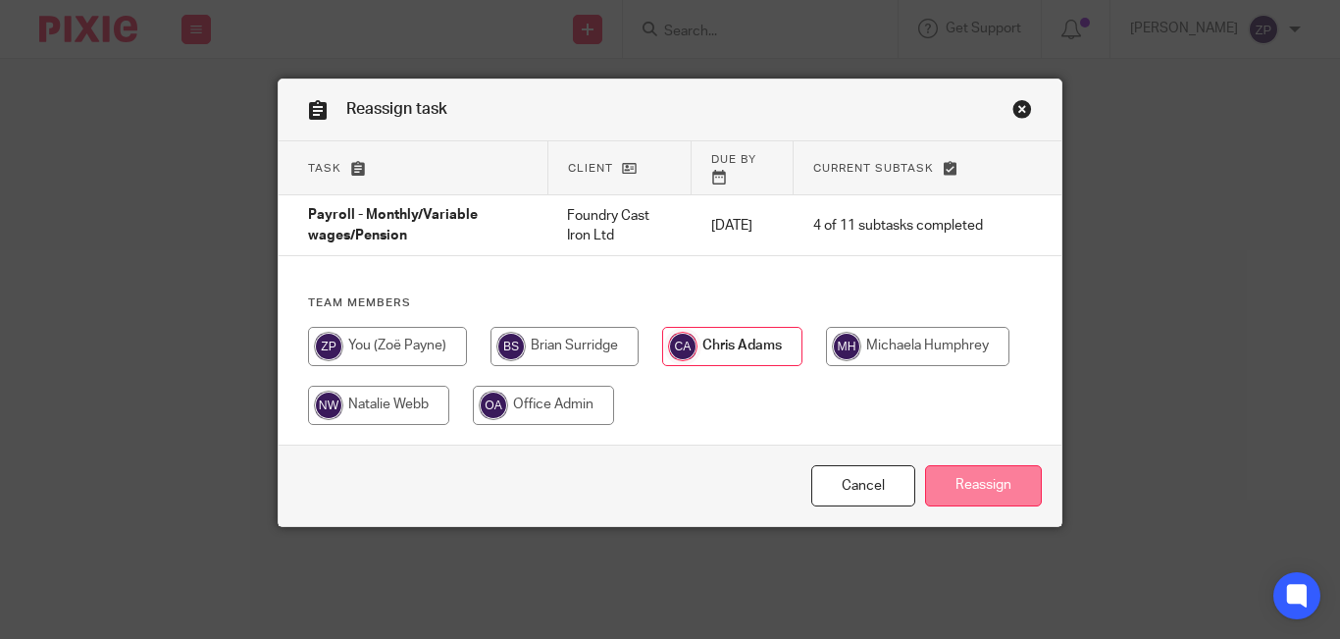
click at [929, 465] on input "Reassign" at bounding box center [983, 486] width 117 height 42
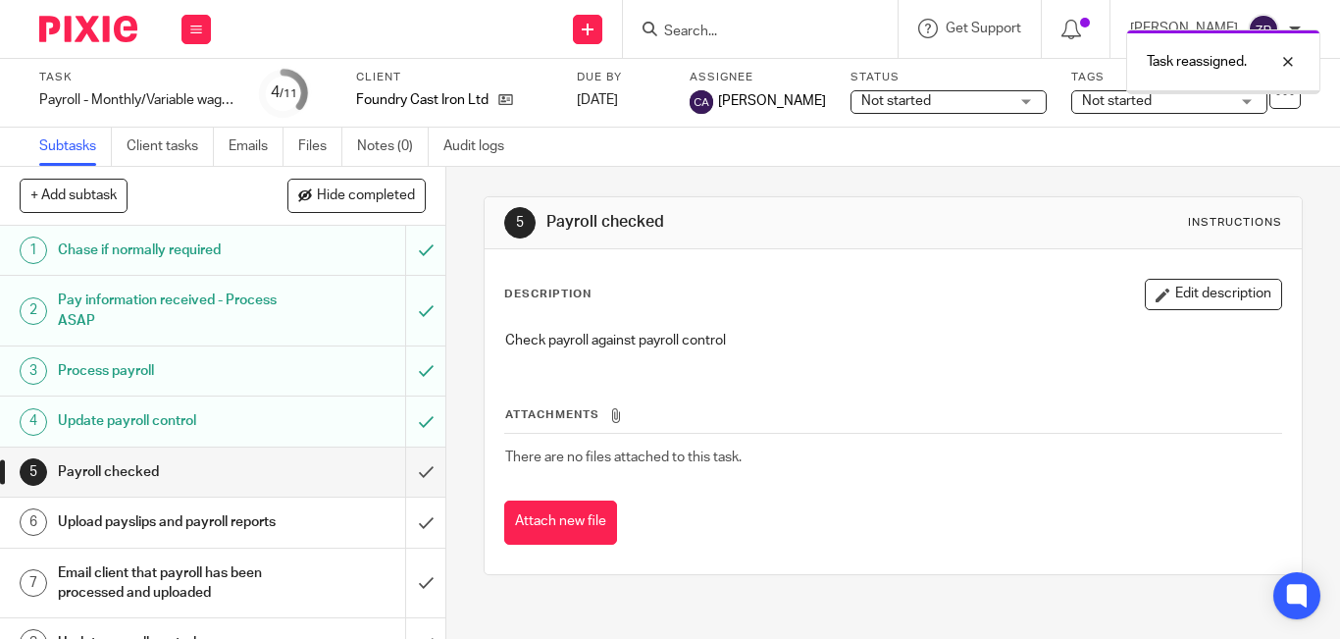
scroll to position [201, 0]
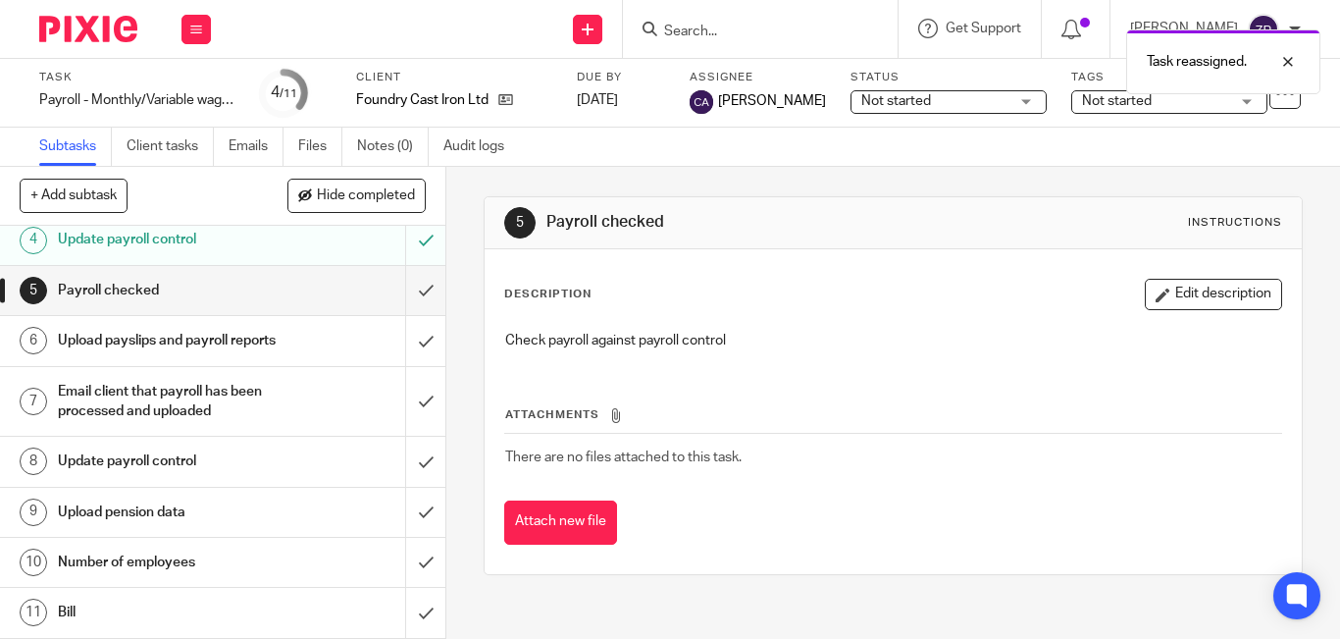
click at [154, 555] on h1 "Number of employees" at bounding box center [167, 561] width 219 height 29
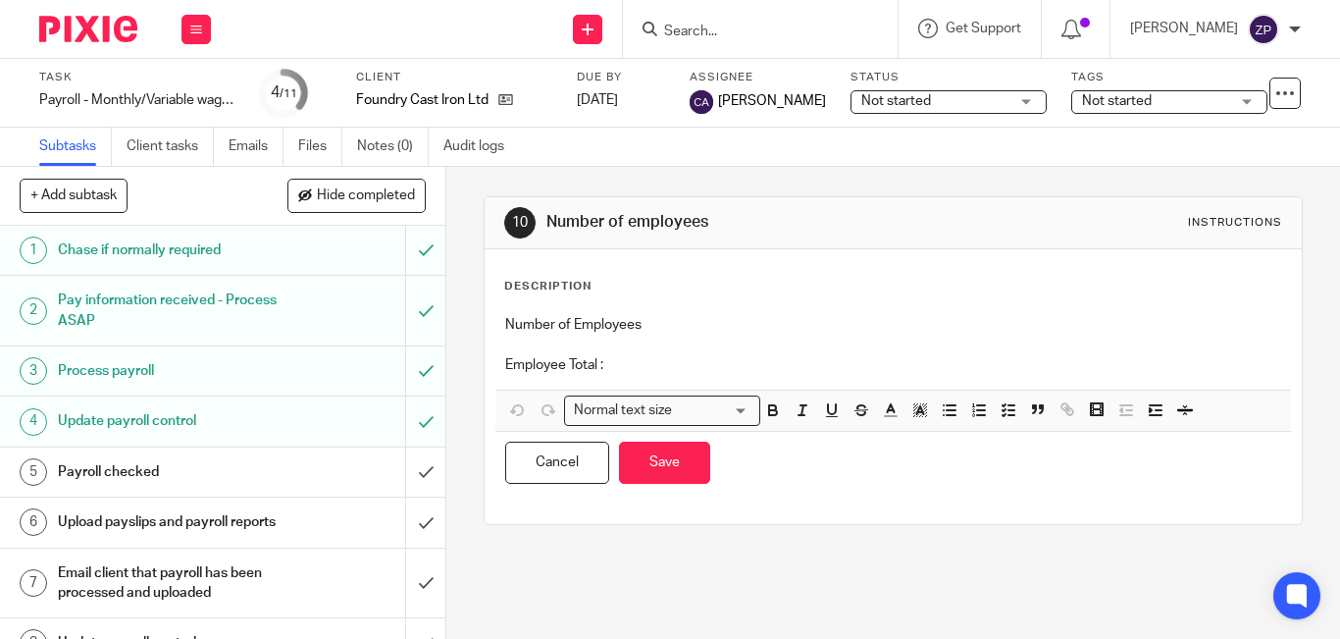
click at [754, 356] on p "Employee Total :" at bounding box center [893, 365] width 776 height 20
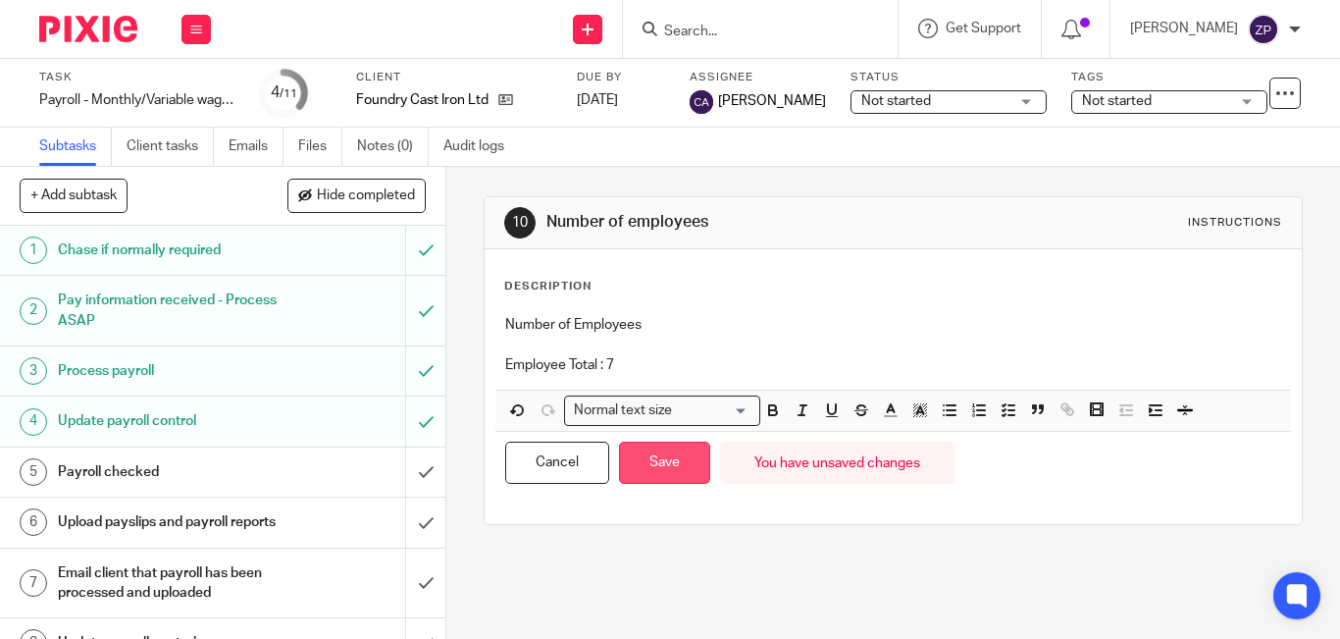
click at [692, 462] on button "Save" at bounding box center [664, 462] width 91 height 42
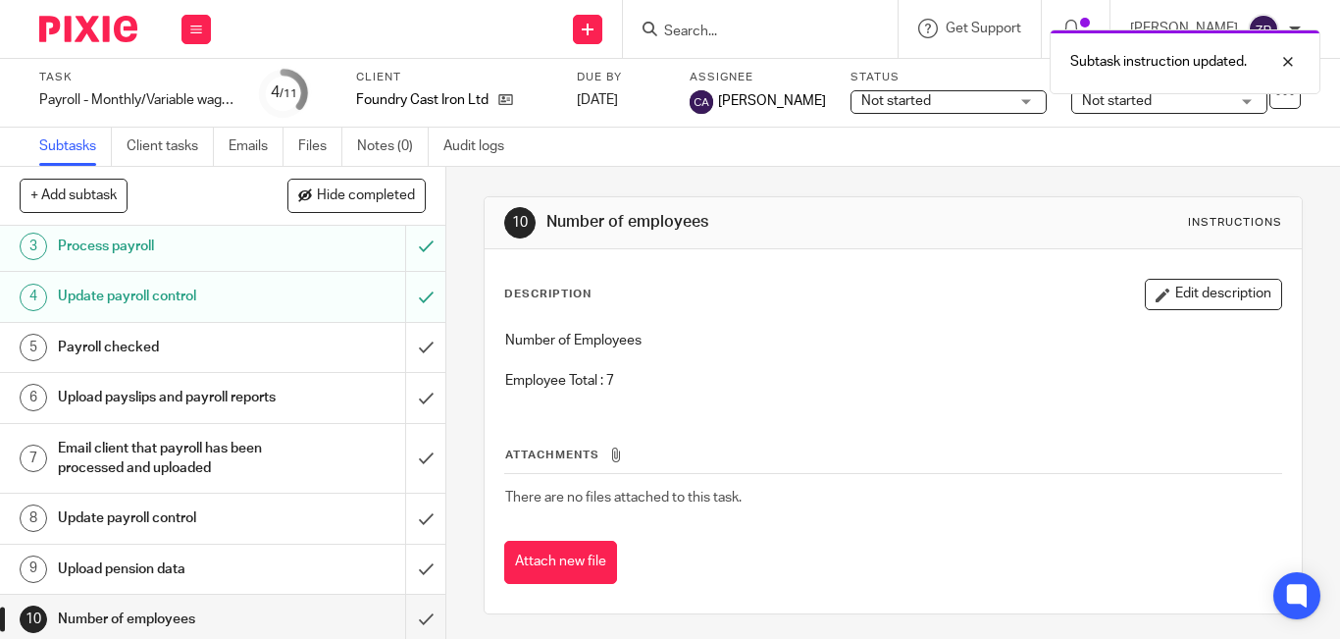
scroll to position [201, 0]
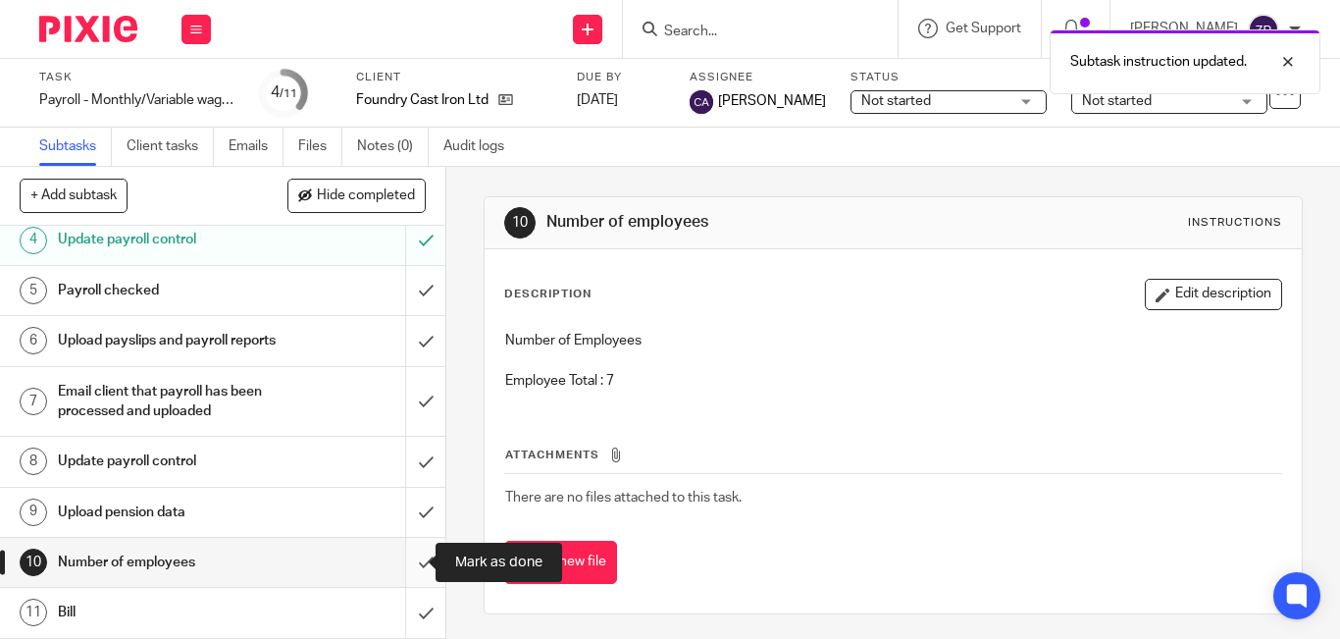
click at [405, 557] on input "submit" at bounding box center [222, 562] width 445 height 49
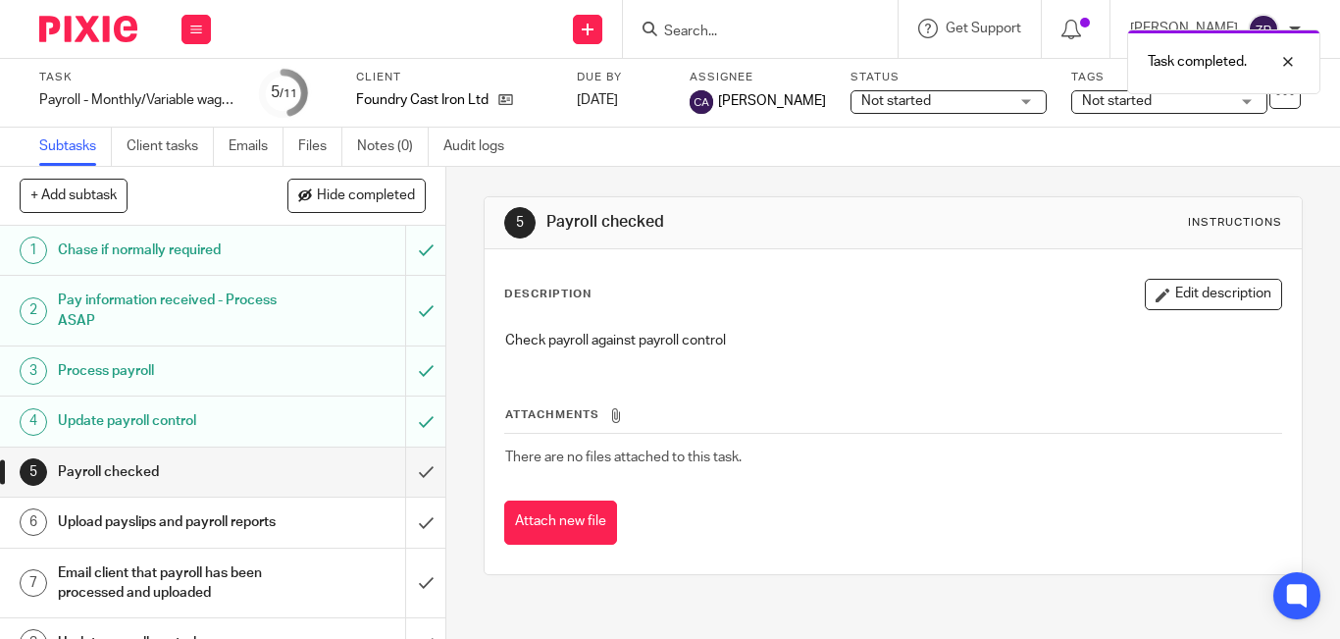
click at [101, 49] on div at bounding box center [81, 29] width 162 height 58
click at [96, 29] on img at bounding box center [88, 29] width 98 height 26
